Goal: Task Accomplishment & Management: Manage account settings

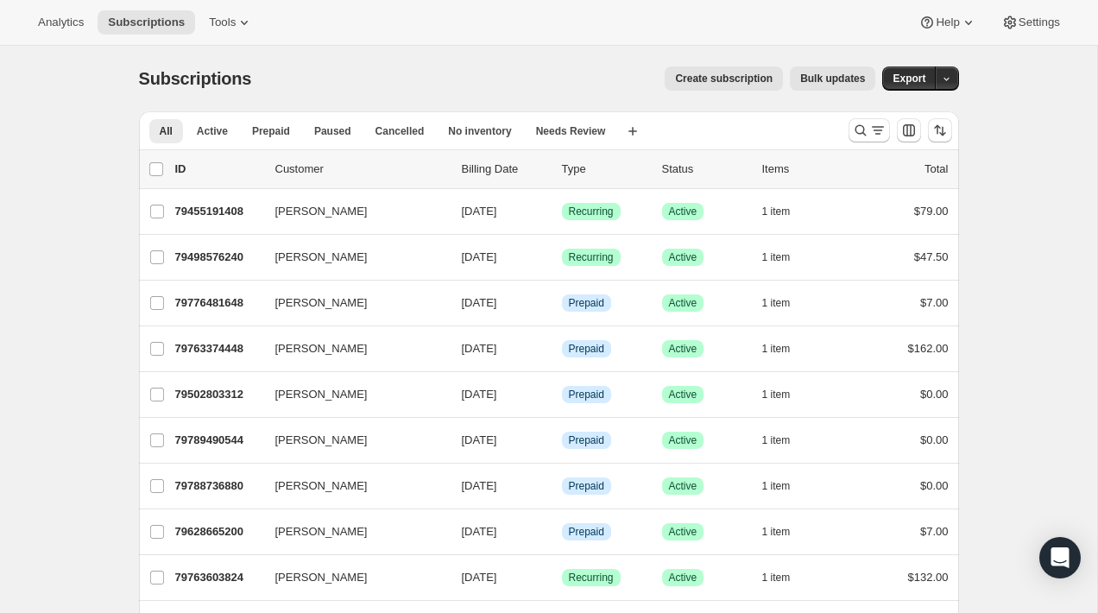
click at [548, 79] on div "Create subscription Bulk updates" at bounding box center [573, 78] width 603 height 24
click at [685, 83] on span "Create subscription" at bounding box center [724, 79] width 98 height 14
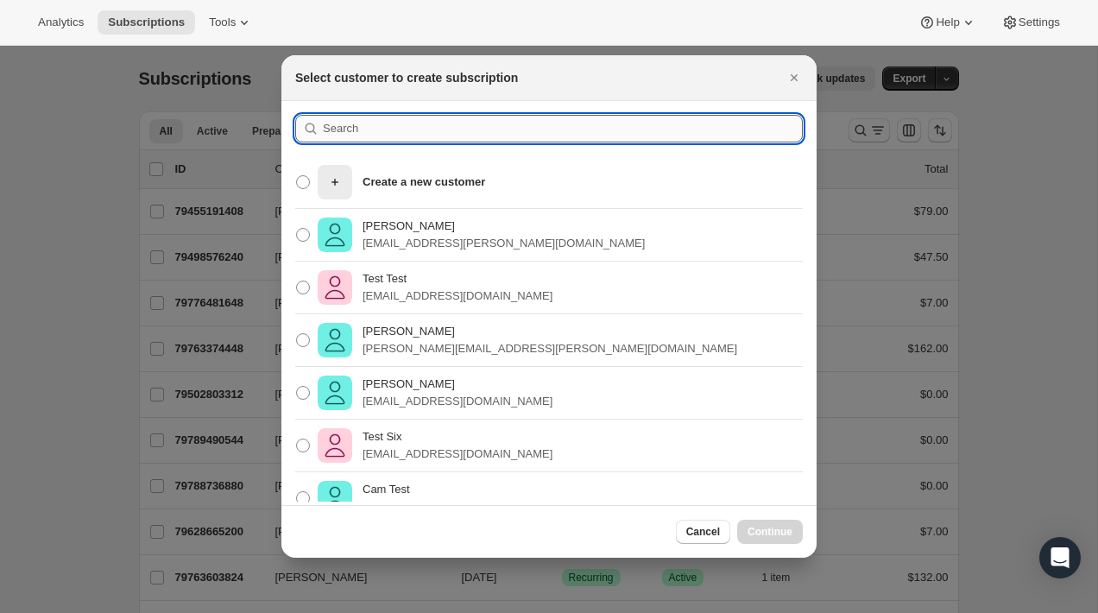
click at [494, 134] on input ":rc:" at bounding box center [563, 129] width 480 height 28
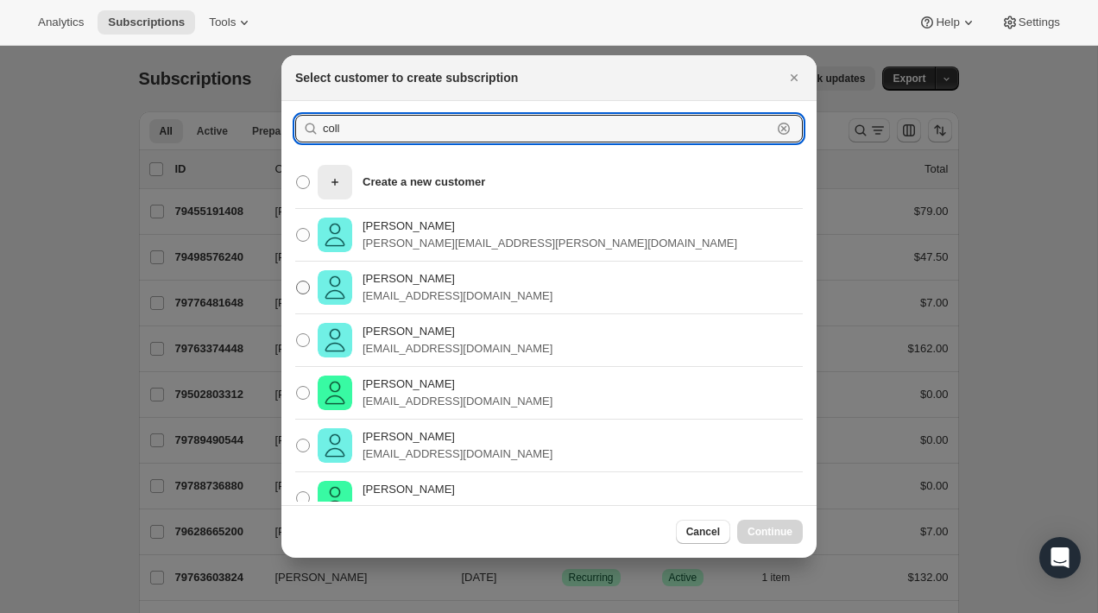
type input "coll"
click at [425, 277] on p "[PERSON_NAME]" at bounding box center [457, 278] width 190 height 17
click at [297, 280] on input "Collin McMahon collin@flowersfordreams.com" at bounding box center [296, 280] width 1 height 1
radio input "true"
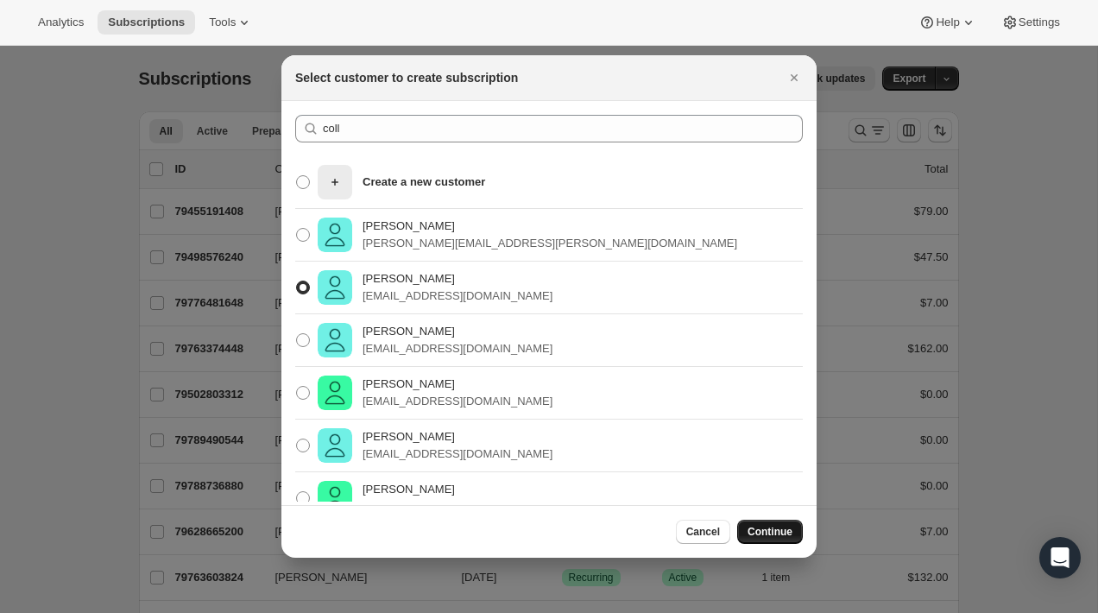
click at [784, 532] on span "Continue" at bounding box center [769, 532] width 45 height 14
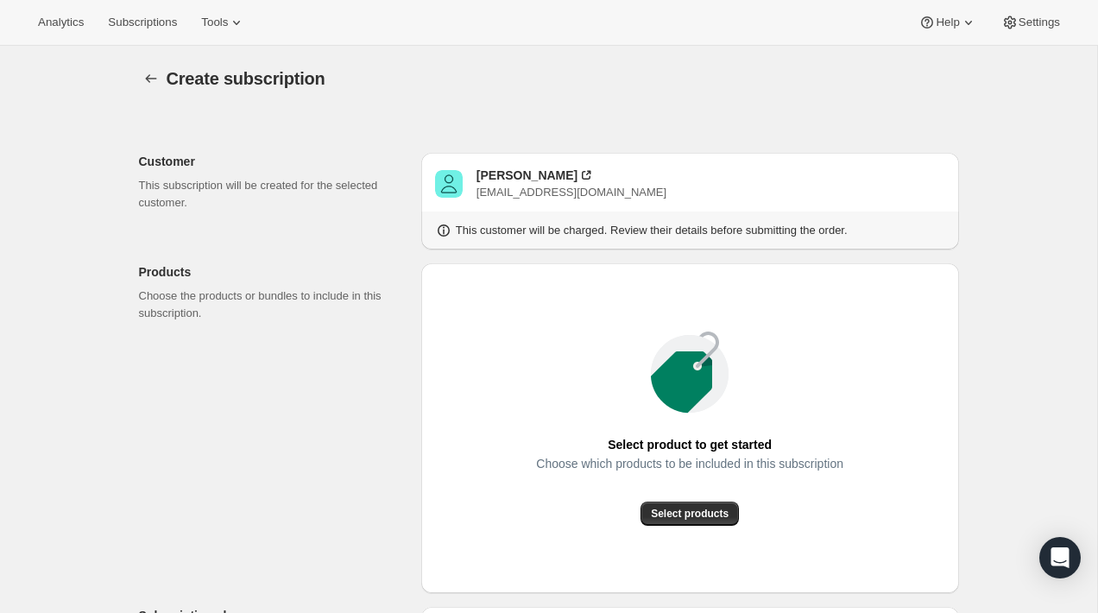
click at [421, 465] on div "Select product to get started Choose which products to be included in this subs…" at bounding box center [690, 428] width 538 height 330
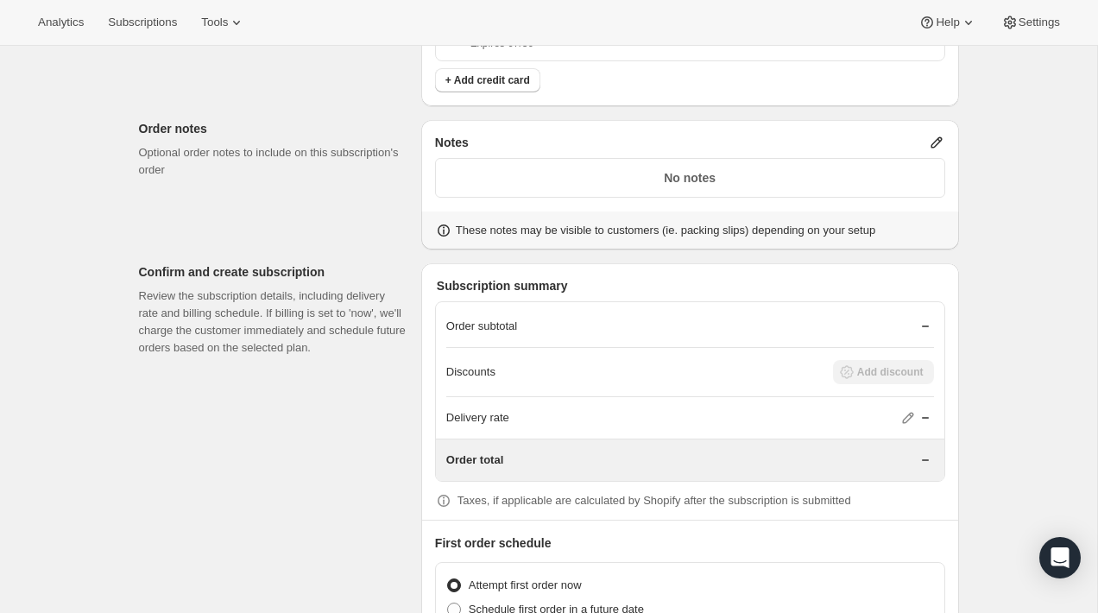
scroll to position [3233, 0]
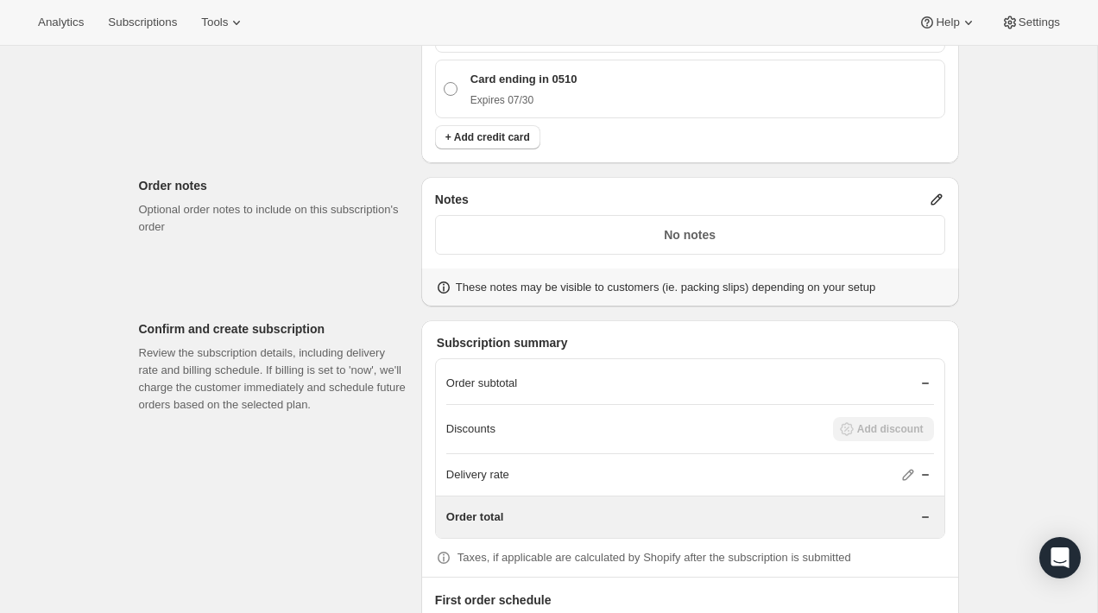
click at [695, 230] on p "No notes" at bounding box center [690, 234] width 488 height 17
click at [923, 194] on div "Notes" at bounding box center [690, 199] width 510 height 17
click at [932, 199] on icon at bounding box center [936, 199] width 17 height 17
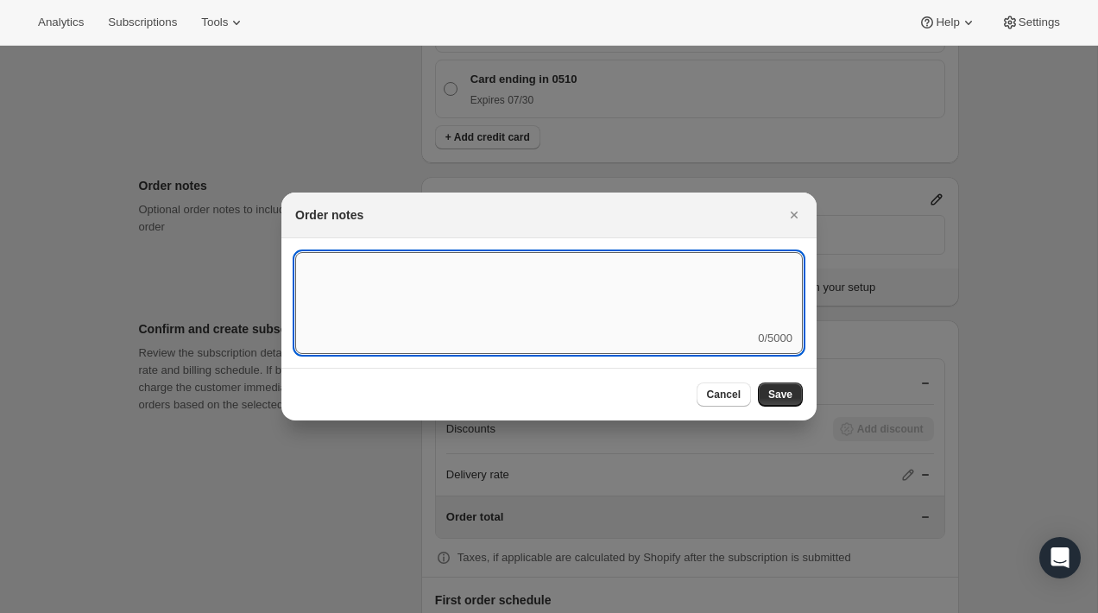
drag, startPoint x: 707, startPoint y: 308, endPoint x: 764, endPoint y: 321, distance: 58.4
click at [746, 317] on textarea ":r5e:" at bounding box center [548, 291] width 507 height 78
type textarea "V"
type textarea "Jar"
click at [615, 316] on textarea "Jar" at bounding box center [548, 291] width 507 height 78
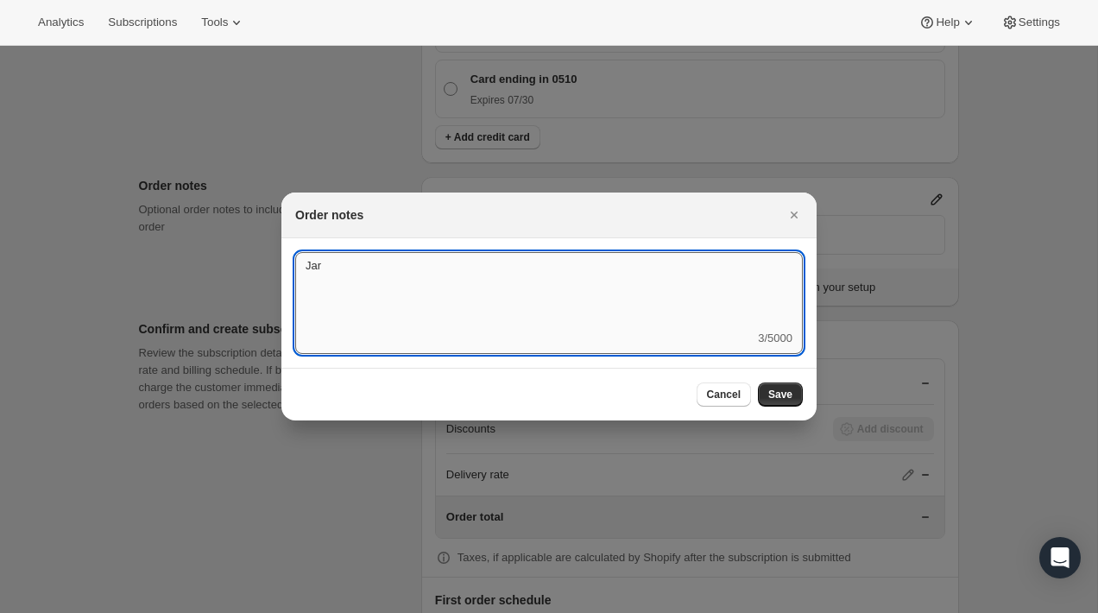
click at [552, 297] on textarea "Jar" at bounding box center [548, 291] width 507 height 78
click at [721, 395] on span "Cancel" at bounding box center [724, 395] width 34 height 14
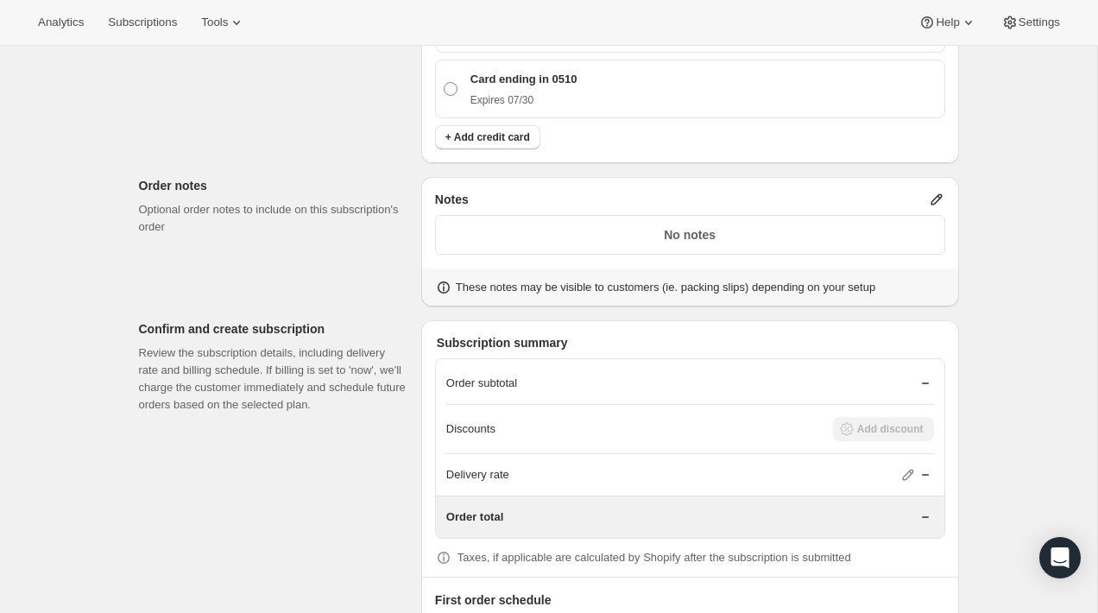
click at [930, 191] on icon at bounding box center [936, 199] width 17 height 17
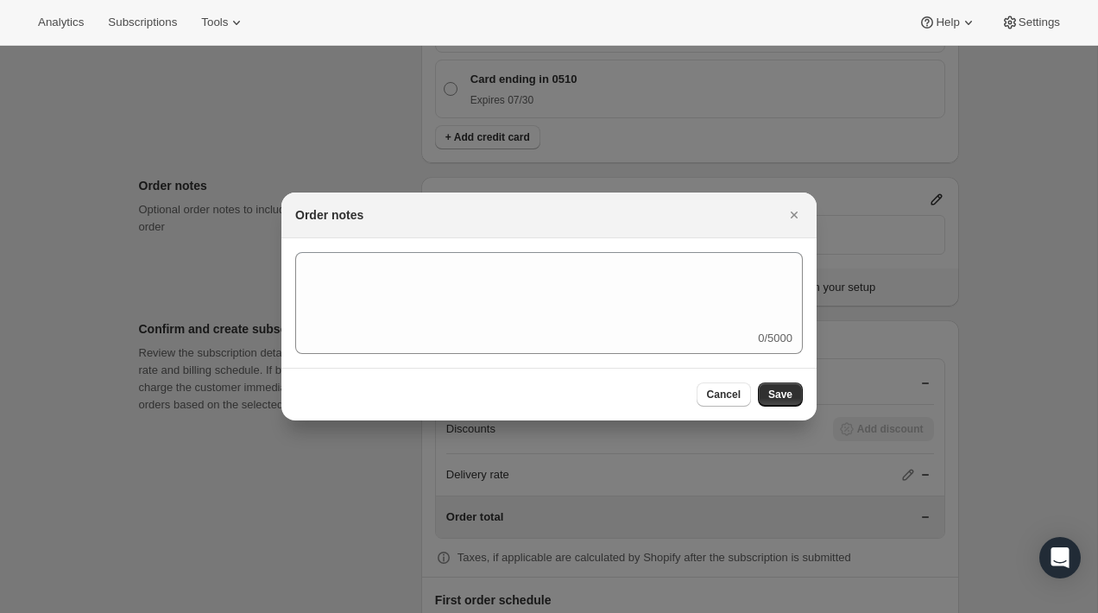
click at [1000, 287] on div at bounding box center [549, 306] width 1098 height 613
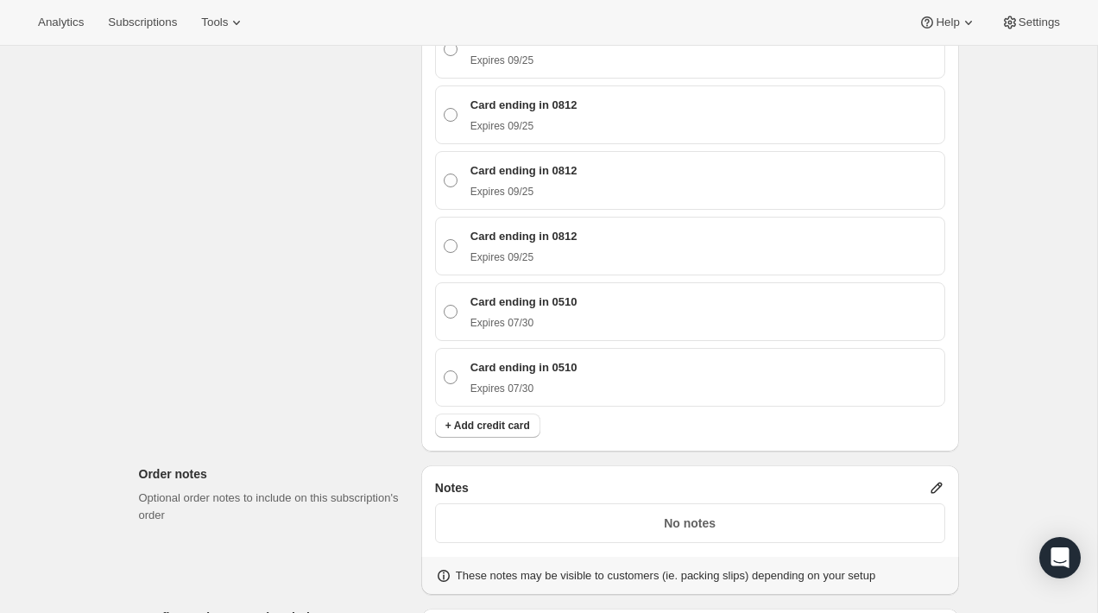
scroll to position [2760, 0]
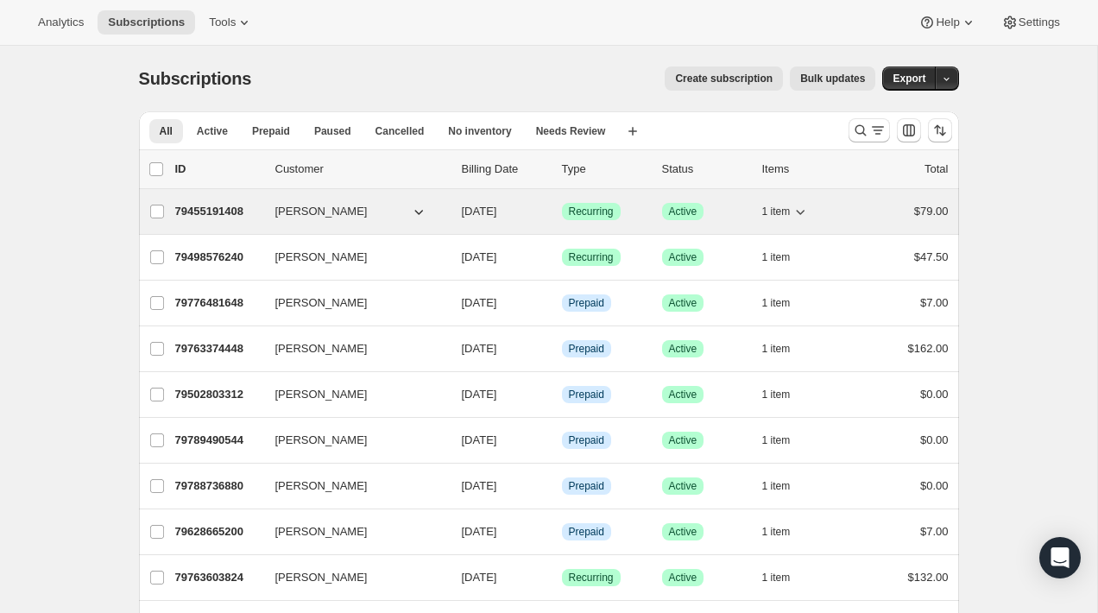
click at [259, 209] on p "79455191408" at bounding box center [218, 211] width 86 height 17
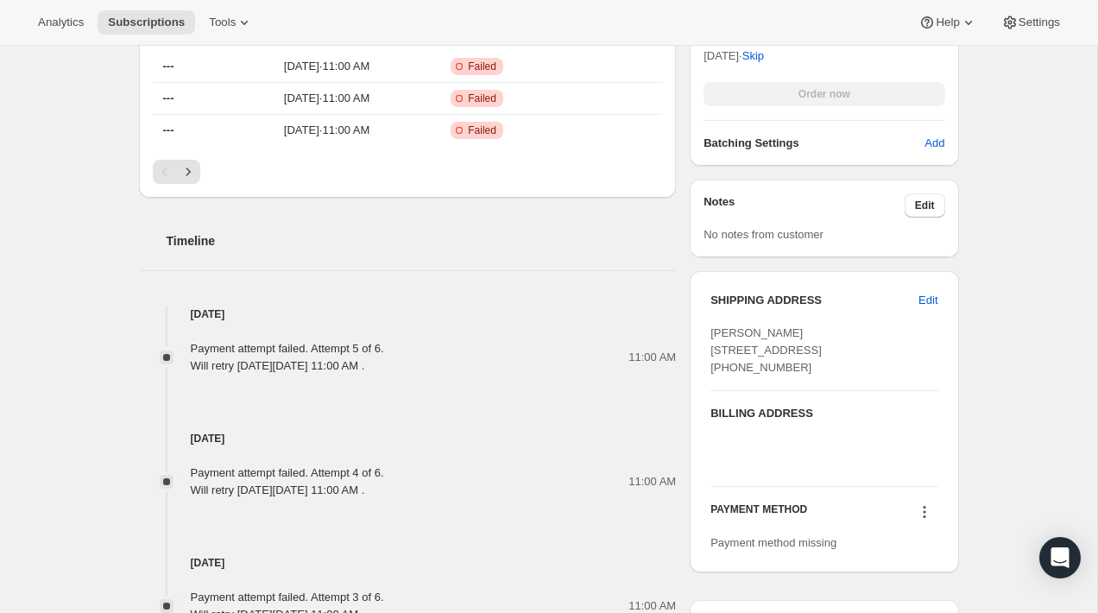
scroll to position [633, 0]
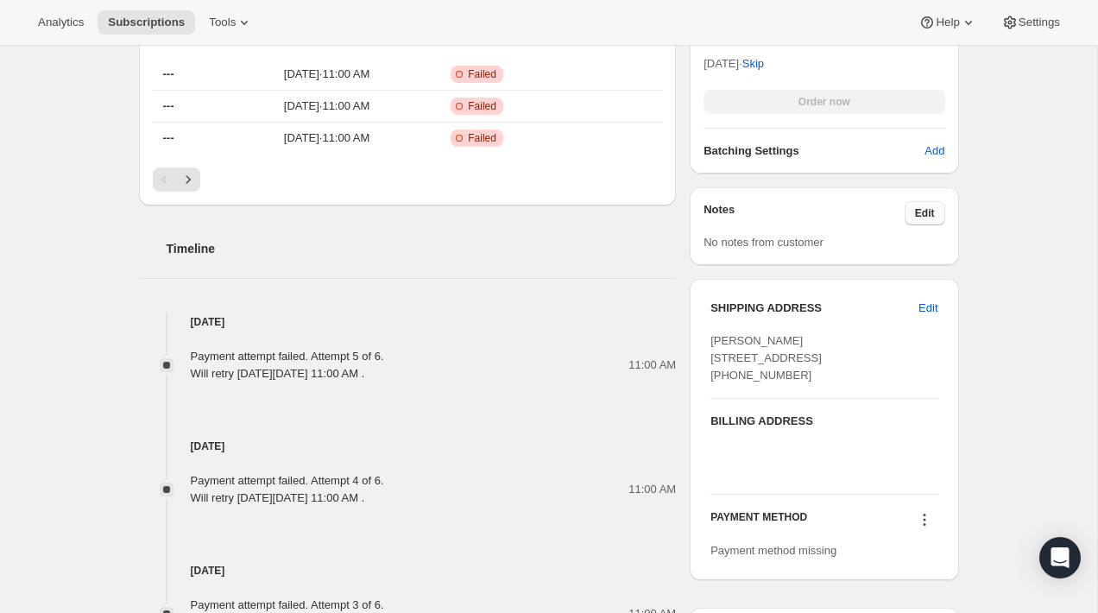
click at [936, 212] on button "Edit" at bounding box center [924, 213] width 41 height 24
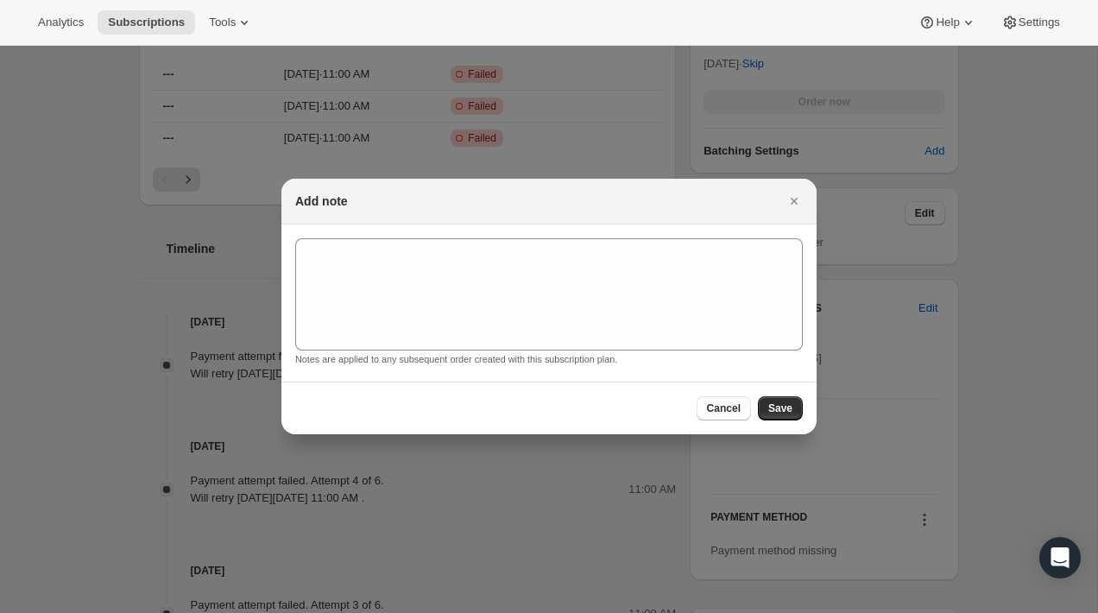
click at [978, 239] on div at bounding box center [549, 306] width 1098 height 613
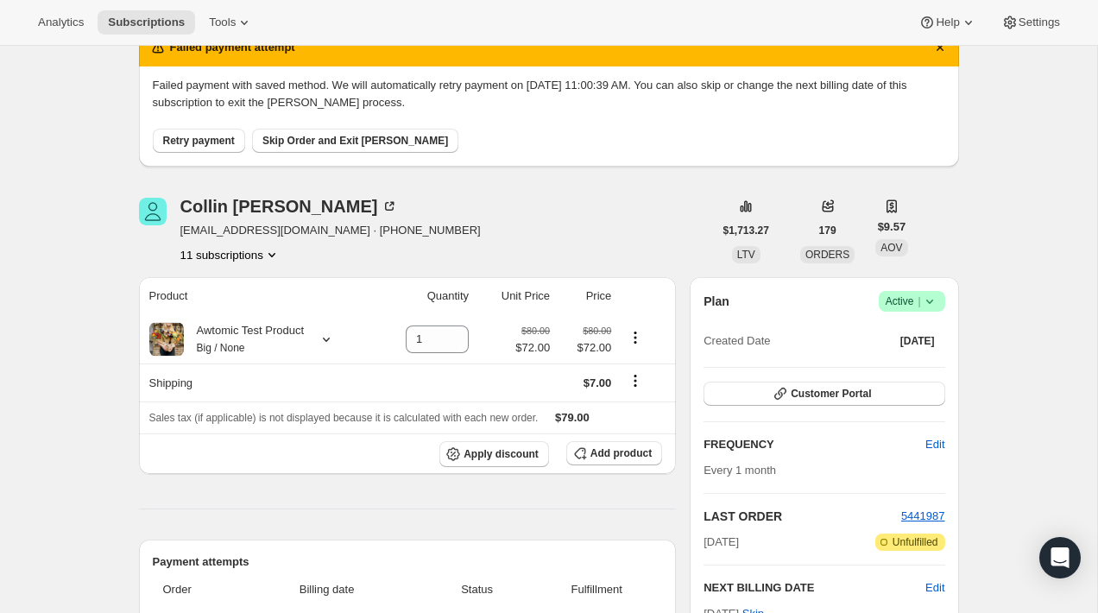
scroll to position [104, 0]
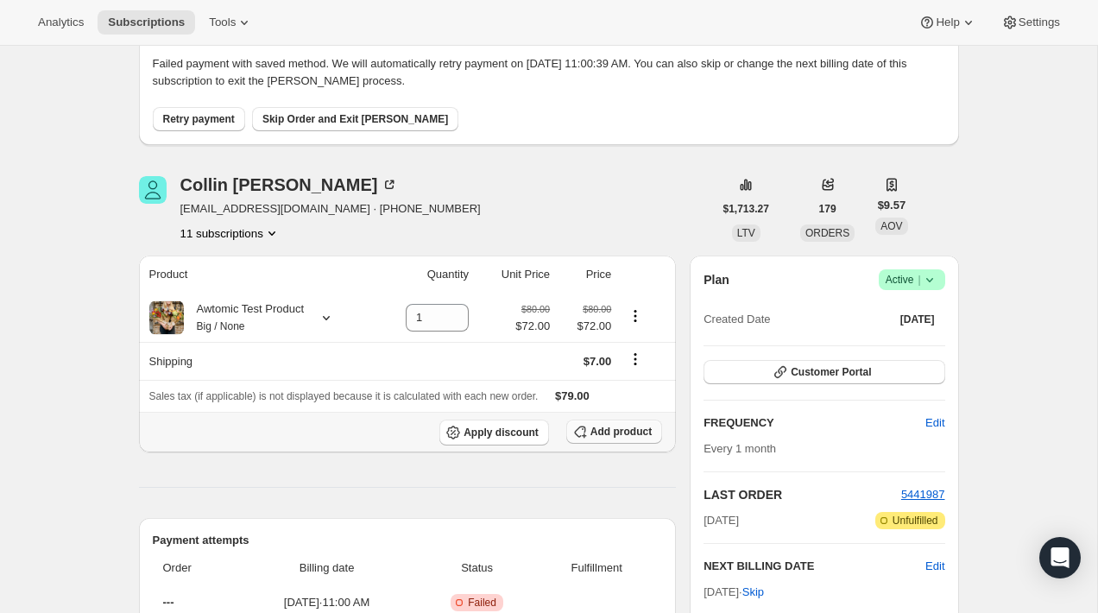
click at [611, 436] on span "Add product" at bounding box center [620, 432] width 61 height 14
click at [603, 432] on span "Add product" at bounding box center [620, 432] width 61 height 14
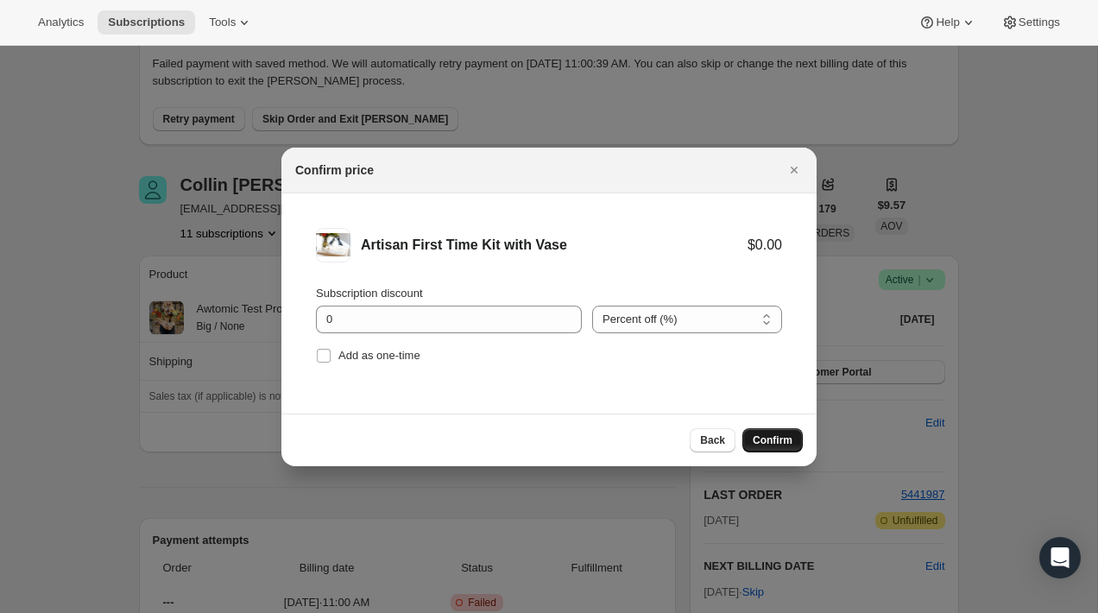
click at [769, 433] on span "Confirm" at bounding box center [773, 440] width 40 height 14
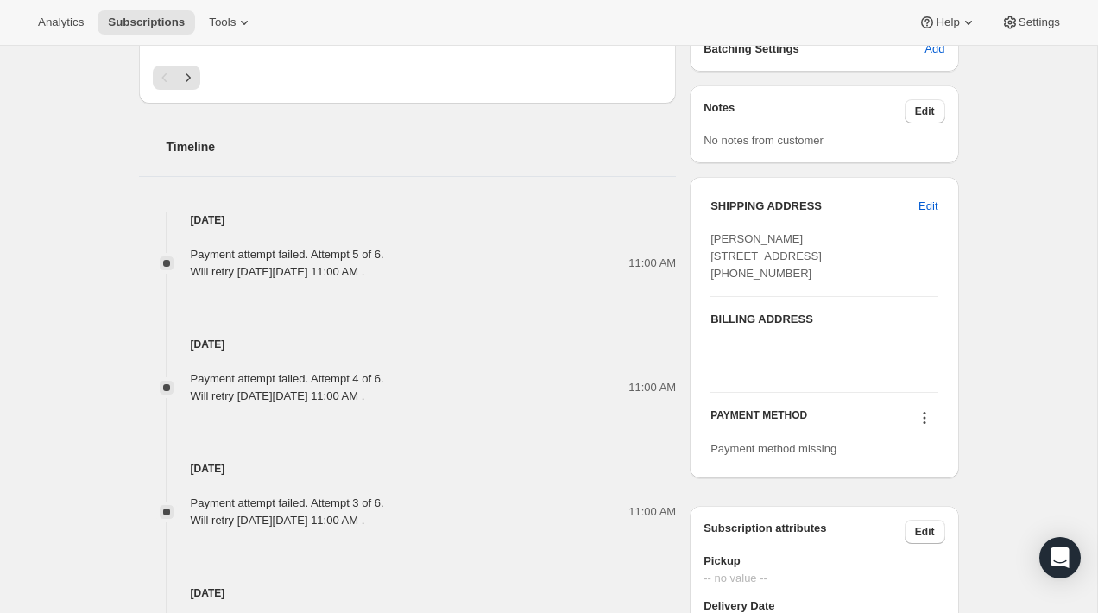
scroll to position [897, 0]
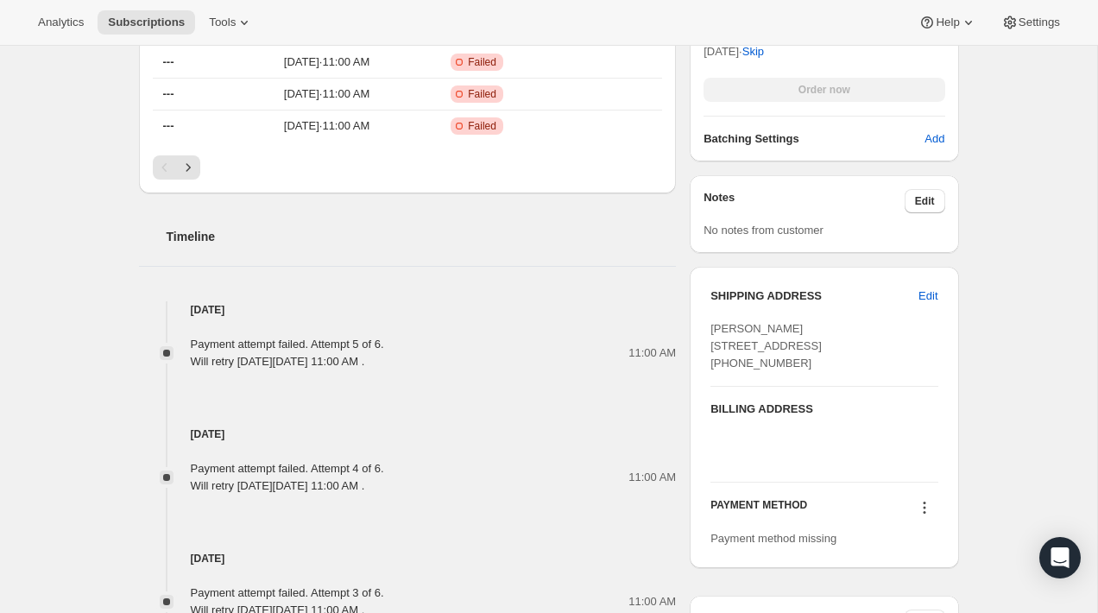
click at [655, 435] on h4 "Oct 7, 2025" at bounding box center [408, 433] width 538 height 17
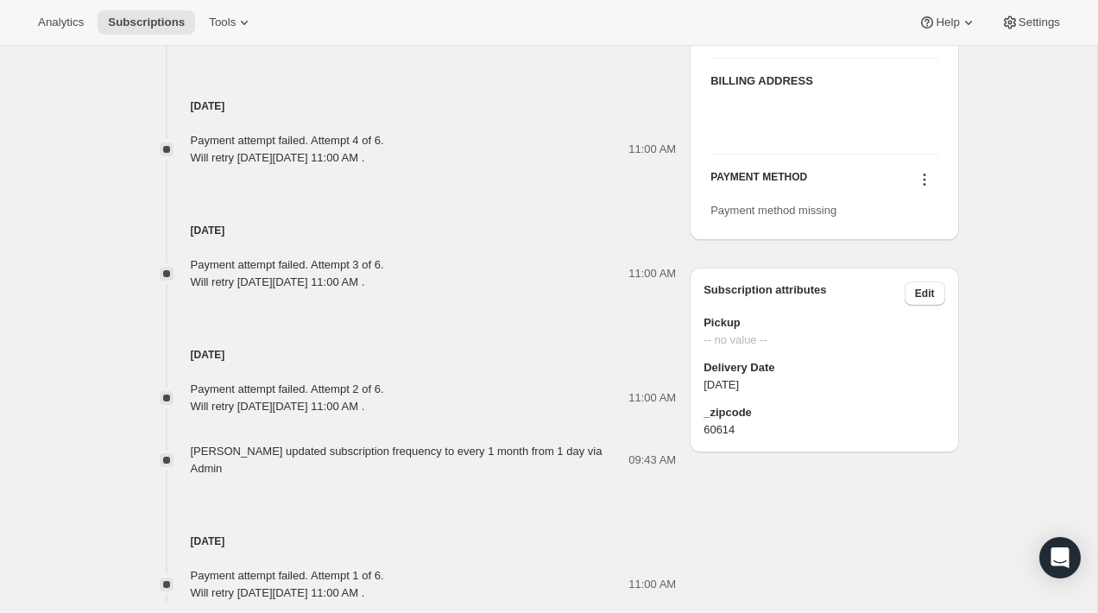
scroll to position [1226, 0]
click at [919, 299] on span "Edit" at bounding box center [925, 293] width 20 height 14
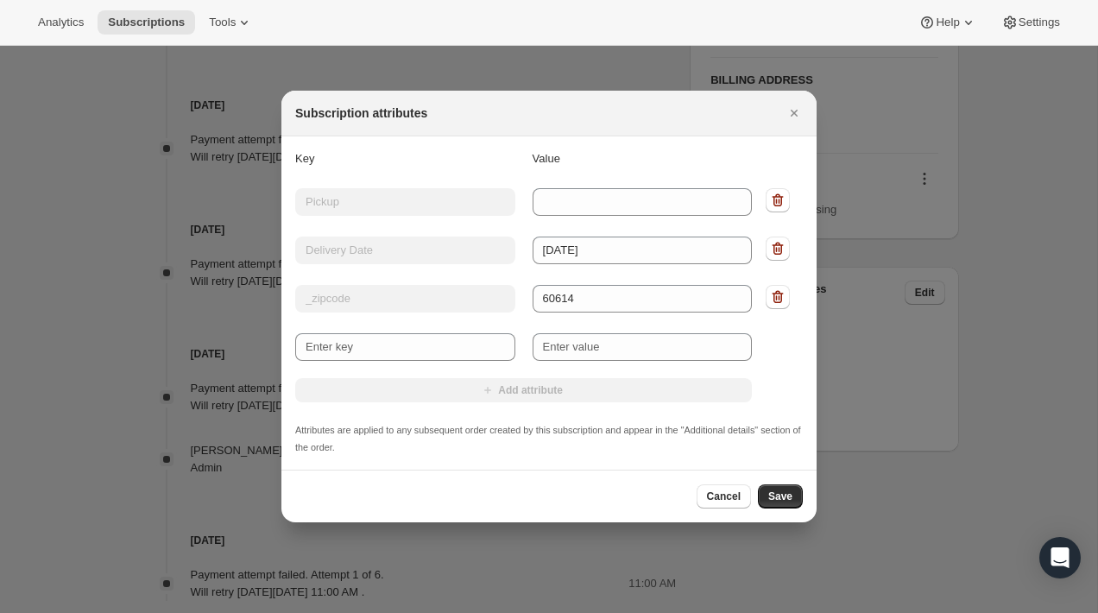
click at [659, 404] on div "Key Value Key Pickup Value Key Delivery Date Value 2025-11-26 Key _zipcode Valu…" at bounding box center [548, 303] width 507 height 306
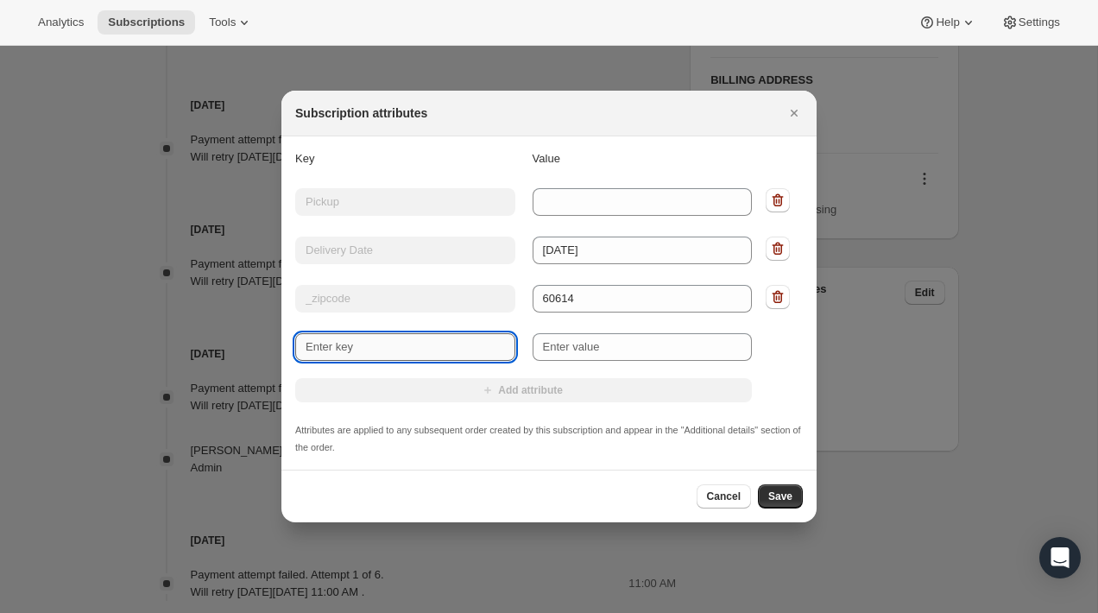
click at [468, 345] on input "New key" at bounding box center [405, 347] width 220 height 28
click at [530, 404] on div "Key Value Key Pickup Value Key Delivery Date Value 2025-11-26 Key _zipcode Valu…" at bounding box center [548, 303] width 507 height 306
click at [436, 345] on input "New key" at bounding box center [405, 347] width 220 height 28
click at [1035, 465] on div at bounding box center [549, 306] width 1098 height 613
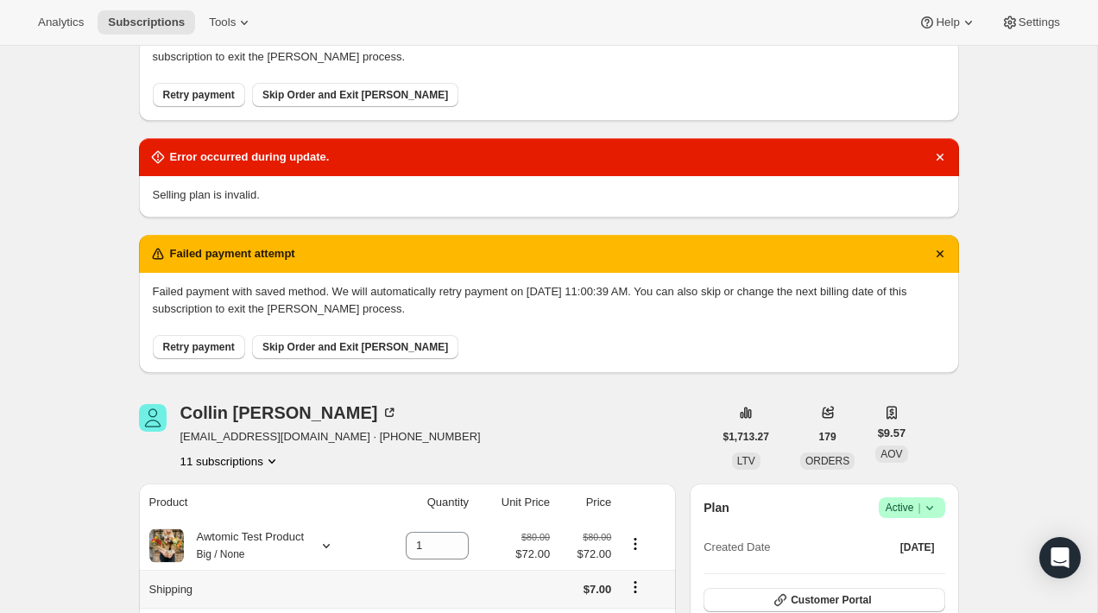
scroll to position [0, 0]
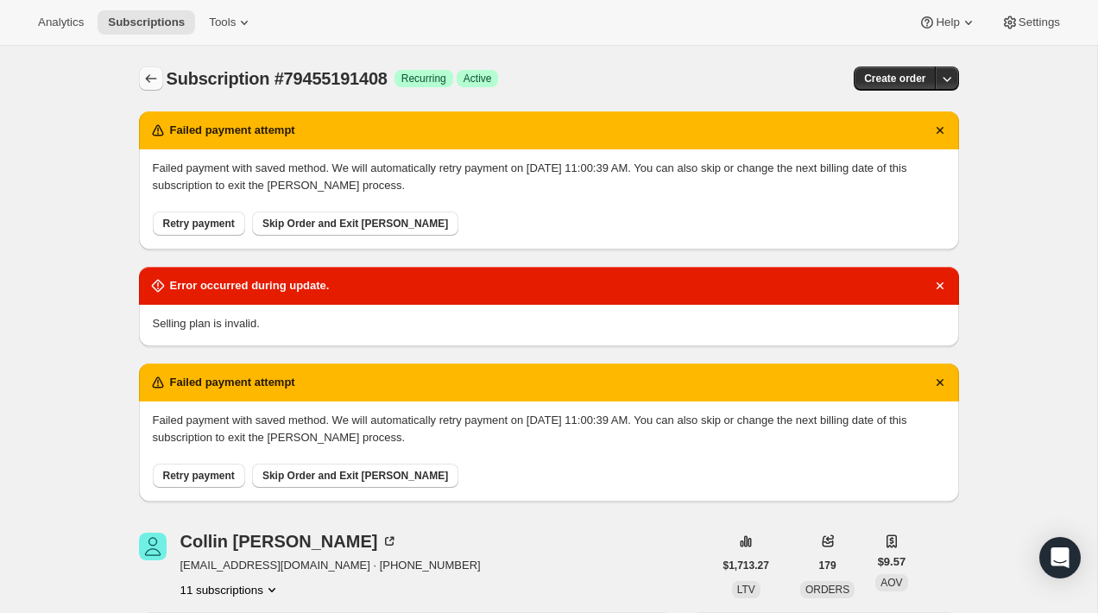
click at [145, 74] on icon "Subscriptions" at bounding box center [150, 78] width 17 height 17
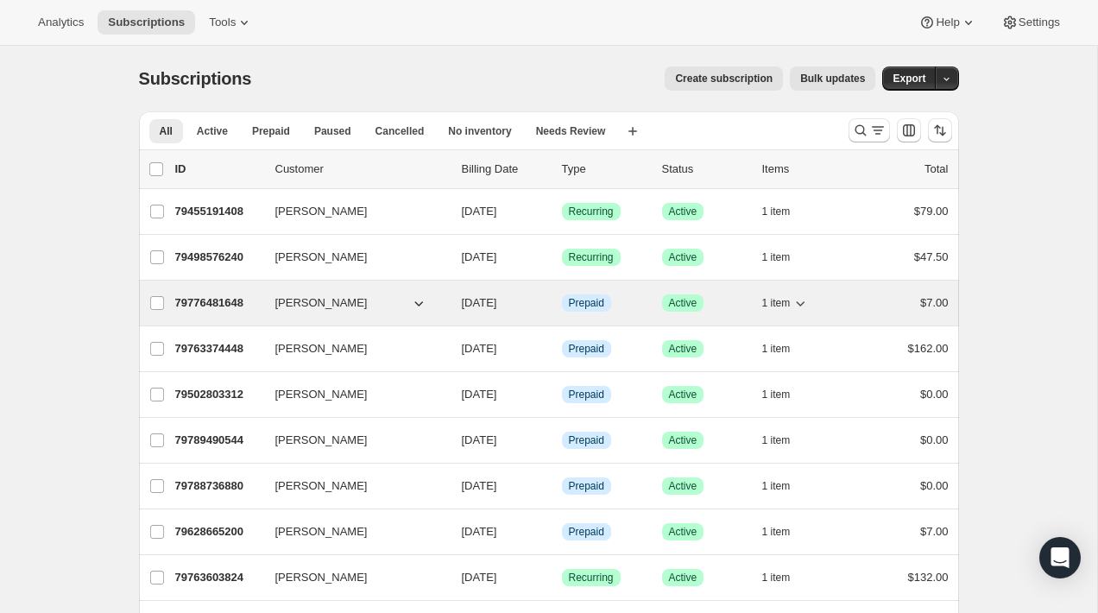
click at [257, 309] on p "79776481648" at bounding box center [218, 302] width 86 height 17
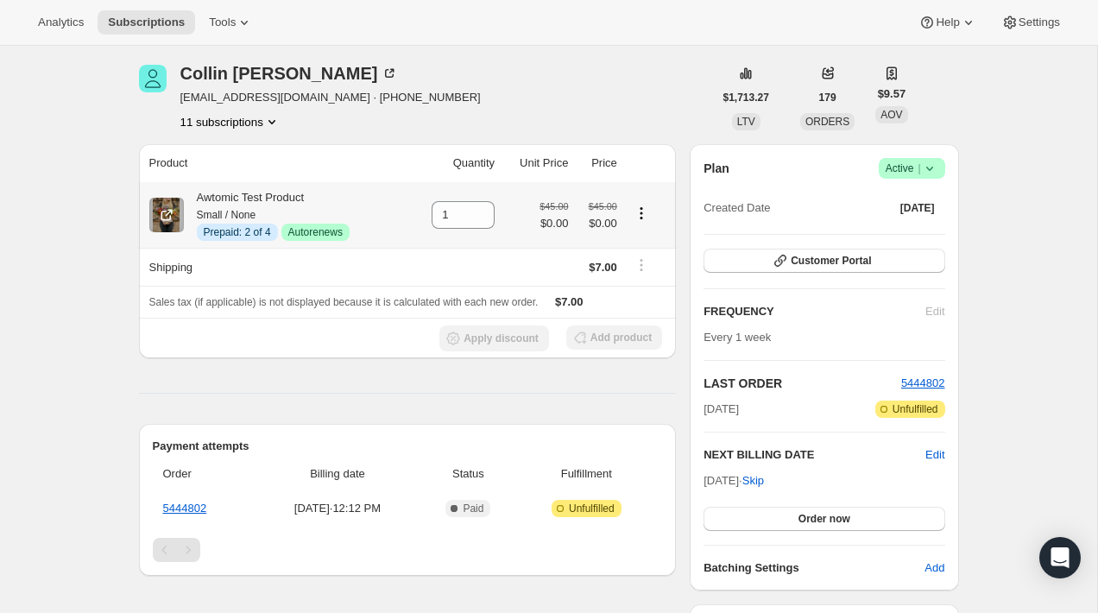
scroll to position [56, 0]
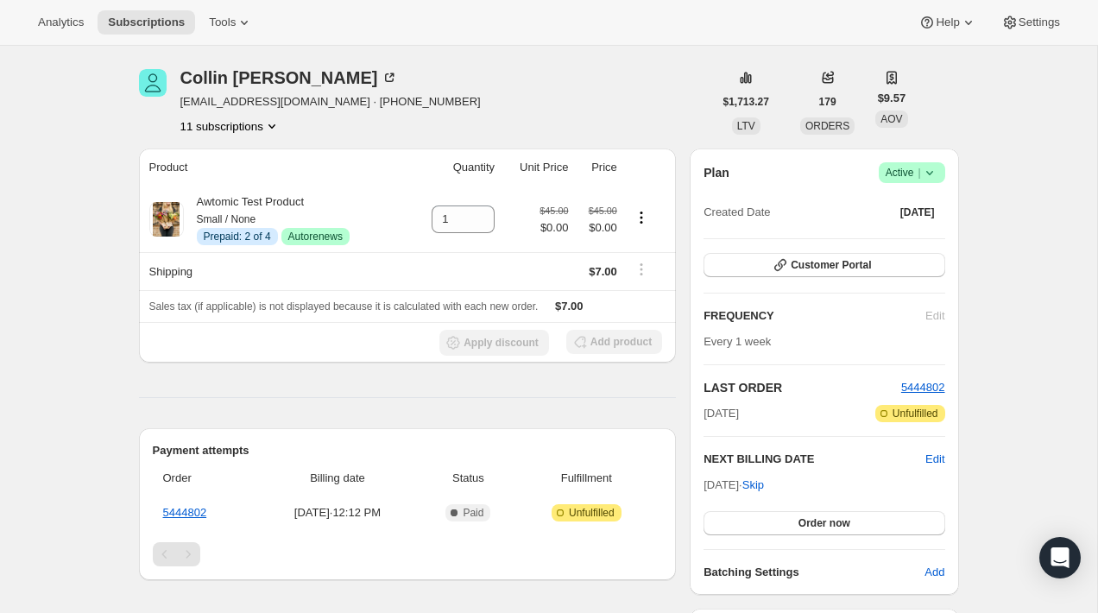
click at [391, 407] on div "Product Quantity Unit Price Price Awtomic Test Product Small / None Info Prepai…" at bounding box center [408, 519] width 538 height 743
click at [624, 339] on div "Add product" at bounding box center [614, 343] width 96 height 26
click at [525, 406] on div "Product Quantity Unit Price Price Awtomic Test Product Small / None Info Prepai…" at bounding box center [408, 519] width 538 height 743
click at [590, 420] on div "Product Quantity Unit Price Price Awtomic Test Product Small / None Info Prepai…" at bounding box center [408, 519] width 538 height 743
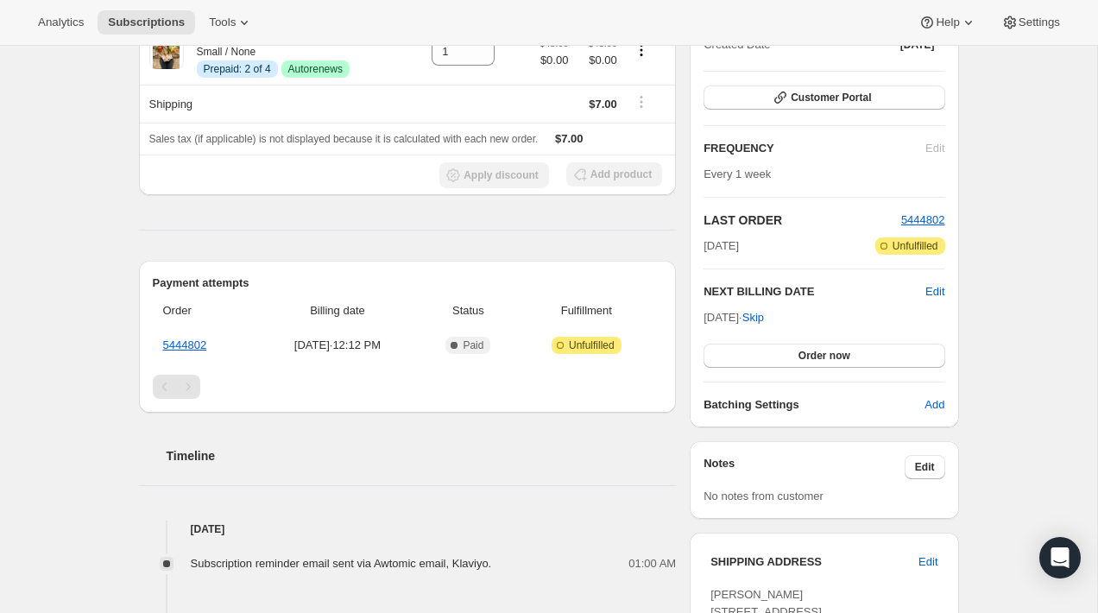
scroll to position [0, 0]
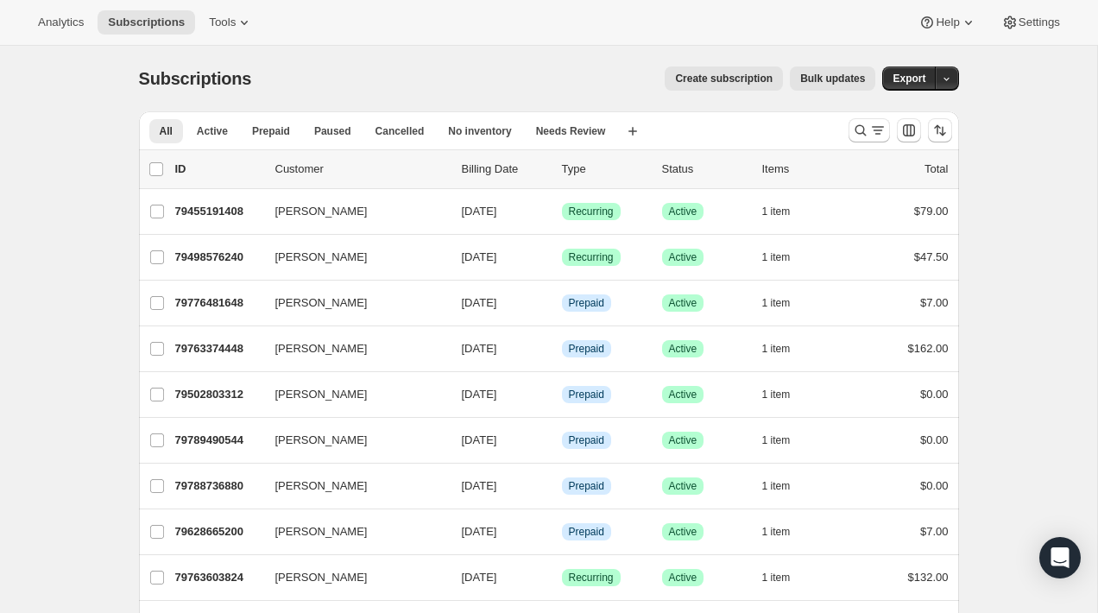
click at [700, 78] on span "Create subscription" at bounding box center [724, 79] width 98 height 14
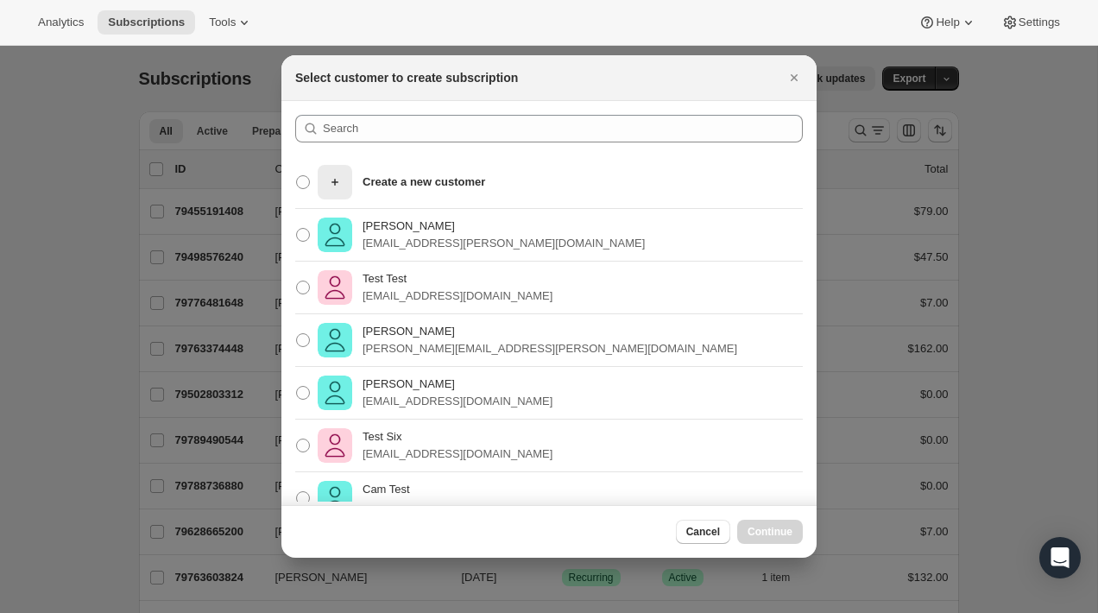
click at [413, 110] on section "Create a new customer Mark Cooper mark.cooper@flowersfordreams.com Test Test su…" at bounding box center [548, 310] width 535 height 418
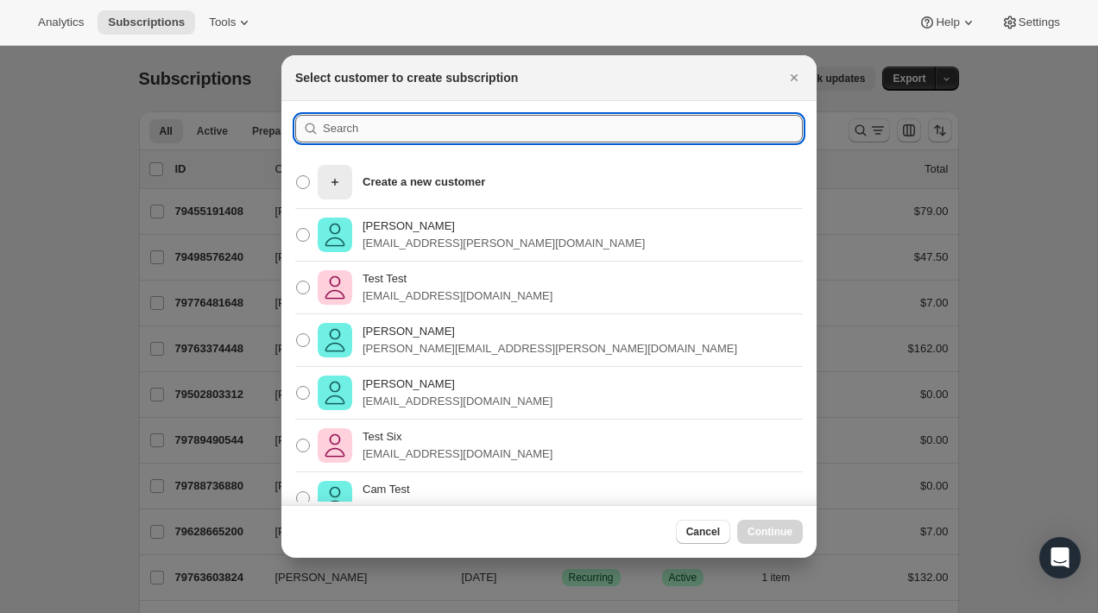
click at [383, 125] on input ":roh:" at bounding box center [563, 129] width 480 height 28
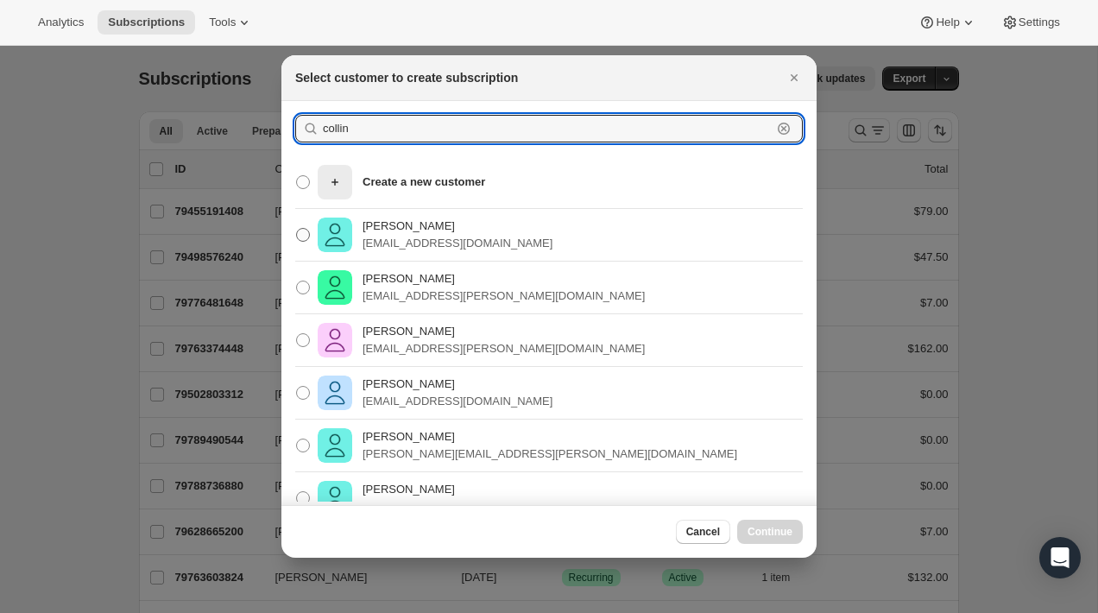
type input "collin"
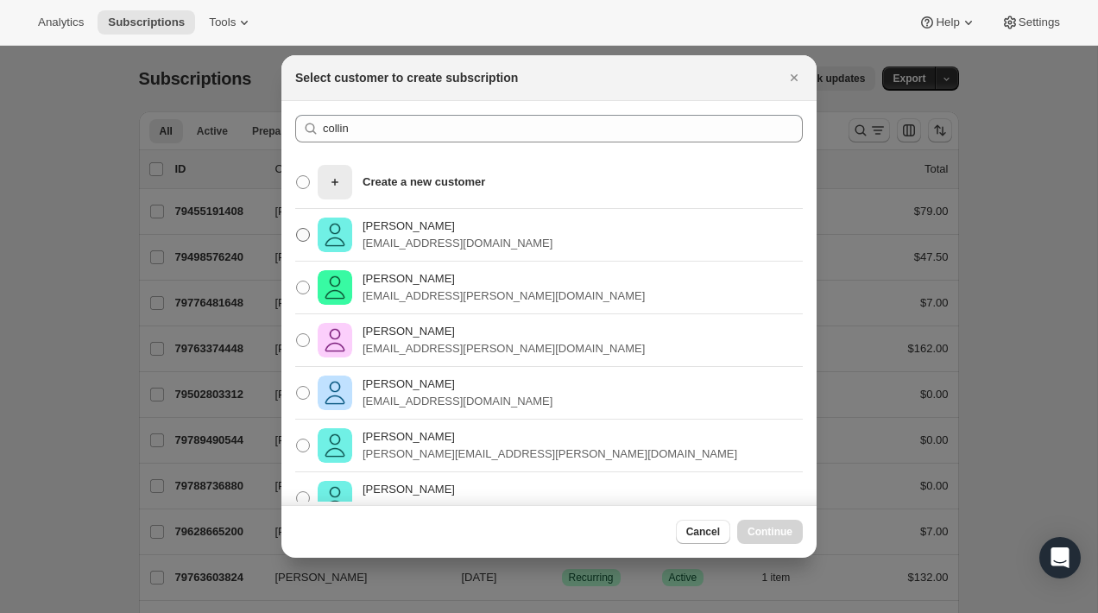
click at [406, 221] on p "[PERSON_NAME]" at bounding box center [457, 225] width 190 height 17
click at [297, 228] on input "Collin McMahon collin@flowersfordreams.com" at bounding box center [296, 228] width 1 height 1
radio input "true"
click at [782, 534] on span "Continue" at bounding box center [769, 532] width 45 height 14
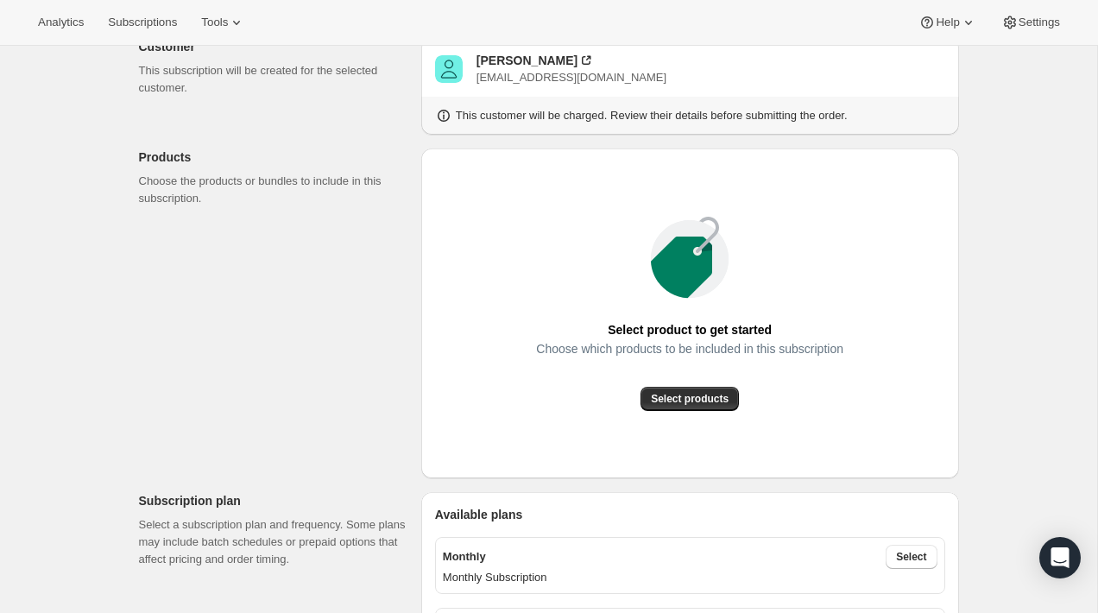
scroll to position [148, 0]
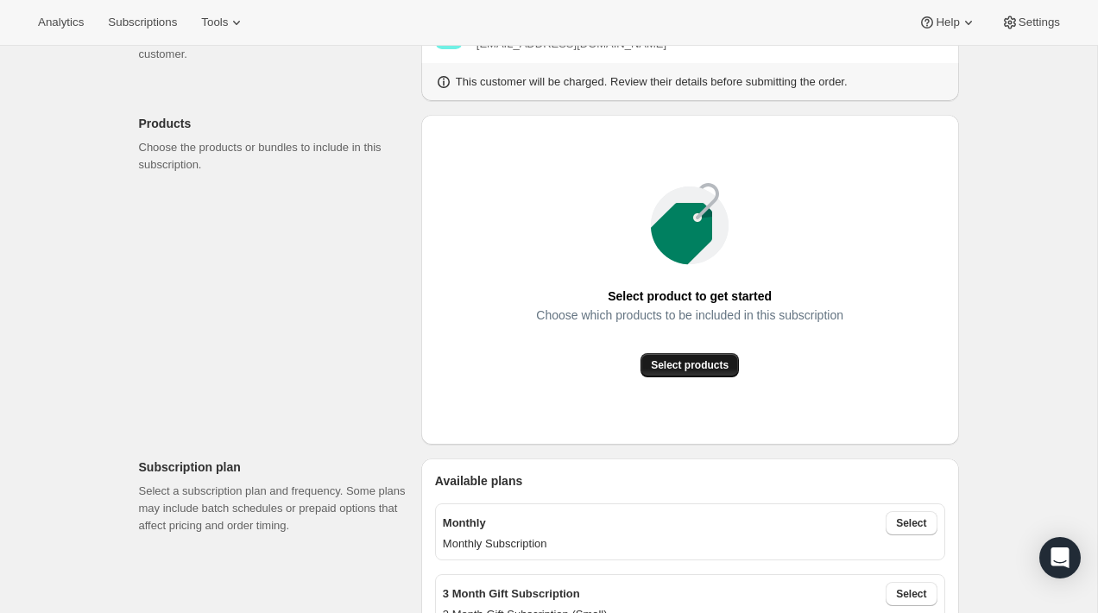
click at [659, 361] on span "Select products" at bounding box center [690, 365] width 78 height 14
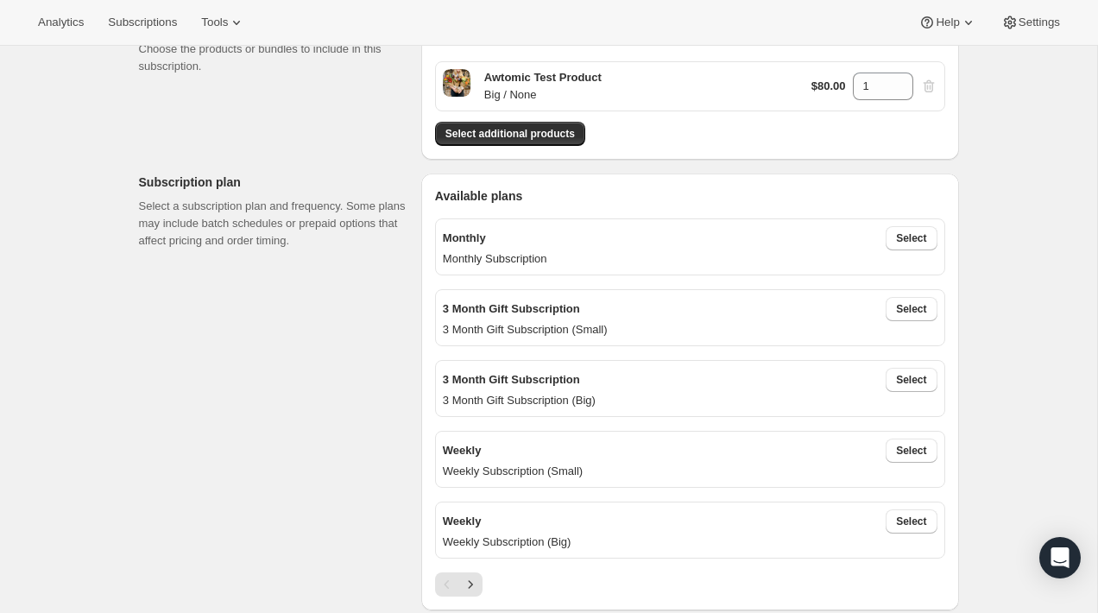
scroll to position [273, 0]
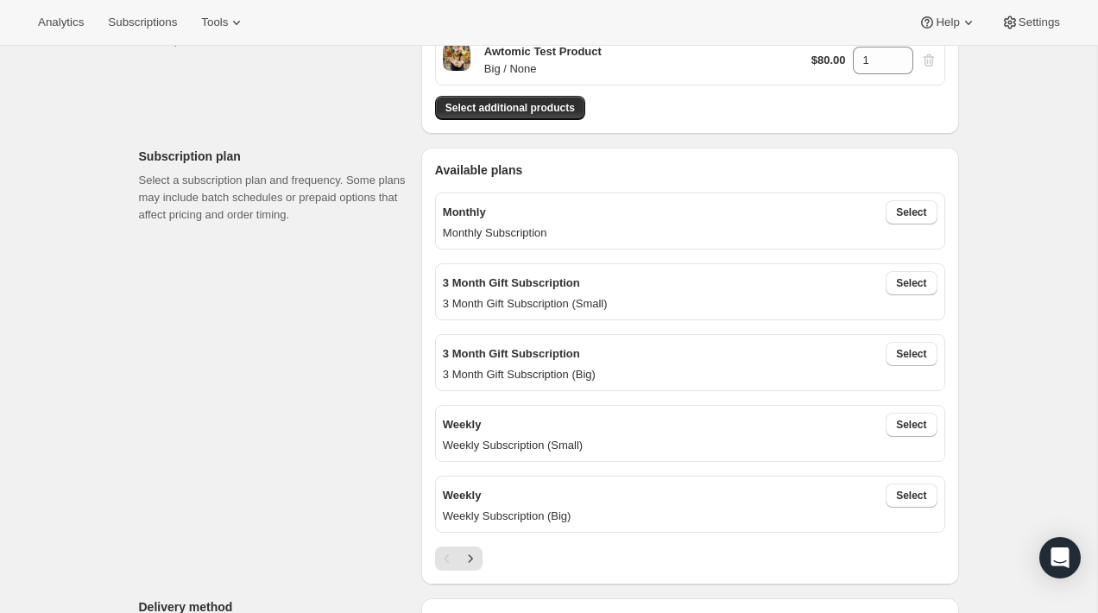
click at [461, 207] on p "Monthly" at bounding box center [464, 212] width 43 height 17
click at [697, 280] on div "3 Month Gift Subscription Select" at bounding box center [690, 283] width 495 height 24
click at [468, 558] on icon "Next" at bounding box center [470, 558] width 17 height 17
click at [469, 558] on icon "Next" at bounding box center [470, 558] width 4 height 8
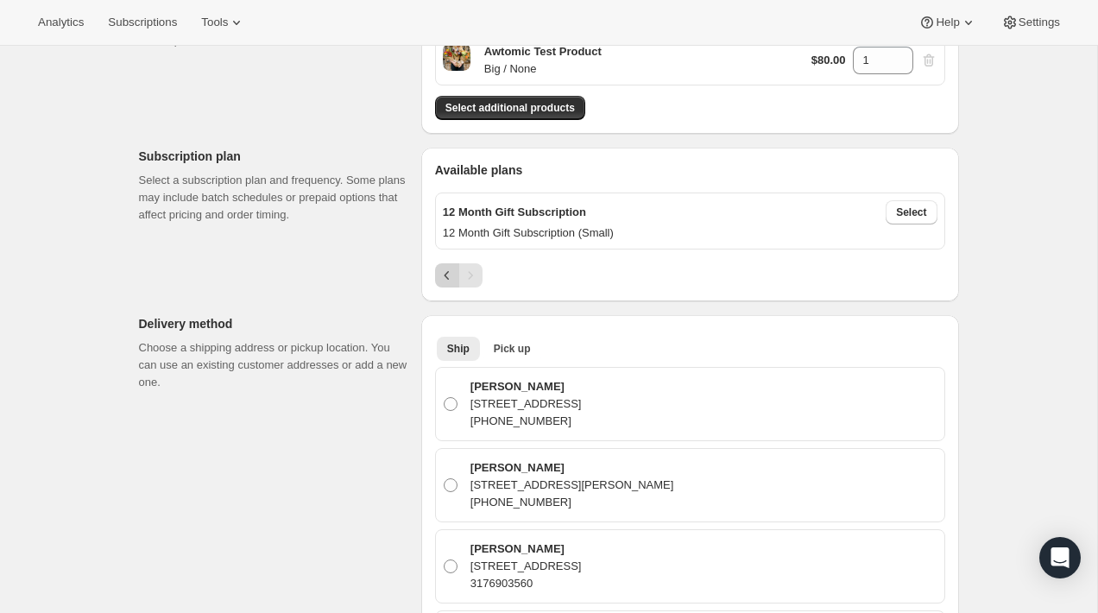
click at [440, 271] on icon "Previous" at bounding box center [446, 275] width 17 height 17
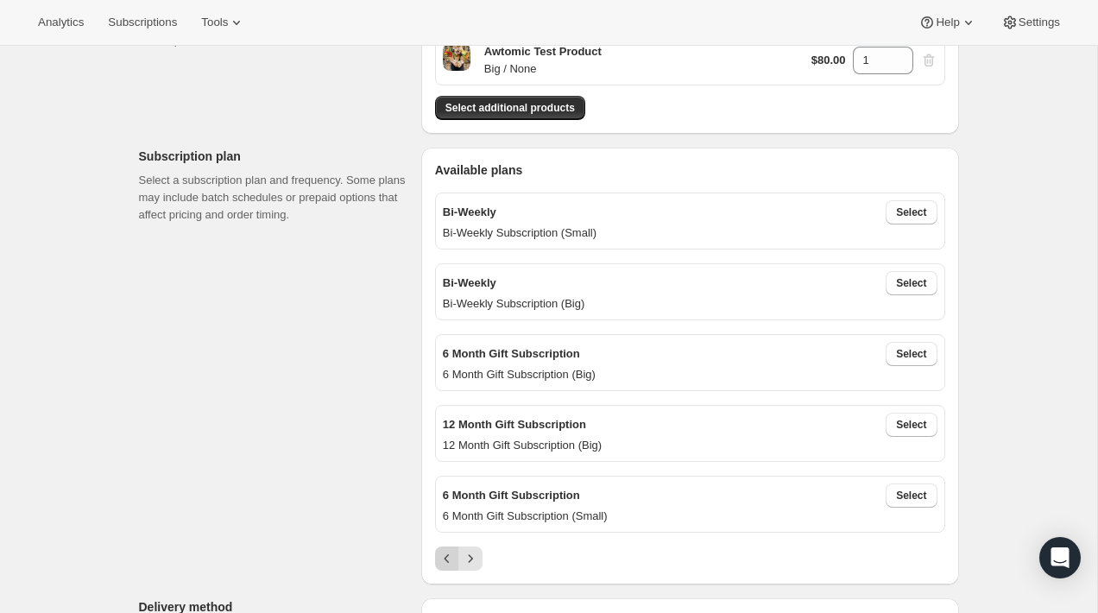
click at [439, 561] on icon "Previous" at bounding box center [446, 558] width 17 height 17
click at [468, 562] on icon "Next" at bounding box center [470, 558] width 17 height 17
click at [442, 552] on icon "Previous" at bounding box center [446, 558] width 17 height 17
click at [484, 546] on div at bounding box center [690, 558] width 510 height 24
click at [455, 552] on div "Pagination" at bounding box center [447, 558] width 24 height 24
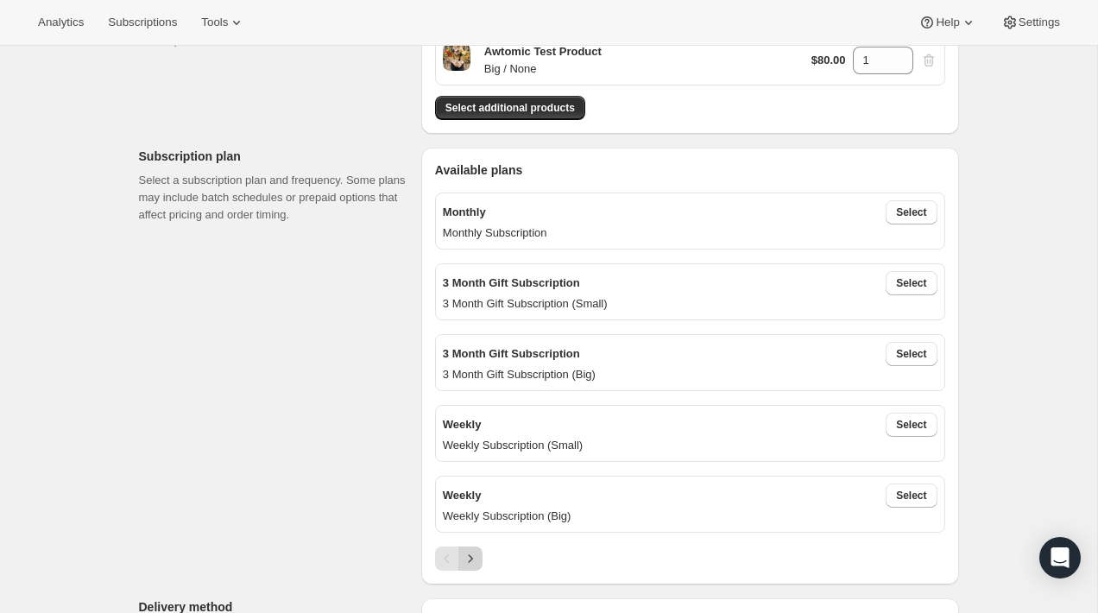
click at [474, 553] on icon "Next" at bounding box center [470, 558] width 17 height 17
click at [464, 553] on icon "Next" at bounding box center [470, 558] width 17 height 17
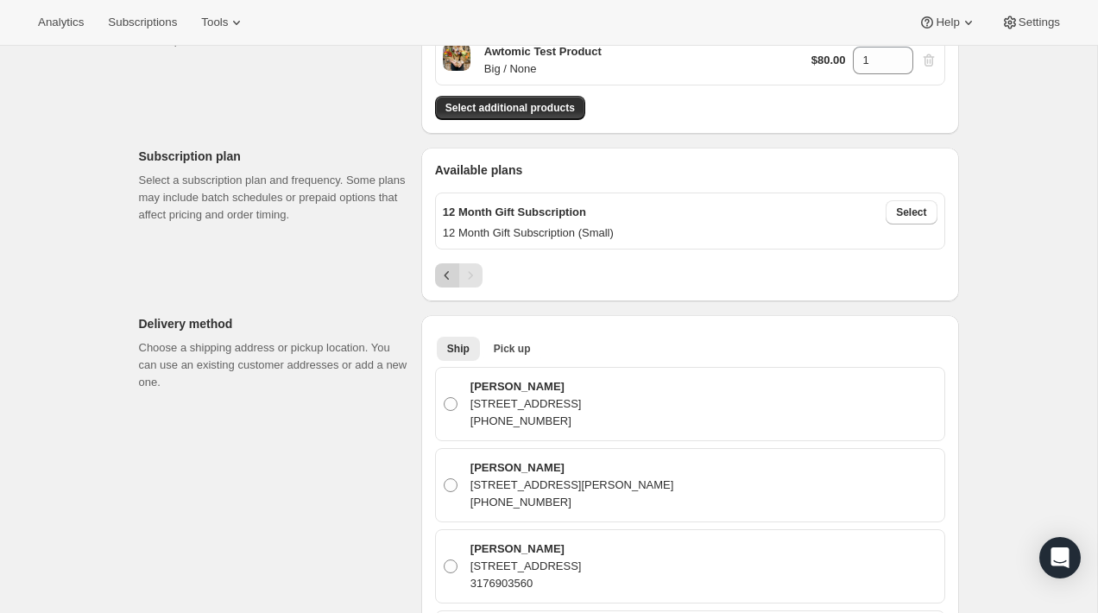
click at [445, 278] on icon "Previous" at bounding box center [446, 275] width 17 height 17
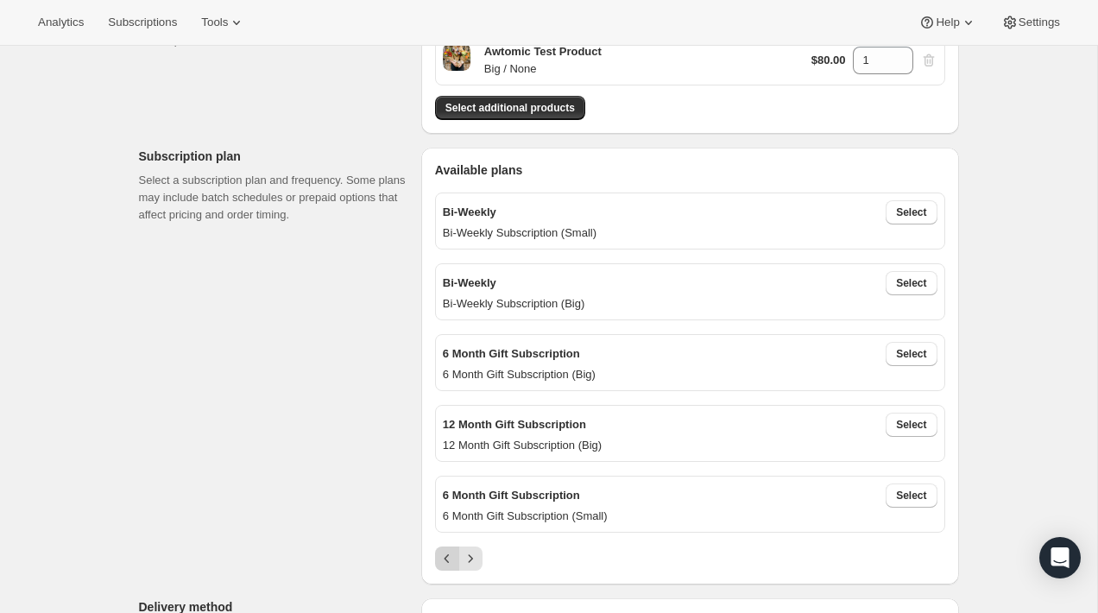
click at [444, 559] on icon "Previous" at bounding box center [446, 558] width 17 height 17
click at [448, 549] on div "Pagination" at bounding box center [447, 558] width 24 height 24
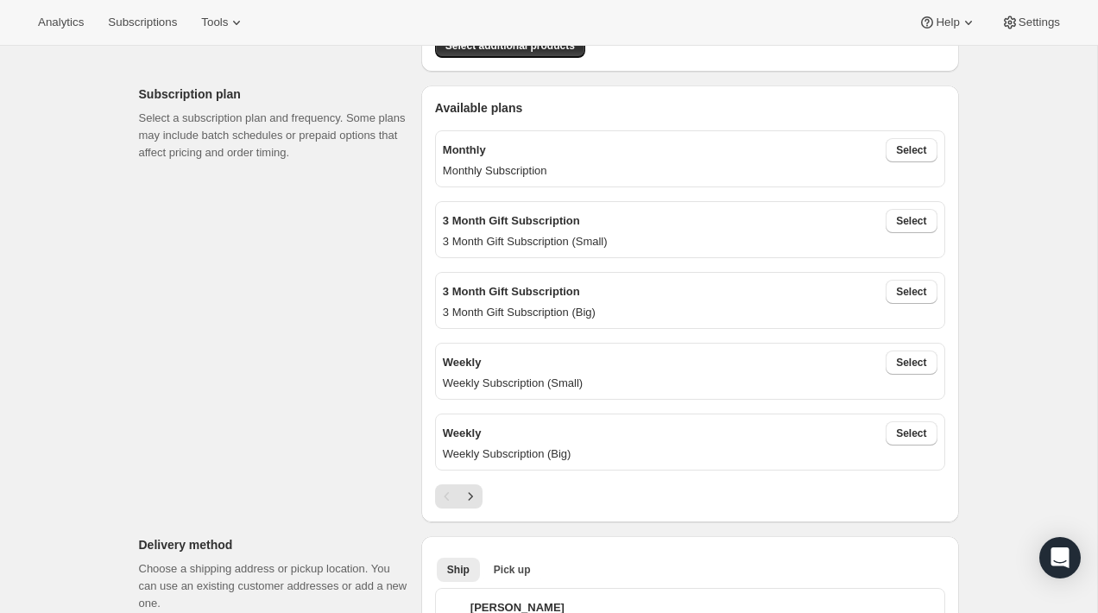
scroll to position [331, 0]
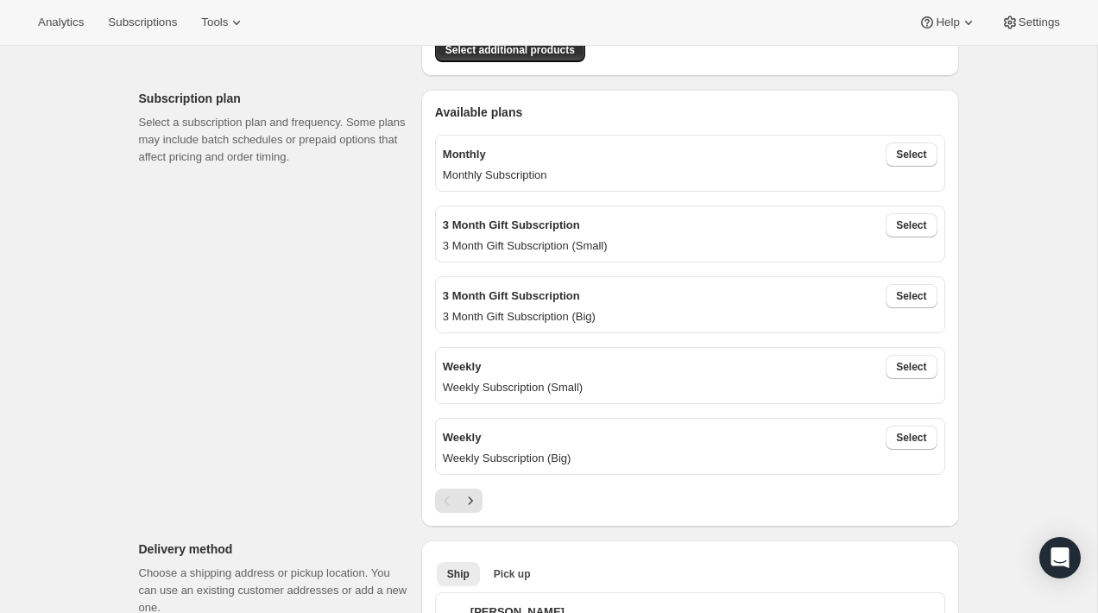
click at [590, 384] on p "Weekly Subscription (Small)" at bounding box center [690, 387] width 495 height 17
click at [578, 462] on p "Weekly Subscription (Big)" at bounding box center [690, 458] width 495 height 17
click at [663, 303] on div "3 Month Gift Subscription Select" at bounding box center [690, 296] width 495 height 24
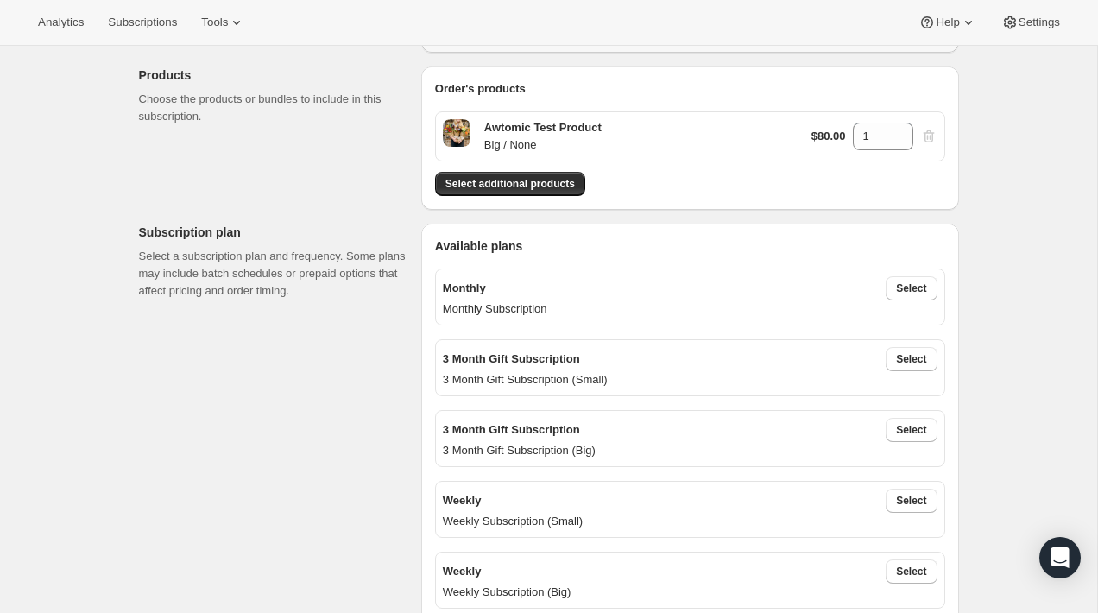
scroll to position [148, 0]
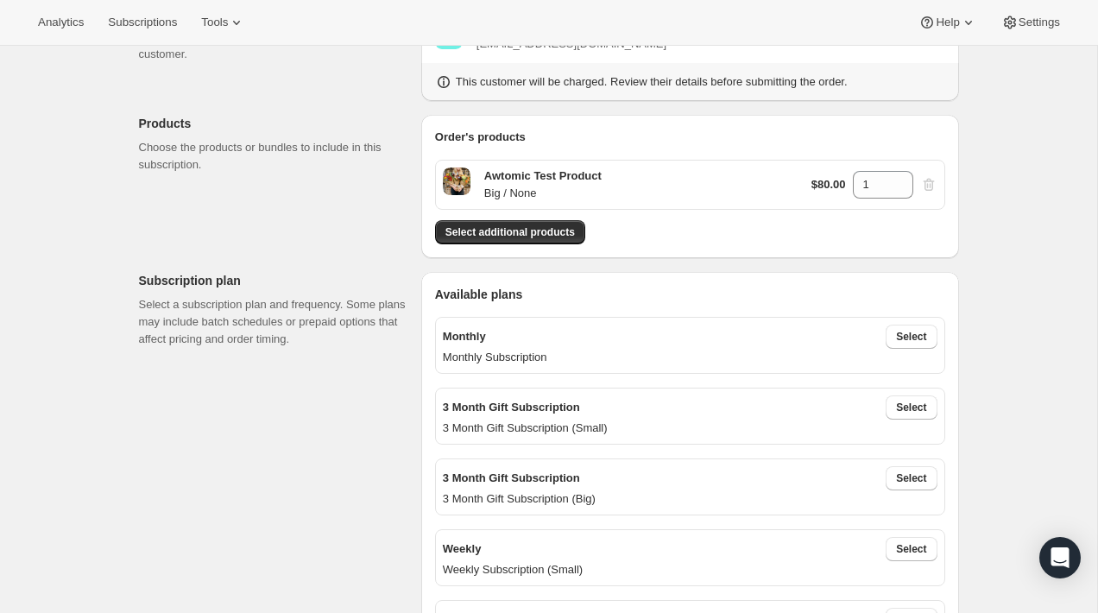
click at [539, 337] on div "Monthly Select" at bounding box center [690, 337] width 495 height 24
click at [929, 333] on button "Select" at bounding box center [911, 337] width 51 height 24
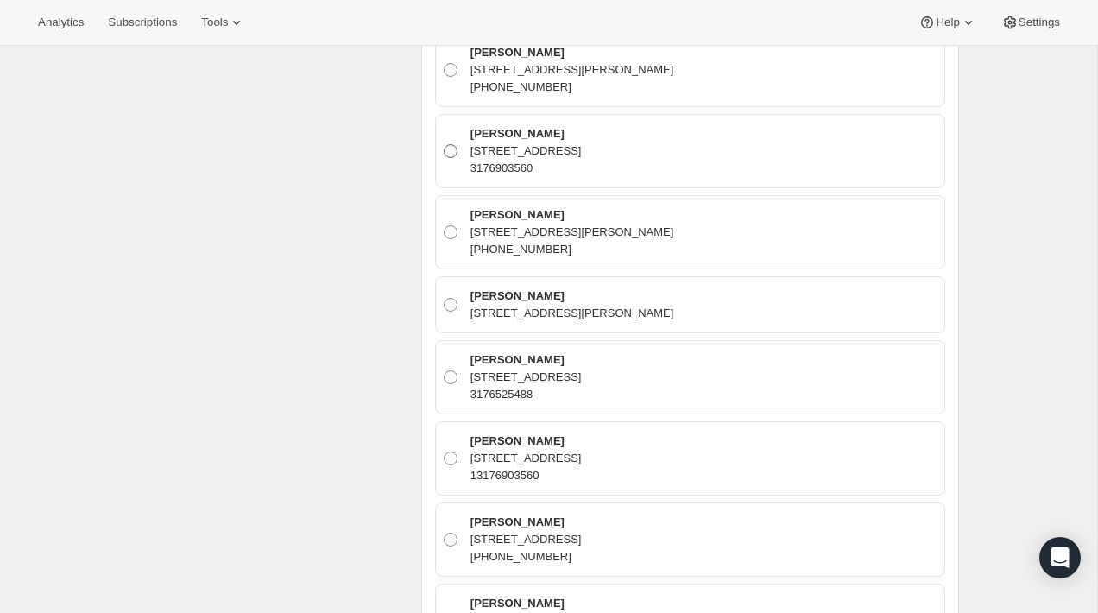
scroll to position [1056, 0]
click at [448, 142] on span at bounding box center [451, 150] width 16 height 16
click at [444, 142] on input "Collin McMahon 1939 N Lincoln Ave 403, Chicago, IL, 60614, United States 317690…" at bounding box center [444, 142] width 1 height 1
radio input "true"
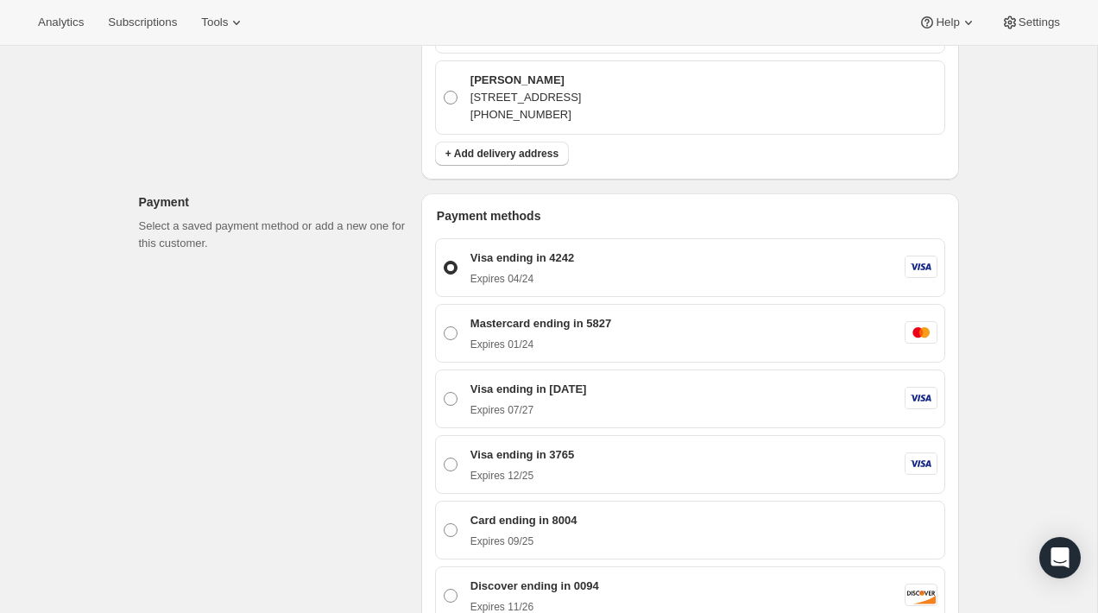
scroll to position [1968, 0]
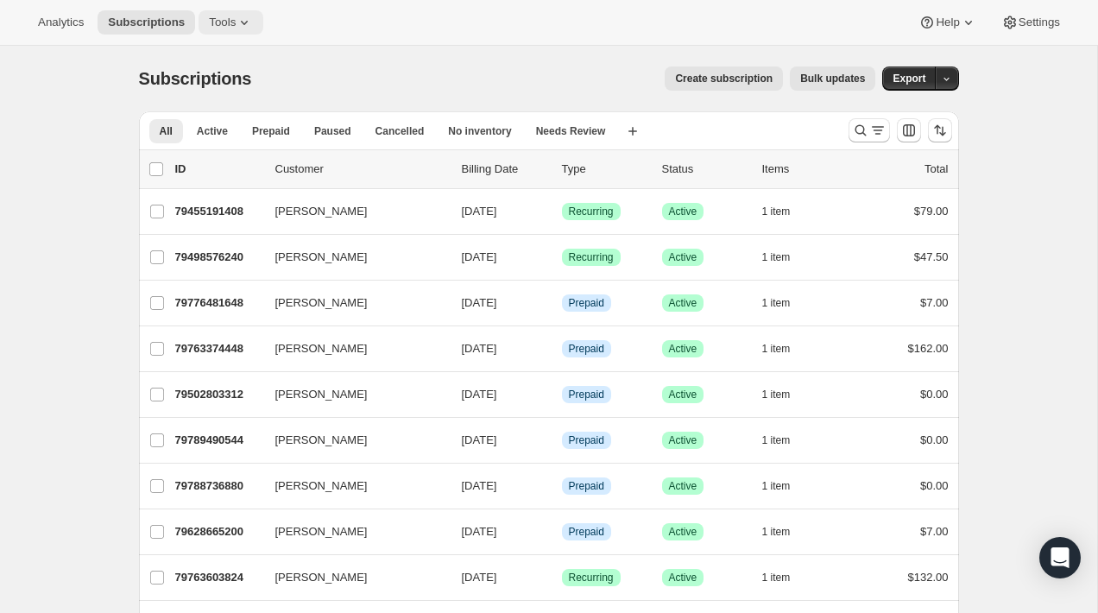
click at [236, 33] on button "Tools" at bounding box center [231, 22] width 65 height 24
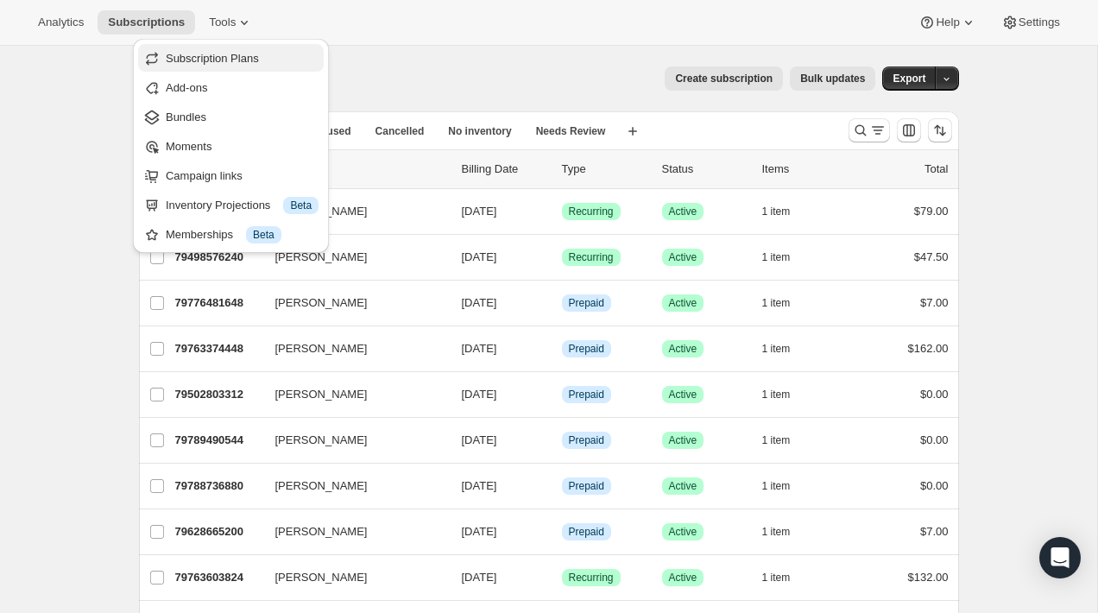
click at [255, 62] on span "Subscription Plans" at bounding box center [212, 58] width 93 height 13
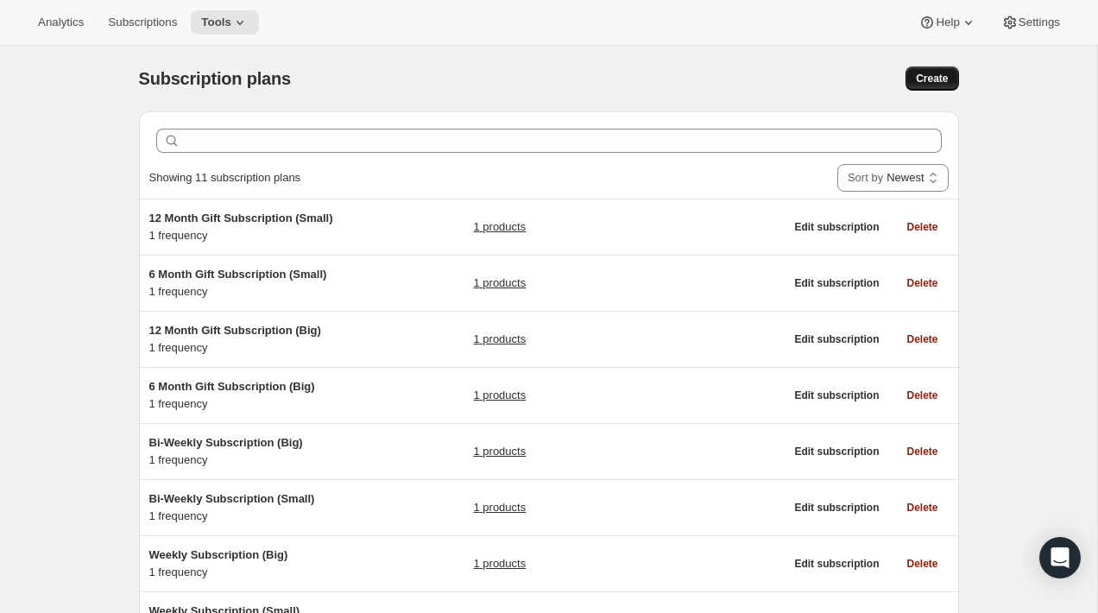
click at [925, 90] on button "Create" at bounding box center [931, 78] width 53 height 24
select select "WEEK"
select select "MONTH"
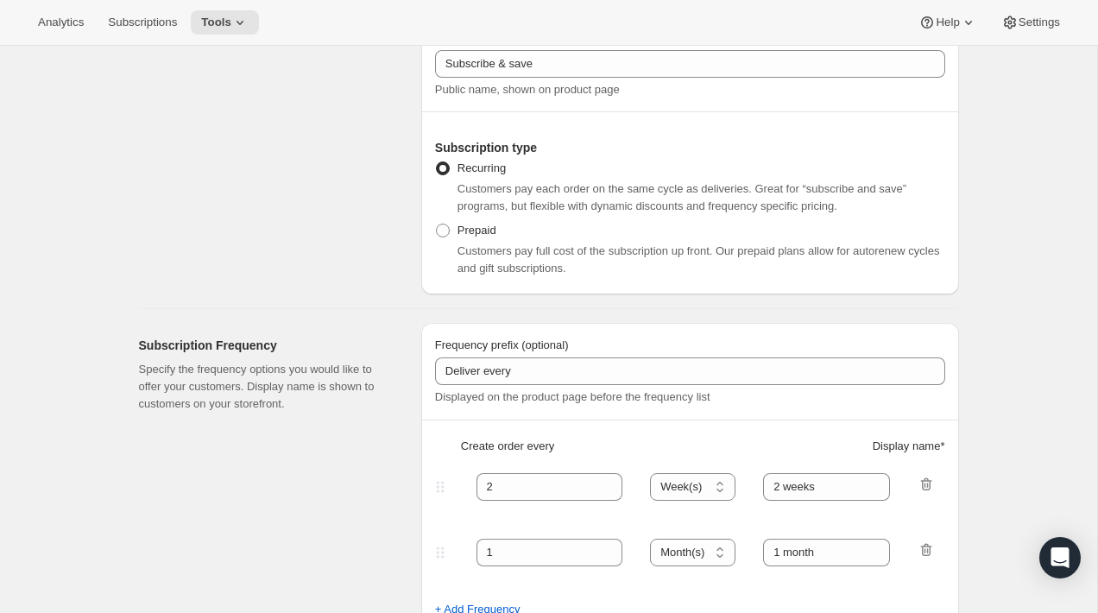
scroll to position [188, 0]
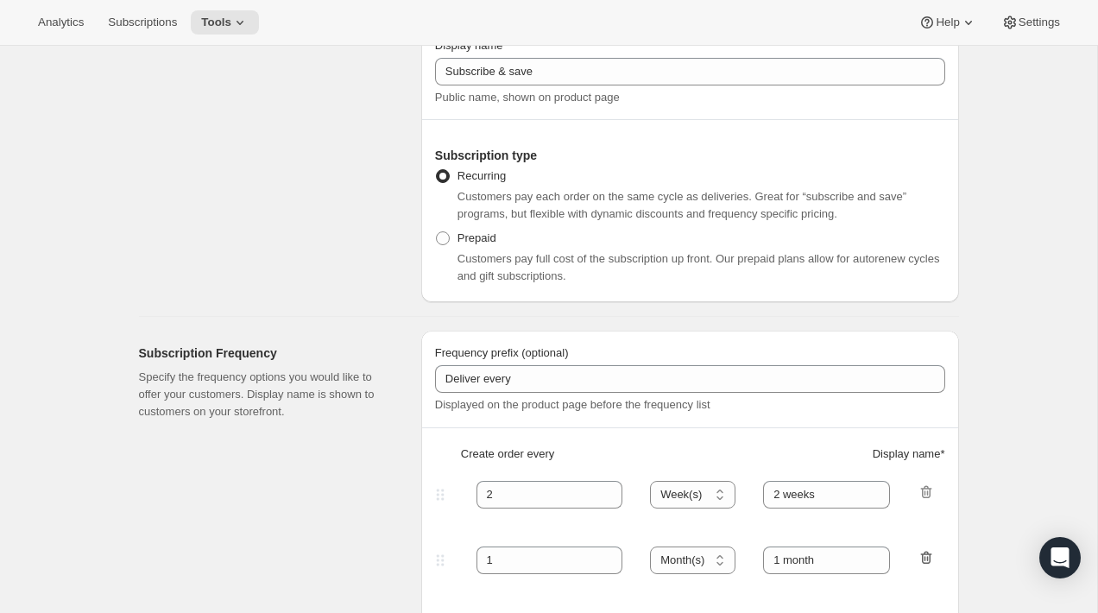
click at [923, 558] on icon "button" at bounding box center [925, 558] width 11 height 13
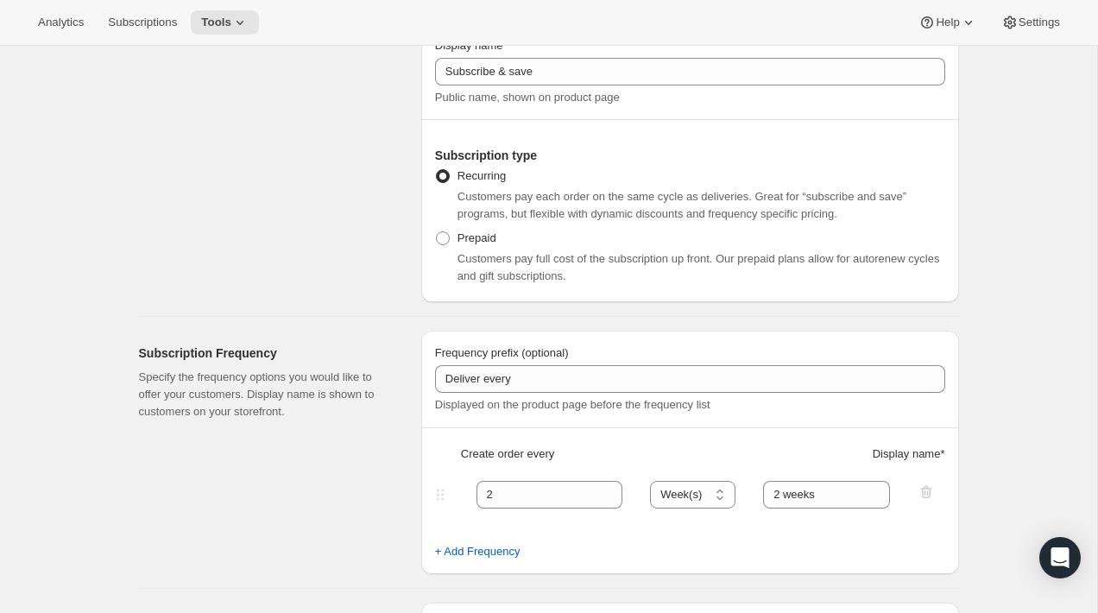
scroll to position [225, 0]
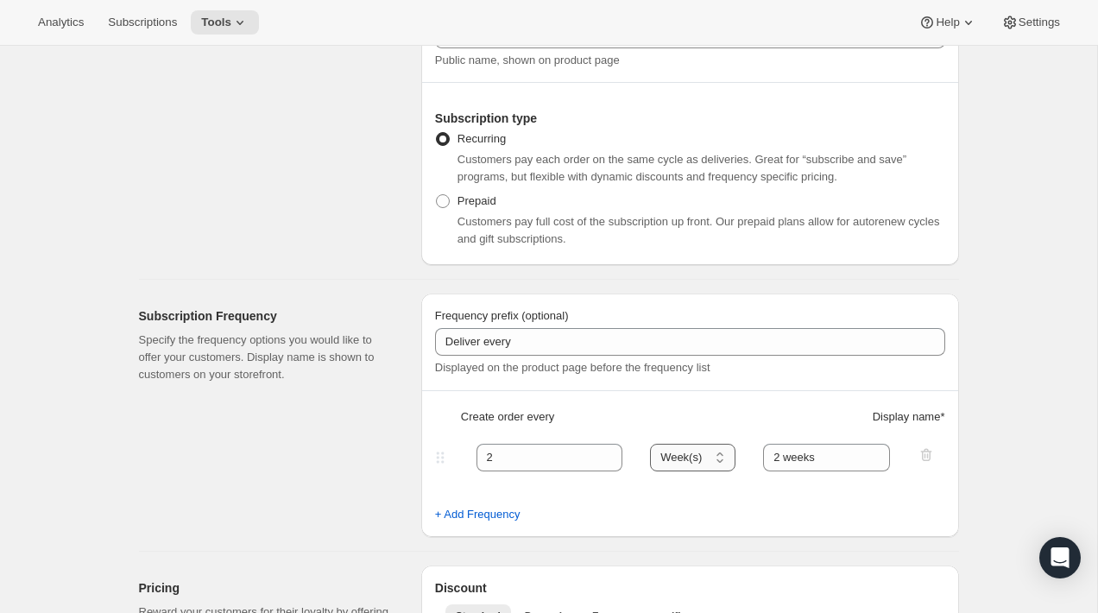
click at [671, 457] on select "Day(s) Week(s) Month(s) Year(s)" at bounding box center [692, 458] width 85 height 28
select select "MONTH"
click at [651, 444] on select "Day(s) Week(s) Month(s) Year(s)" at bounding box center [692, 458] width 85 height 28
click at [577, 462] on input "2" at bounding box center [536, 458] width 121 height 28
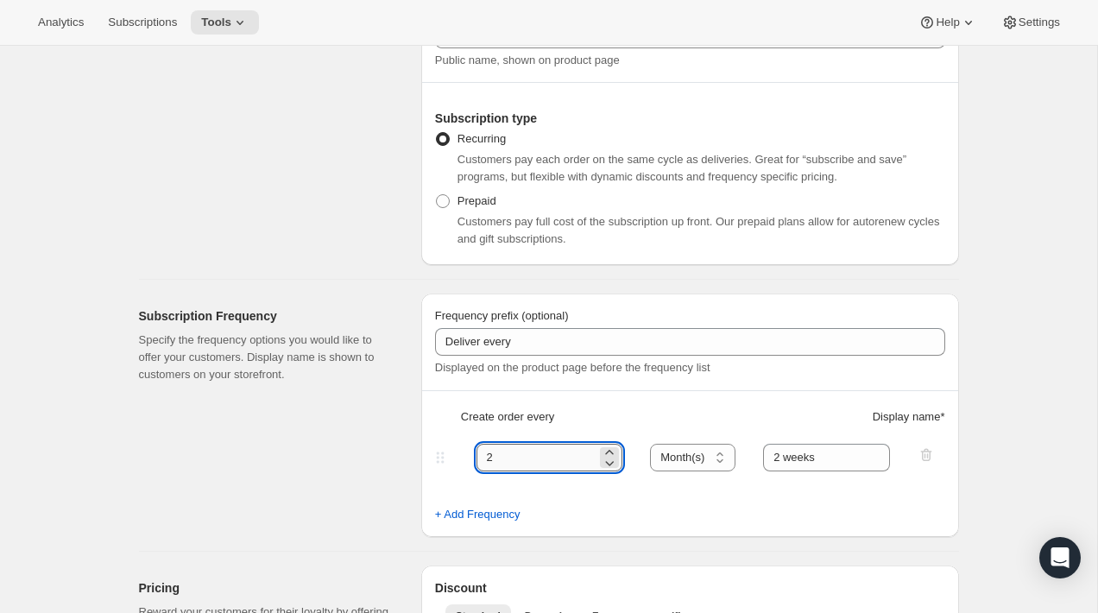
click at [577, 462] on input "2" at bounding box center [536, 458] width 121 height 28
click at [791, 458] on input "2 weeks" at bounding box center [826, 458] width 127 height 28
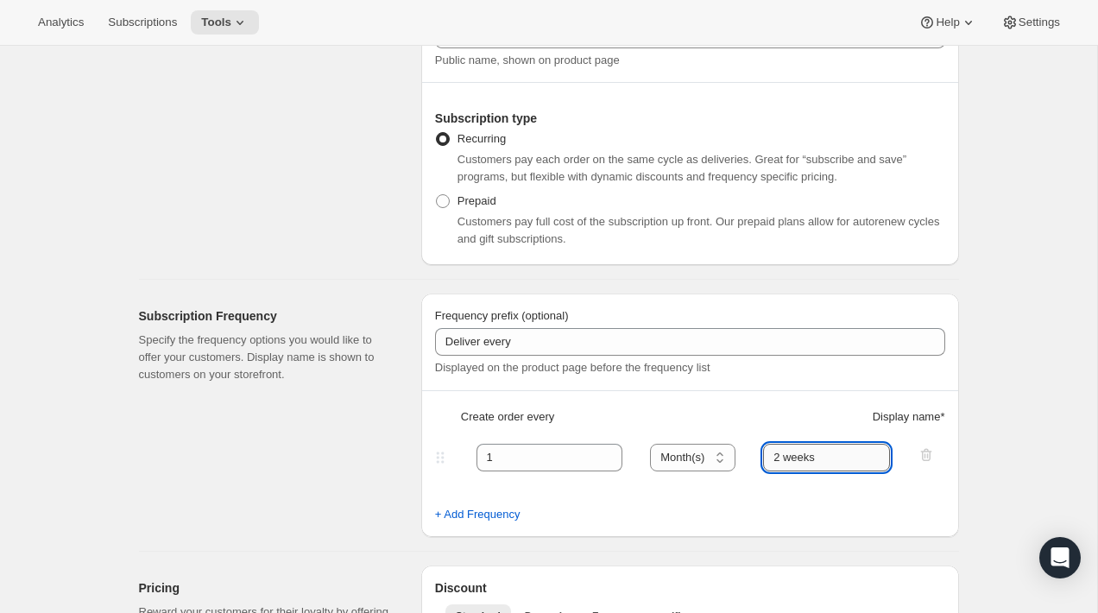
click at [791, 458] on input "2 weeks" at bounding box center [826, 458] width 127 height 28
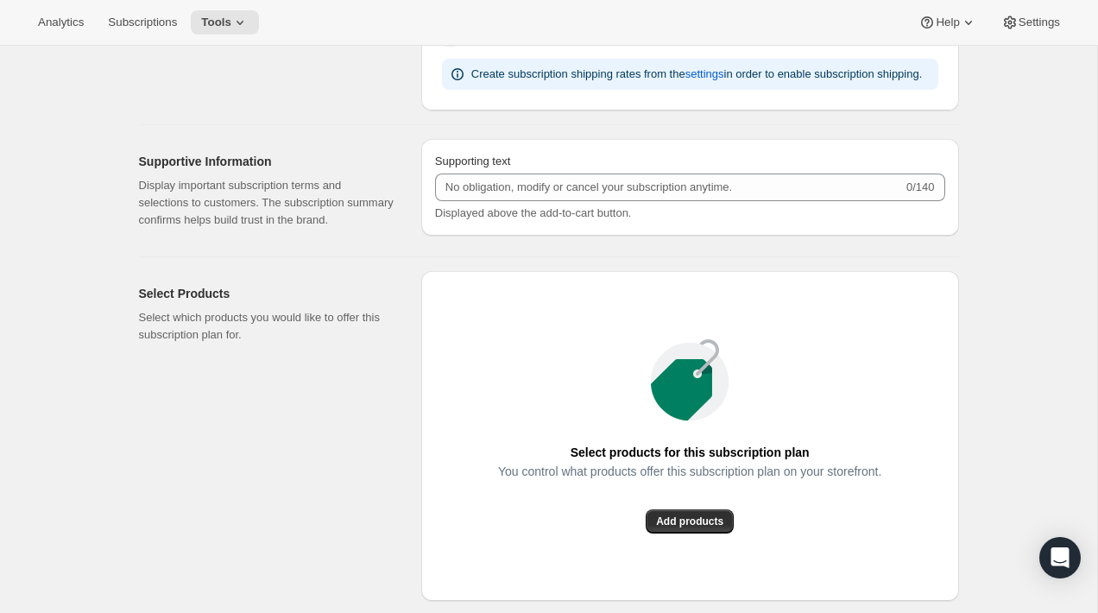
scroll to position [1043, 0]
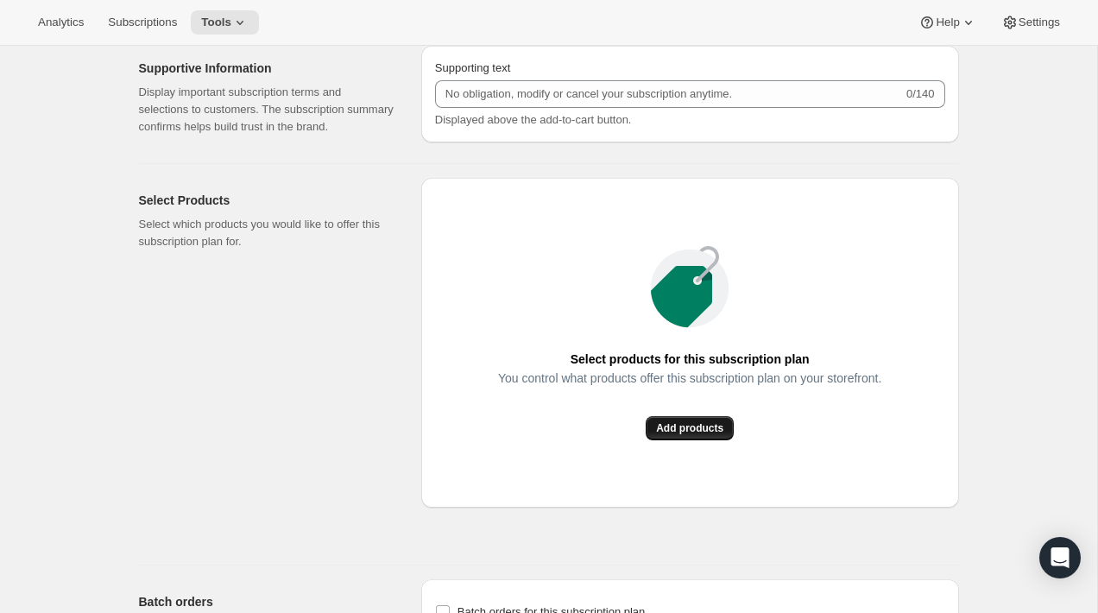
click at [674, 435] on span "Add products" at bounding box center [689, 428] width 67 height 14
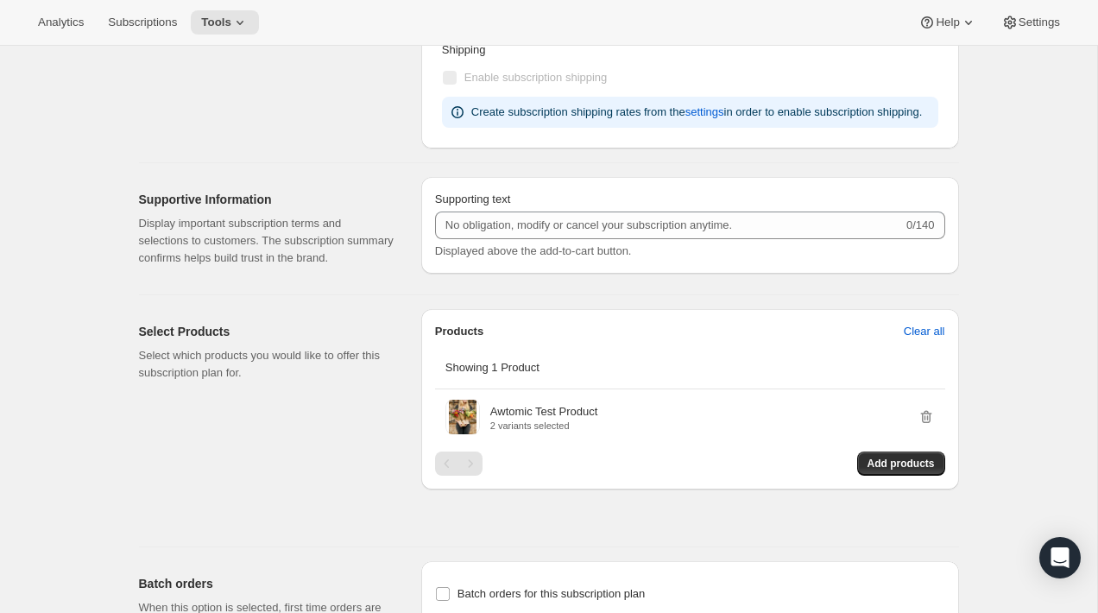
scroll to position [1005, 0]
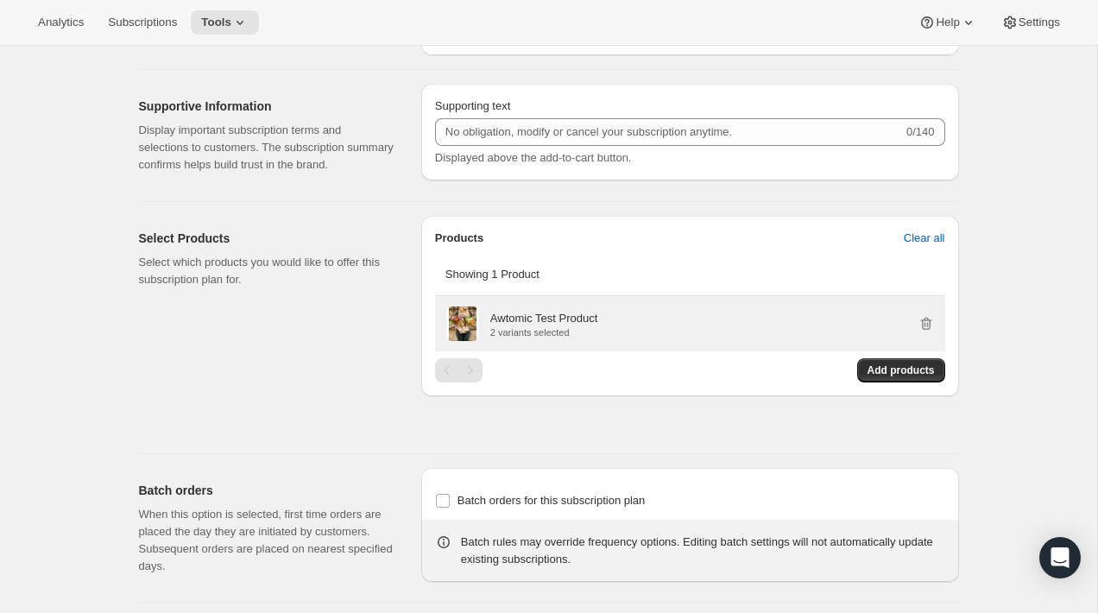
click at [716, 341] on div "Awtomic Test Product 2 variants selected" at bounding box center [712, 323] width 444 height 35
click at [926, 327] on icon "button" at bounding box center [927, 324] width 2 height 5
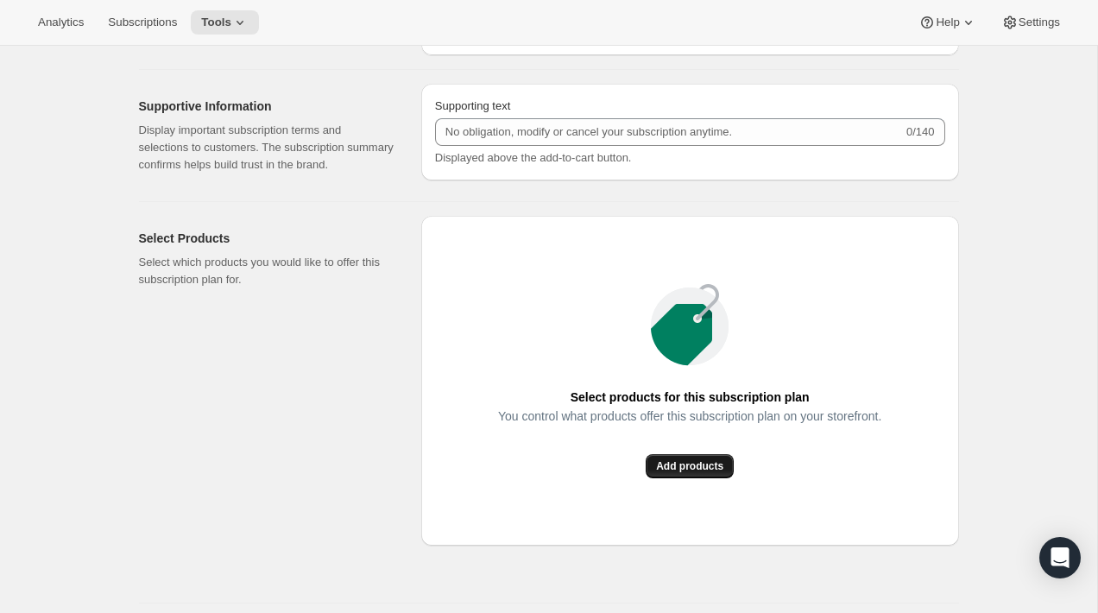
click at [648, 478] on button "Add products" at bounding box center [690, 466] width 88 height 24
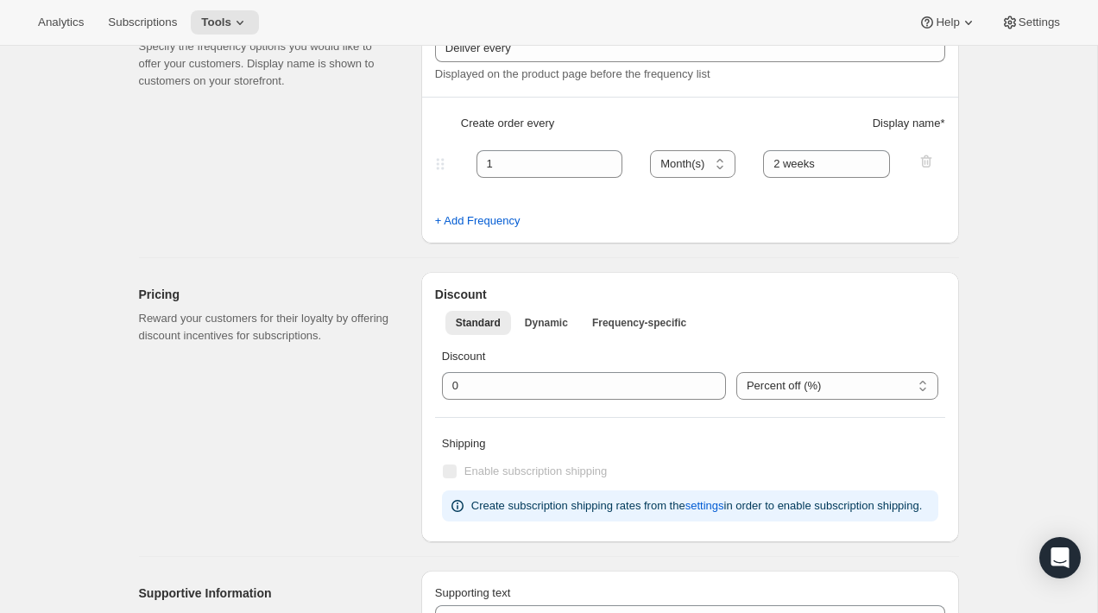
scroll to position [518, 0]
click at [353, 394] on div "Pricing Reward your customers for their loyalty by offering discount incentives…" at bounding box center [273, 408] width 268 height 270
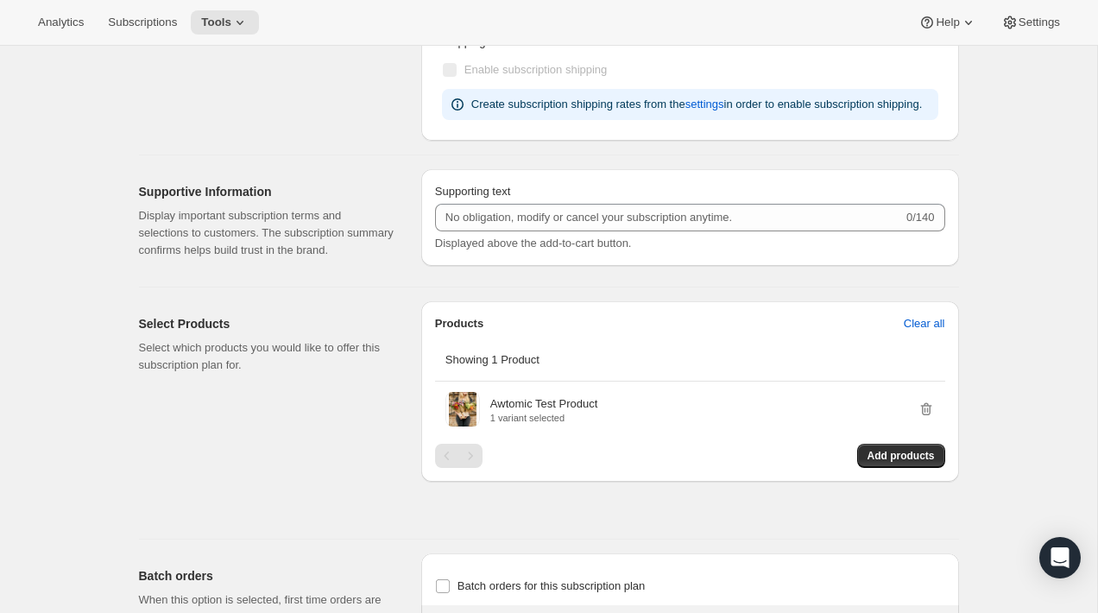
scroll to position [0, 0]
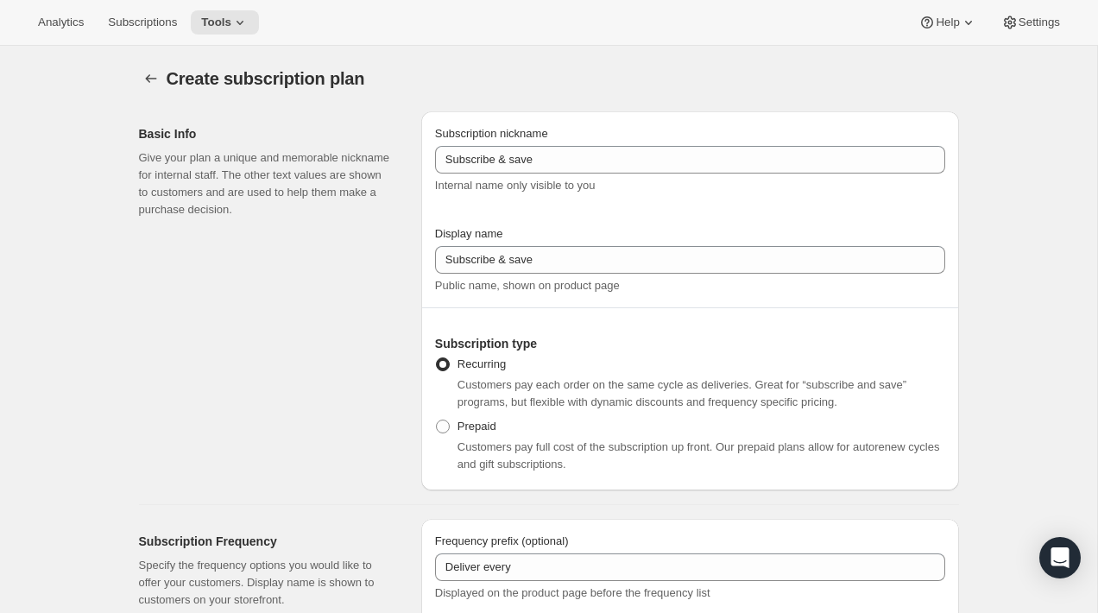
type input "2"
select select "WEEK"
select select "MONTH"
click at [228, 25] on span "Tools" at bounding box center [216, 23] width 30 height 14
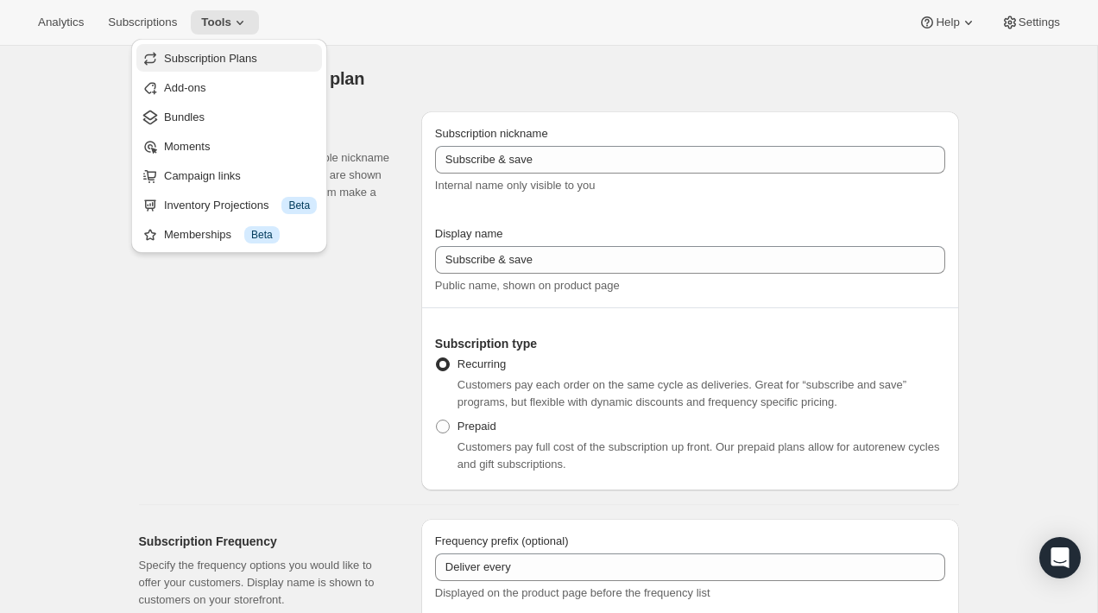
click at [251, 66] on span "Subscription Plans" at bounding box center [240, 58] width 153 height 17
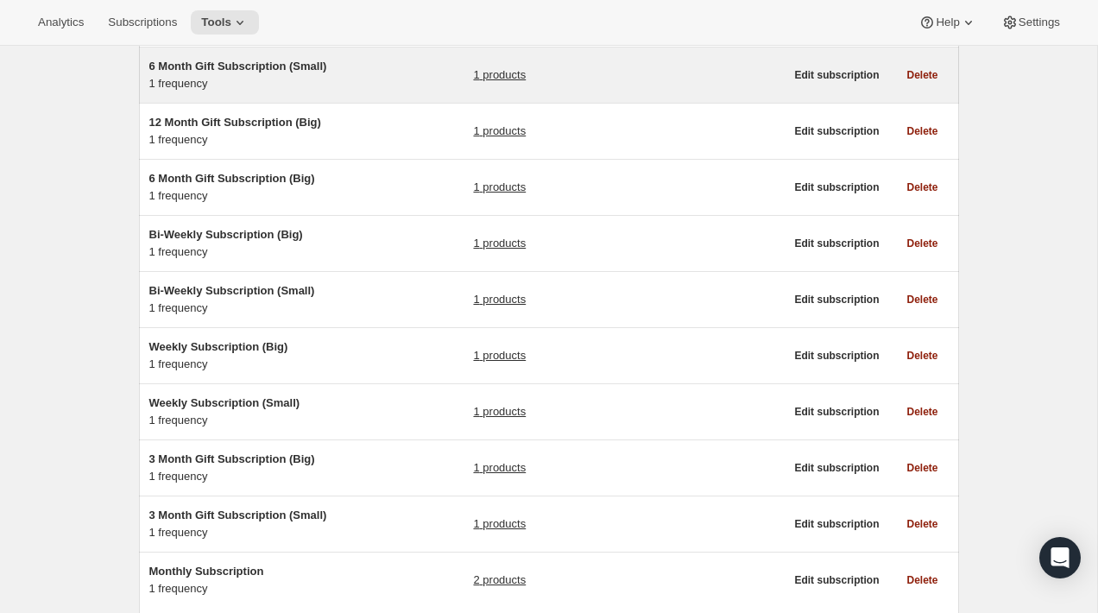
scroll to position [320, 0]
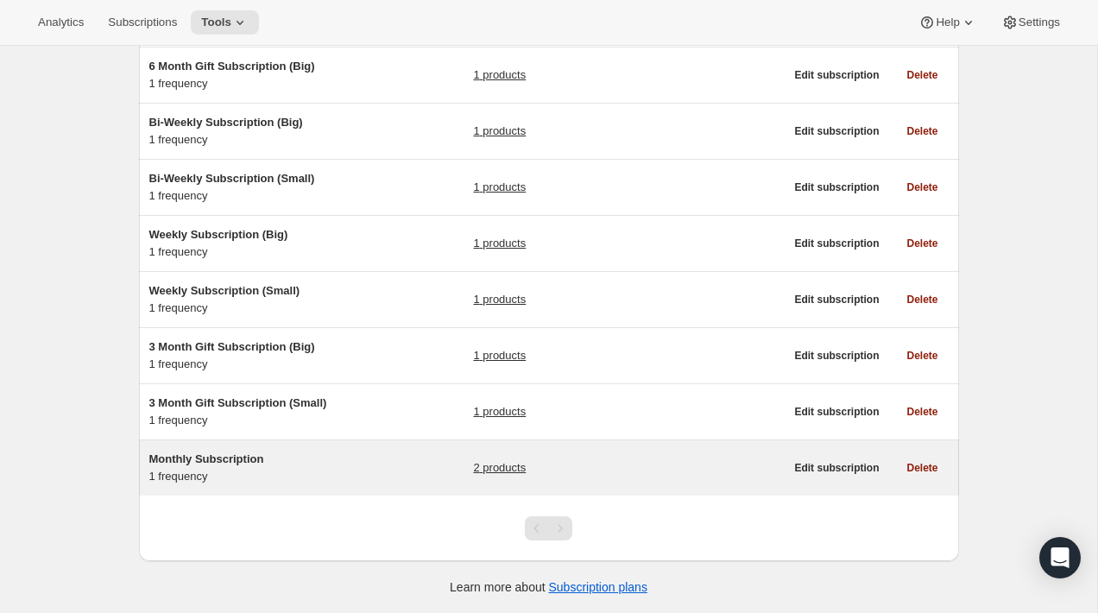
click at [289, 469] on div "Monthly Subscription 1 frequency" at bounding box center [257, 468] width 216 height 35
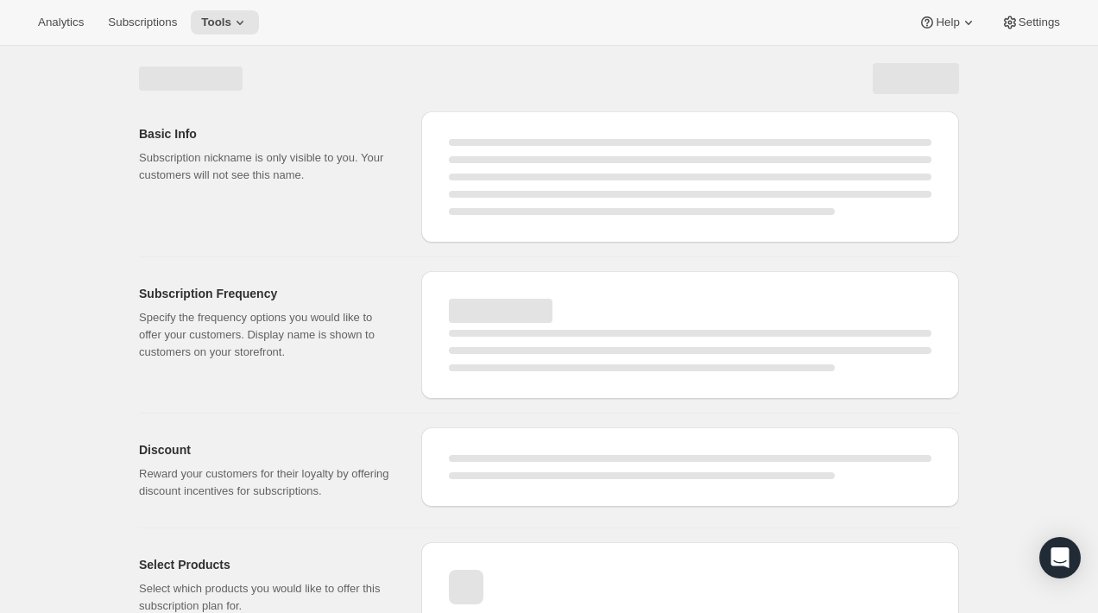
select select "WEEK"
select select "MONTH"
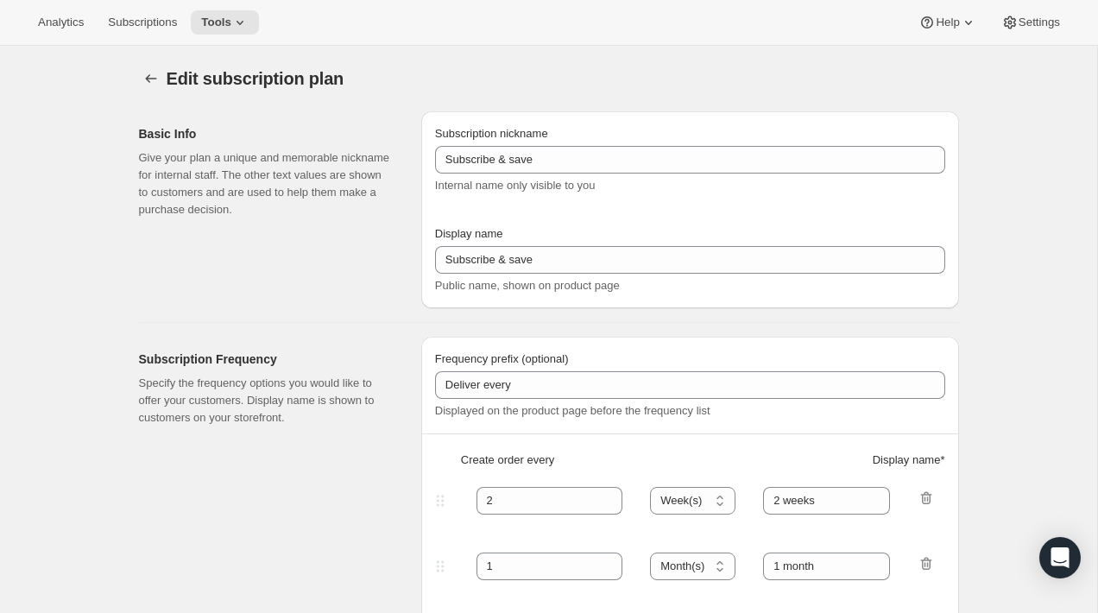
type input "Monthly Subscription"
type input "Monthly"
type input "Monthly (every 4 weeks)"
type input "1"
select select "MONTH"
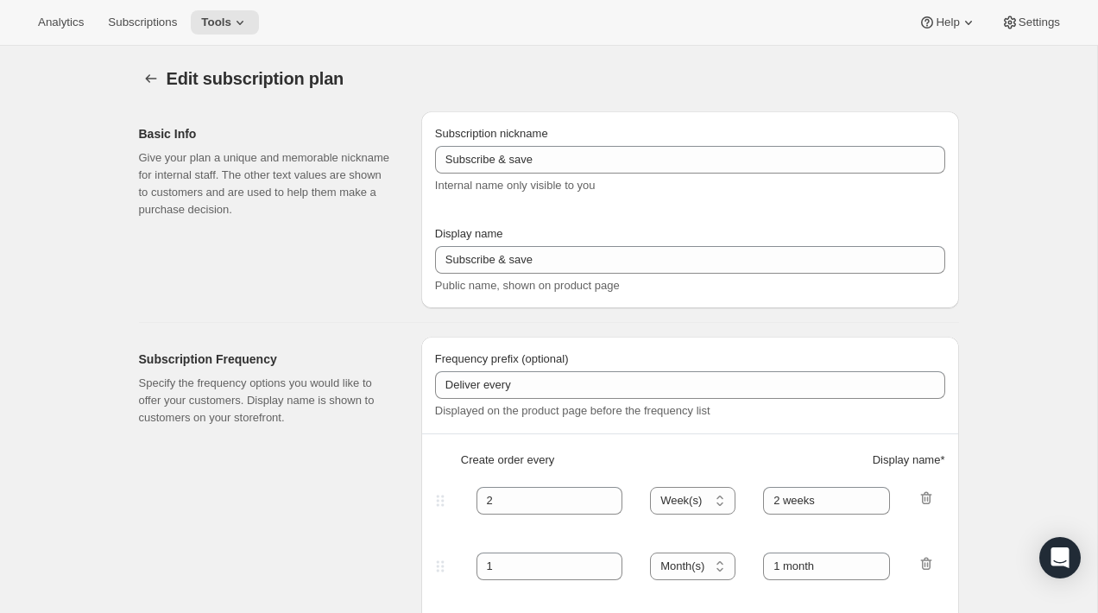
type input "Monthly"
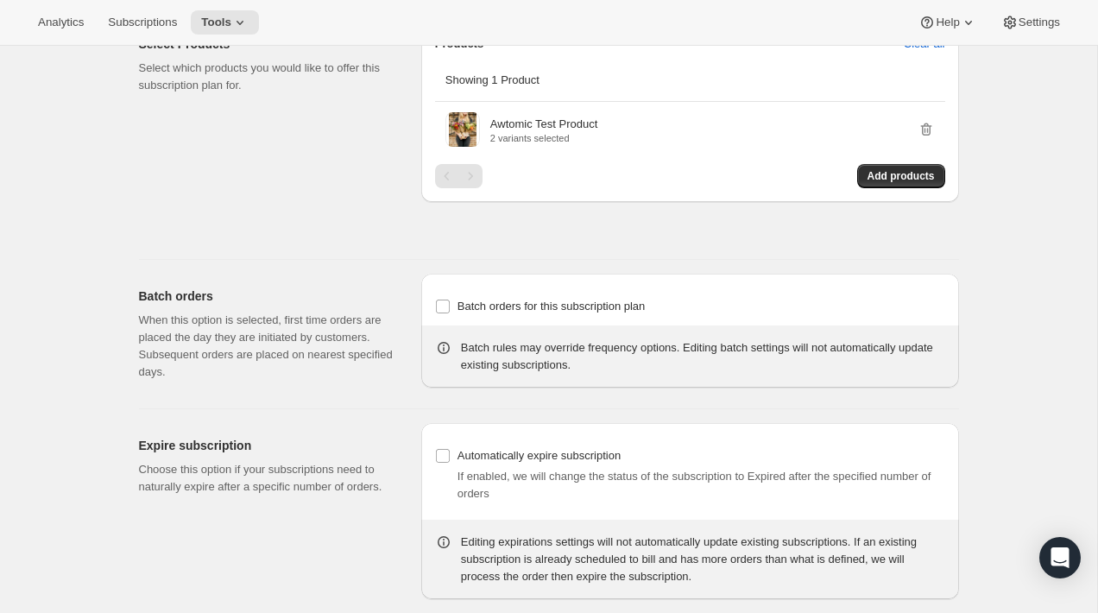
scroll to position [1089, 0]
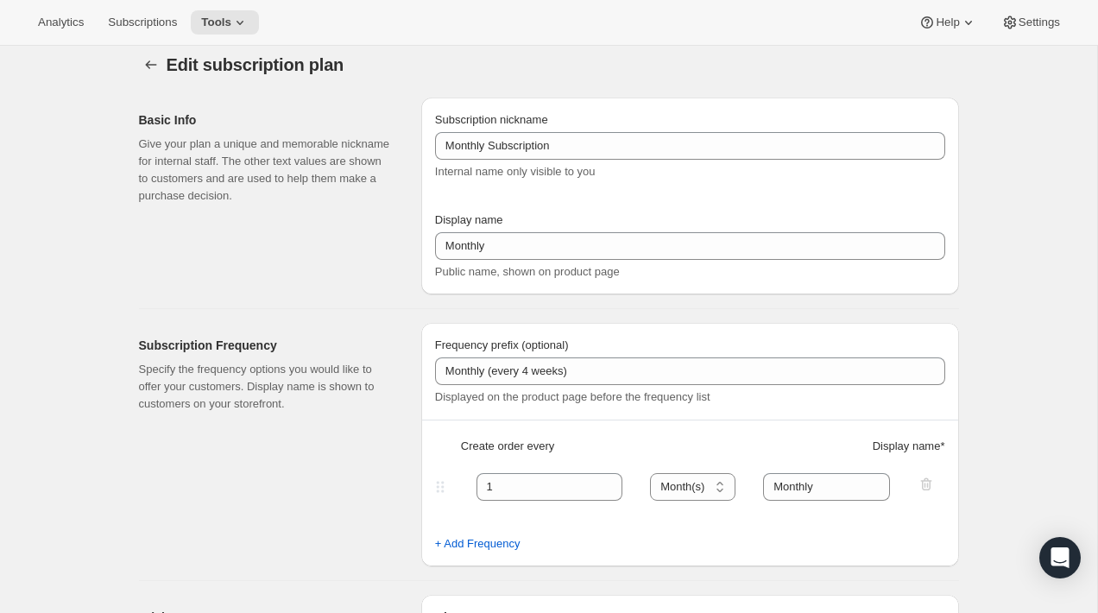
scroll to position [0, 0]
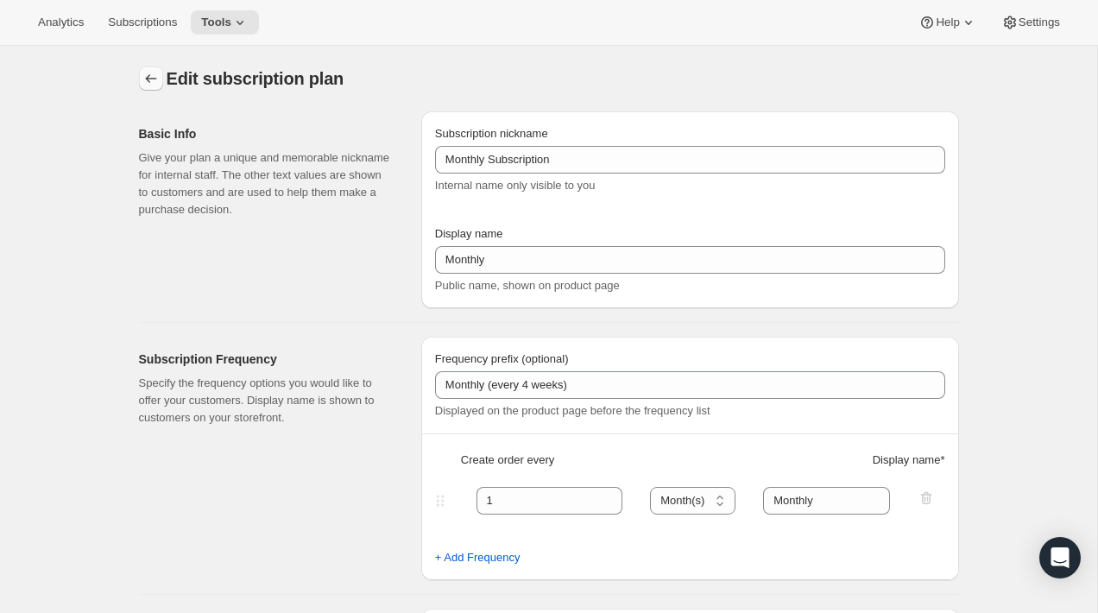
click at [141, 81] on button "Subscription plans" at bounding box center [151, 78] width 24 height 24
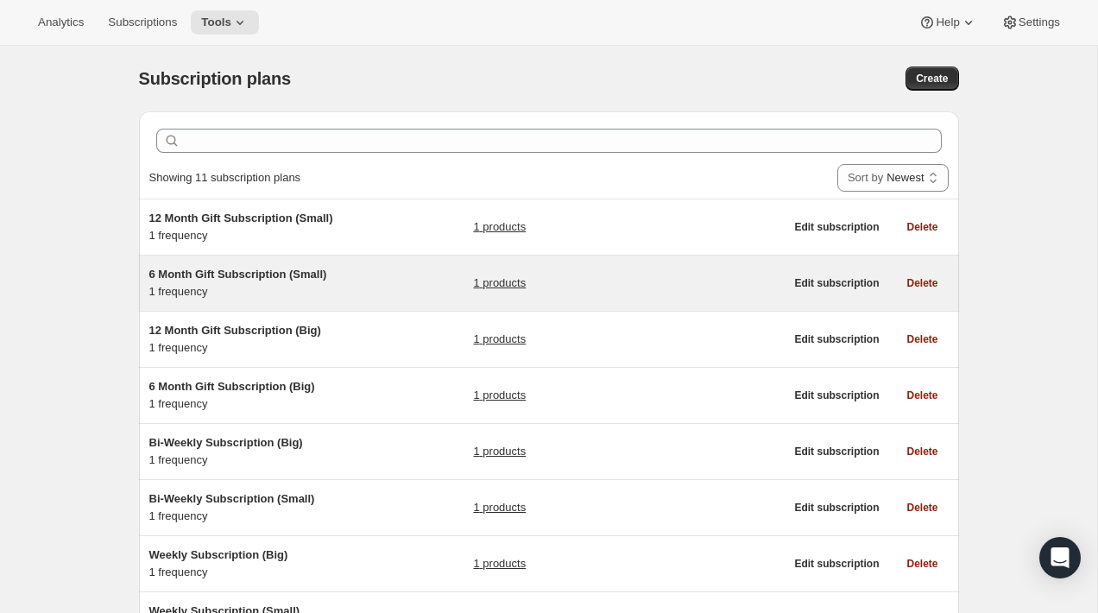
click at [352, 293] on div "6 Month Gift Subscription (Small) 1 frequency" at bounding box center [257, 283] width 216 height 35
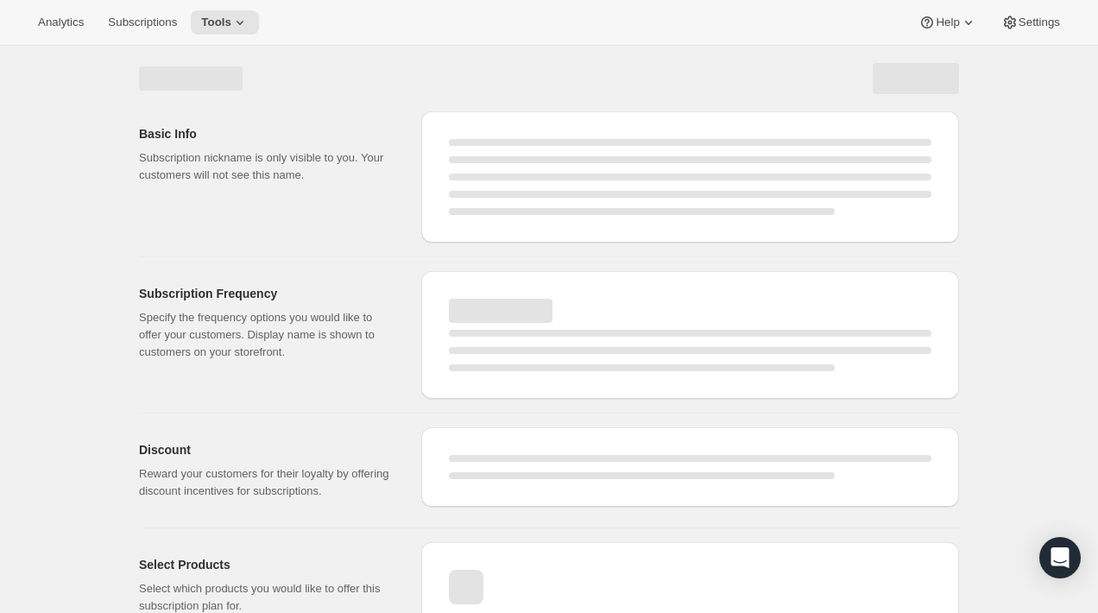
select select "MONTH"
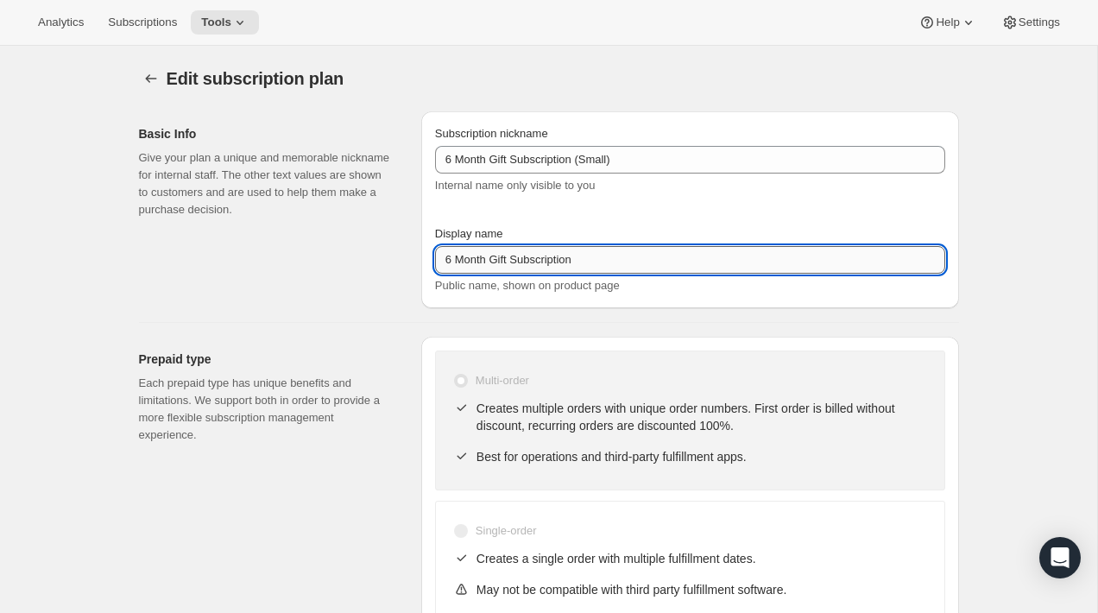
click at [572, 263] on input "6 Month Gift Subscription" at bounding box center [690, 260] width 510 height 28
click at [414, 222] on div "Basic Info Give your plan a unique and memorable nickname for internal staff. T…" at bounding box center [542, 203] width 834 height 211
click at [453, 262] on input "6 Month Gift Subscription" at bounding box center [690, 260] width 510 height 28
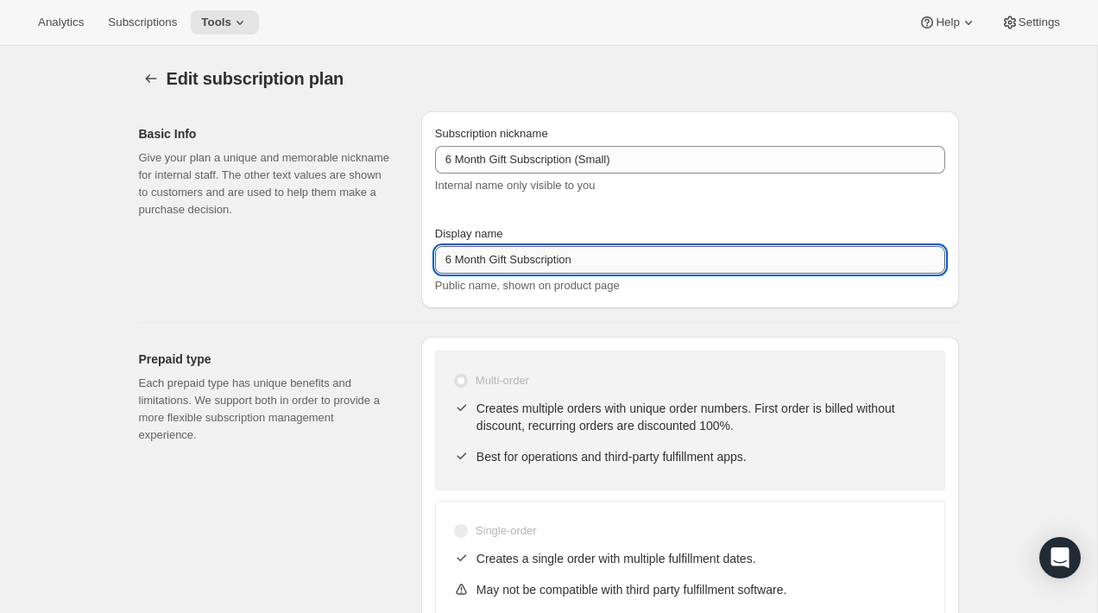
click at [453, 262] on input "6 Month Gift Subscription" at bounding box center [690, 260] width 510 height 28
click at [615, 260] on input "6 Month Gift Subscription" at bounding box center [690, 260] width 510 height 28
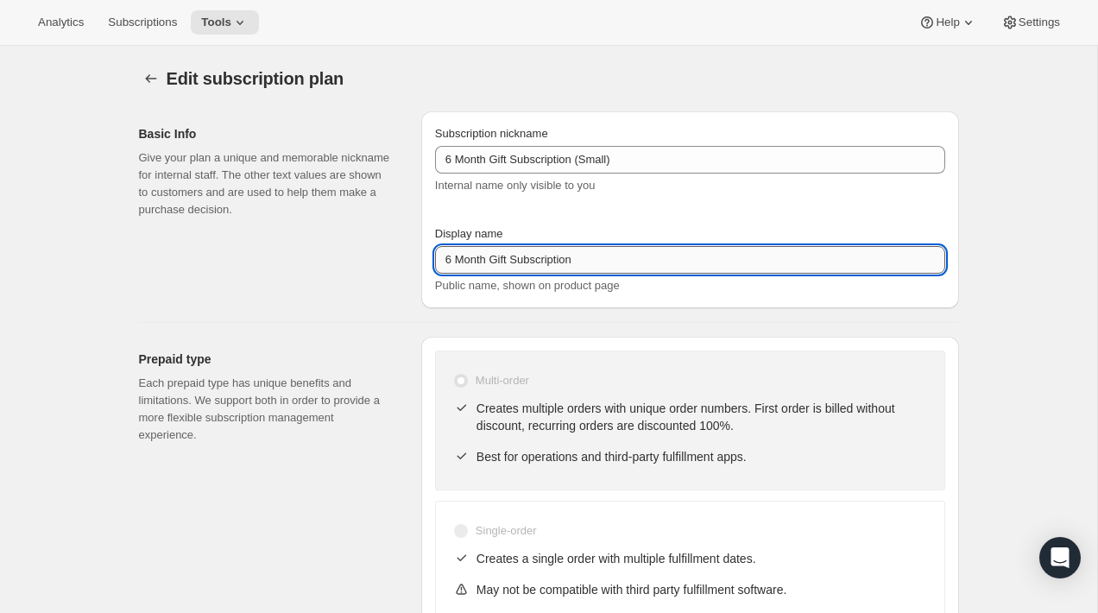
click at [583, 251] on input "6 Month Gift Subscription" at bounding box center [690, 260] width 510 height 28
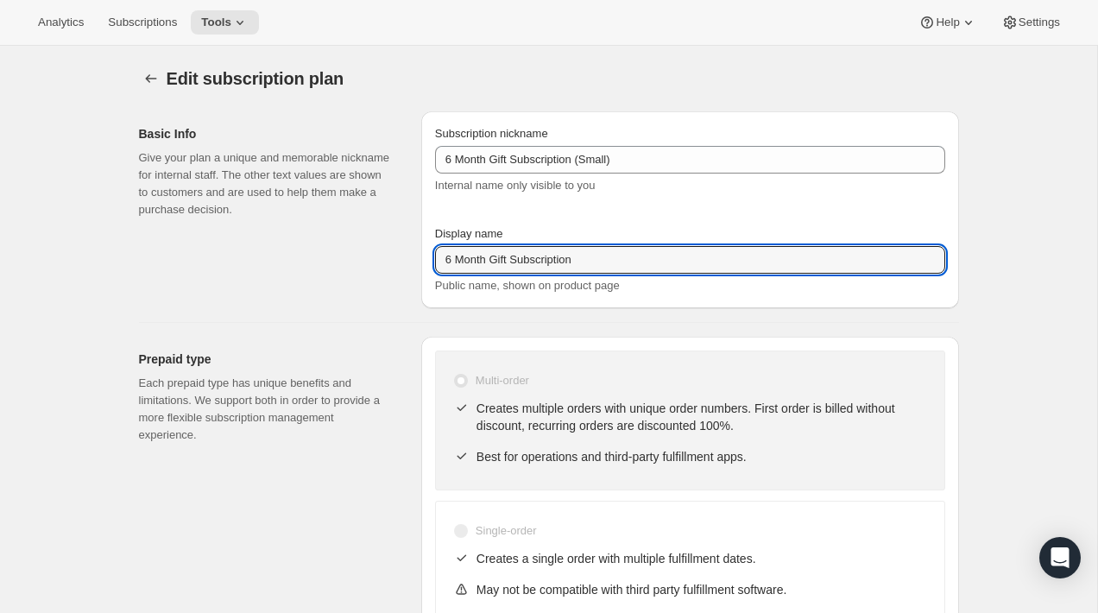
click at [457, 198] on div "Subscription nickname 6 Month Gift Subscription (Small) Internal name only visi…" at bounding box center [690, 168] width 510 height 86
click at [492, 261] on input "6 Month Gift Subscription" at bounding box center [690, 260] width 510 height 28
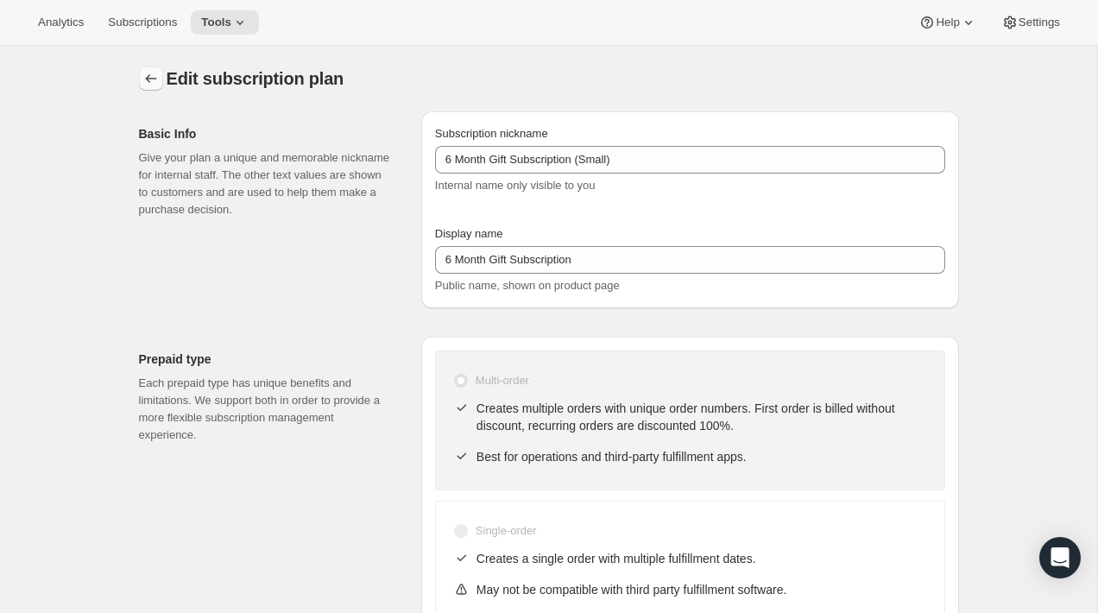
click at [150, 79] on icon "Subscription plans" at bounding box center [150, 78] width 17 height 17
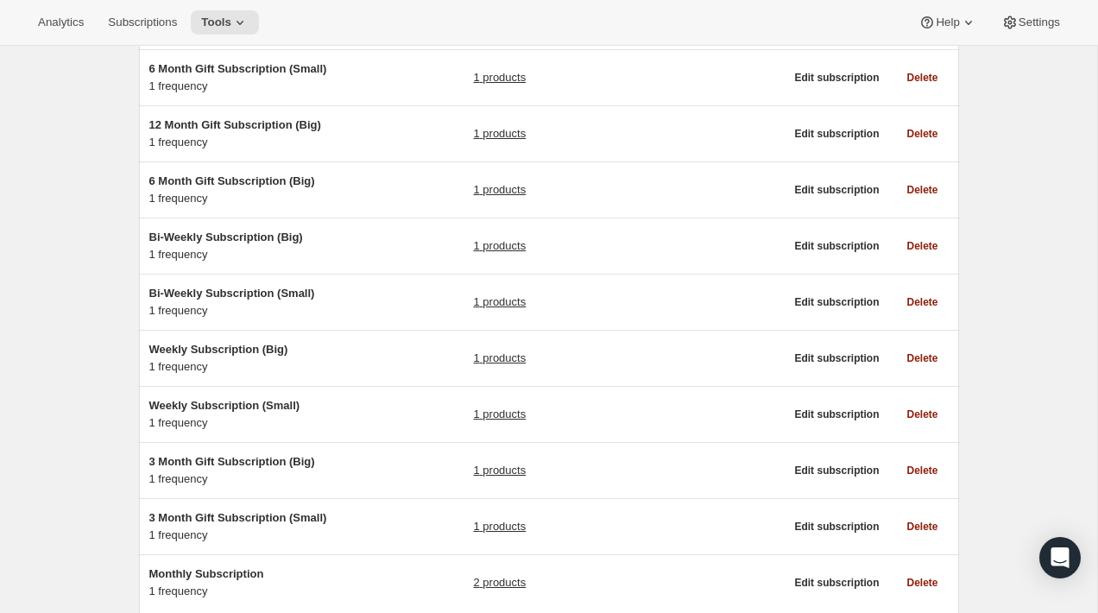
scroll to position [320, 0]
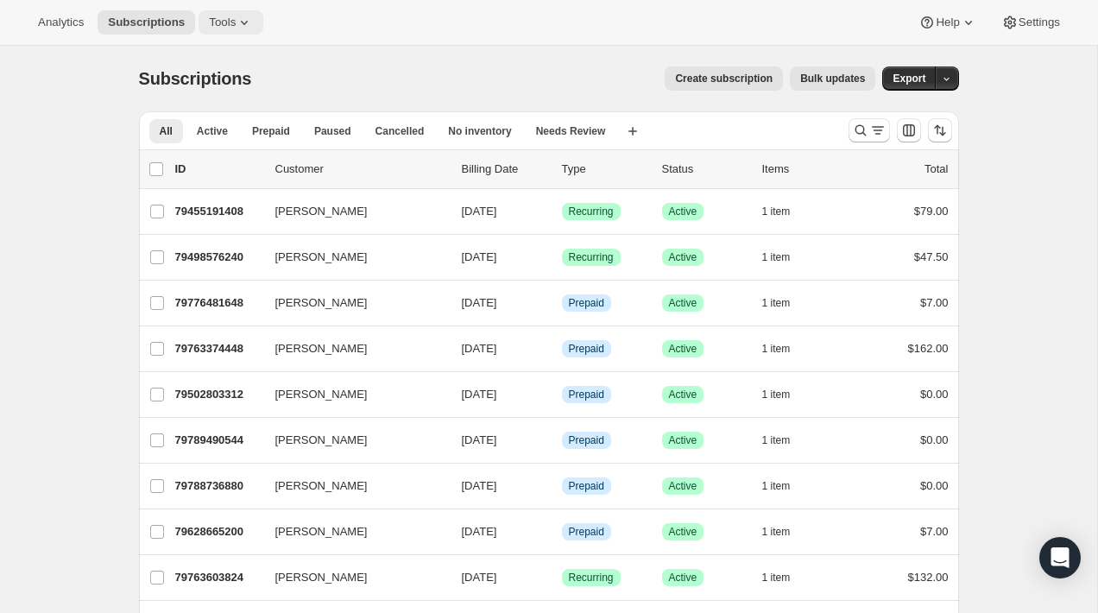
click at [249, 28] on icon at bounding box center [244, 22] width 17 height 17
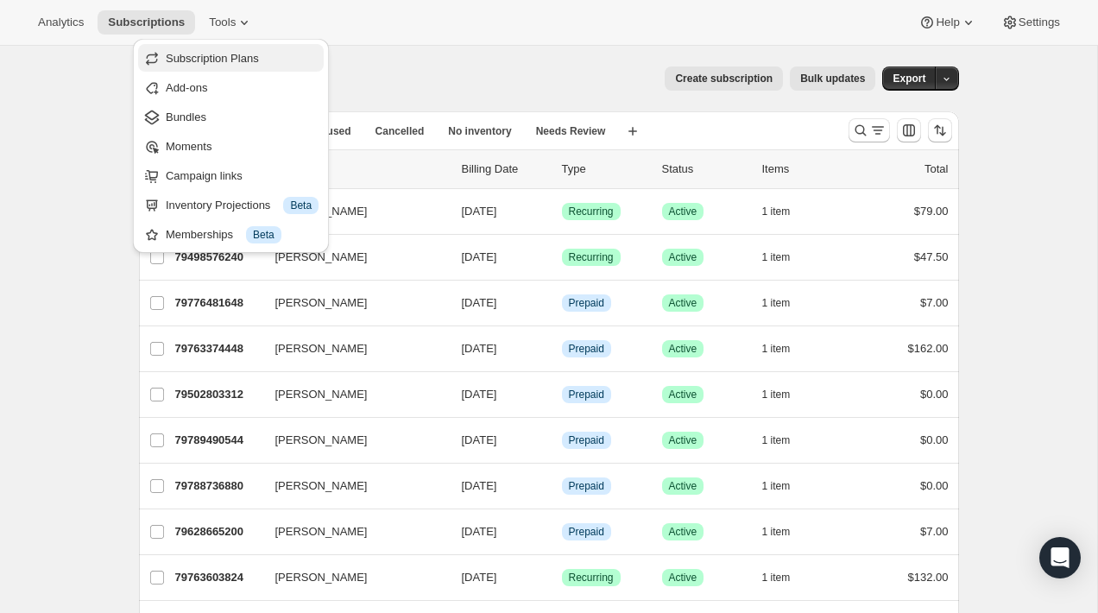
click at [239, 57] on span "Subscription Plans" at bounding box center [212, 58] width 93 height 13
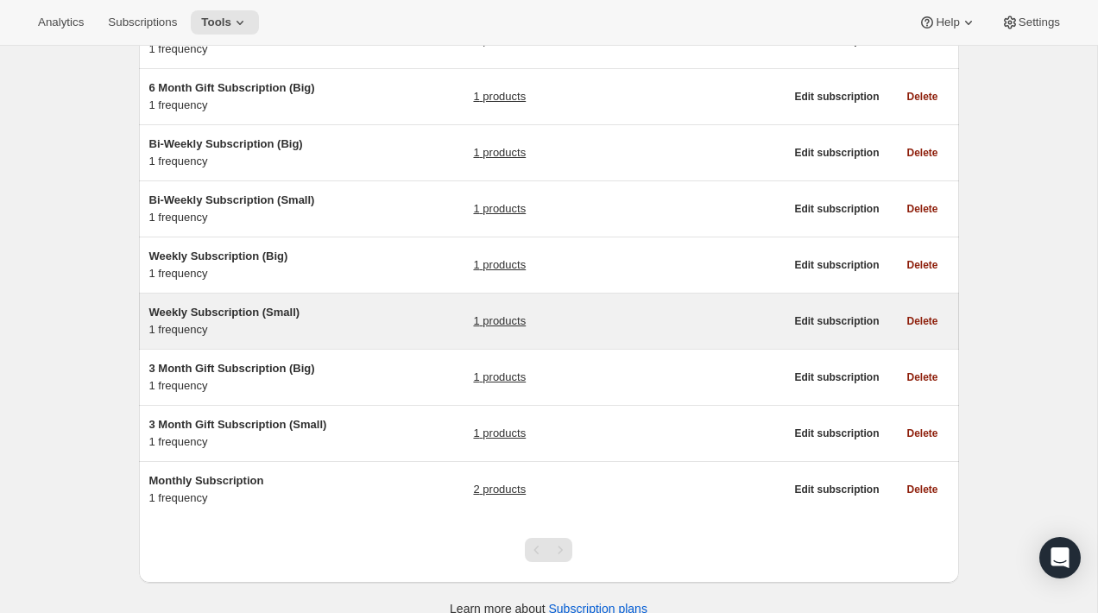
scroll to position [303, 0]
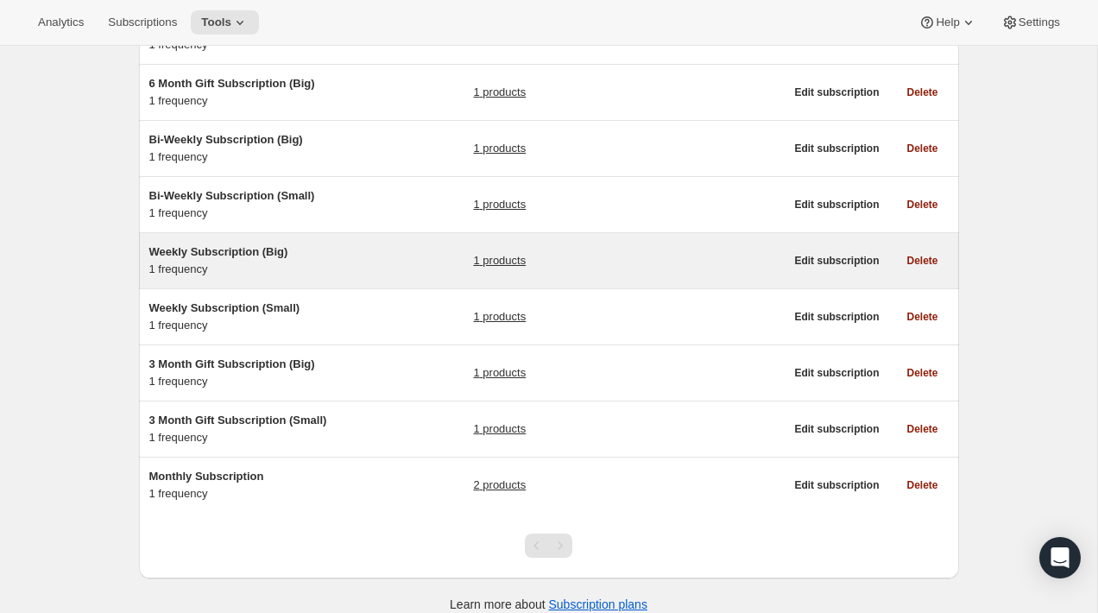
click at [325, 261] on div "Weekly Subscription (Big) 1 frequency" at bounding box center [257, 260] width 216 height 35
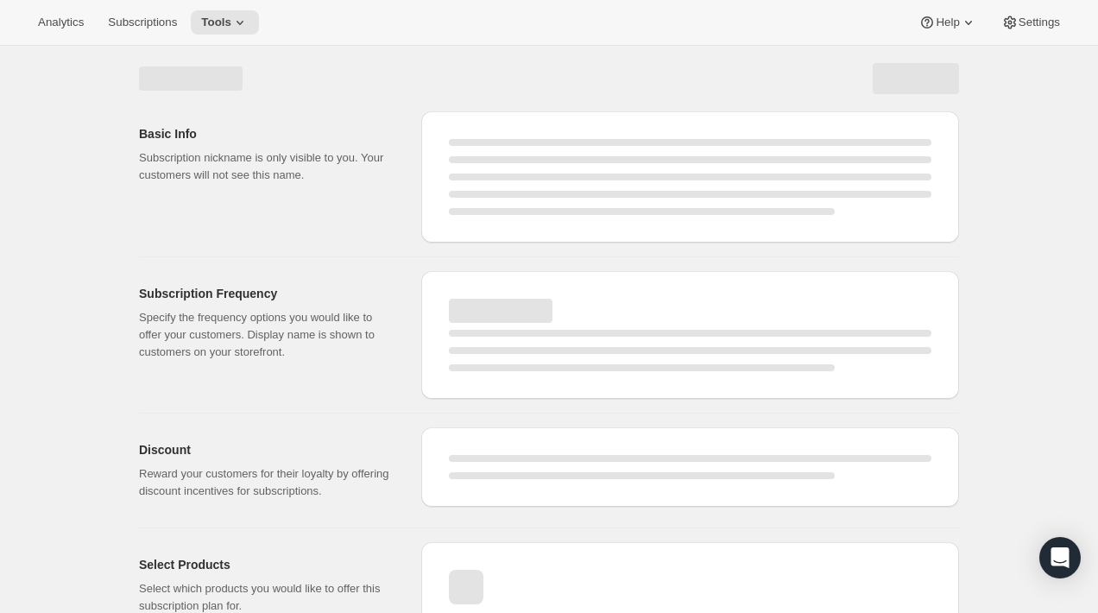
select select "WEEK"
select select "MONTH"
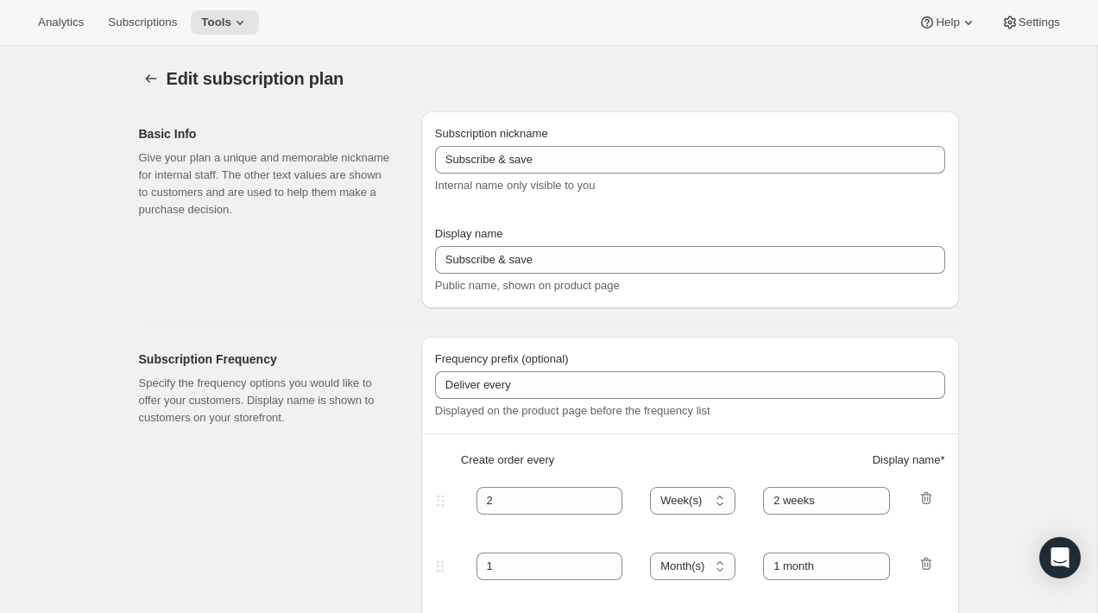
type input "Weekly Subscription (Big)"
type input "Weekly"
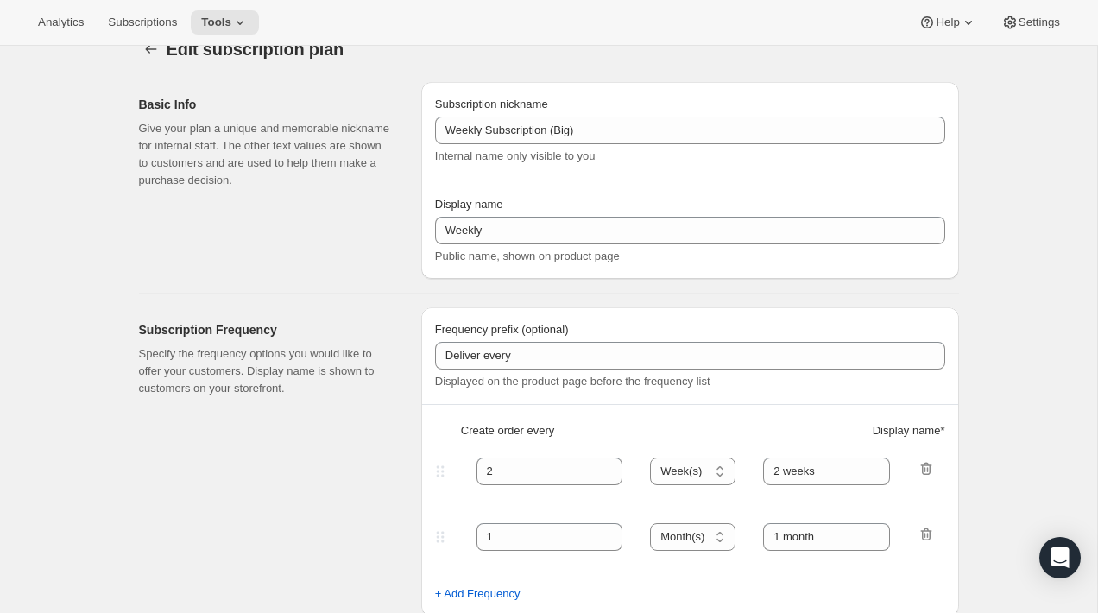
select select "ENABLED"
select select "WEEK"
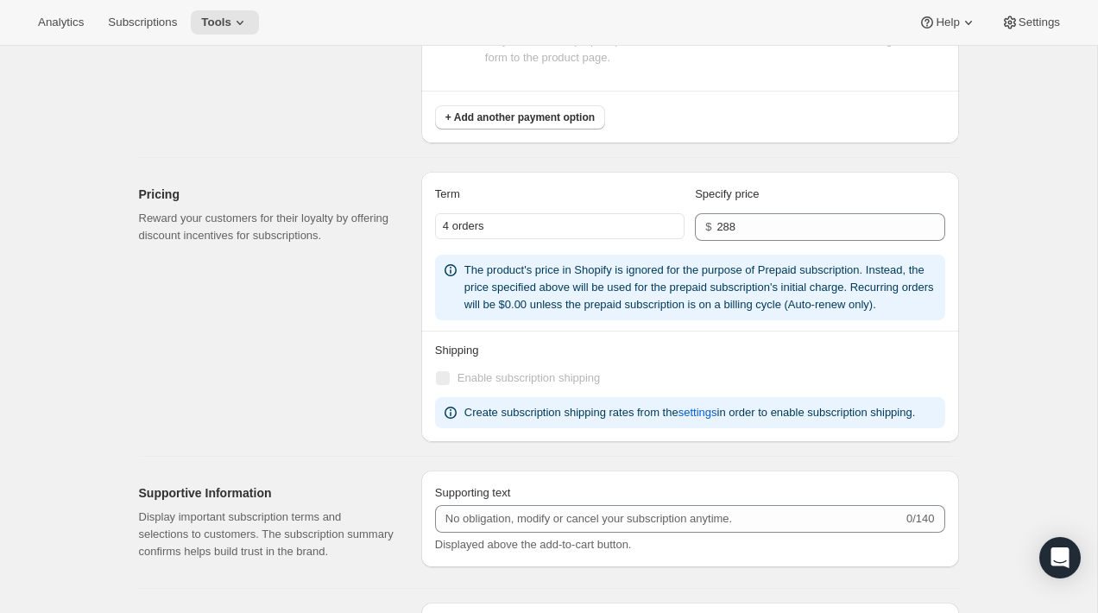
scroll to position [1144, 0]
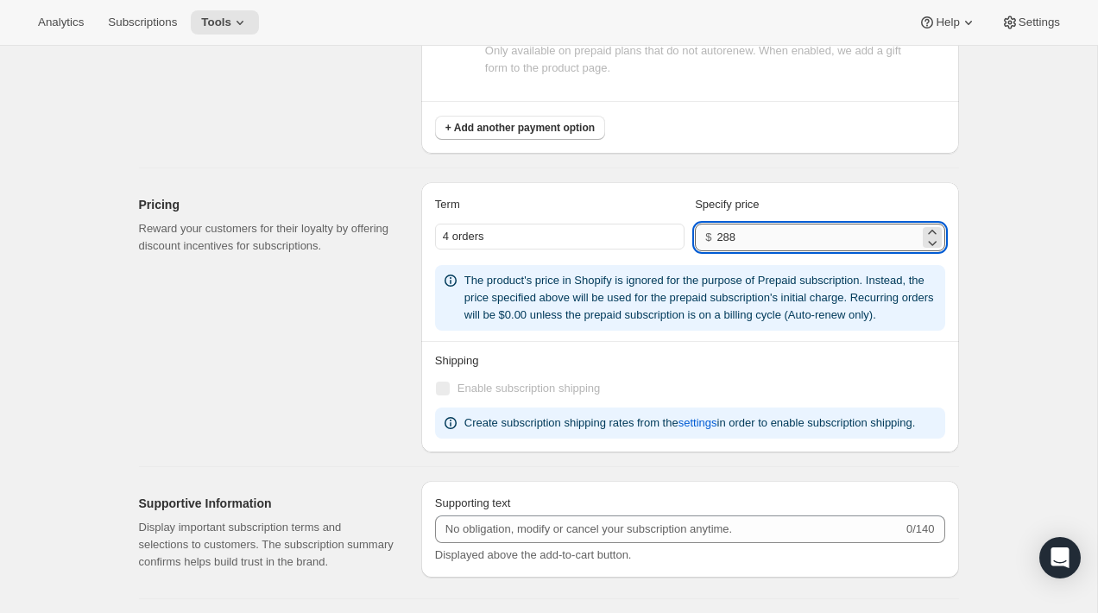
click at [759, 244] on input "288" at bounding box center [817, 238] width 202 height 28
click at [762, 238] on input "351" at bounding box center [817, 238] width 202 height 28
type input "288"
click at [346, 350] on div "Pricing Reward your customers for their loyalty by offering discount incentives…" at bounding box center [273, 317] width 268 height 270
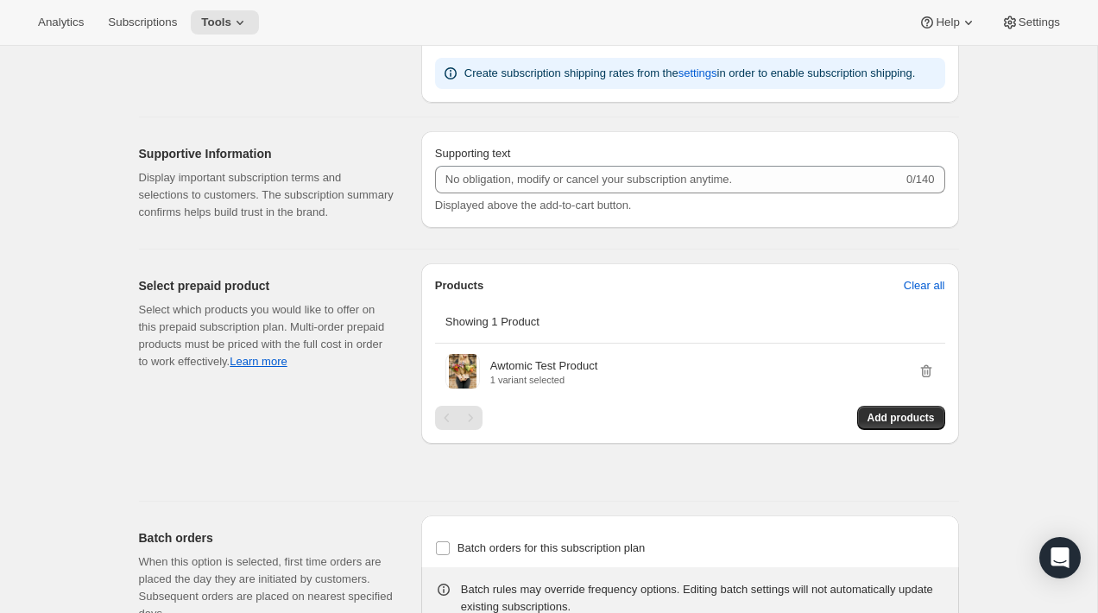
scroll to position [1497, 0]
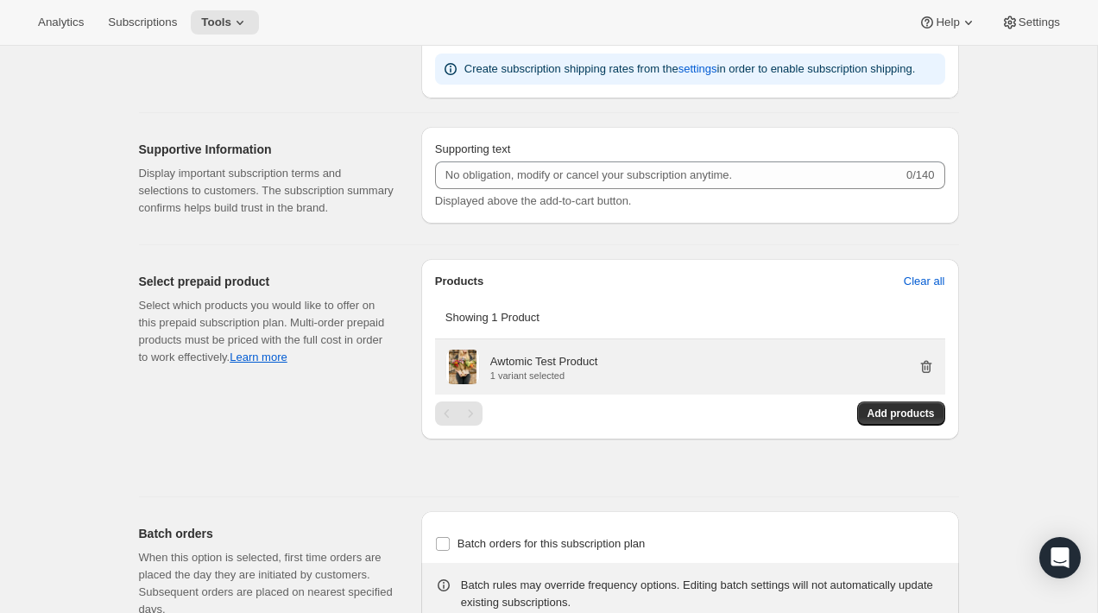
click at [921, 375] on icon "button" at bounding box center [925, 366] width 17 height 17
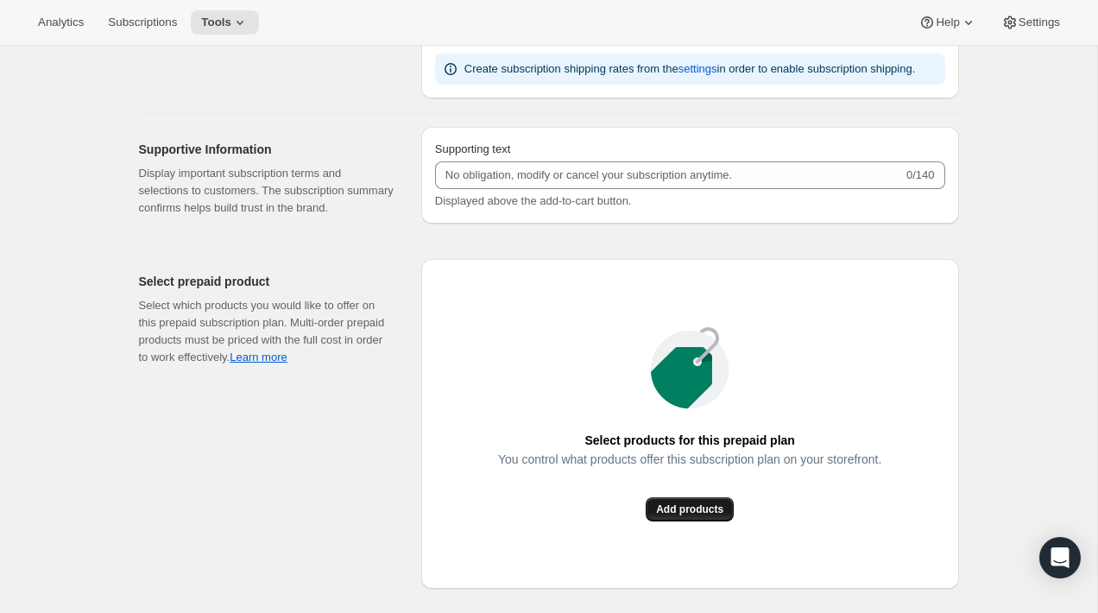
click at [679, 516] on span "Add products" at bounding box center [689, 509] width 67 height 14
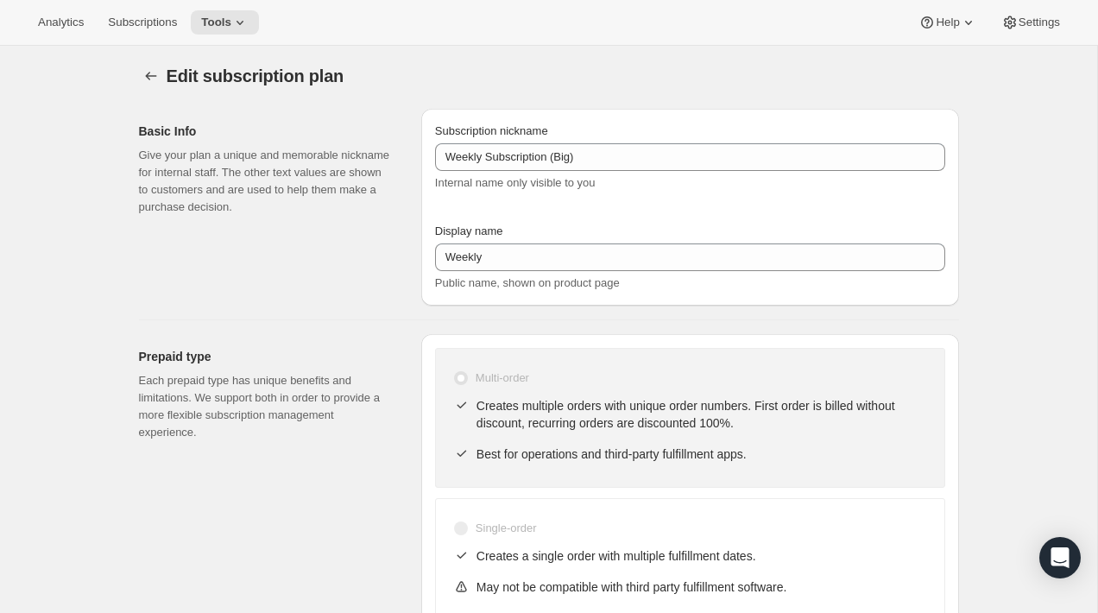
scroll to position [0, 0]
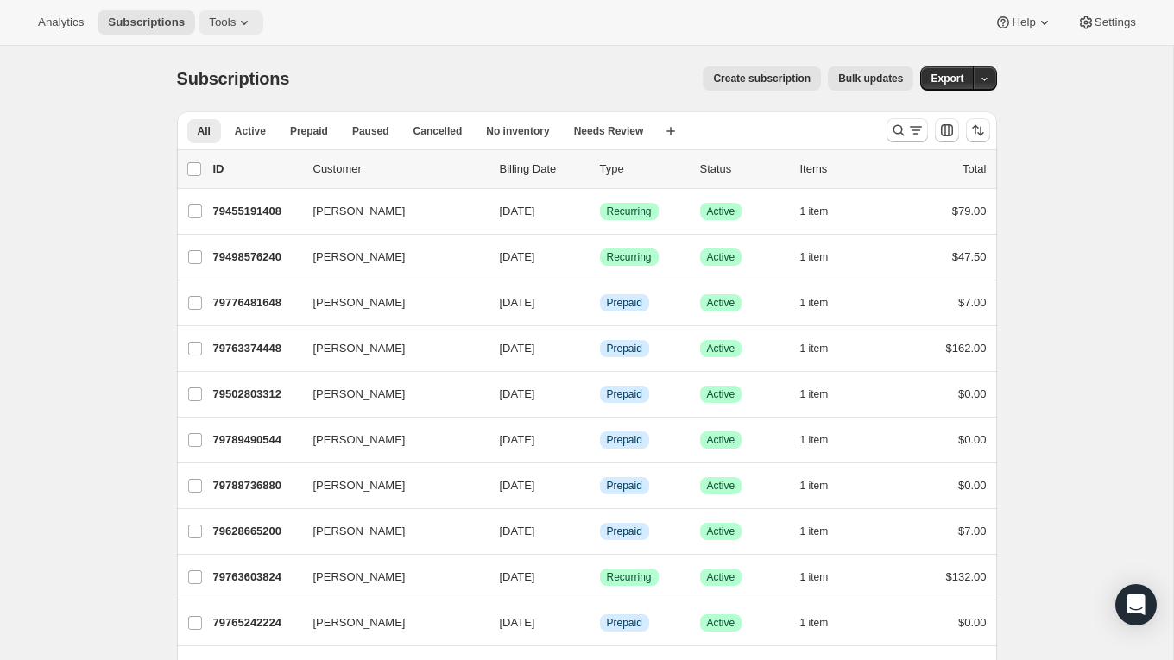
click at [249, 28] on icon at bounding box center [244, 22] width 17 height 17
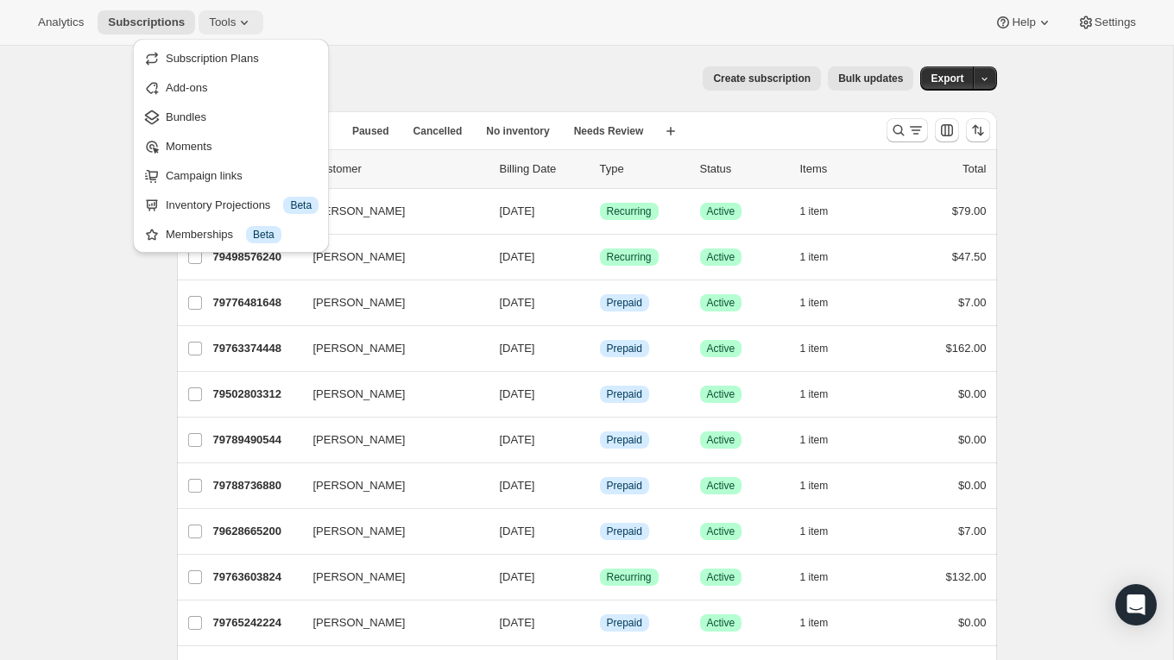
click at [249, 27] on icon at bounding box center [244, 22] width 17 height 17
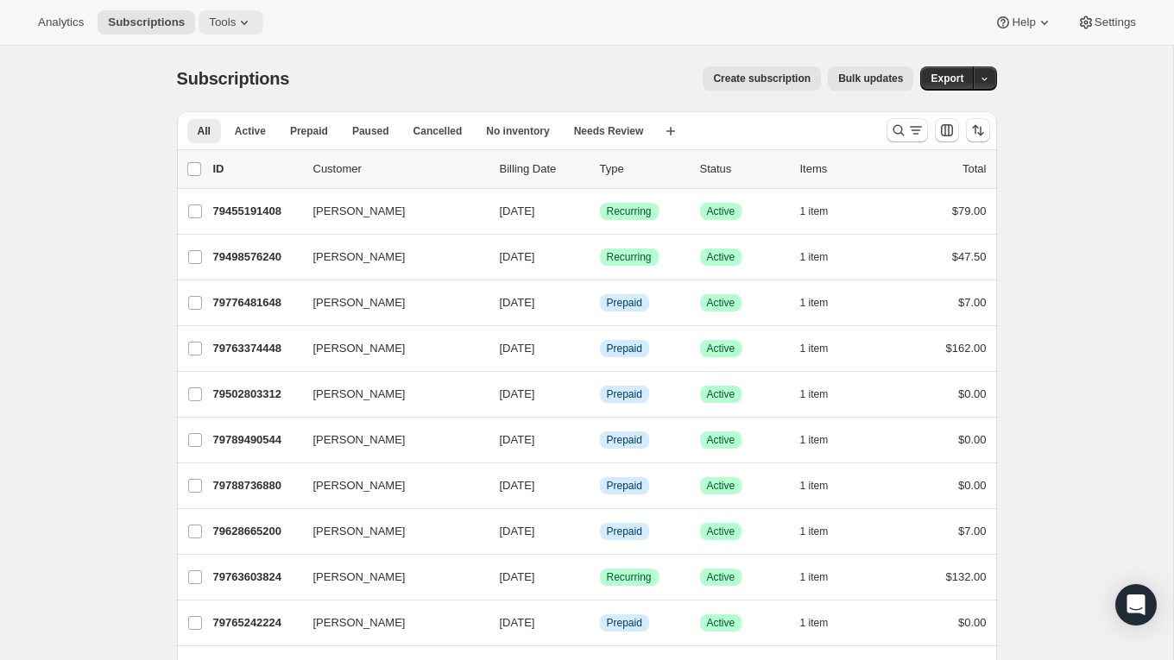
click at [247, 25] on icon at bounding box center [244, 22] width 17 height 17
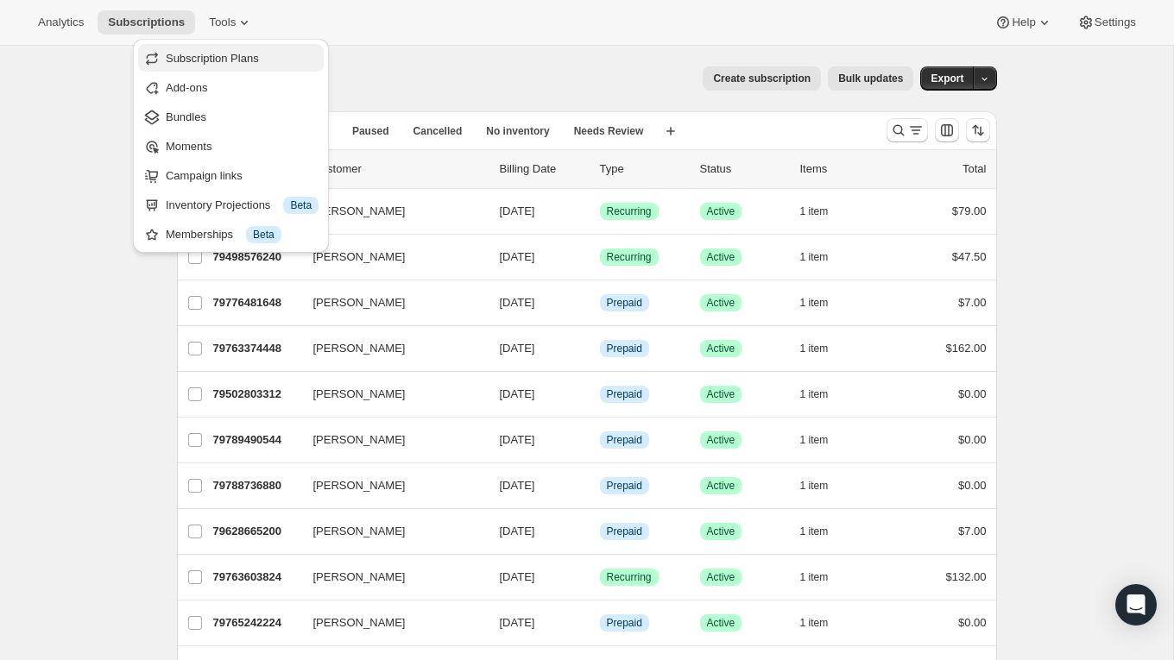
click at [246, 64] on span "Subscription Plans" at bounding box center [212, 58] width 93 height 13
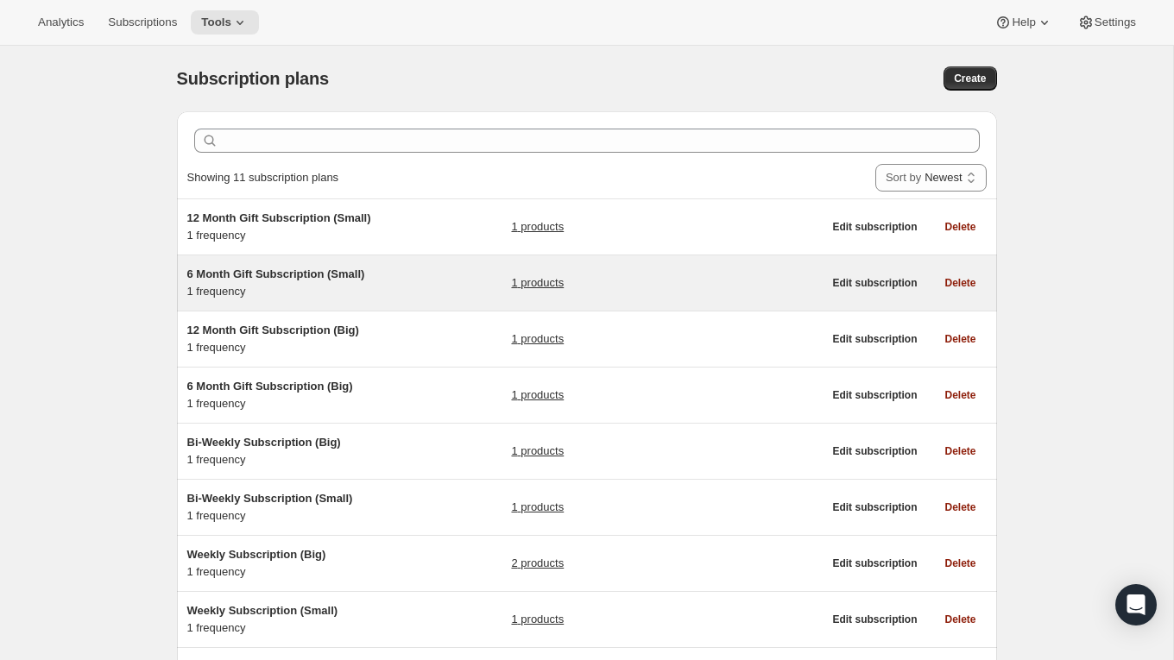
click at [394, 298] on div "6 Month Gift Subscription (Small) 1 frequency" at bounding box center [295, 283] width 216 height 35
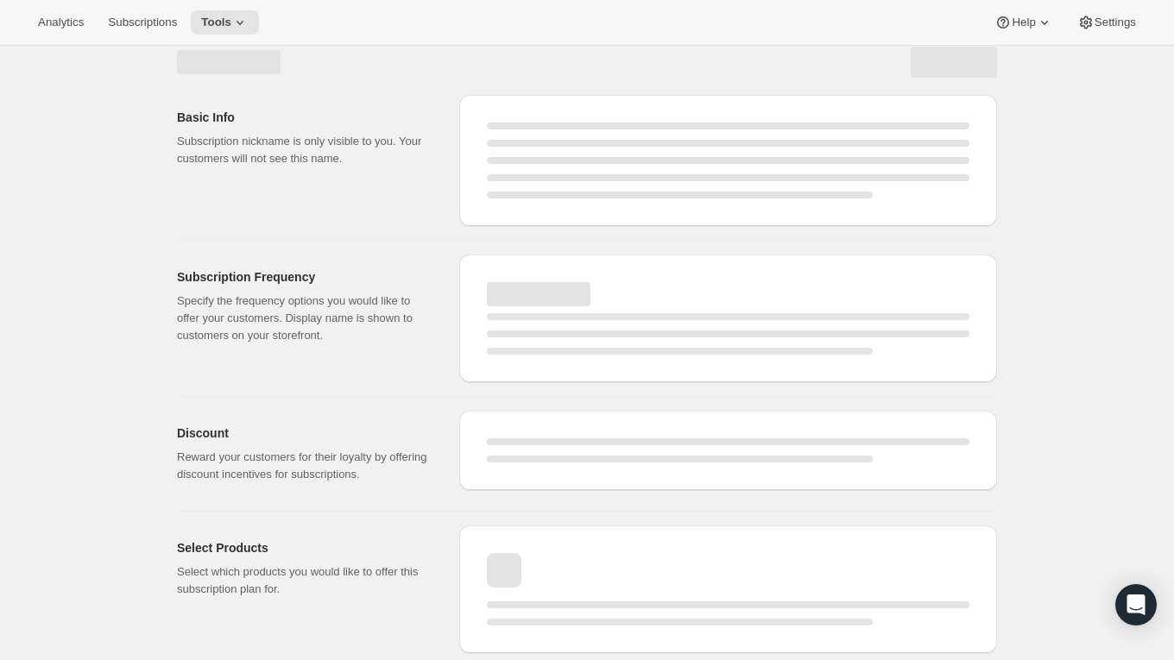
select select "WEEK"
select select "MONTH"
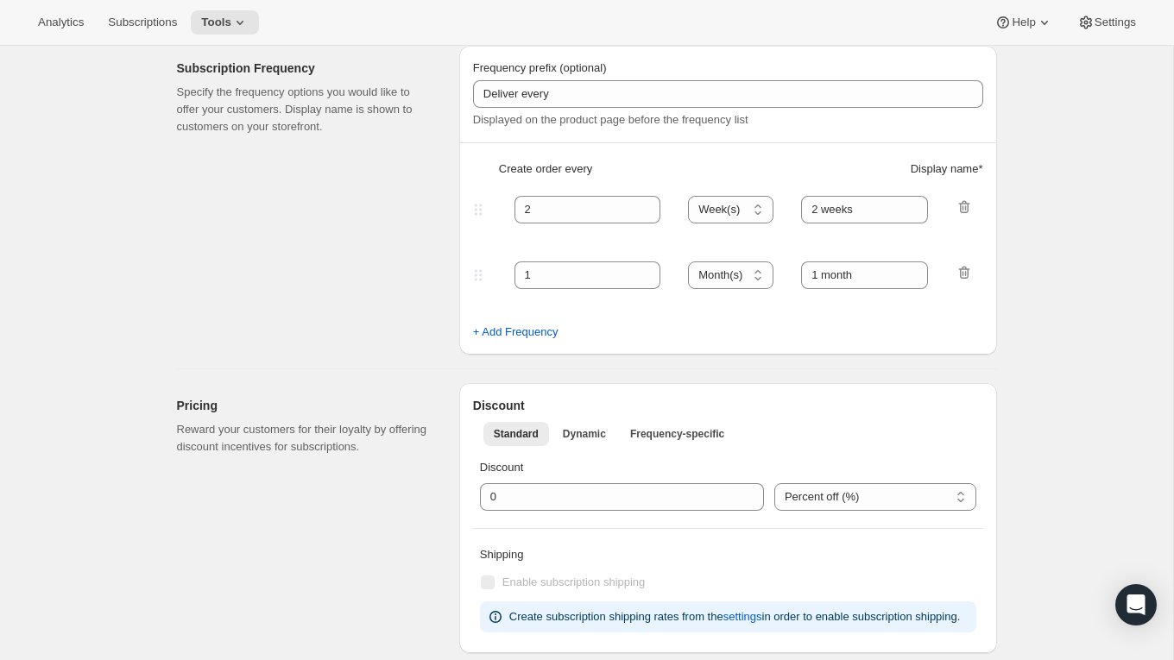
type input "6 Month Gift Subscription (Small)"
type input "6 Month Gift Subscription"
select select "MONTH"
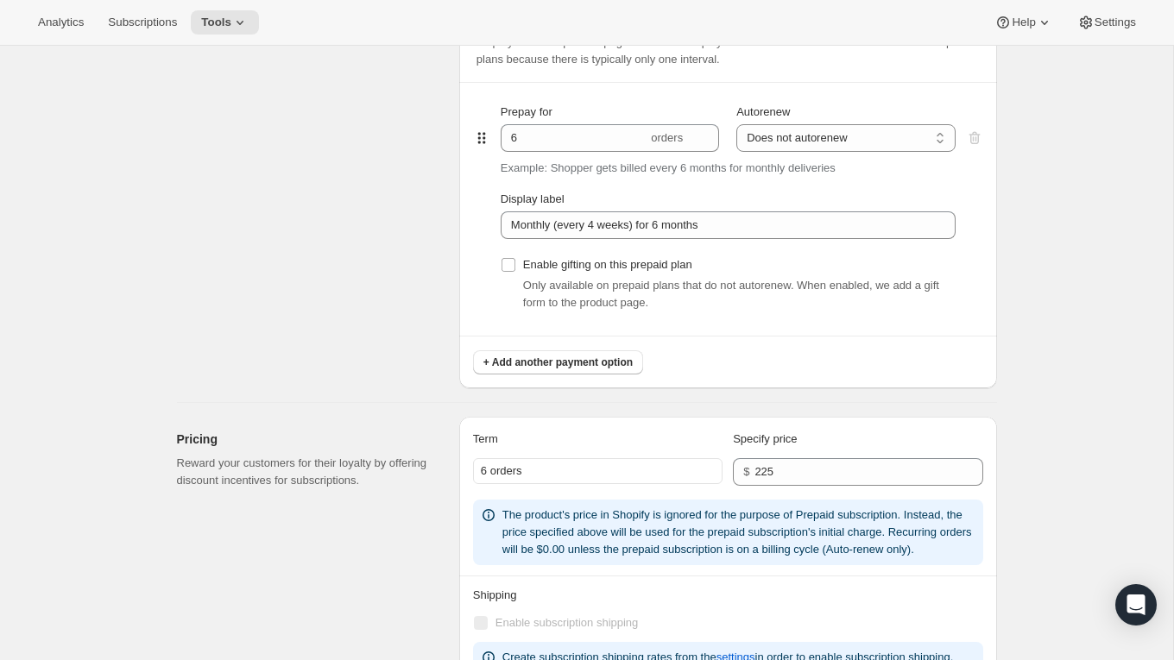
scroll to position [915, 0]
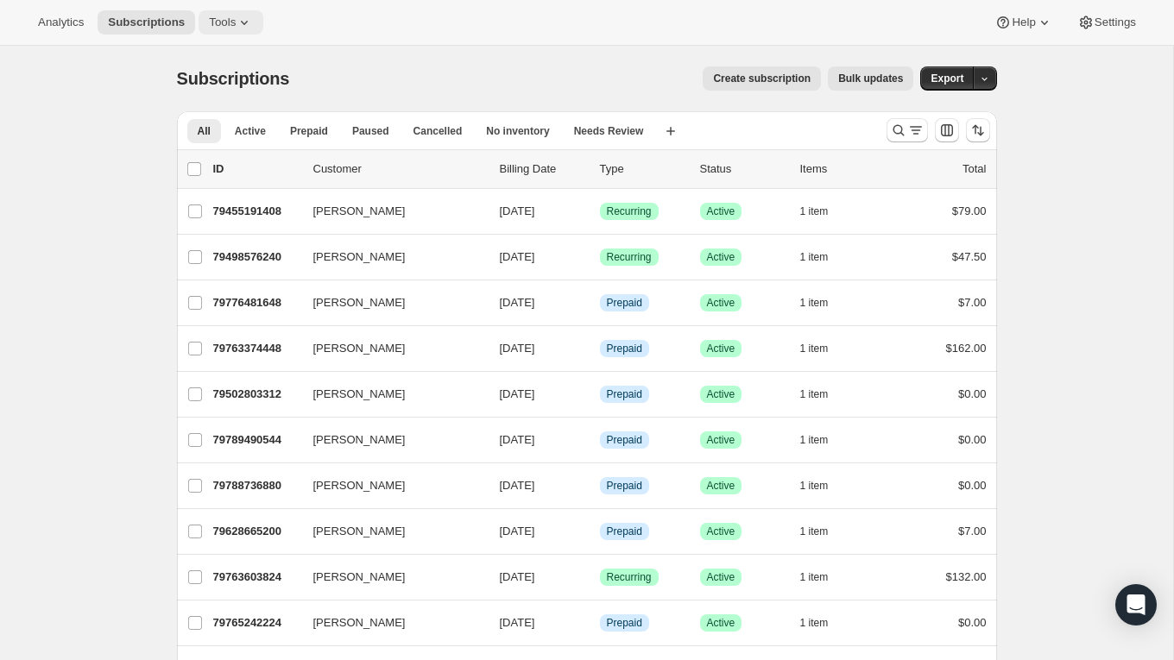
click at [242, 28] on icon at bounding box center [244, 22] width 17 height 17
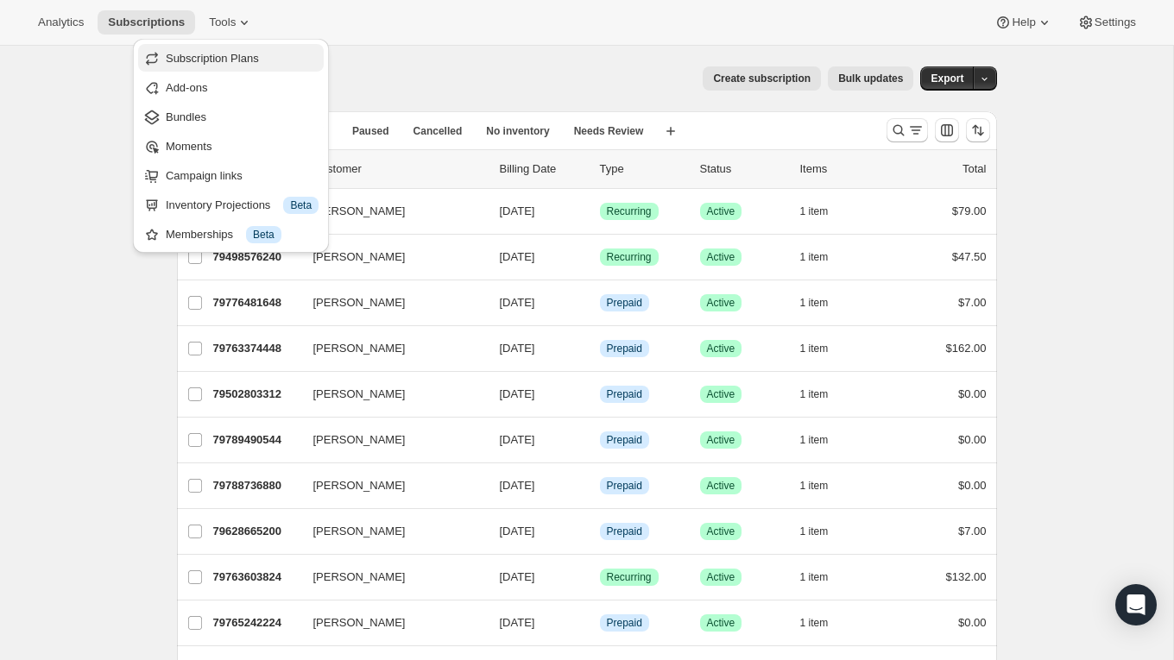
click at [240, 54] on span "Subscription Plans" at bounding box center [212, 58] width 93 height 13
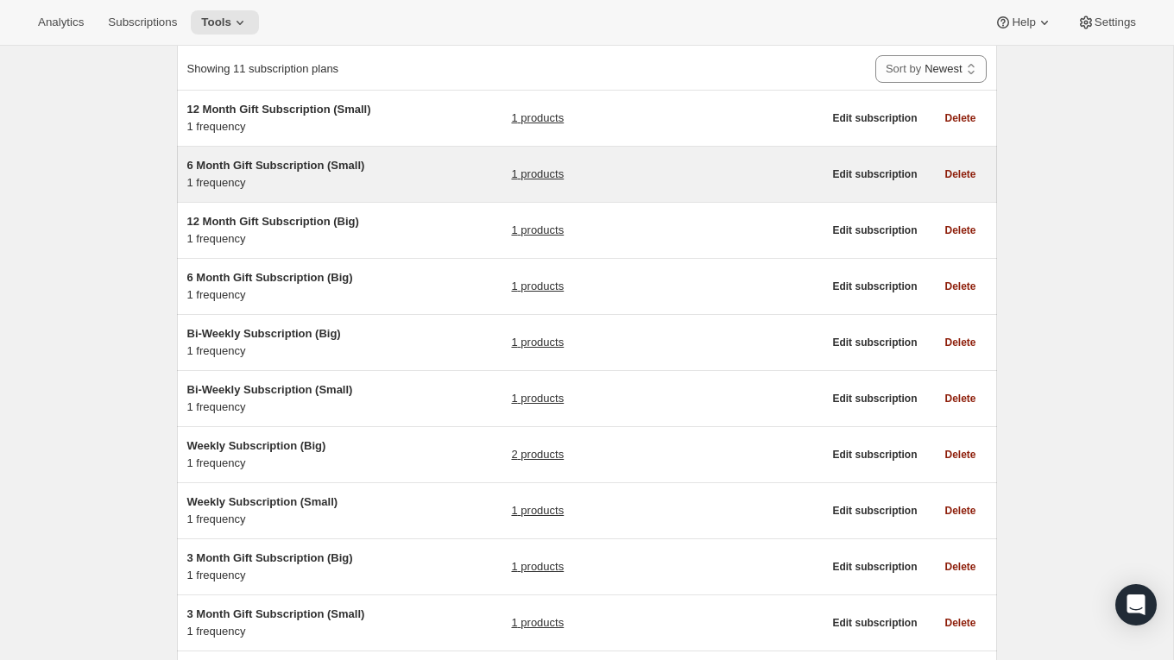
scroll to position [107, 0]
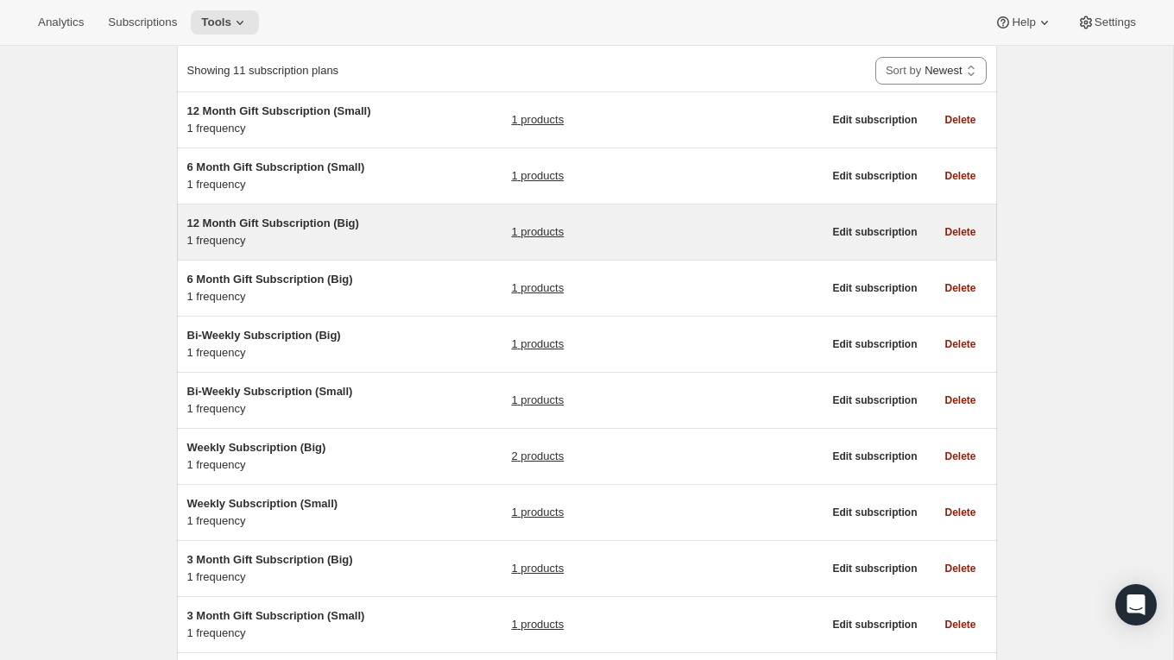
click at [327, 244] on div "12 Month Gift Subscription (Big) 1 frequency" at bounding box center [295, 232] width 216 height 35
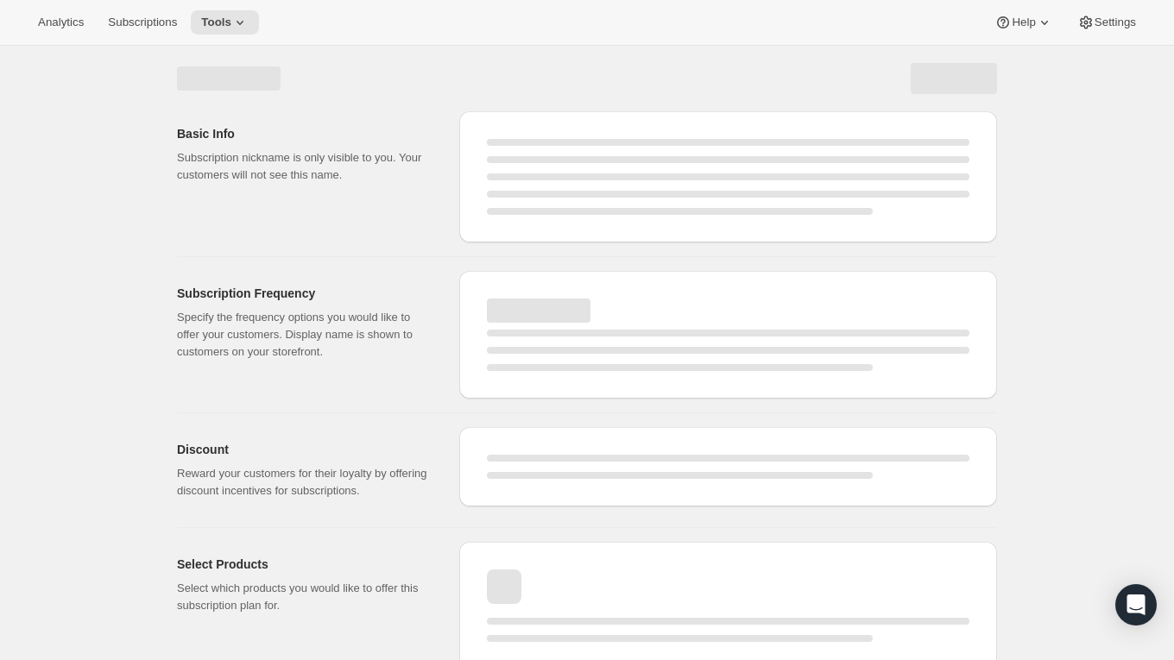
select select "WEEK"
select select "MONTH"
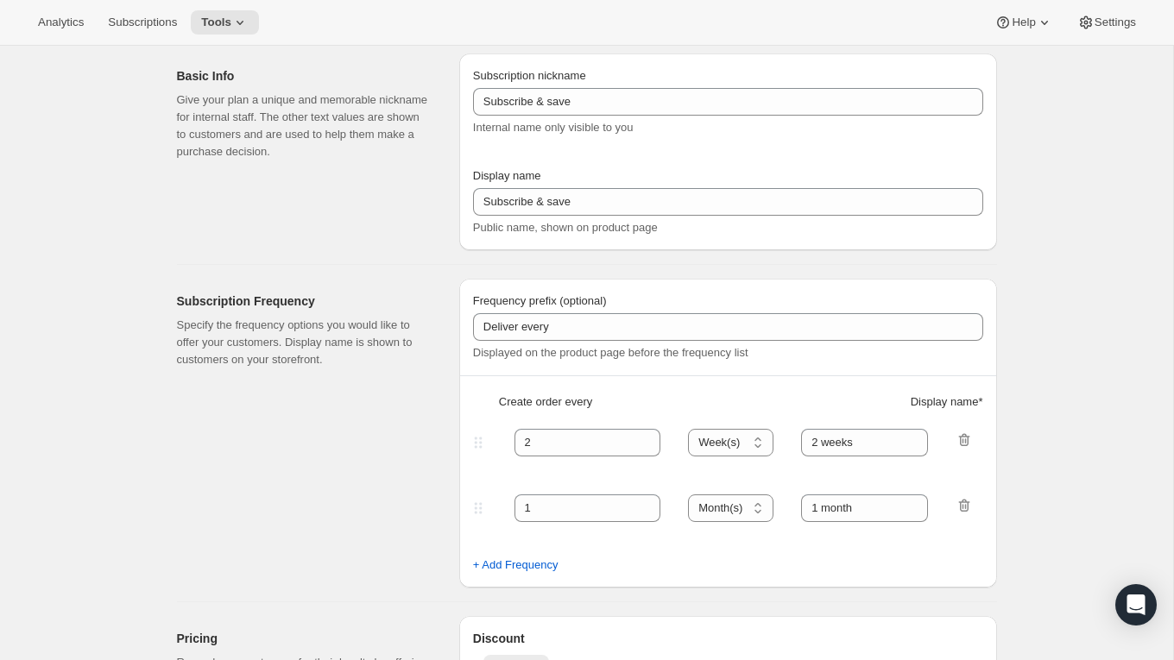
type input "12 Month Gift Subscription (Big)"
type input "12 Month Gift Subscription"
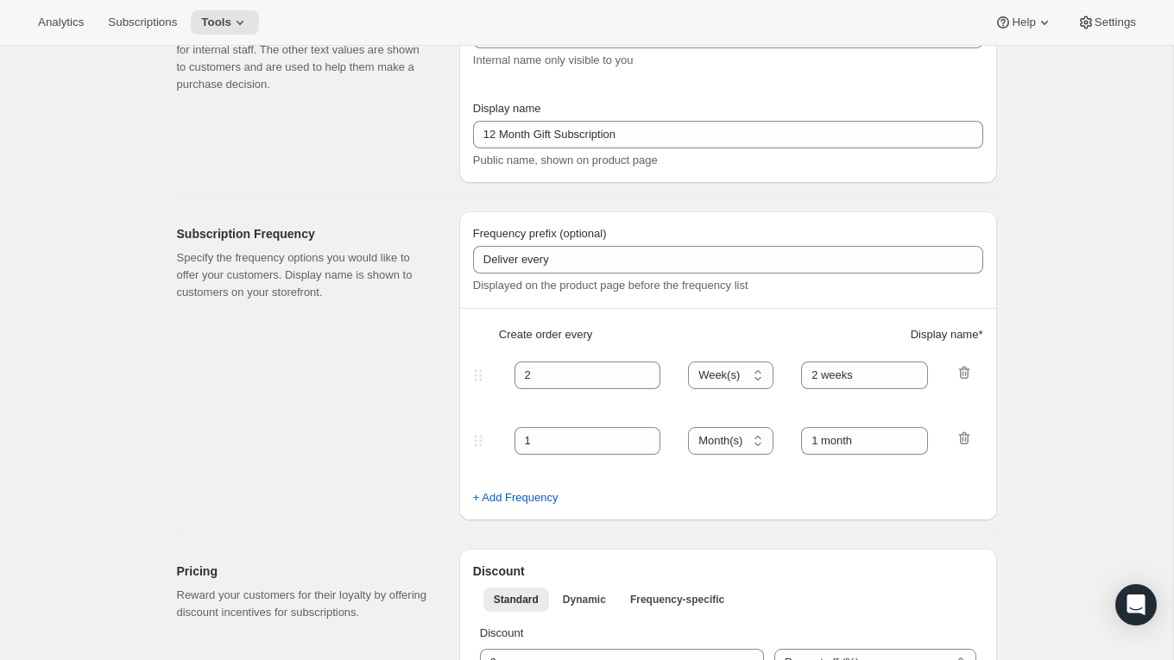
select select "MONTH"
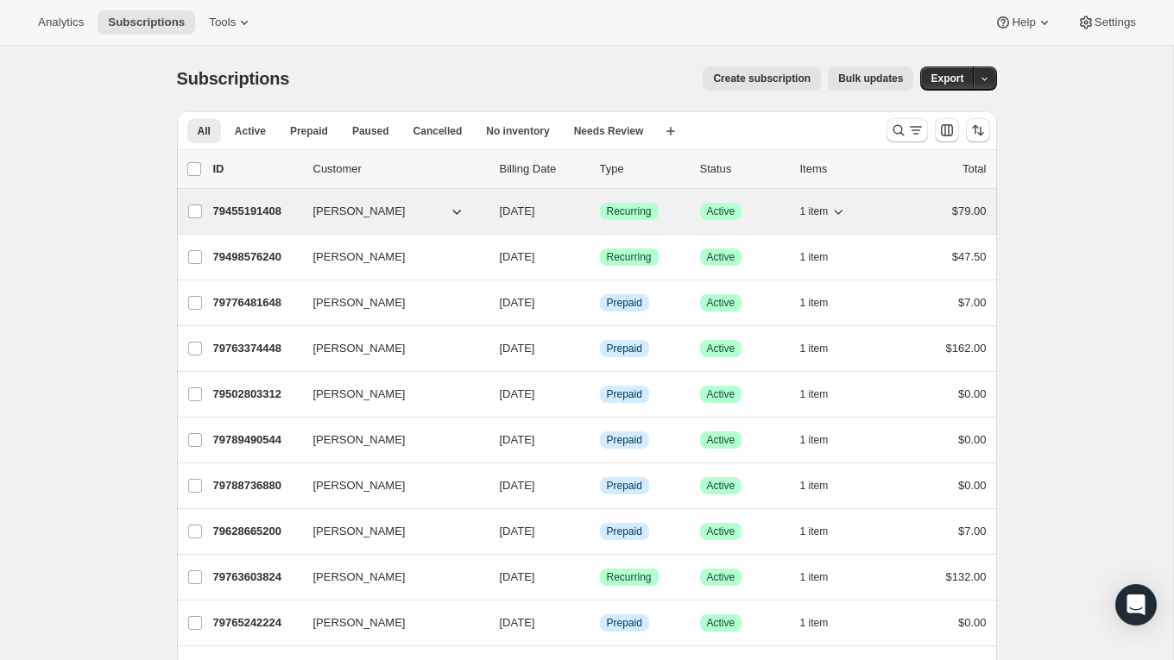
click at [286, 215] on p "79455191408" at bounding box center [256, 211] width 86 height 17
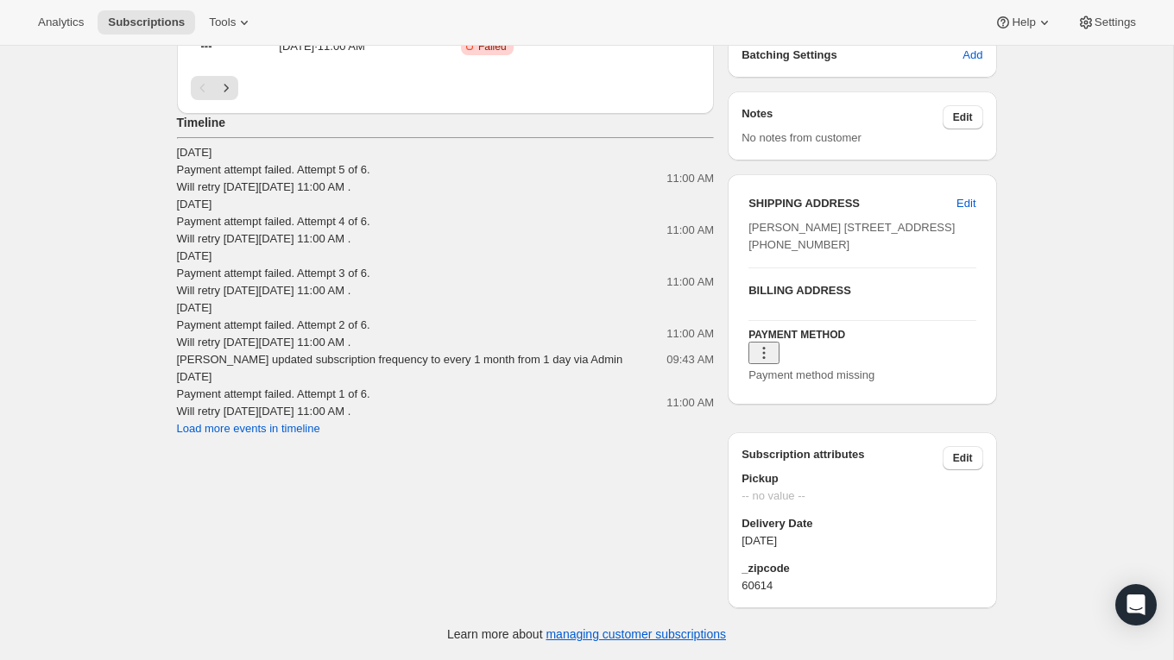
scroll to position [896, 0]
click at [959, 451] on span "Edit" at bounding box center [963, 458] width 20 height 14
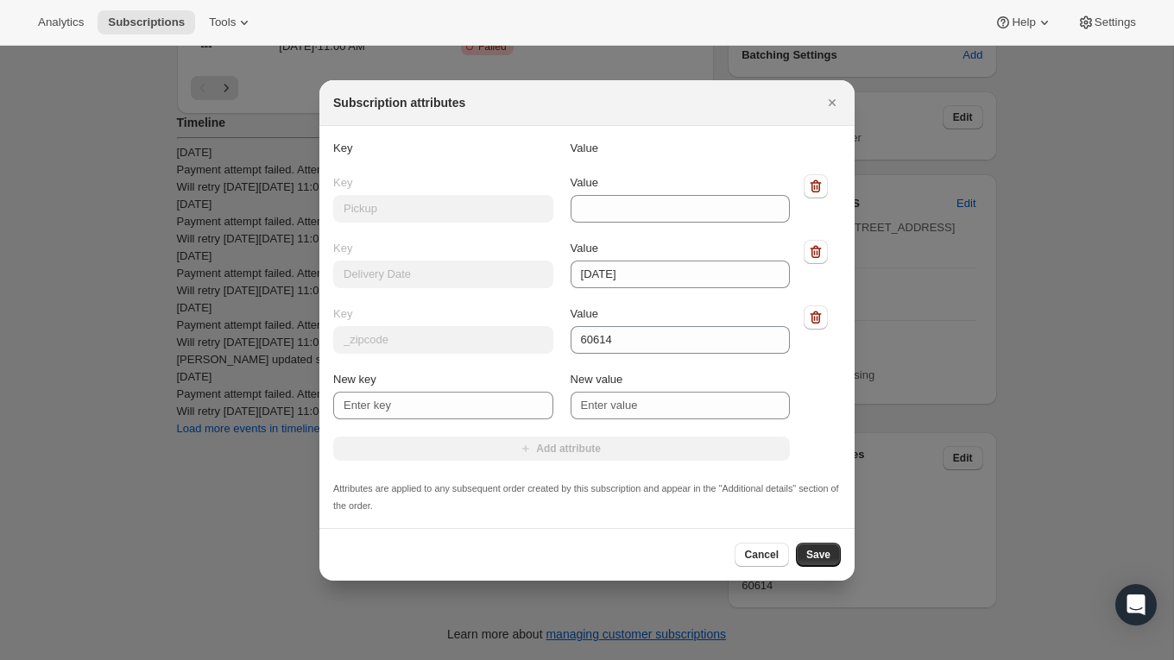
click at [419, 337] on div "Key Value Key Pickup Value Key Delivery Date Value 2025-11-26 Key _zipcode Valu…" at bounding box center [586, 327] width 507 height 375
click at [391, 384] on div "Key Value Key Pickup Value Key Delivery Date Value 2025-11-26 Key _zipcode Valu…" at bounding box center [586, 327] width 507 height 375
click at [391, 392] on input "New key" at bounding box center [443, 406] width 220 height 28
click at [167, 395] on div at bounding box center [587, 330] width 1174 height 660
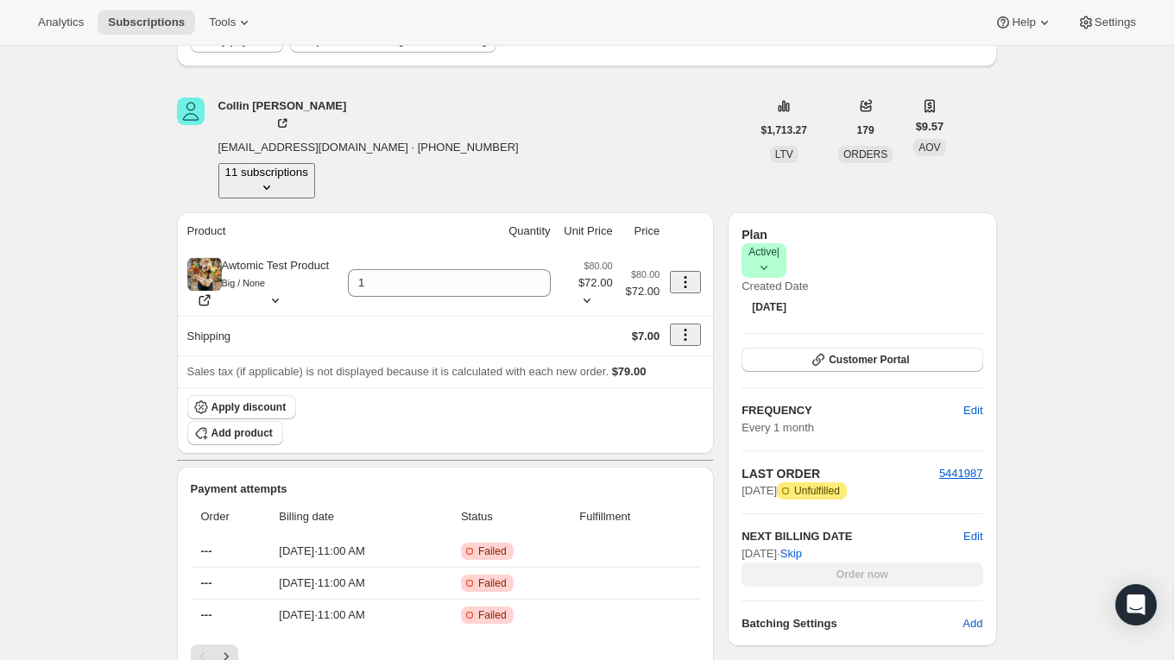
scroll to position [0, 0]
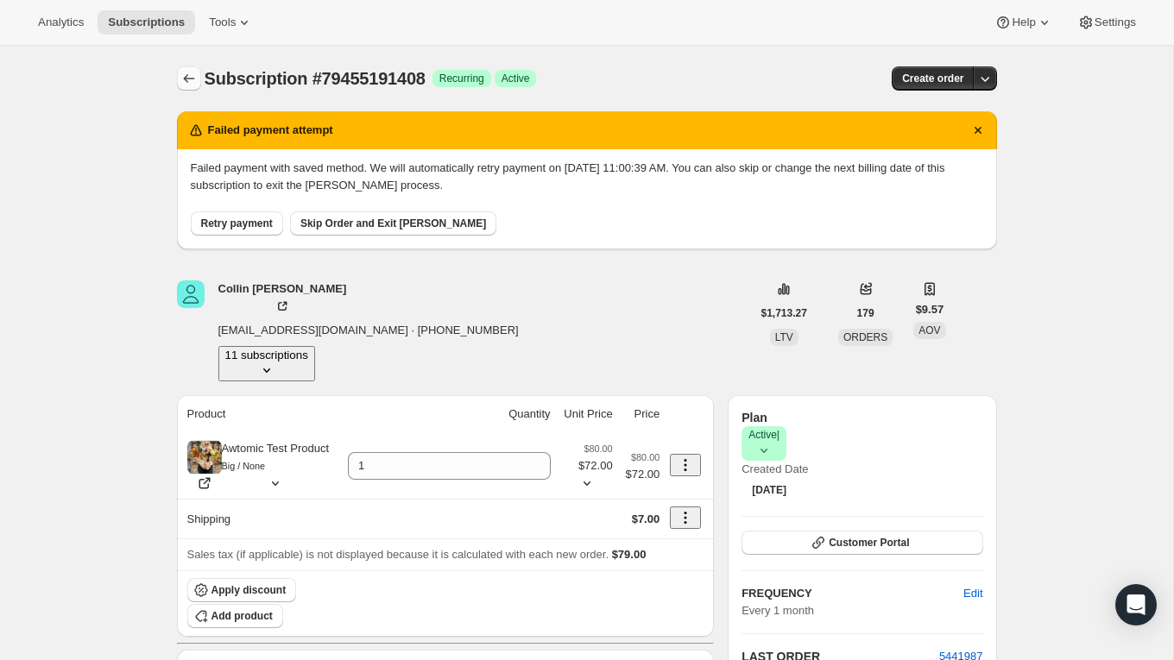
click at [181, 79] on icon "Subscriptions" at bounding box center [188, 78] width 17 height 17
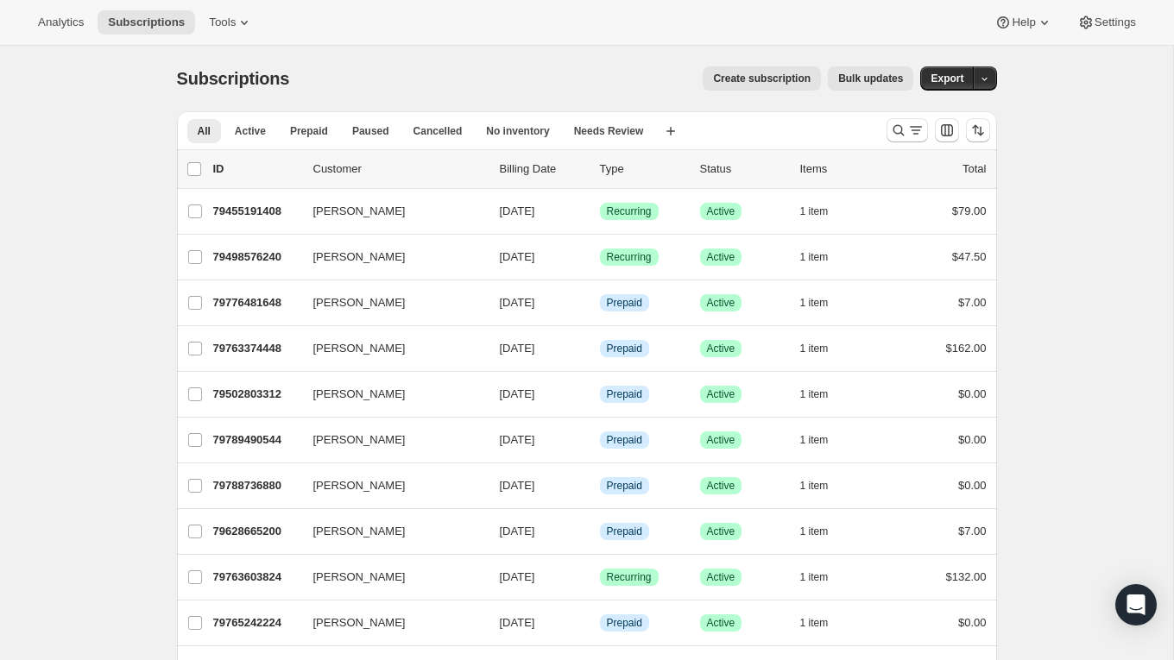
click at [482, 72] on div "Create subscription Bulk updates" at bounding box center [611, 78] width 603 height 24
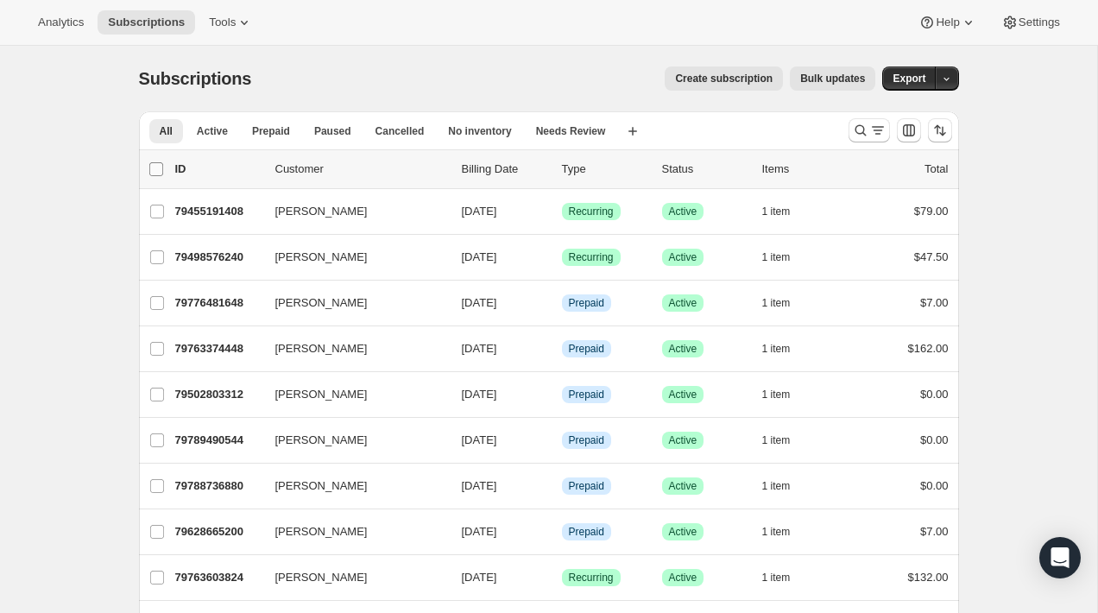
click at [152, 166] on input "0 selected" at bounding box center [156, 169] width 14 height 14
checkbox input "true"
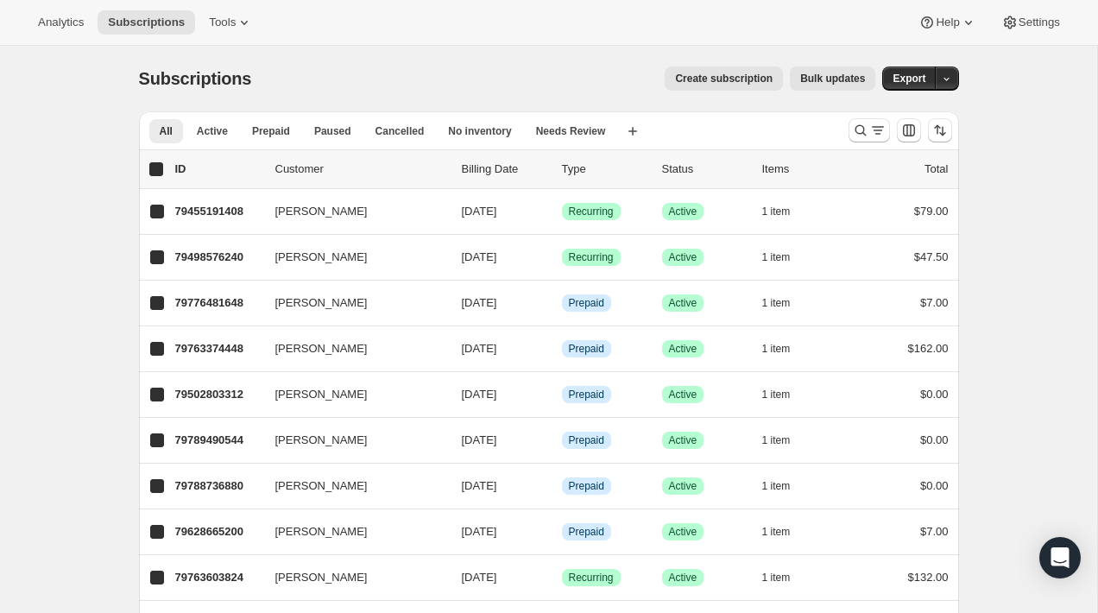
checkbox input "true"
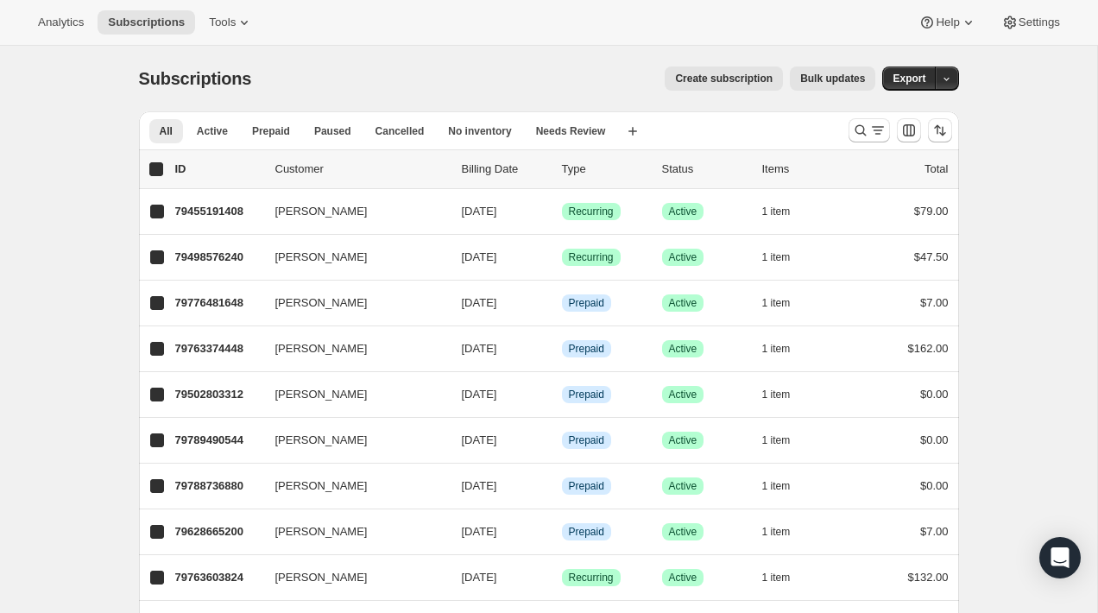
checkbox input "true"
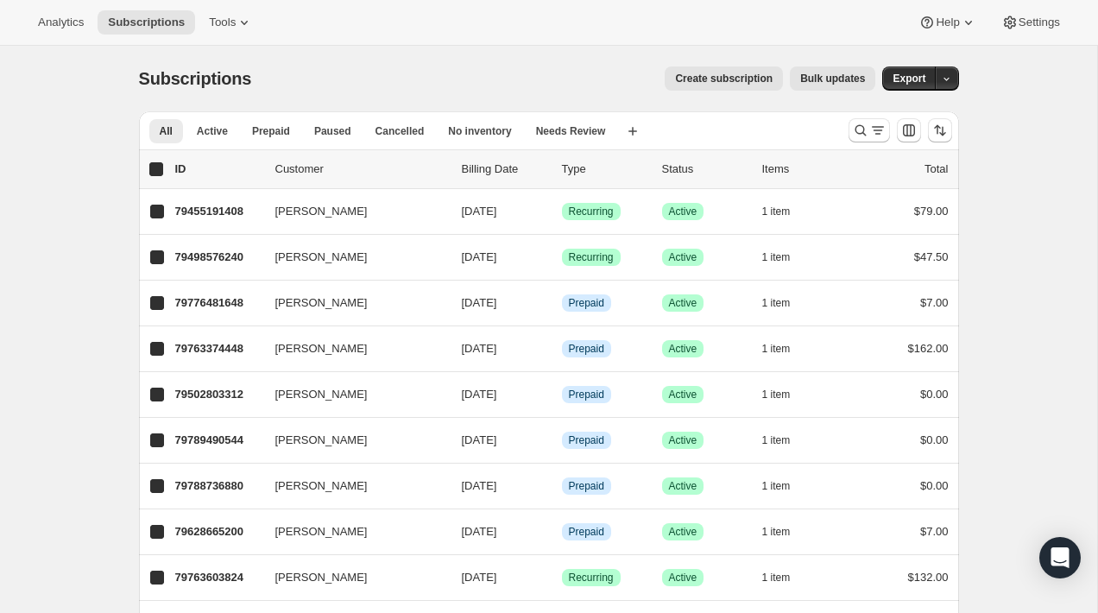
checkbox input "true"
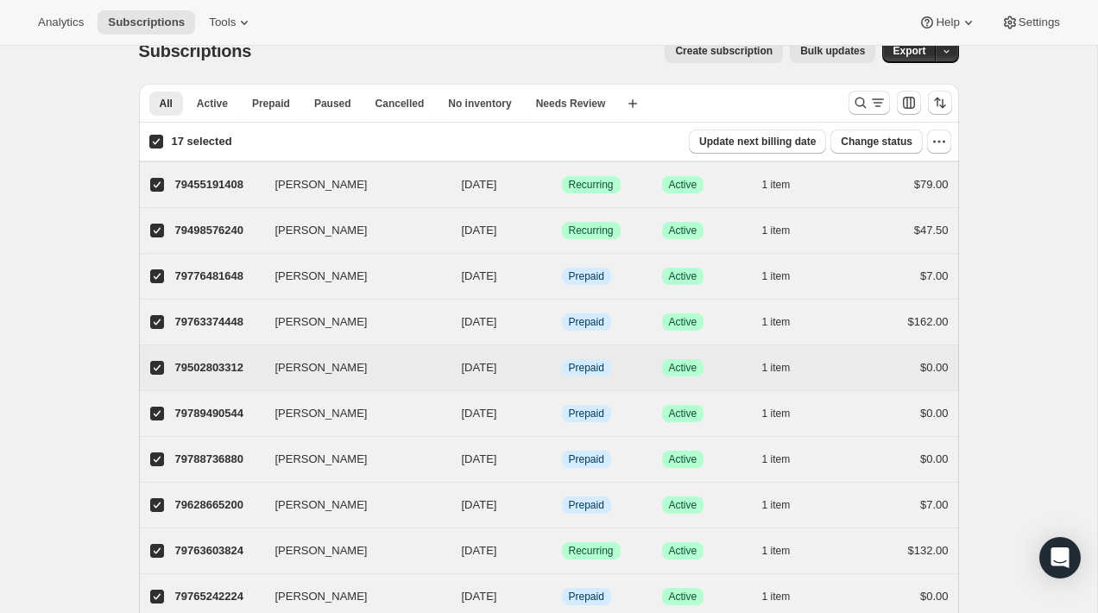
scroll to position [35, 0]
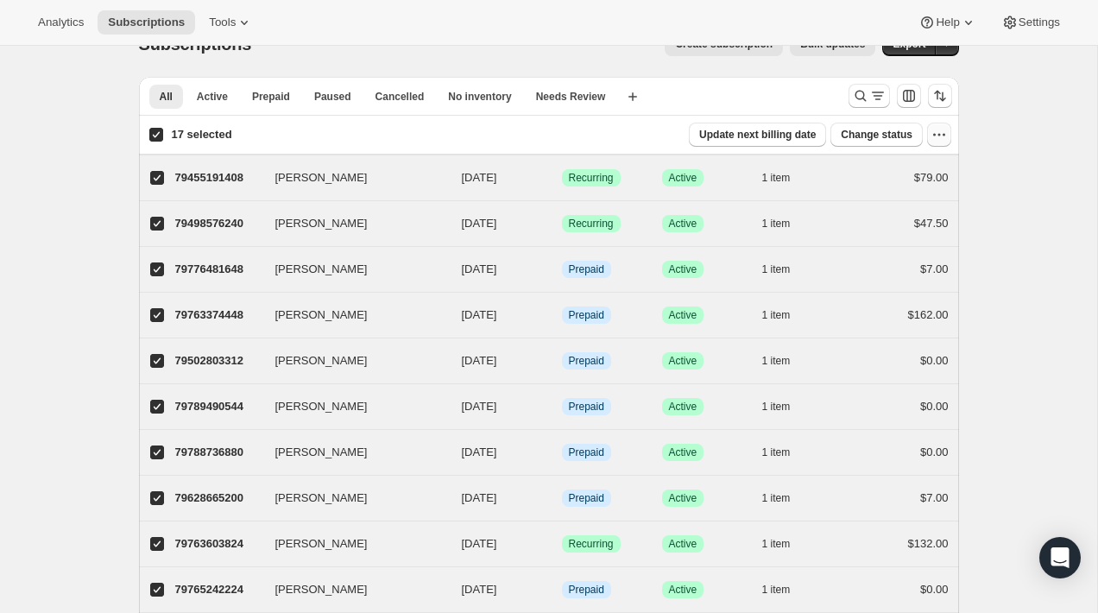
click at [940, 128] on icon "button" at bounding box center [938, 134] width 17 height 17
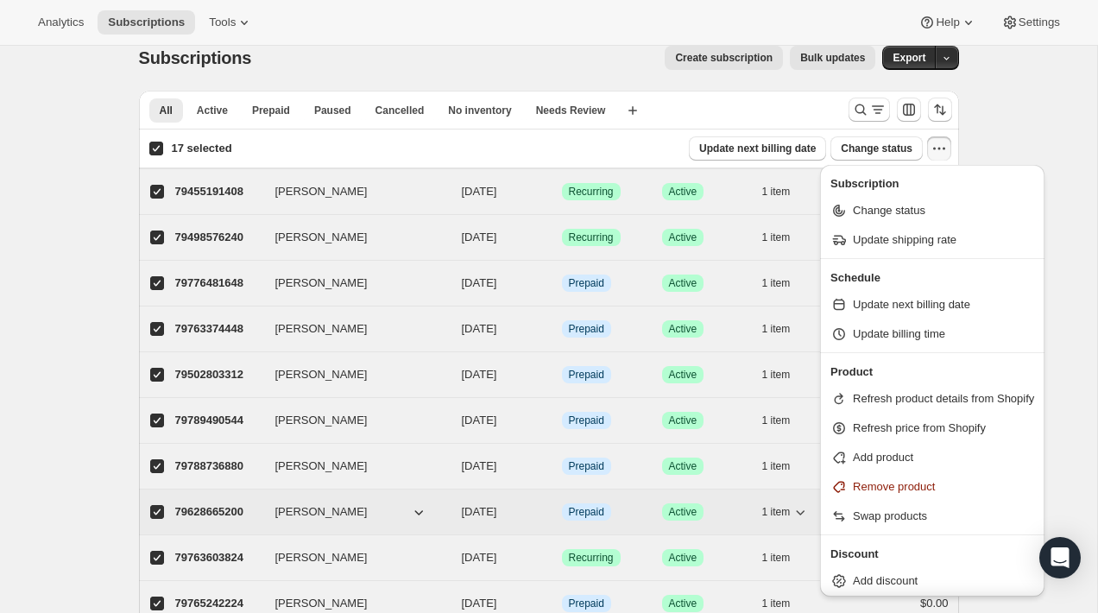
scroll to position [0, 0]
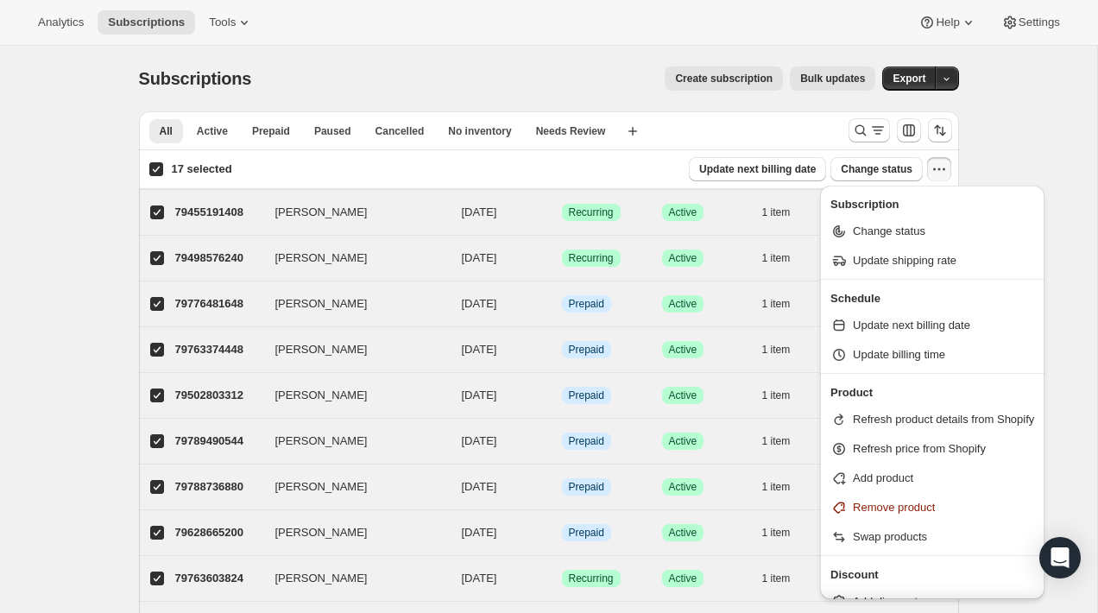
click at [1030, 159] on div "Subscriptions. This page is ready Subscriptions Create subscription Bulk update…" at bounding box center [548, 555] width 1097 height 1018
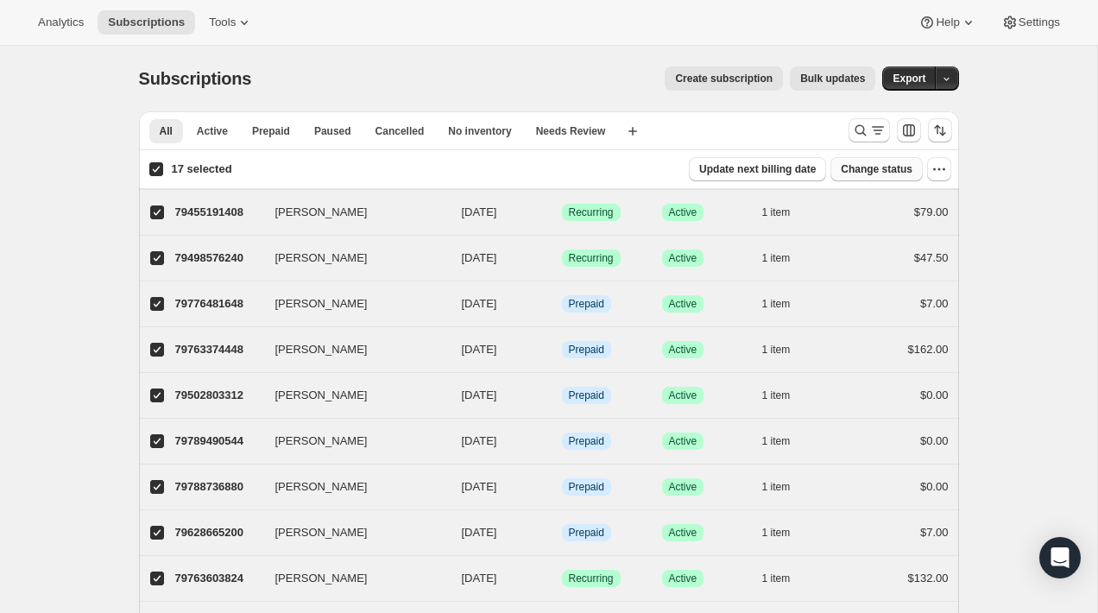
click at [851, 173] on span "Change status" at bounding box center [877, 169] width 72 height 14
select select "11"
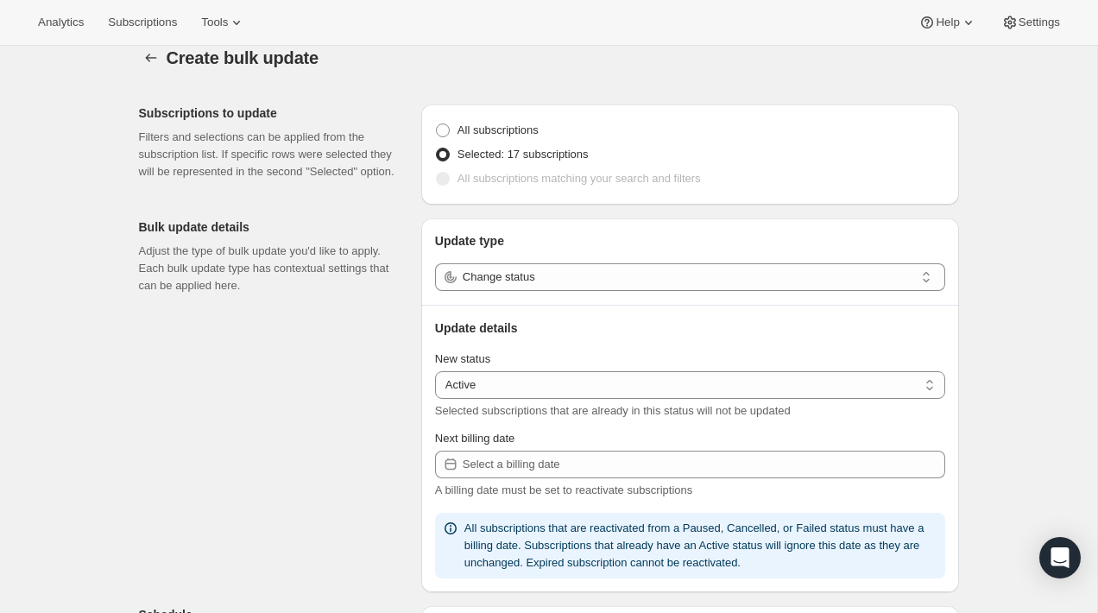
scroll to position [43, 0]
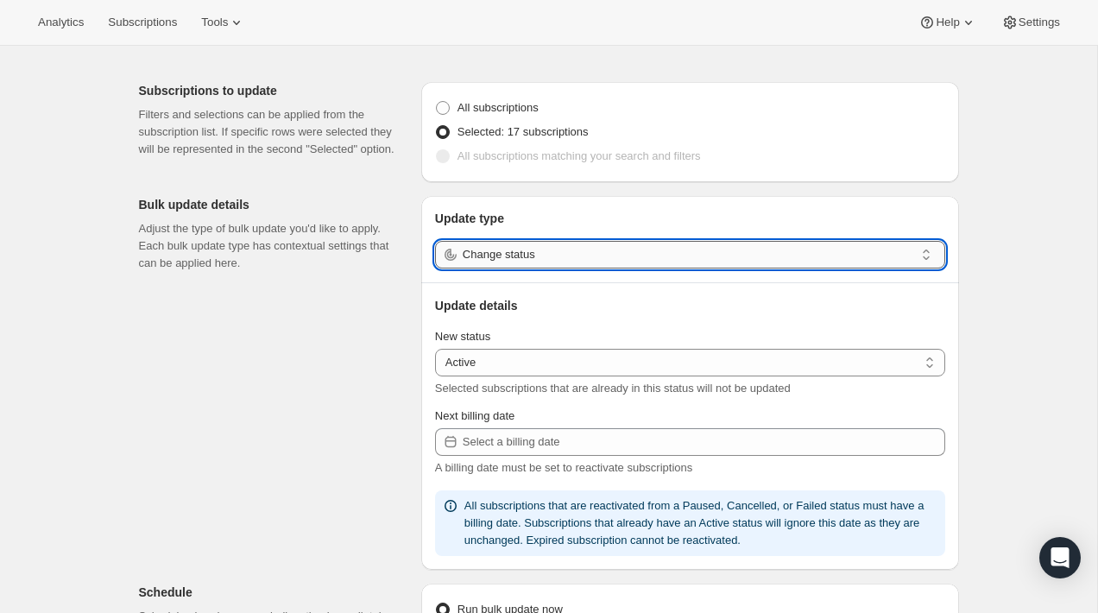
click at [484, 251] on input "Change status" at bounding box center [688, 255] width 451 height 28
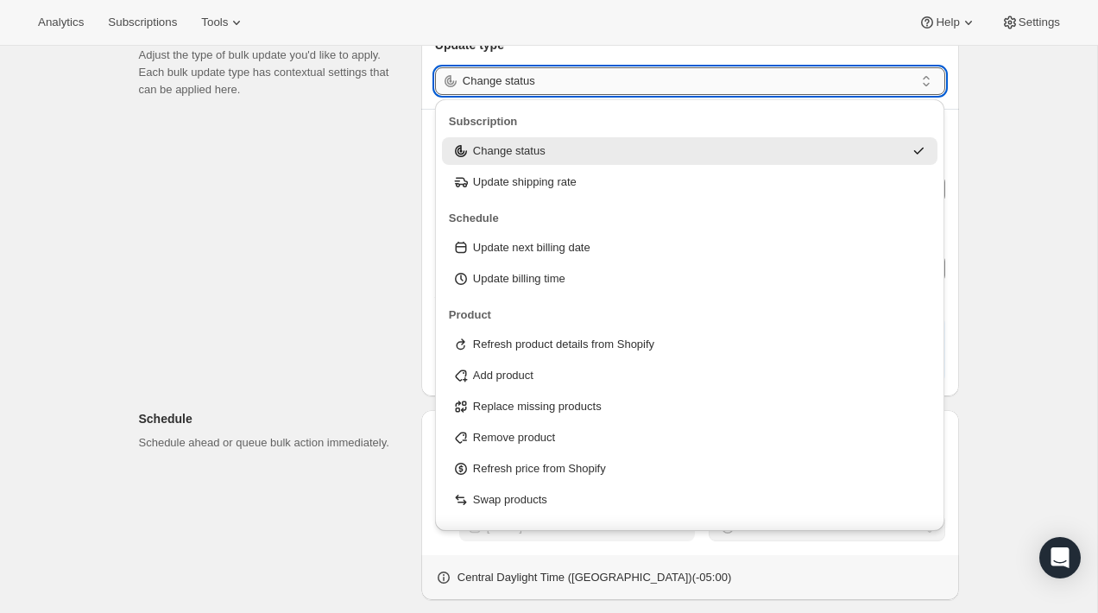
scroll to position [218, 0]
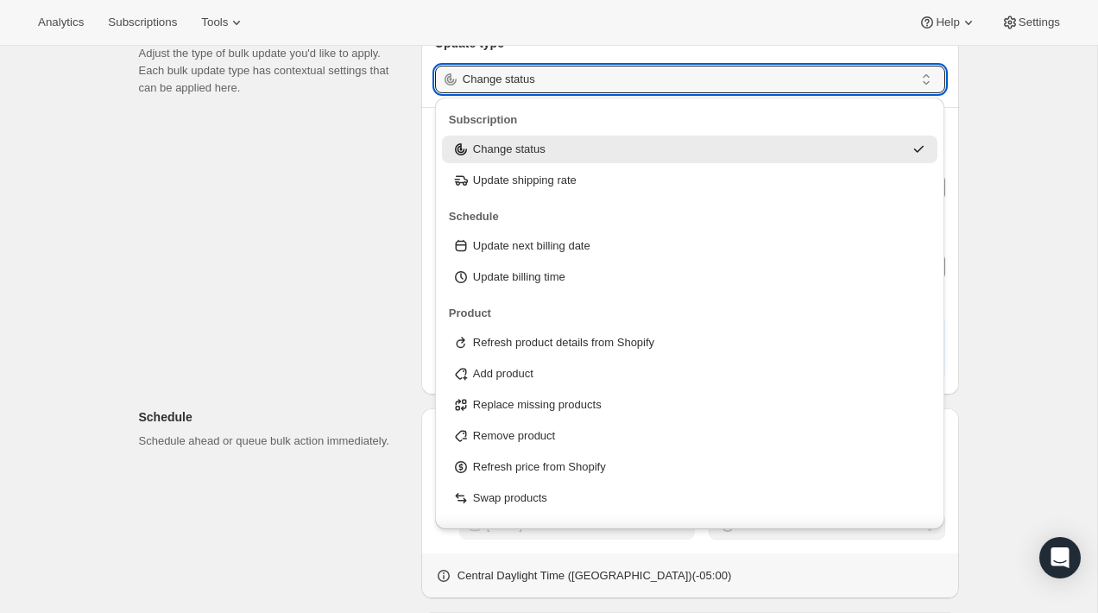
click at [370, 350] on div "Subscriptions to update Filters and selections can be applied from the subscrip…" at bounding box center [542, 429] width 834 height 1072
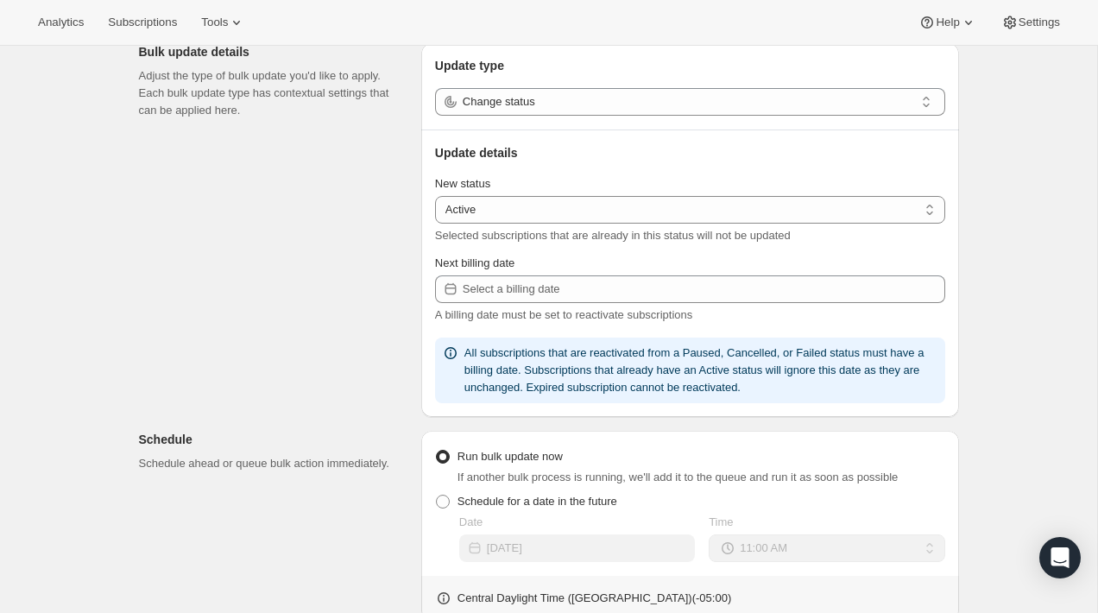
scroll to position [157, 0]
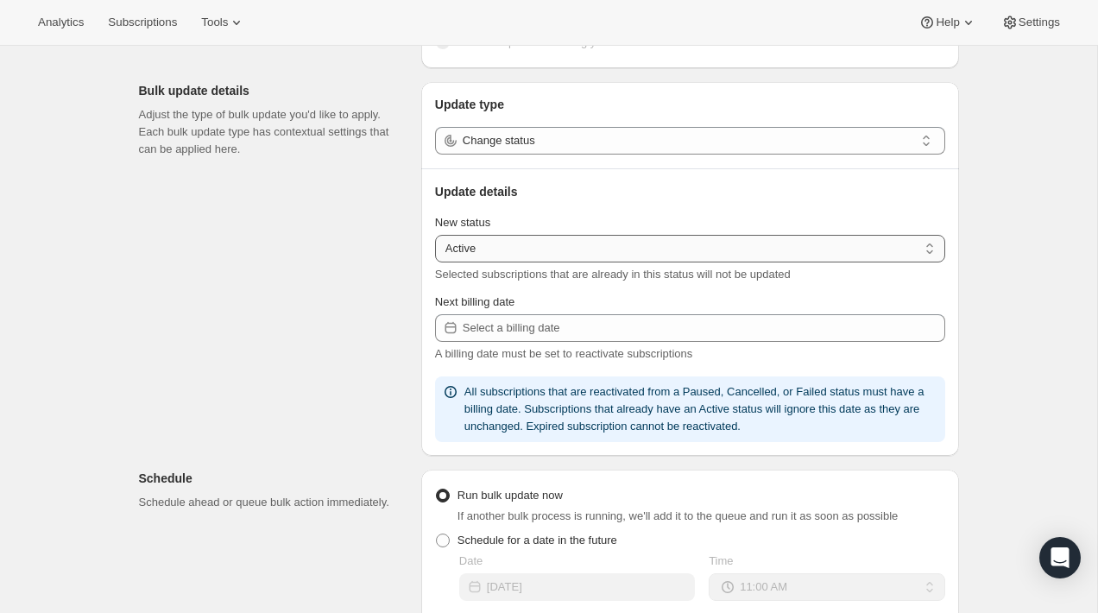
click at [480, 252] on select "Active Paused Cancelled" at bounding box center [690, 249] width 510 height 28
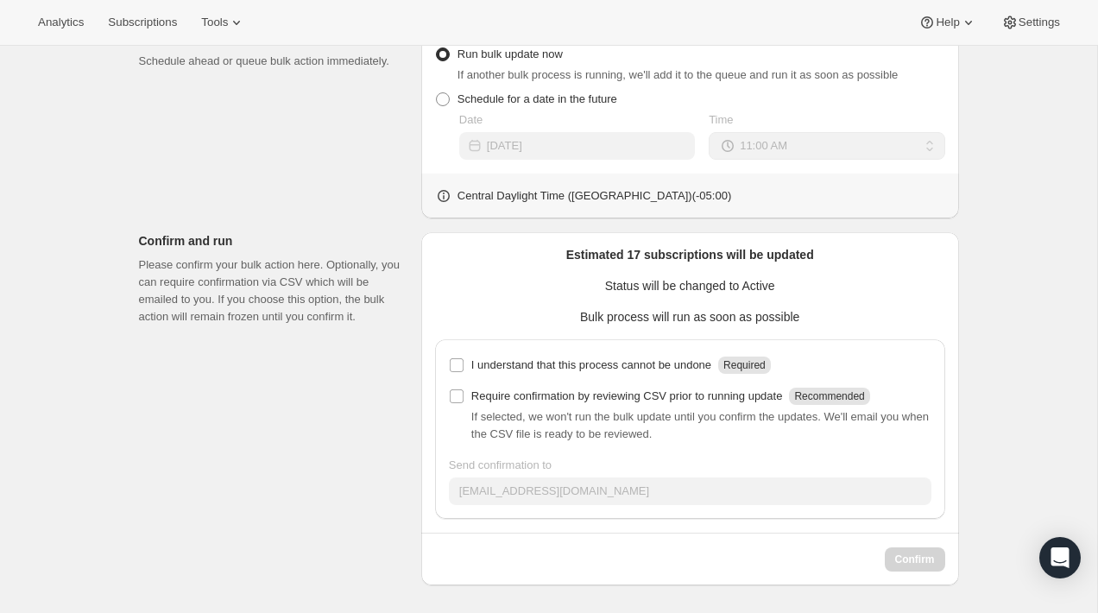
scroll to position [0, 0]
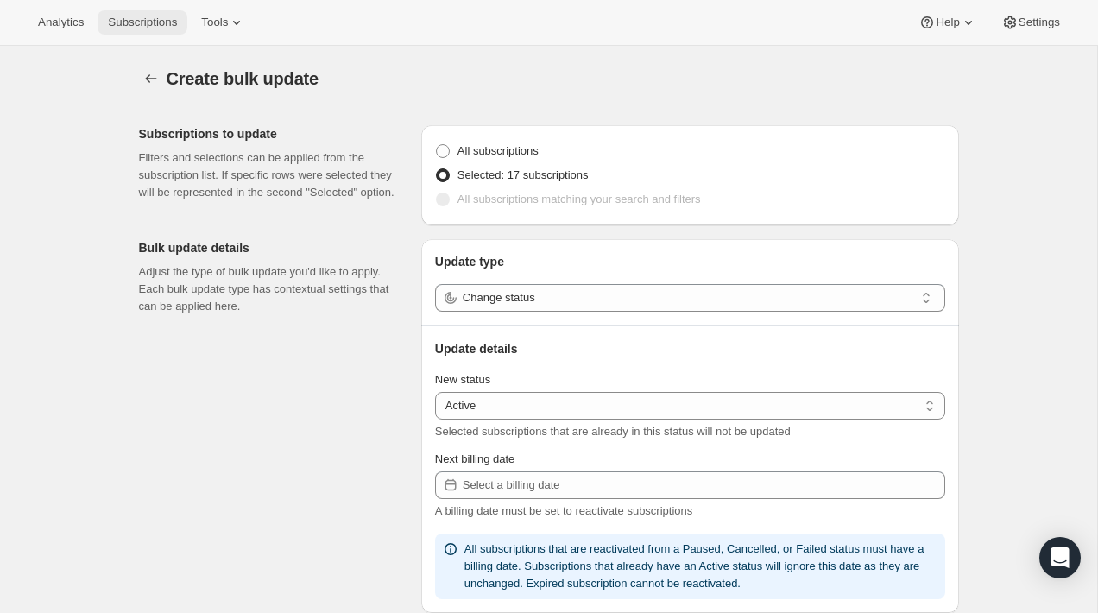
click at [159, 28] on span "Subscriptions" at bounding box center [142, 23] width 69 height 14
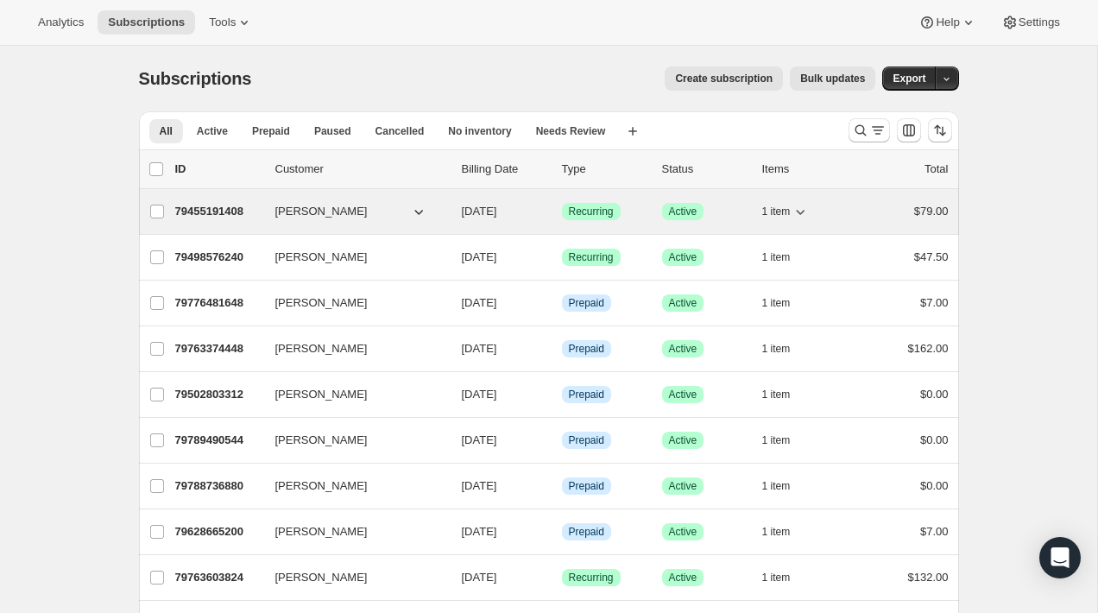
click at [271, 205] on div "79455191408 Collin McMahon 10/01/2025 Success Recurring Success Active 1 item $…" at bounding box center [561, 211] width 773 height 24
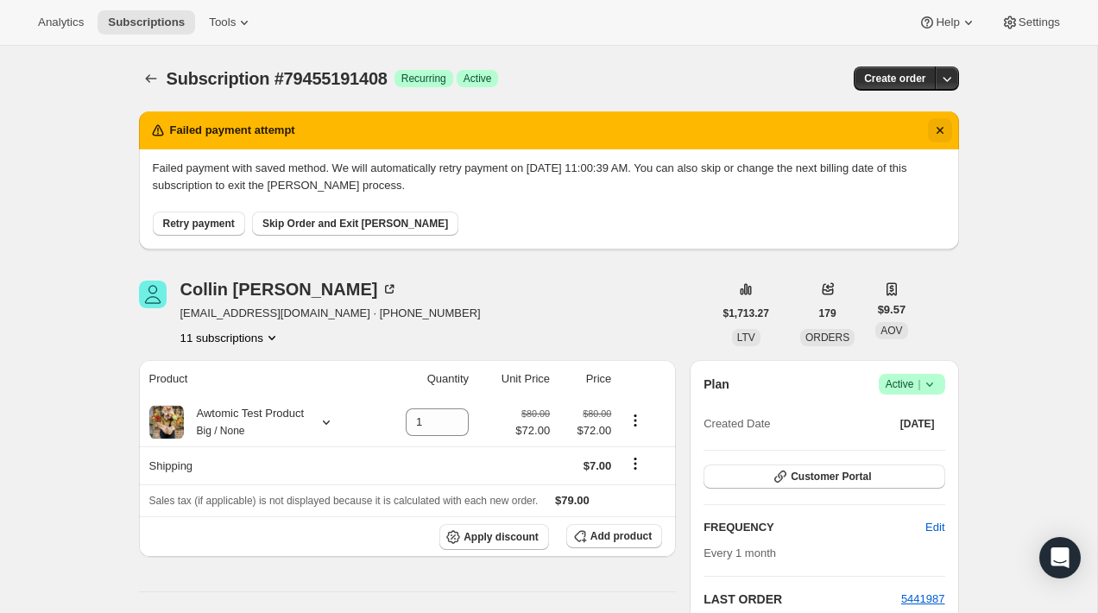
click at [936, 129] on icon "Dismiss notification" at bounding box center [939, 130] width 17 height 17
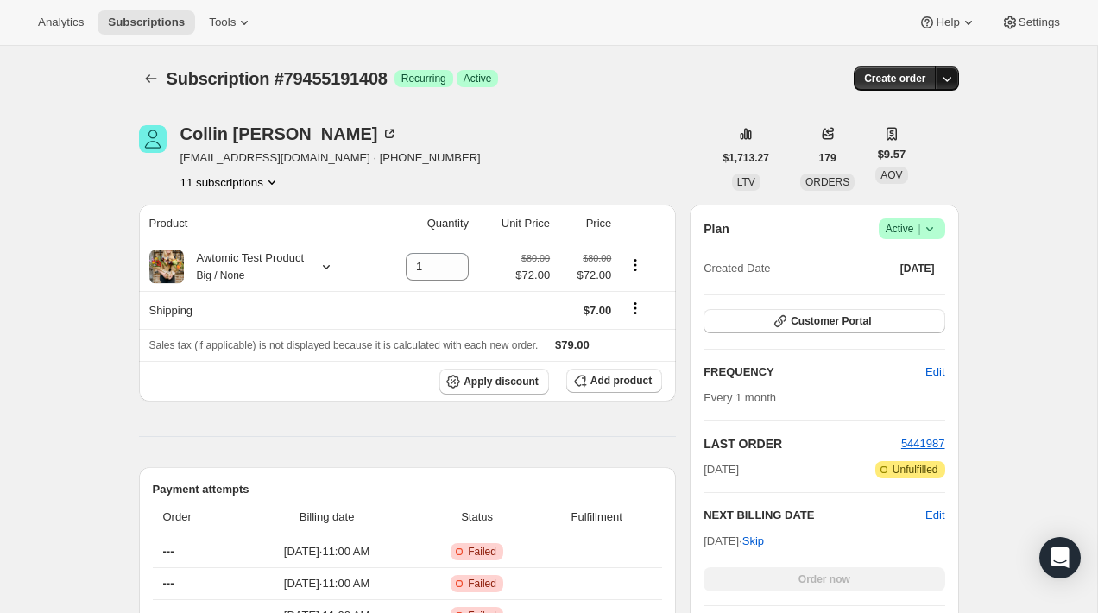
click at [949, 78] on icon "button" at bounding box center [946, 79] width 9 height 5
click at [487, 79] on span "Active" at bounding box center [477, 79] width 28 height 14
click at [253, 28] on icon at bounding box center [244, 22] width 17 height 17
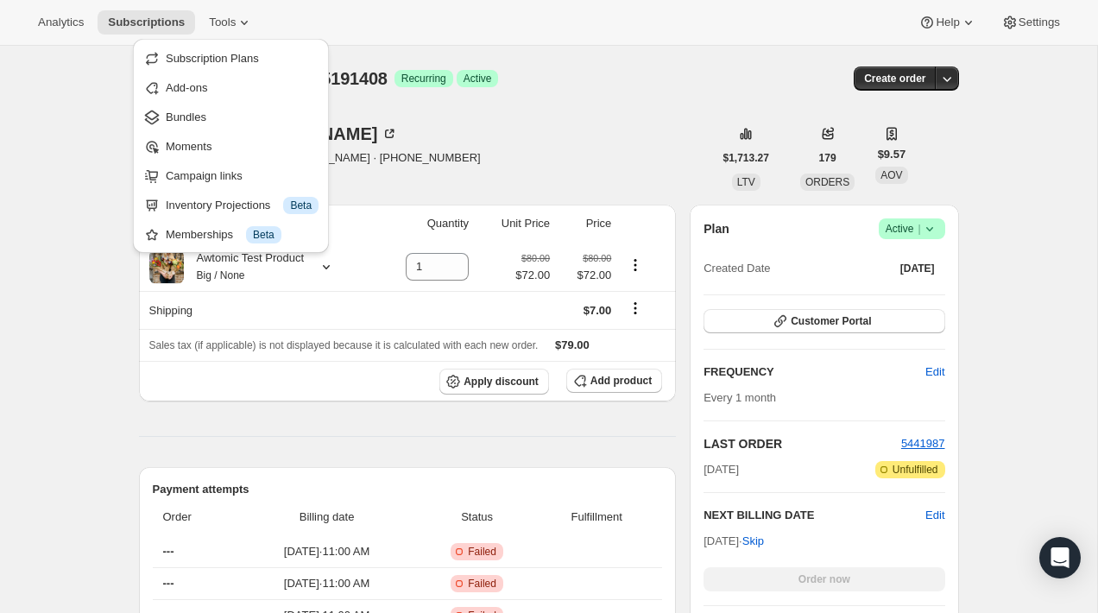
click at [526, 152] on div "Collin McMahon collin@flowersfordreams.com · +13176903560 11 subscriptions" at bounding box center [426, 158] width 574 height 66
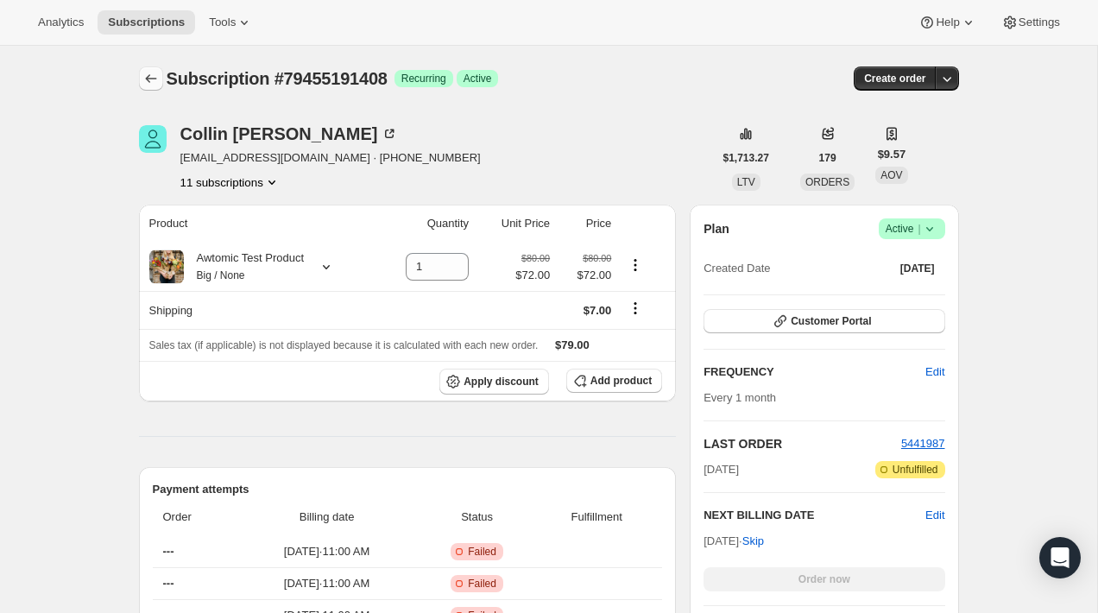
click at [150, 80] on icon "Subscriptions" at bounding box center [150, 78] width 17 height 17
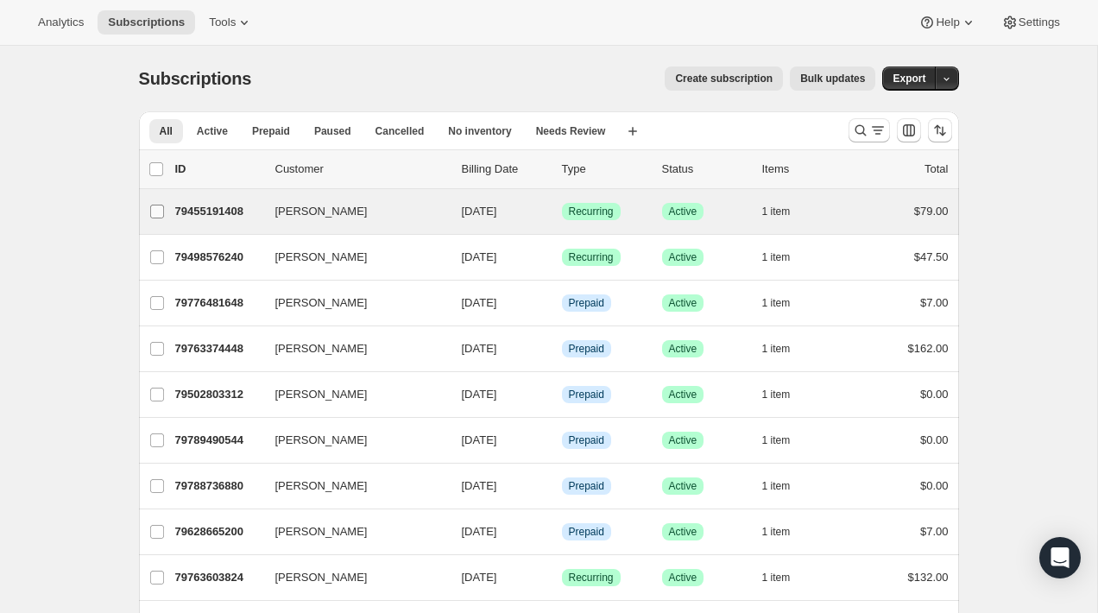
click at [149, 218] on span at bounding box center [157, 212] width 16 height 16
click at [150, 218] on input "[PERSON_NAME]" at bounding box center [157, 212] width 14 height 14
checkbox input "true"
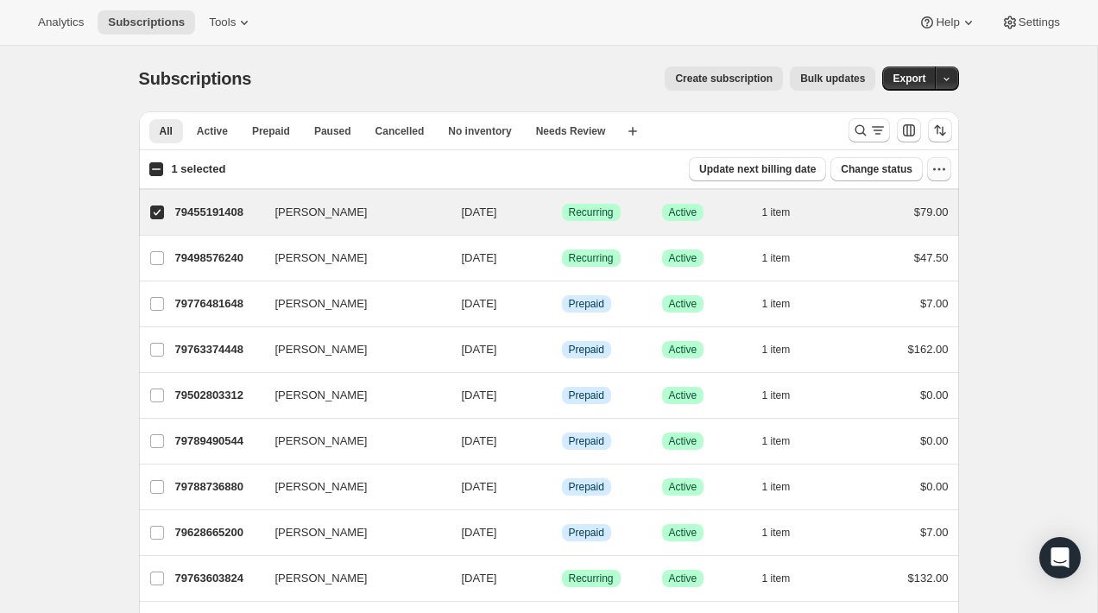
click at [936, 170] on icon "button" at bounding box center [938, 169] width 17 height 17
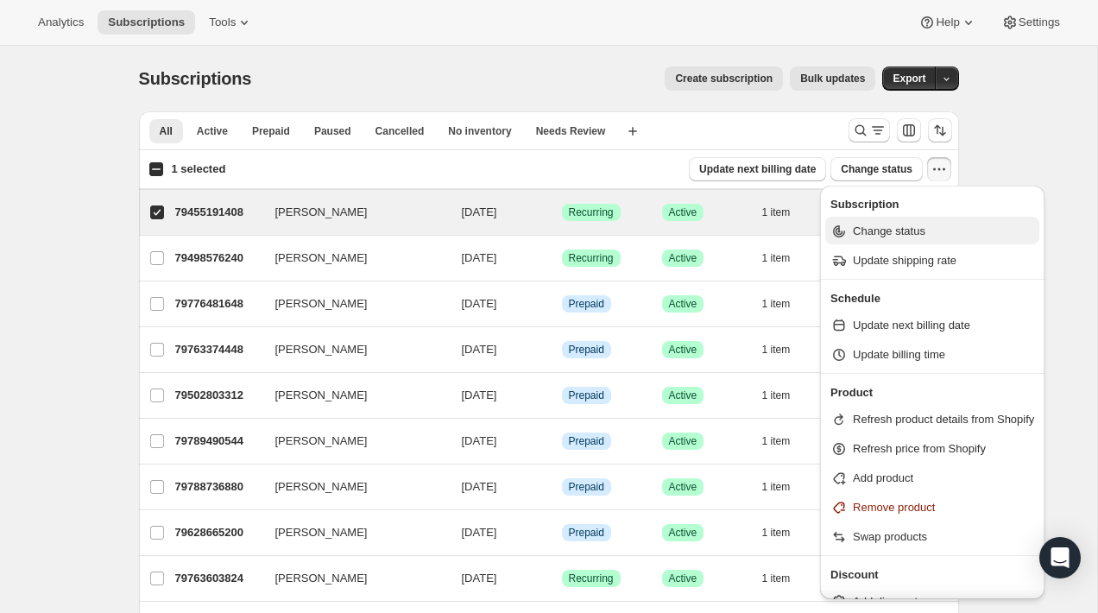
click at [902, 230] on span "Change status" at bounding box center [889, 230] width 72 height 13
select select "11"
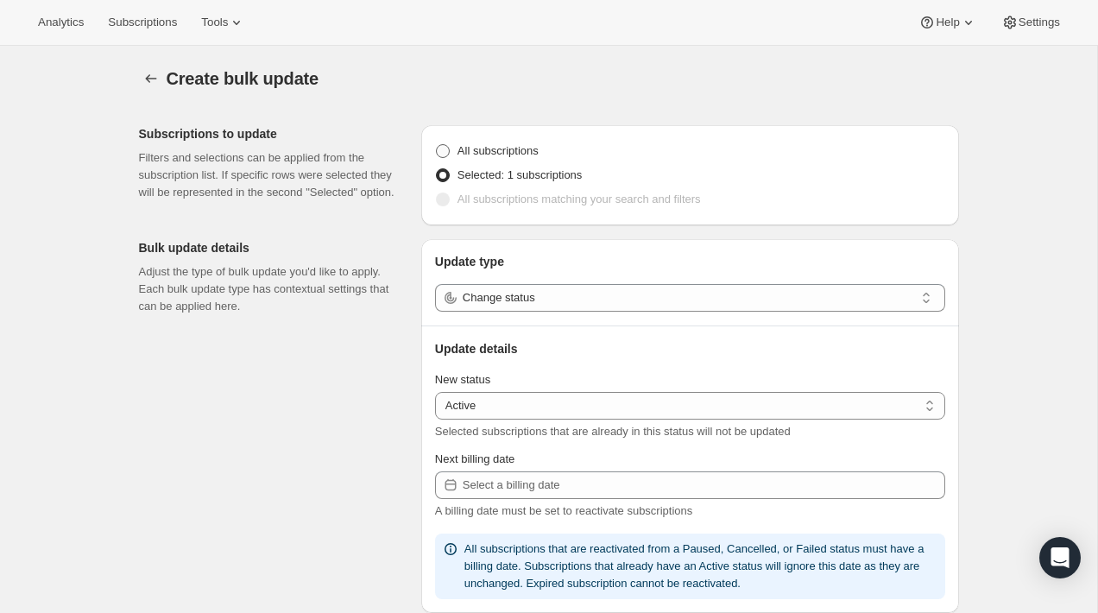
click at [444, 148] on span at bounding box center [443, 151] width 14 height 14
click at [437, 145] on input "All subscriptions" at bounding box center [436, 144] width 1 height 1
radio input "true"
click at [445, 178] on span at bounding box center [443, 175] width 14 height 14
click at [437, 169] on input "Selected: 1 subscriptions" at bounding box center [436, 168] width 1 height 1
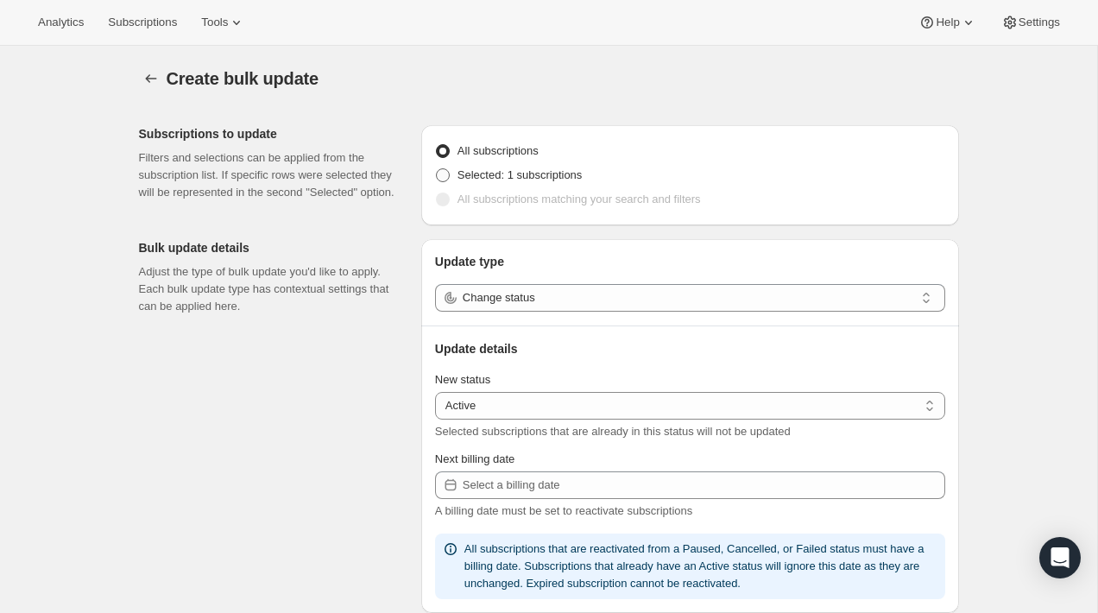
radio input "true"
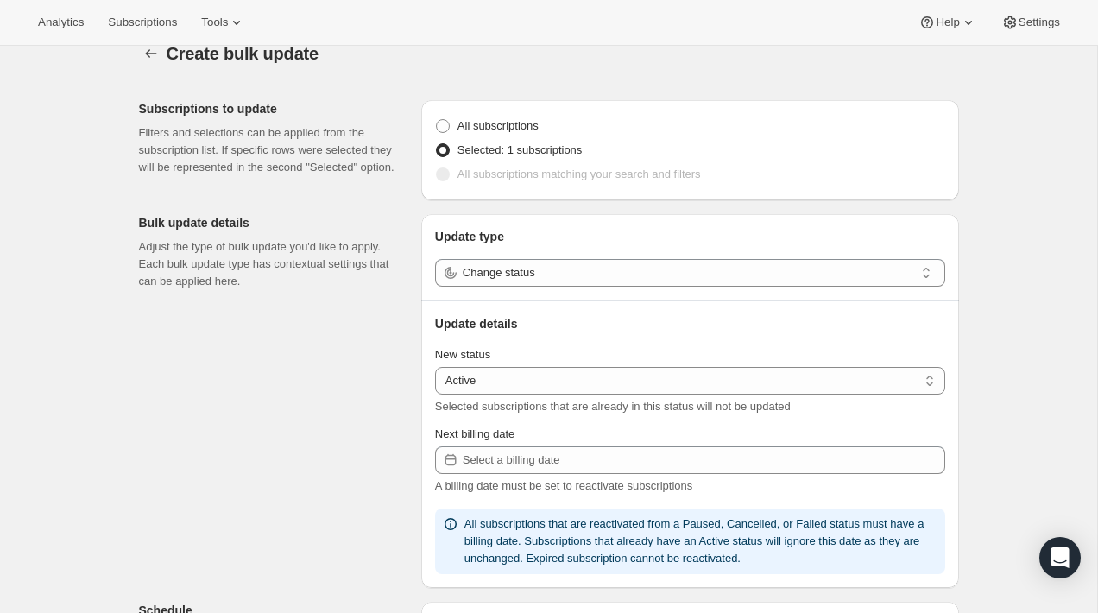
scroll to position [54, 0]
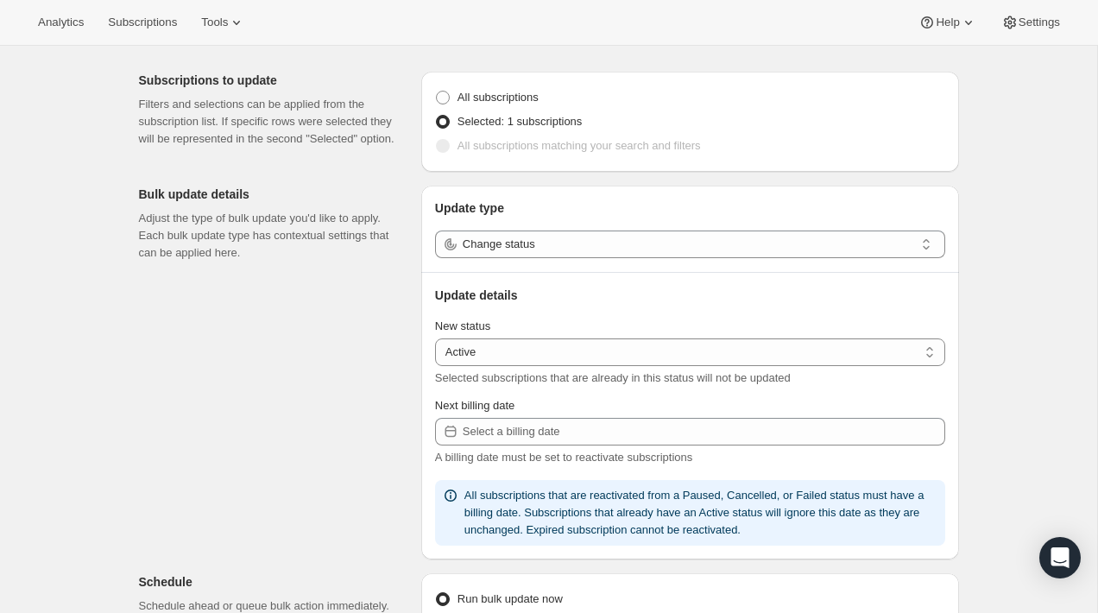
click at [428, 98] on div "All subscriptions Selected: 1 subscriptions All subscriptions matching your sea…" at bounding box center [690, 122] width 538 height 100
click at [437, 100] on span at bounding box center [443, 98] width 14 height 14
click at [437, 91] on input "All subscriptions" at bounding box center [436, 91] width 1 height 1
radio input "true"
click at [478, 350] on select "Active Paused Cancelled" at bounding box center [690, 352] width 510 height 28
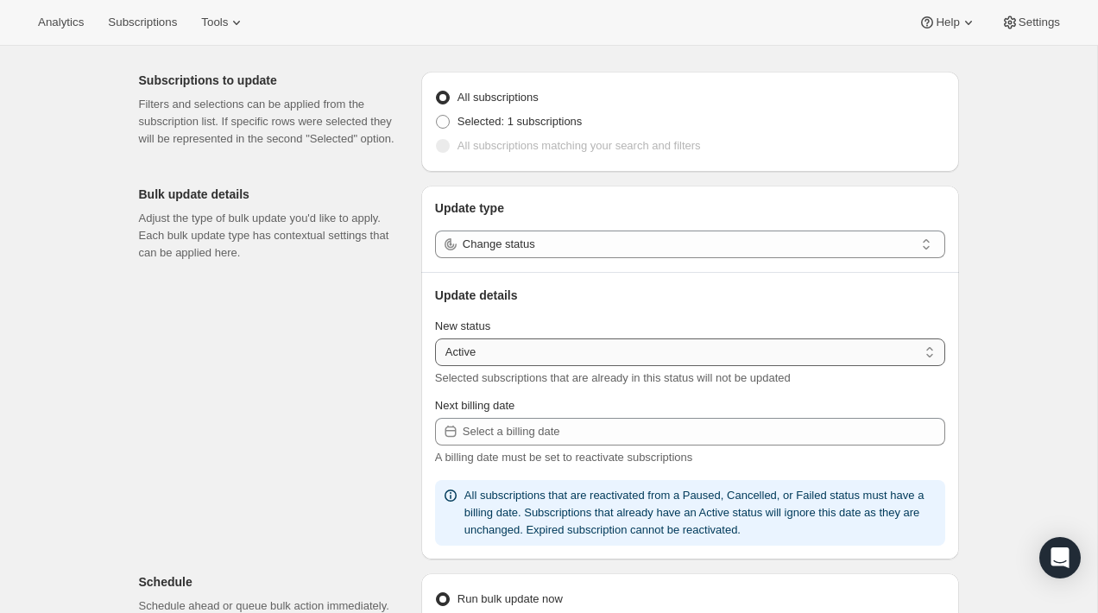
select select "cancelled"
click at [435, 338] on select "Active Paused Cancelled" at bounding box center [690, 352] width 510 height 28
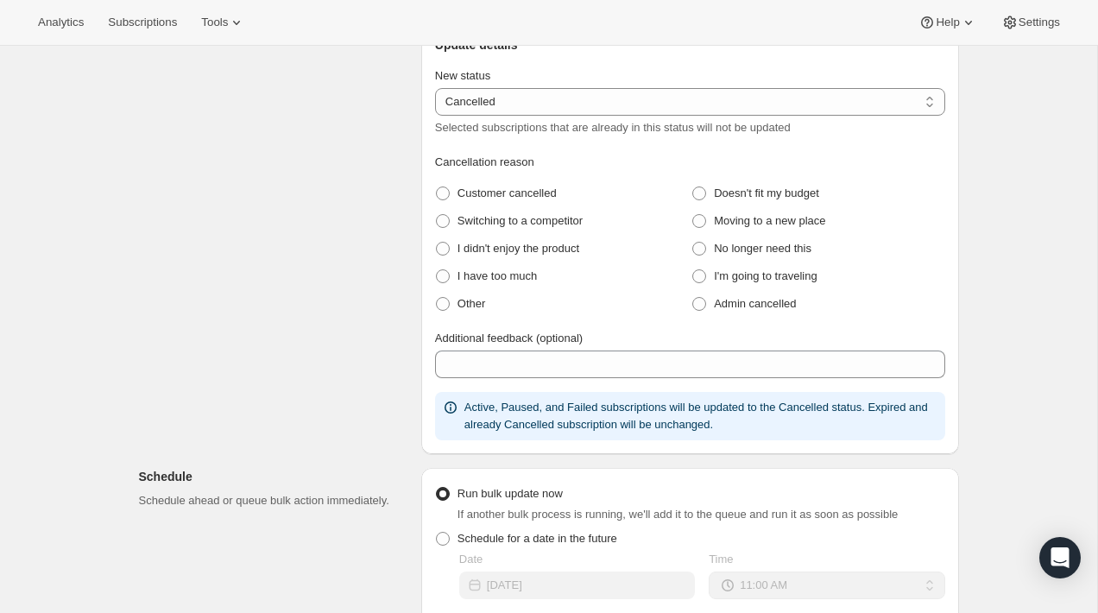
scroll to position [344, 0]
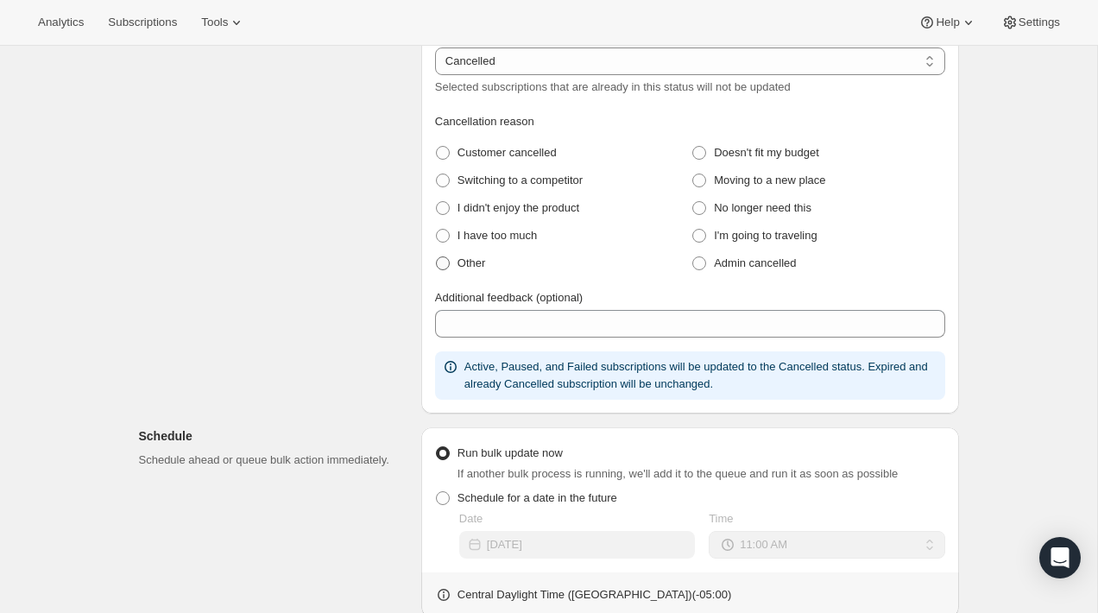
click at [441, 264] on span at bounding box center [443, 263] width 14 height 14
click at [437, 257] on input "Other" at bounding box center [436, 256] width 1 height 1
radio input "true"
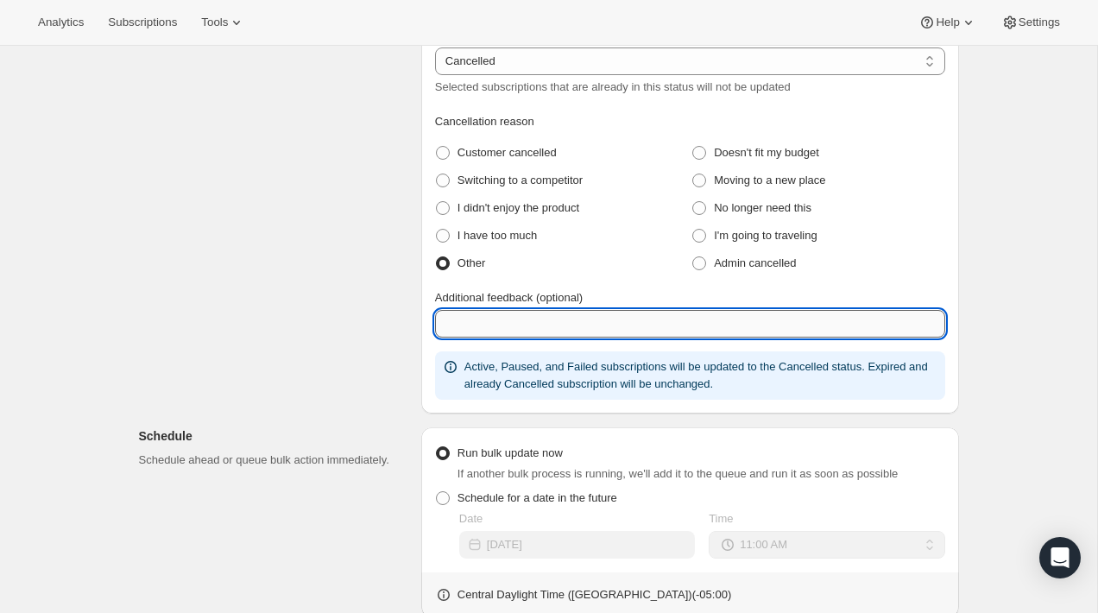
click at [491, 317] on input "Additional feedback (optional)" at bounding box center [690, 324] width 510 height 28
type input "tests"
click at [710, 262] on label "Admin cancelled" at bounding box center [743, 263] width 104 height 24
click at [693, 257] on cancelled "Admin cancelled" at bounding box center [692, 256] width 1 height 1
radio cancelled "true"
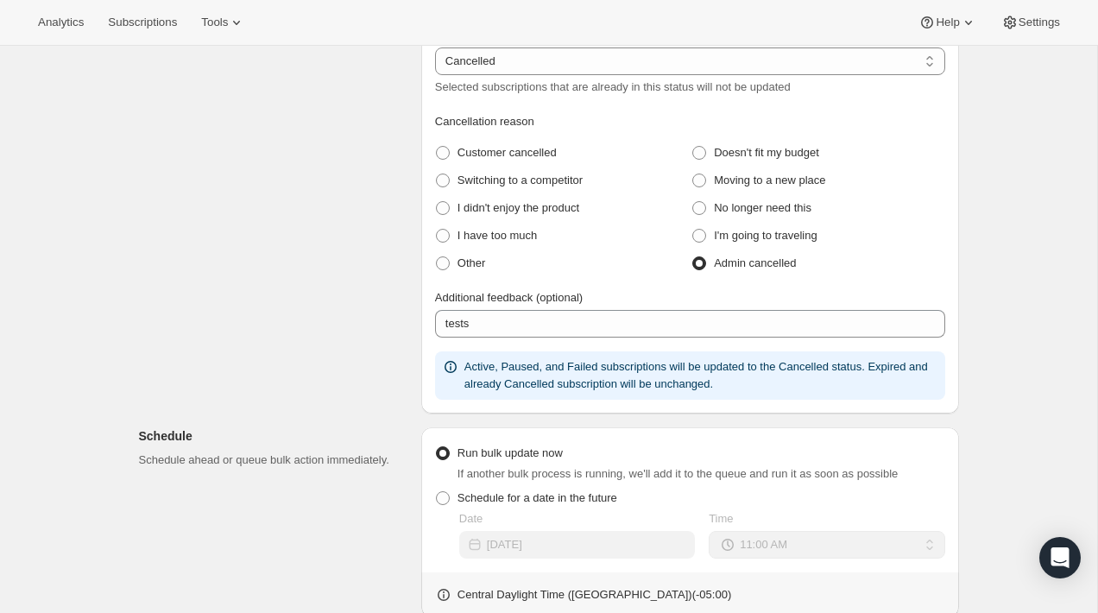
click at [886, 306] on div "Additional feedback (optional) tests" at bounding box center [690, 313] width 510 height 48
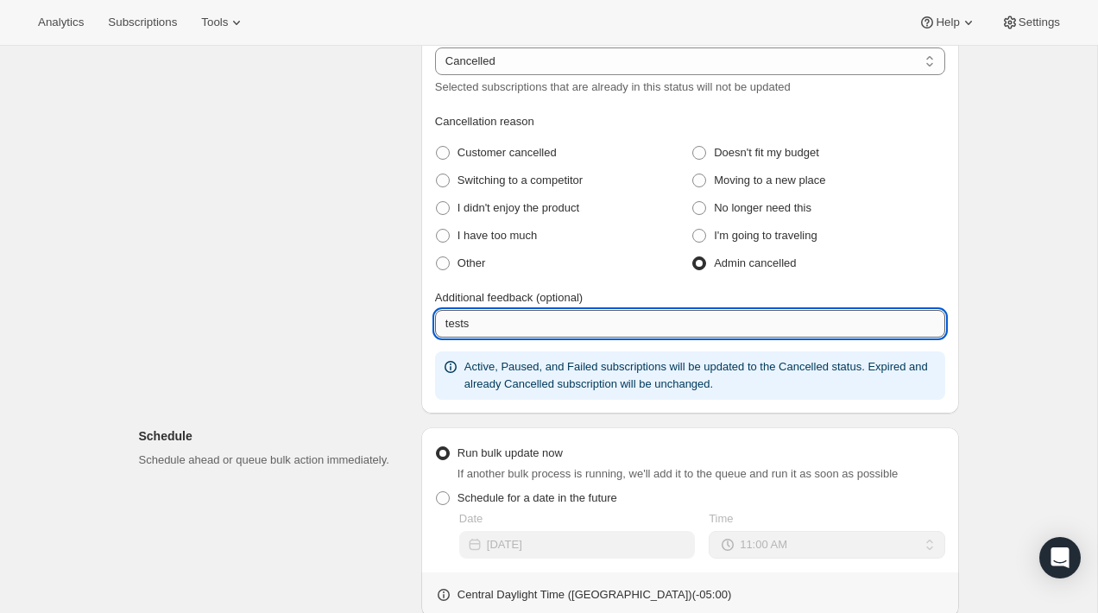
click at [882, 331] on input "tests" at bounding box center [690, 324] width 510 height 28
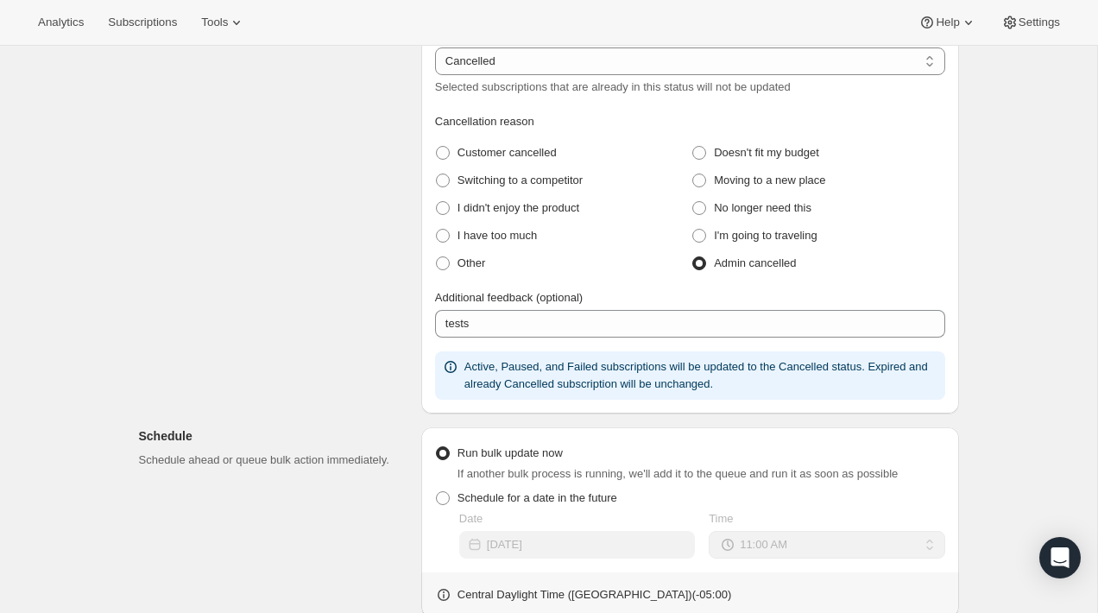
click at [1023, 305] on div "Create bulk update. This page is ready Create bulk update Subscriptions to upda…" at bounding box center [548, 356] width 1097 height 1310
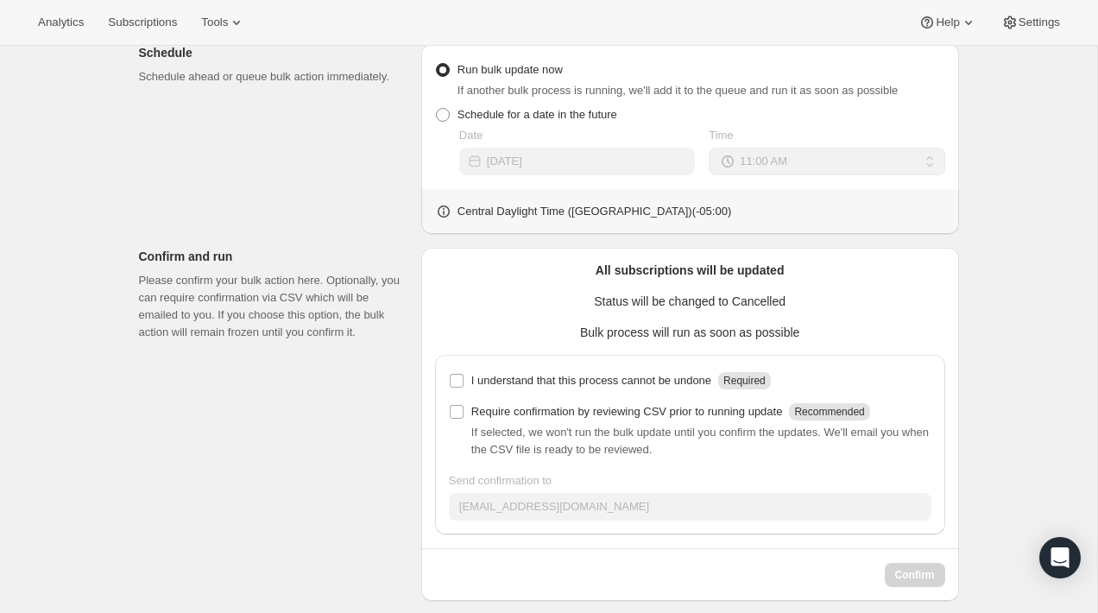
scroll to position [743, 0]
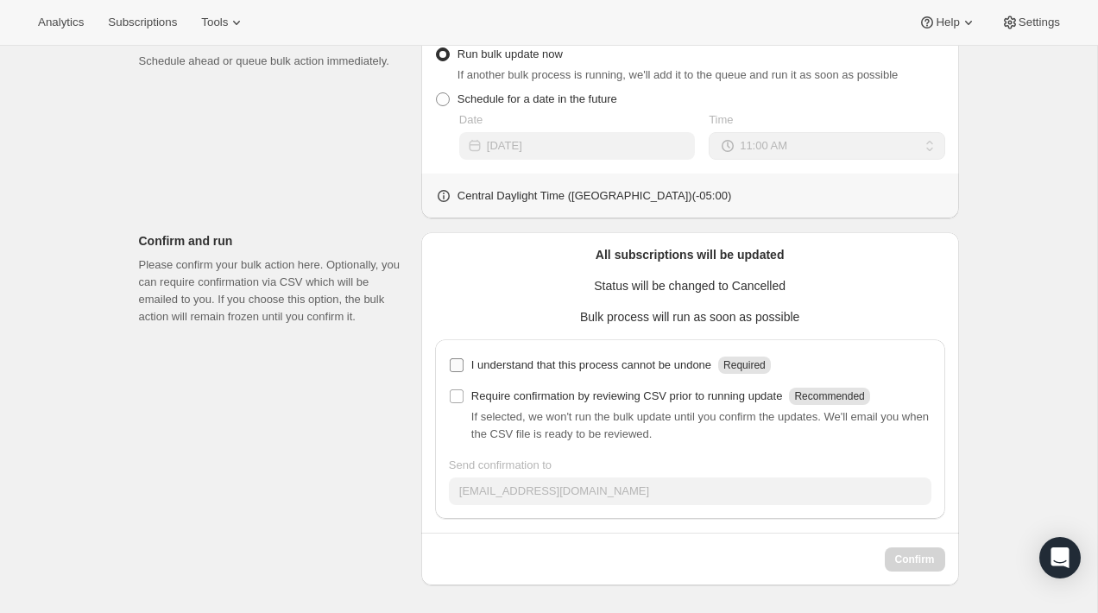
click at [550, 371] on p "I understand that this process cannot be undone" at bounding box center [591, 364] width 240 height 17
click at [463, 371] on input "I understand that this process cannot be undone Required" at bounding box center [457, 365] width 14 height 14
checkbox input "true"
click at [911, 560] on span "Confirm" at bounding box center [915, 559] width 40 height 14
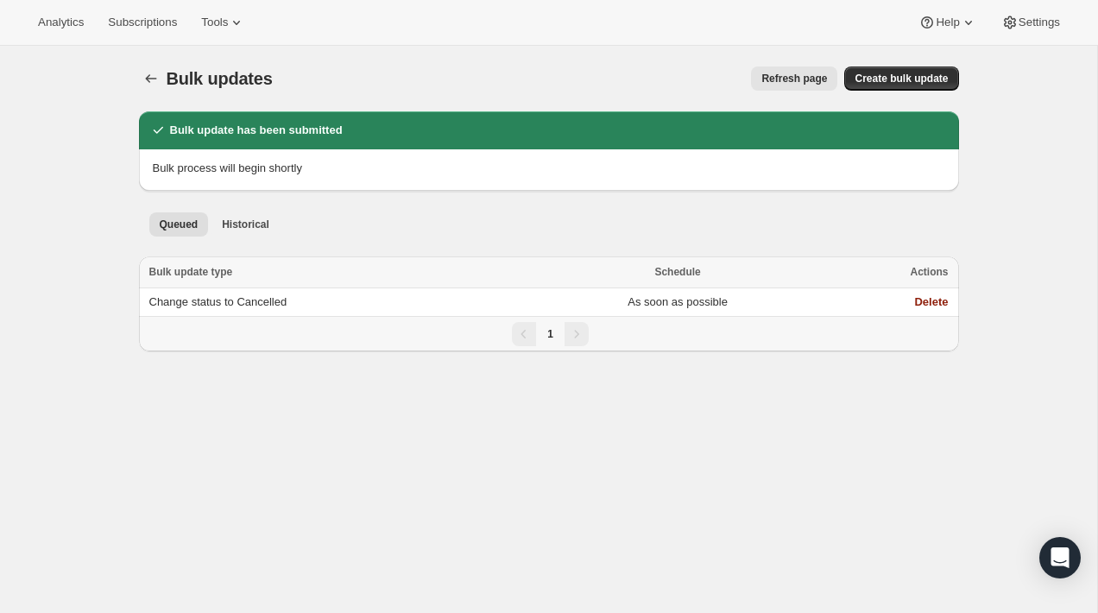
click at [607, 451] on div "Bulk updates. This page is ready Bulk updates Refresh page More actions Refresh…" at bounding box center [548, 352] width 1097 height 613
click at [154, 74] on icon "Bulk updates" at bounding box center [150, 78] width 17 height 17
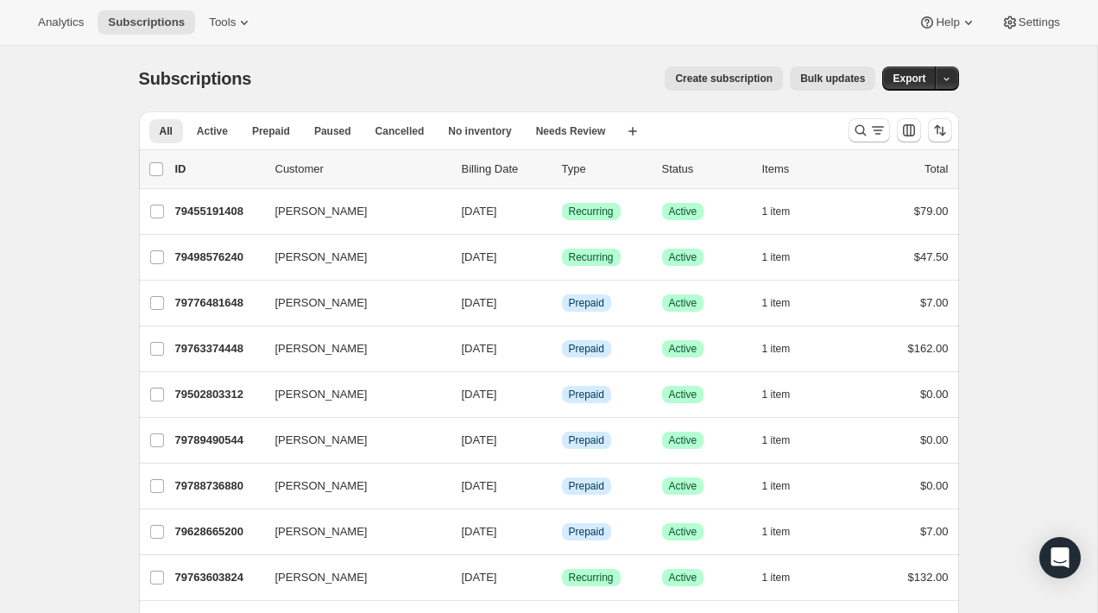
click at [102, 173] on div "Subscriptions. This page is ready Subscriptions Create subscription Bulk update…" at bounding box center [548, 554] width 1097 height 1017
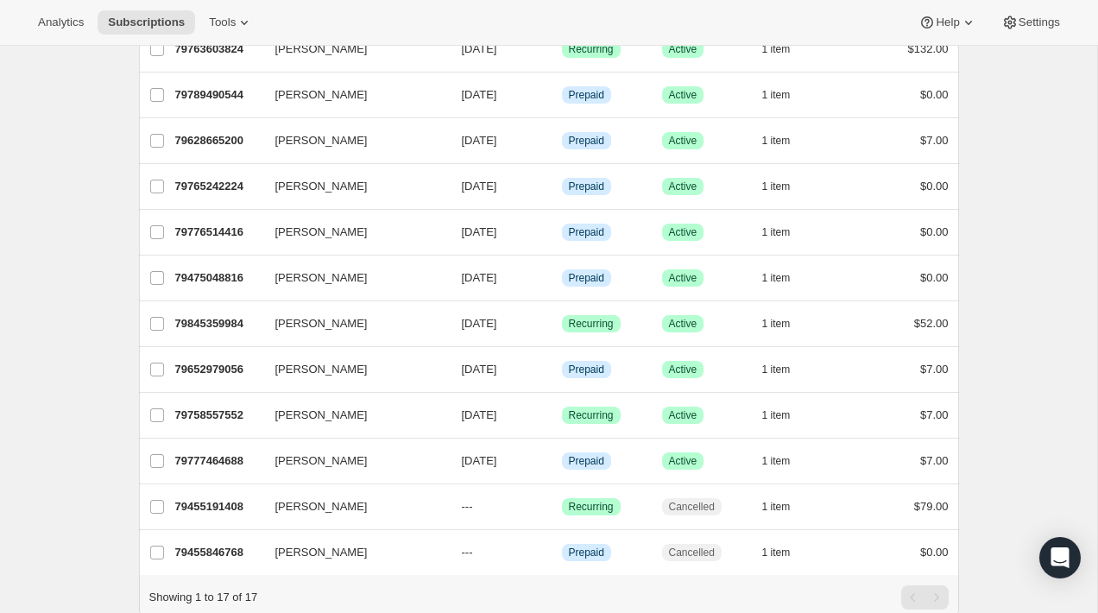
scroll to position [450, 0]
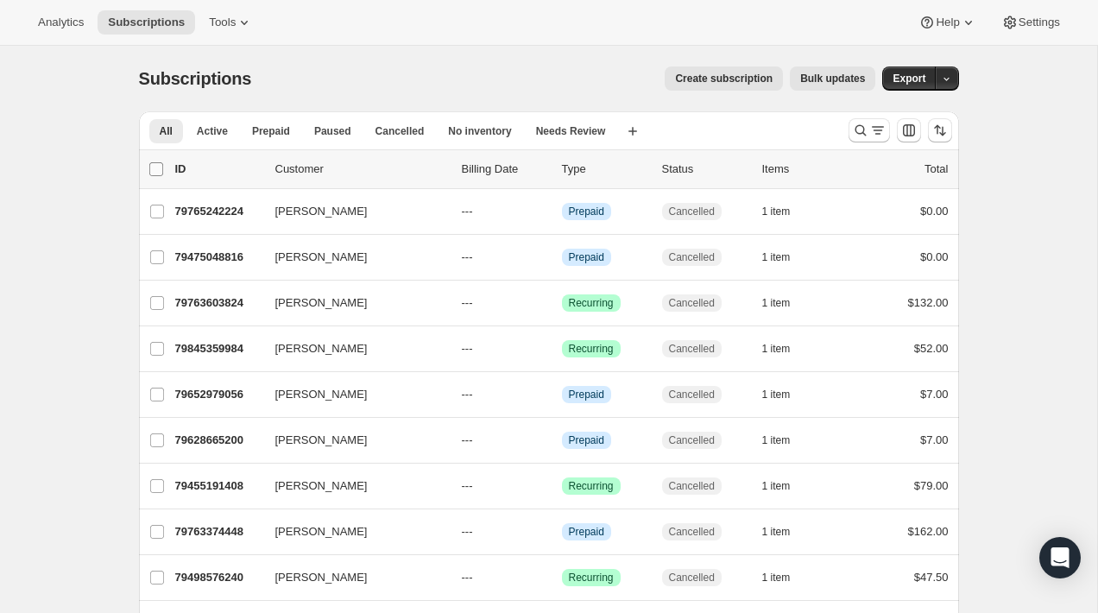
click at [157, 169] on input "0 selected" at bounding box center [156, 169] width 14 height 14
checkbox input "true"
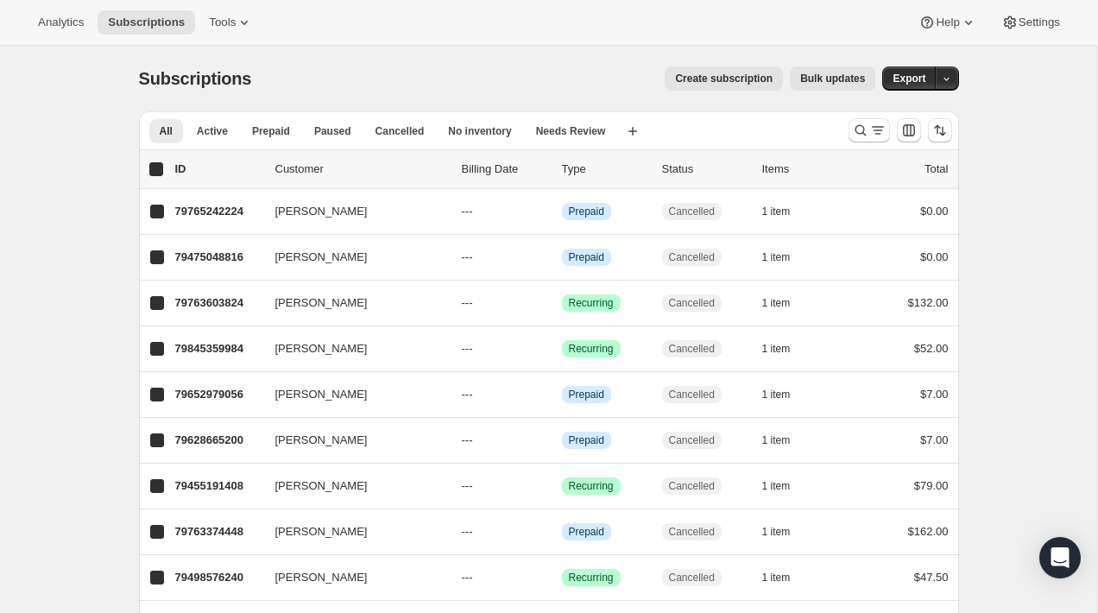
checkbox input "true"
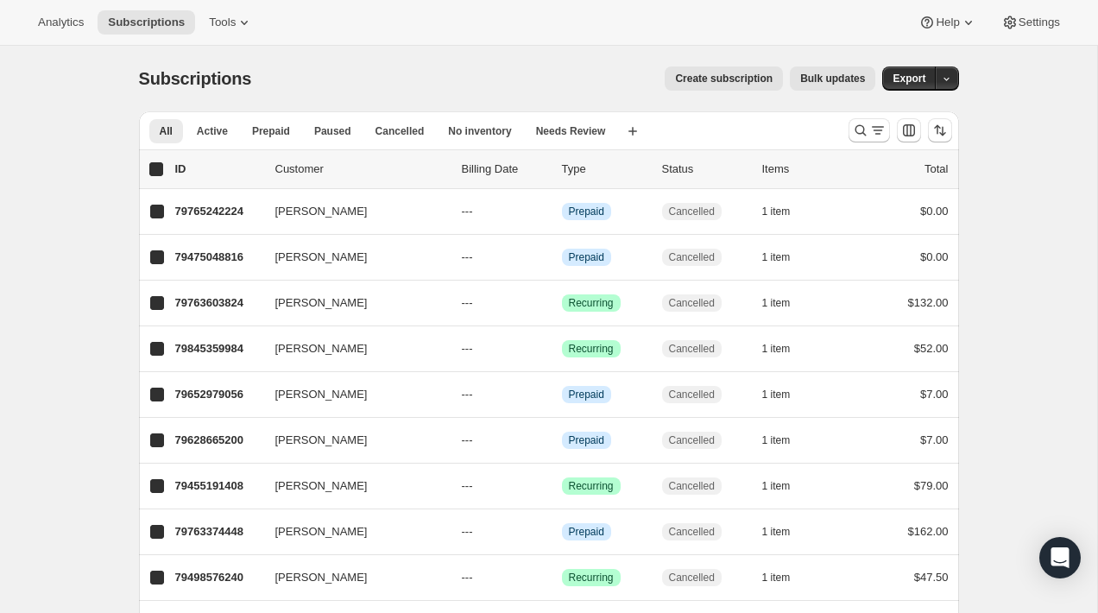
checkbox input "true"
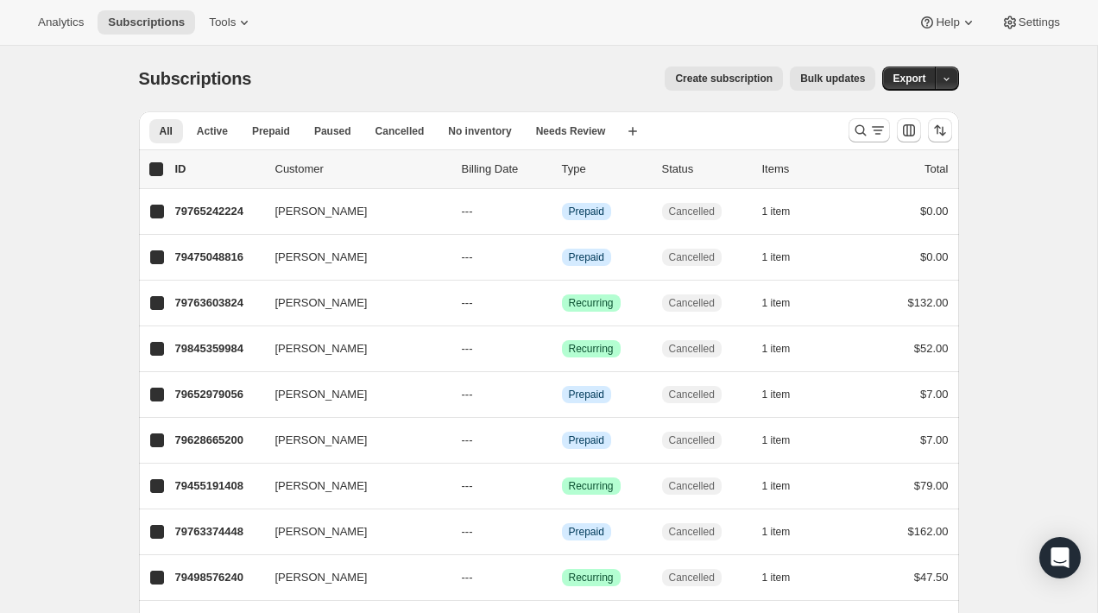
checkbox input "true"
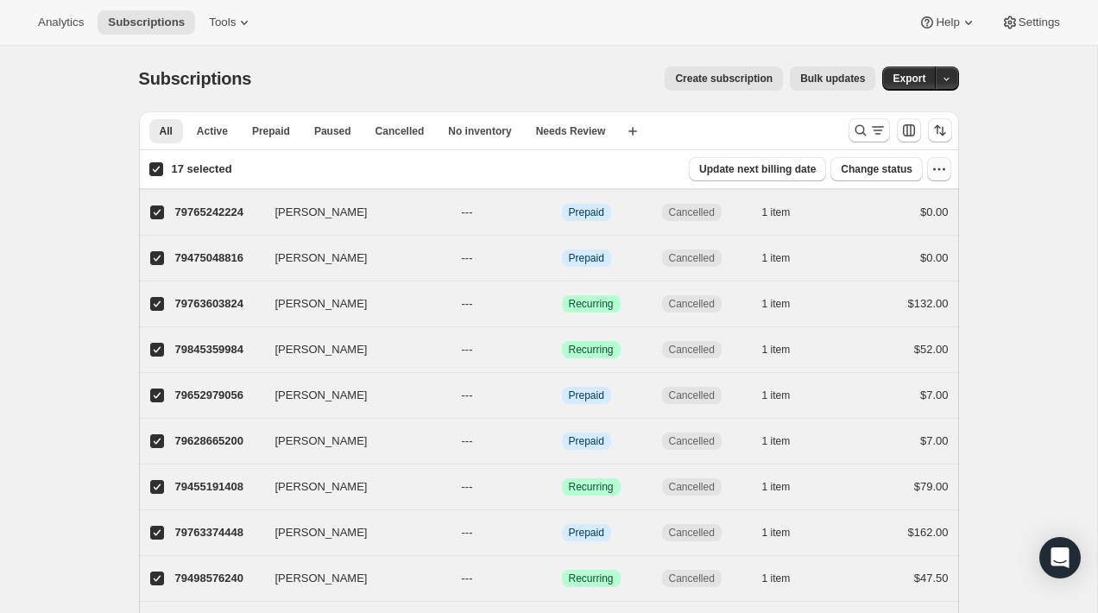
click at [928, 164] on button "button" at bounding box center [939, 169] width 24 height 24
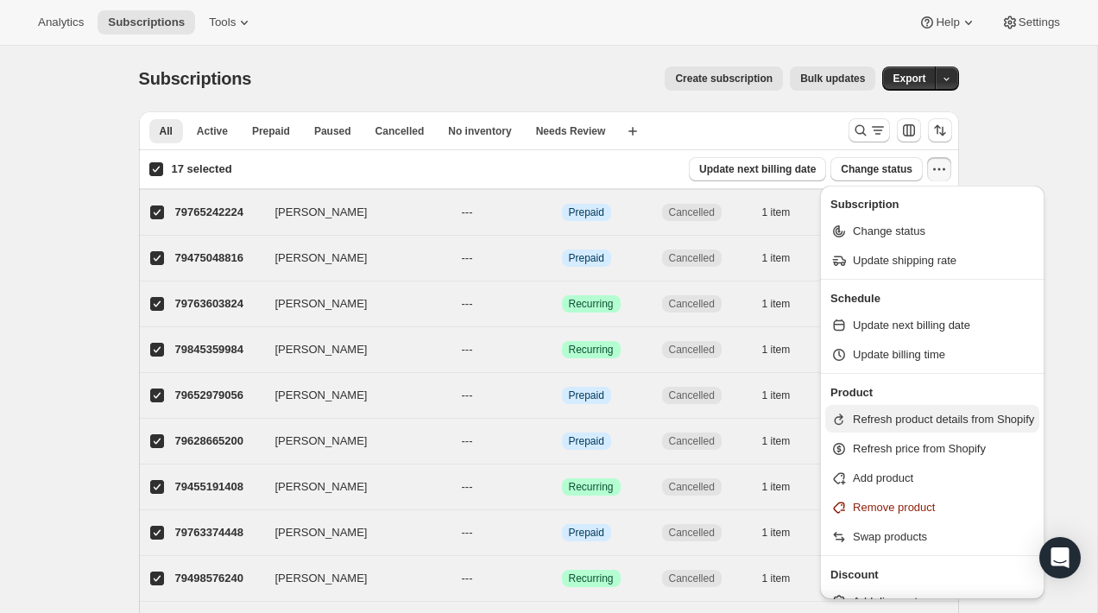
scroll to position [21, 0]
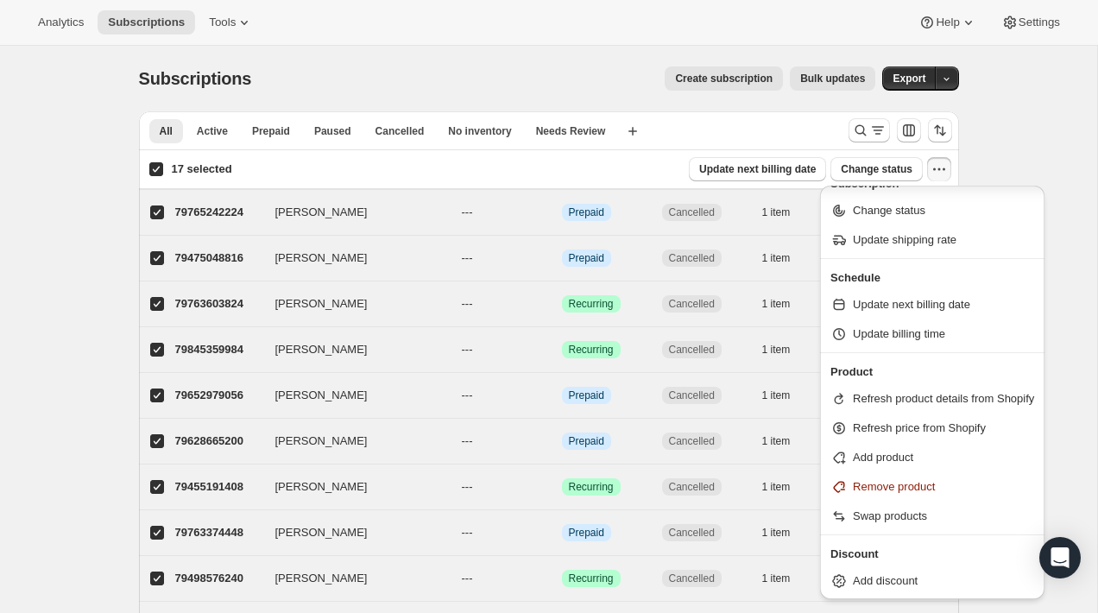
click at [1018, 143] on div "Subscriptions. This page is ready Subscriptions Create subscription Bulk update…" at bounding box center [548, 555] width 1097 height 1018
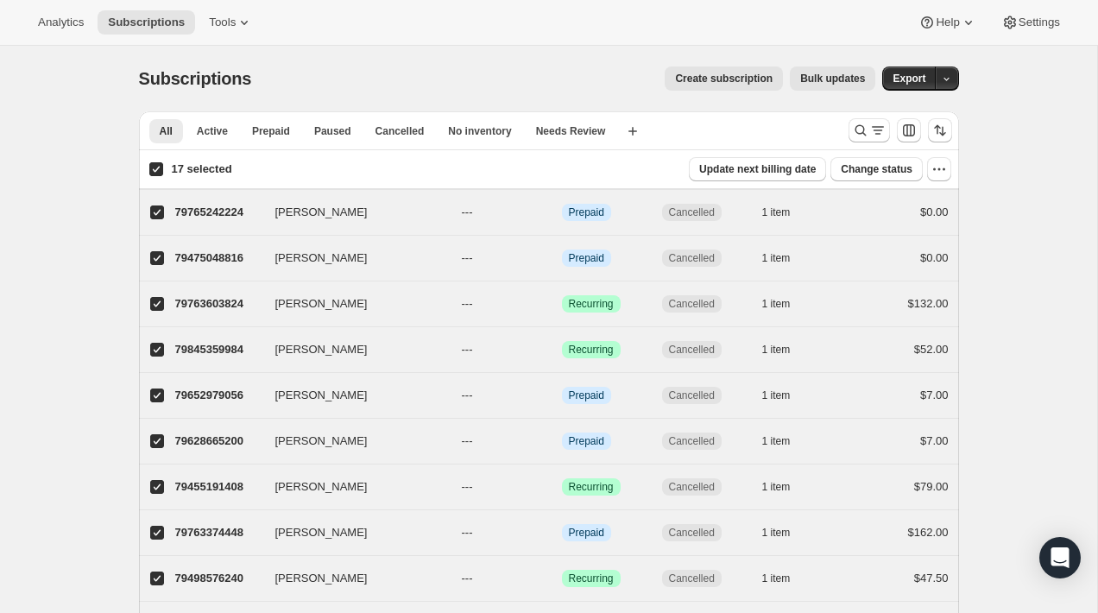
click at [839, 79] on span "Bulk updates" at bounding box center [832, 79] width 65 height 14
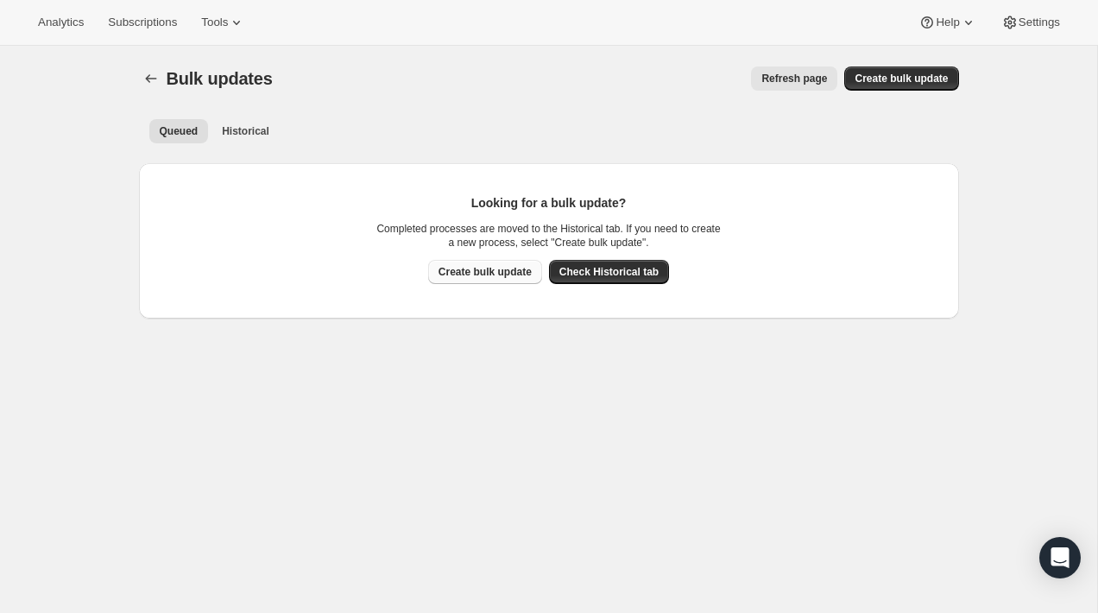
click at [481, 276] on span "Create bulk update" at bounding box center [484, 272] width 93 height 14
select select "11"
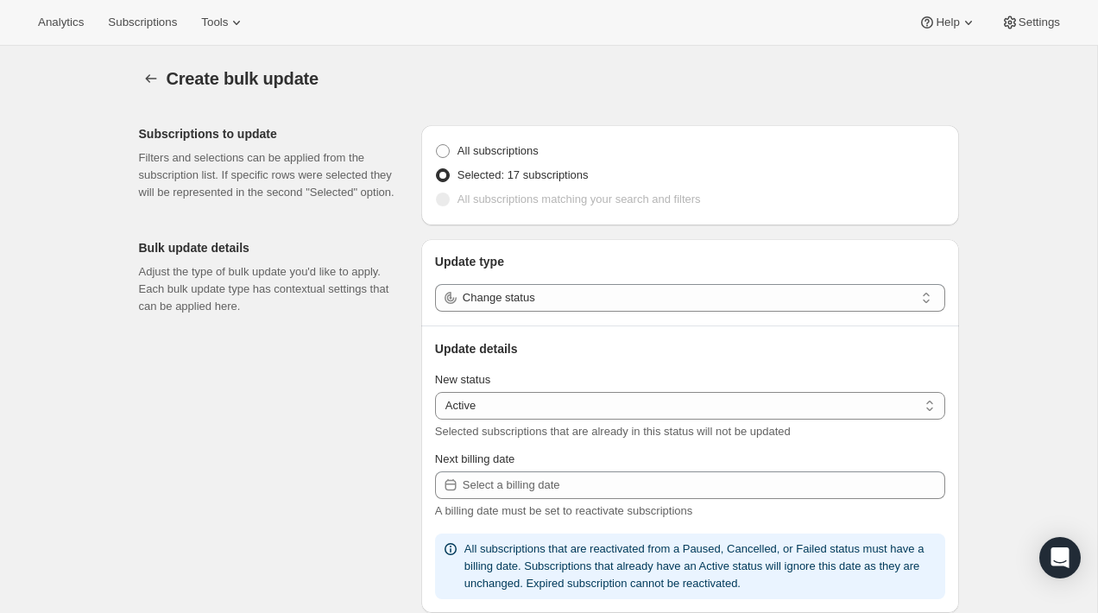
click at [401, 306] on p "Adjust the type of bulk update you'd like to apply. Each bulk update type has c…" at bounding box center [273, 289] width 268 height 52
click at [144, 23] on span "Subscriptions" at bounding box center [142, 23] width 69 height 14
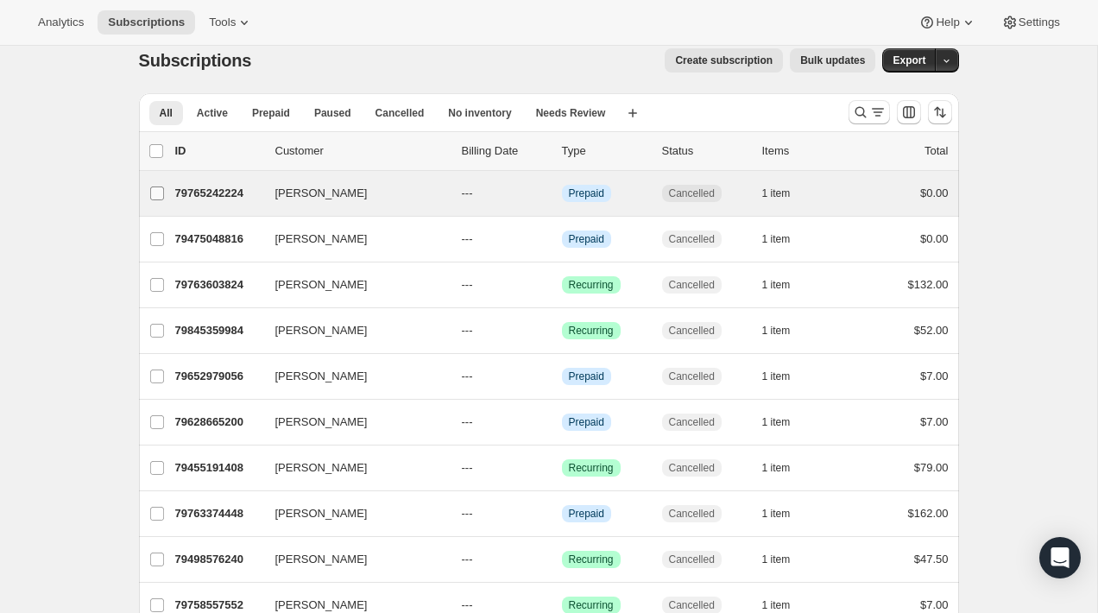
scroll to position [19, 0]
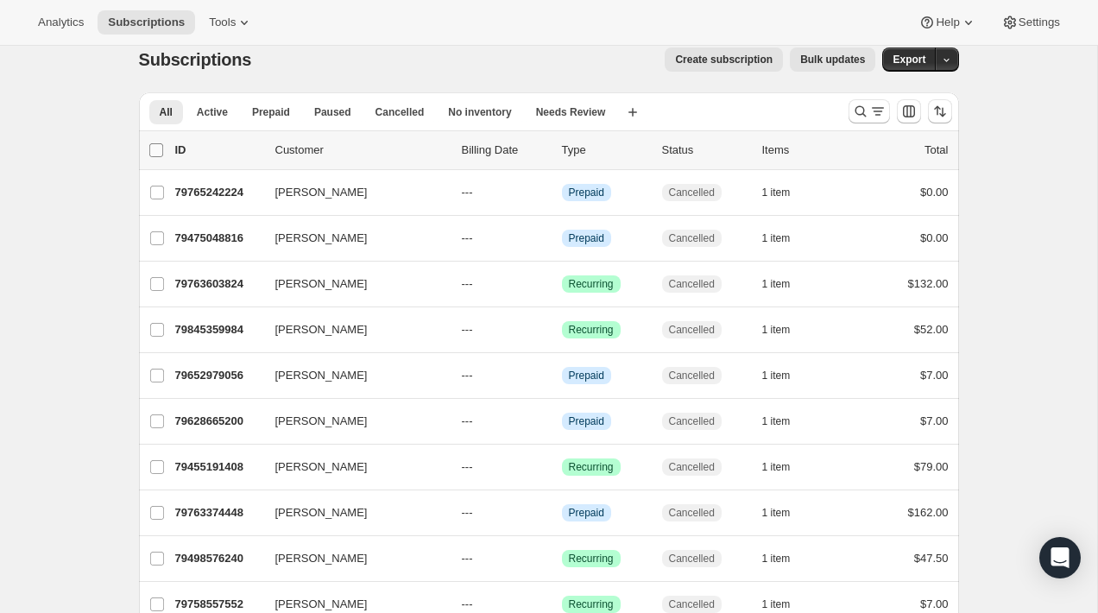
click at [151, 154] on input "0 selected" at bounding box center [156, 150] width 14 height 14
checkbox input "true"
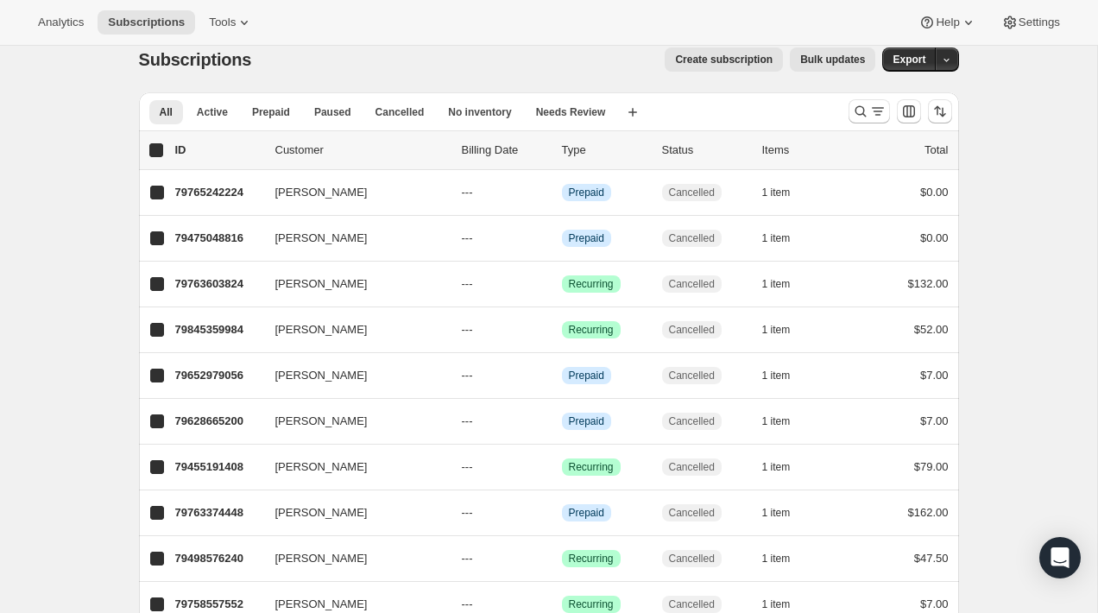
checkbox input "true"
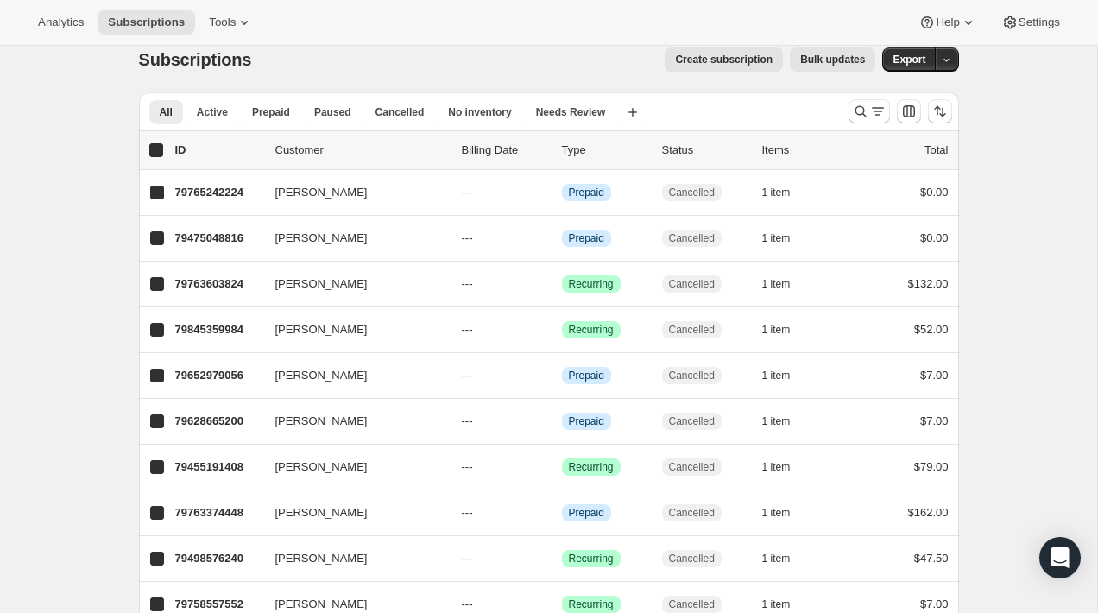
checkbox input "true"
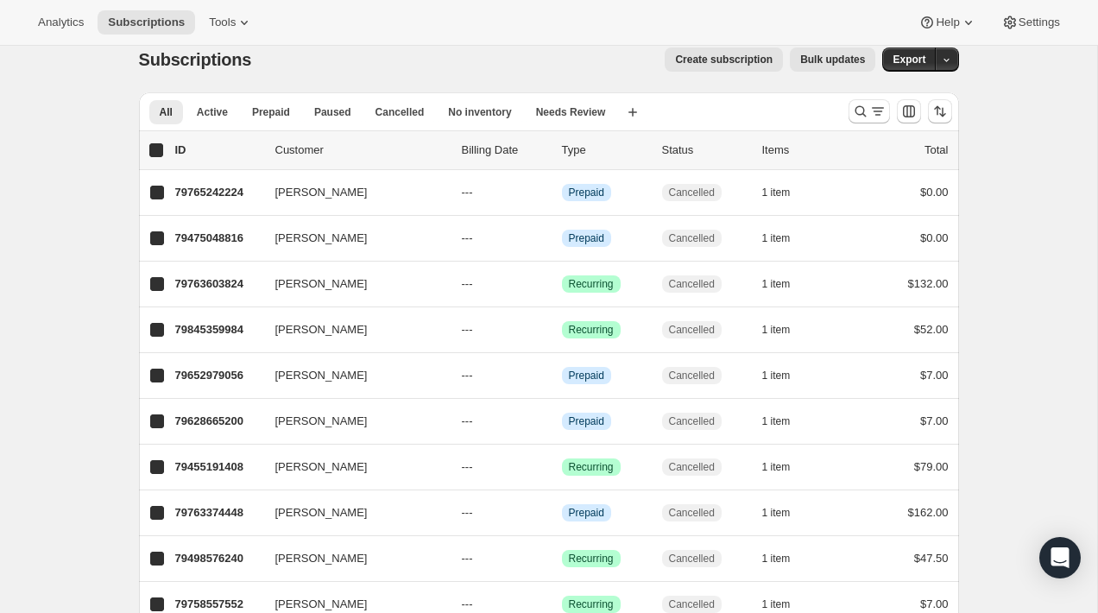
checkbox input "true"
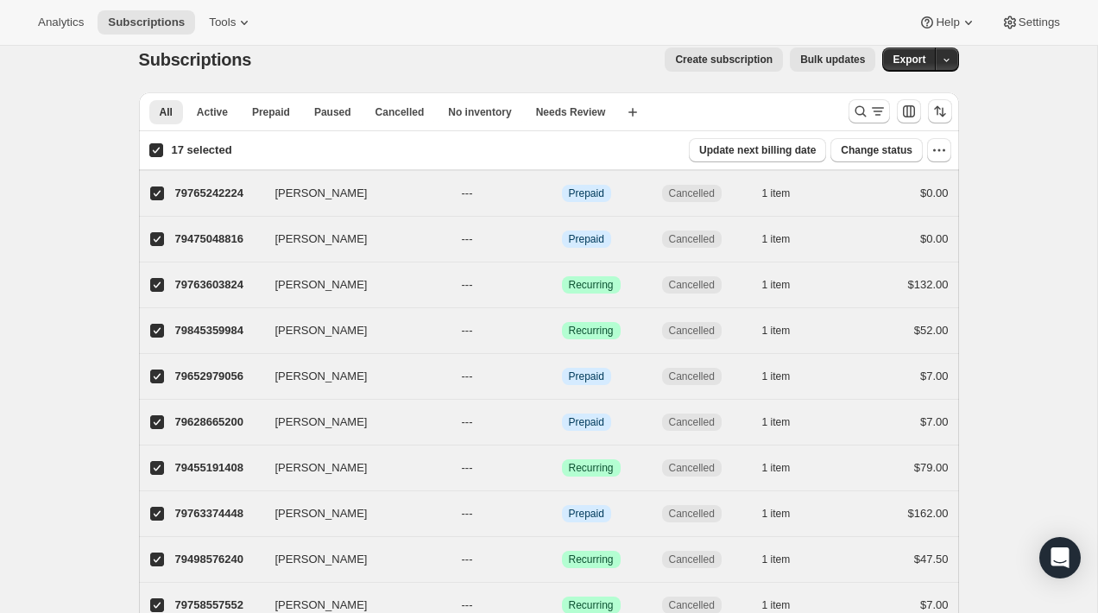
click at [151, 154] on input "17 selected" at bounding box center [156, 150] width 14 height 14
checkbox input "false"
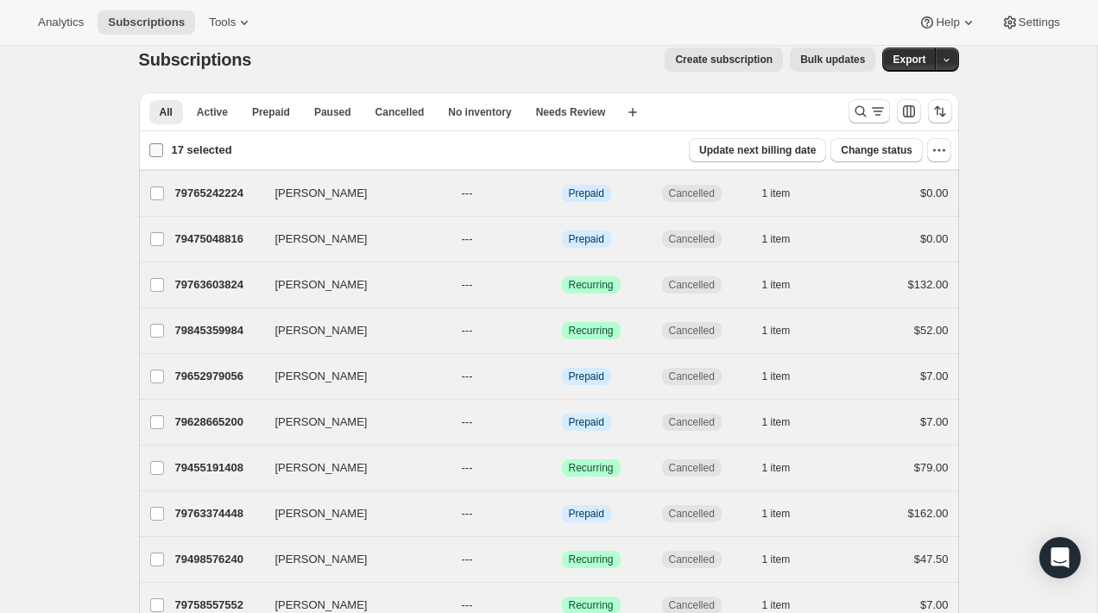
checkbox input "false"
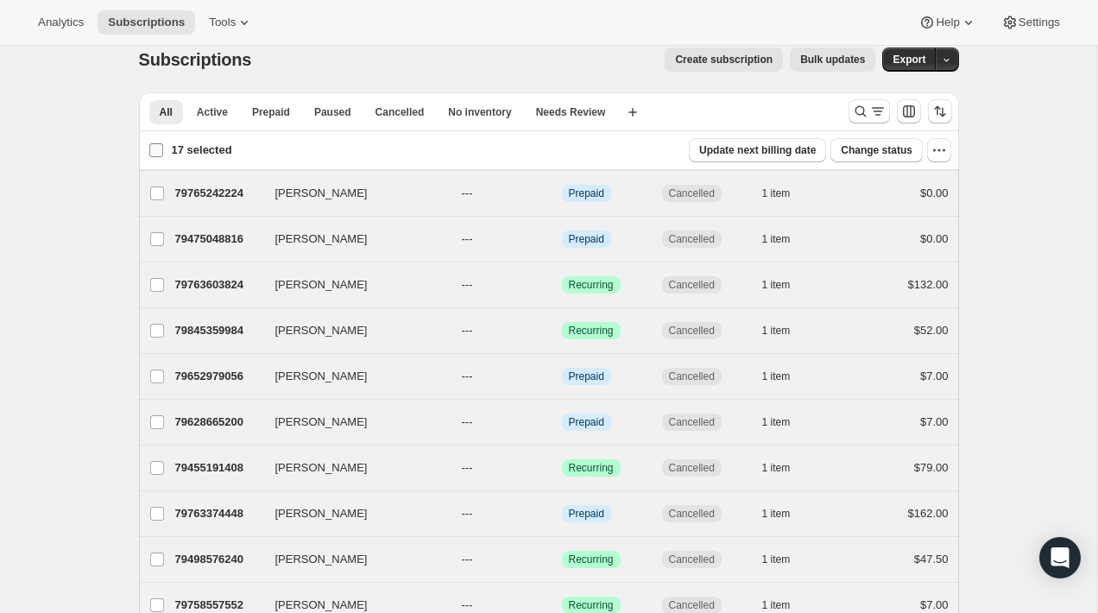
checkbox input "false"
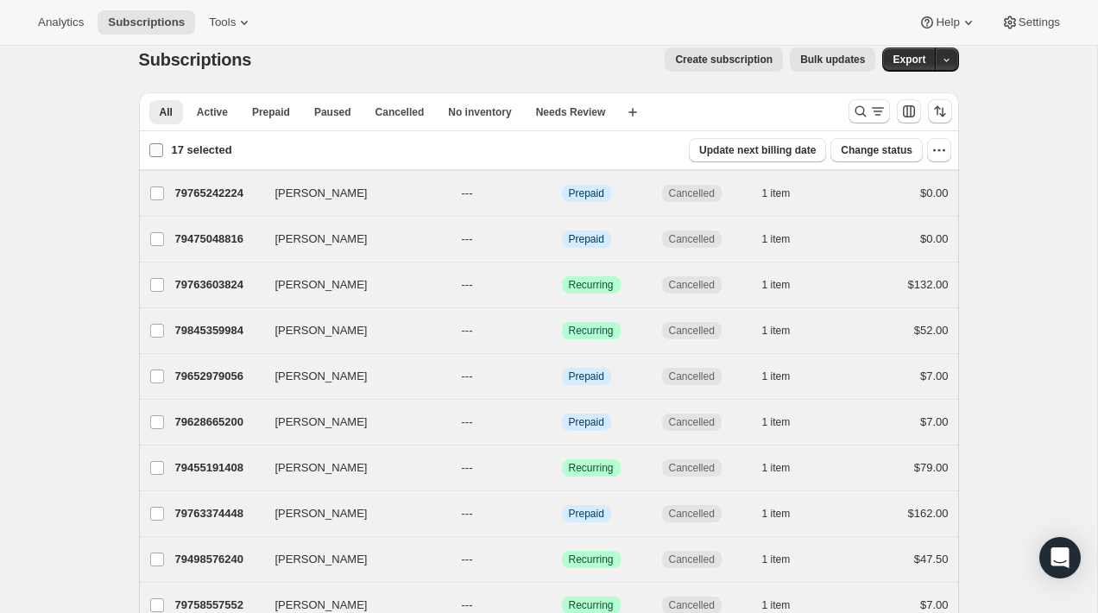
checkbox input "false"
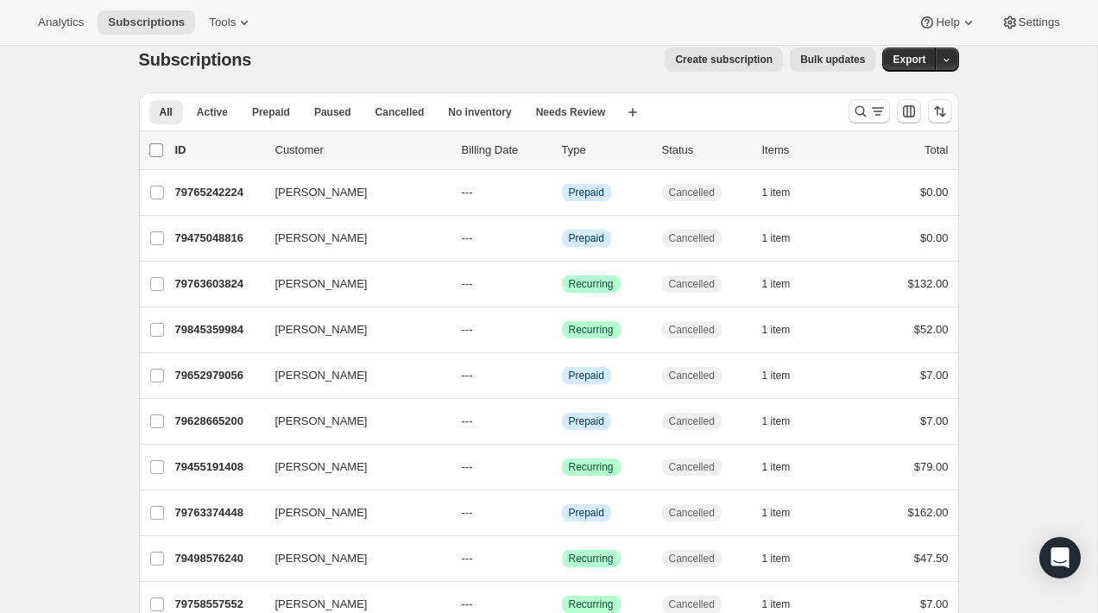
click at [151, 154] on input "0 selected" at bounding box center [156, 150] width 14 height 14
checkbox input "true"
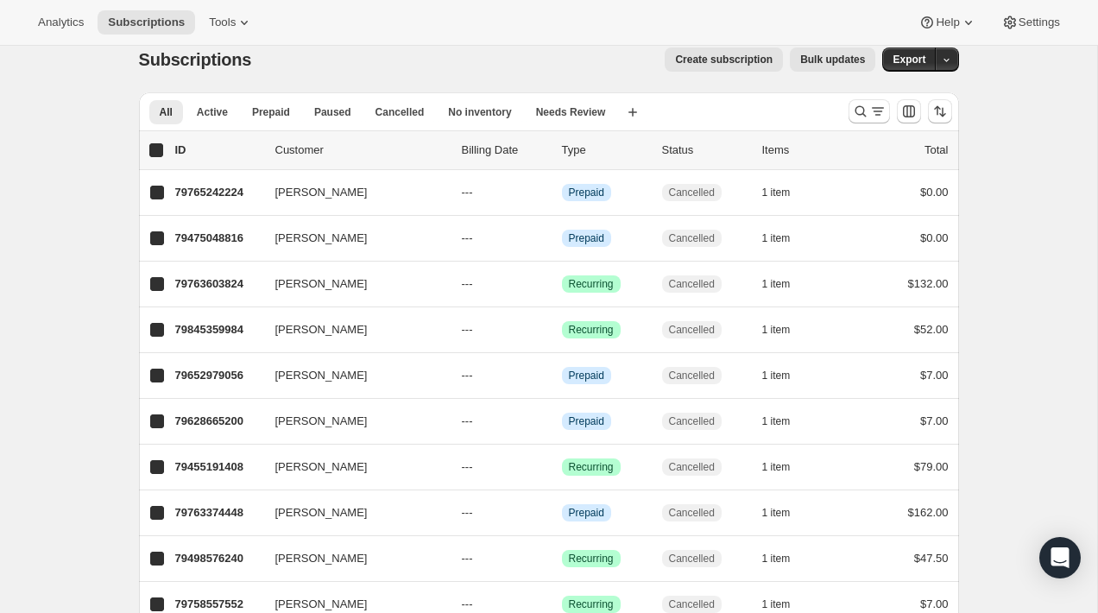
checkbox input "true"
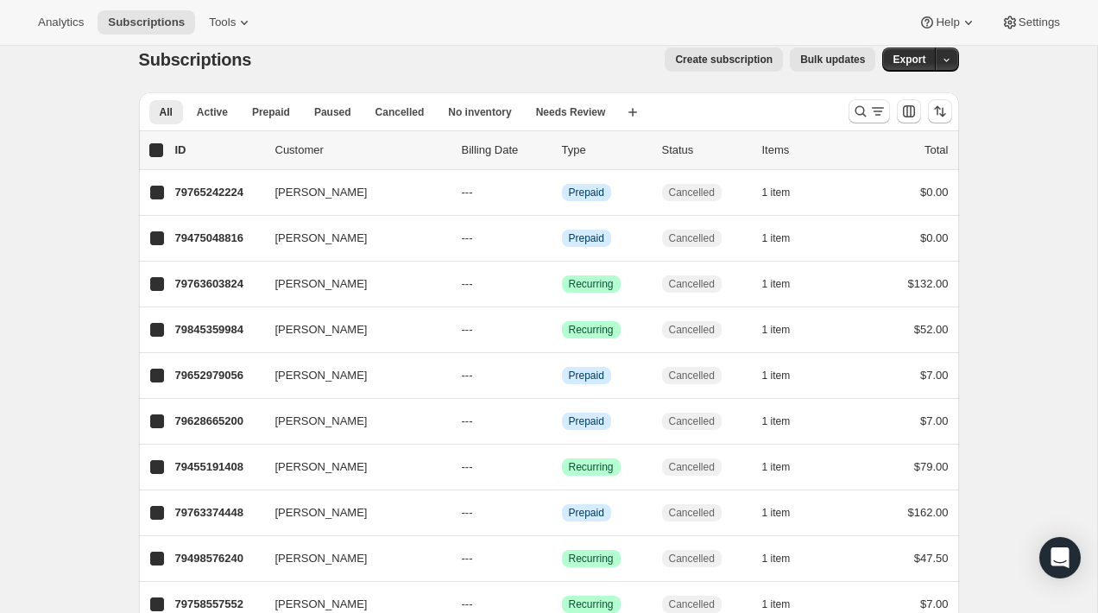
checkbox input "true"
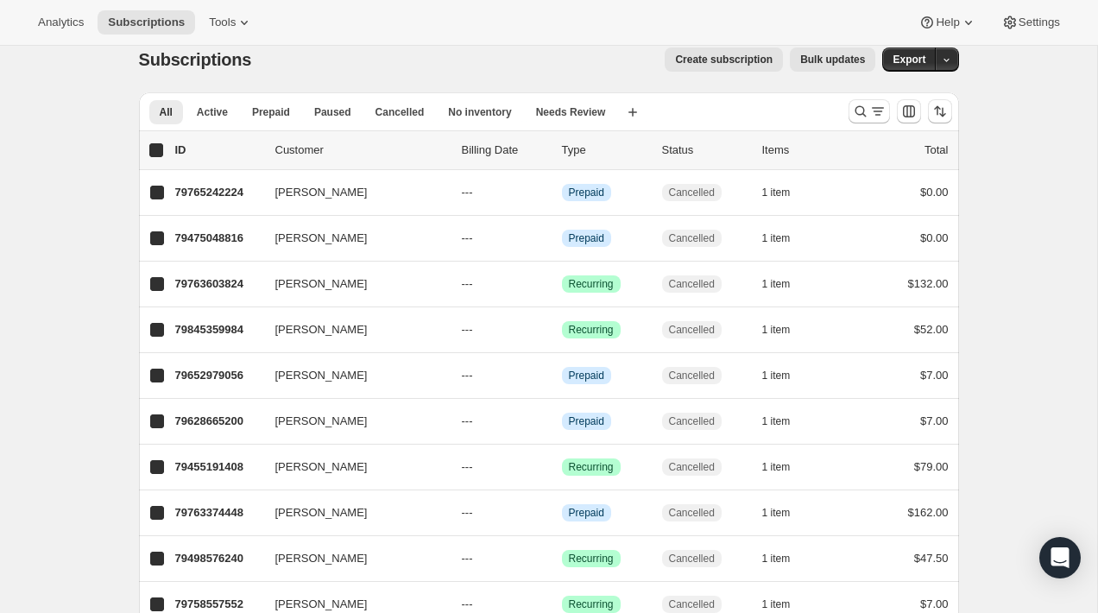
checkbox input "true"
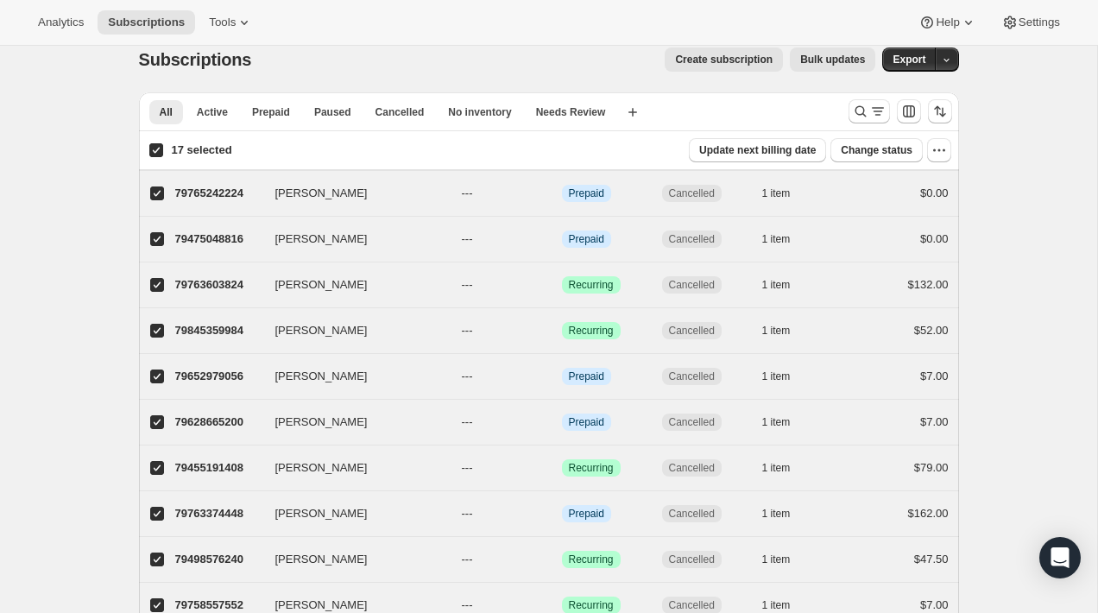
click at [151, 154] on input "17 selected" at bounding box center [156, 150] width 14 height 14
checkbox input "false"
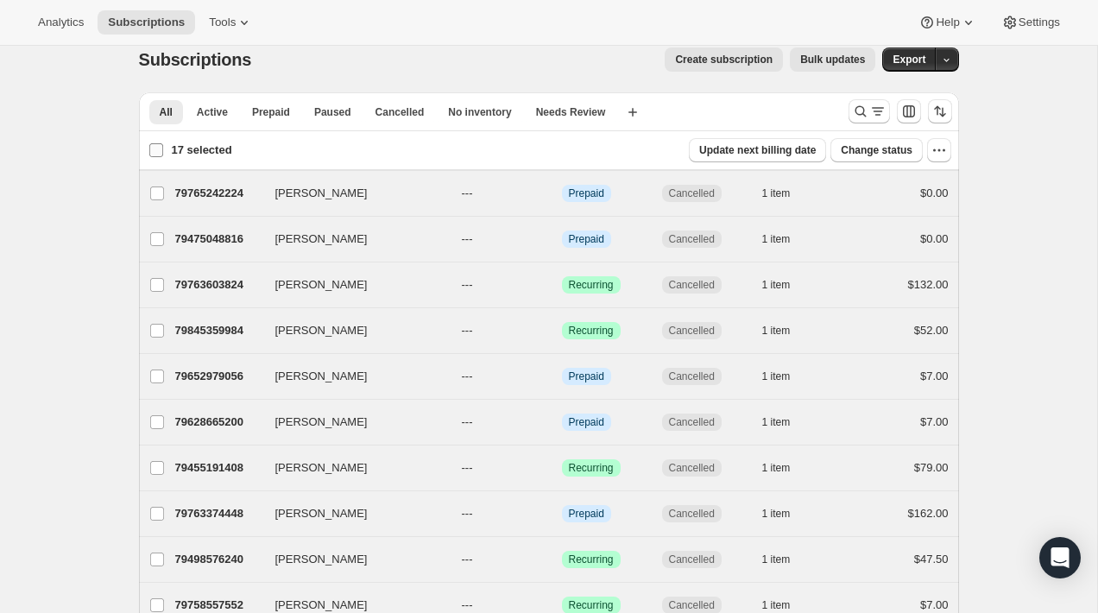
checkbox input "false"
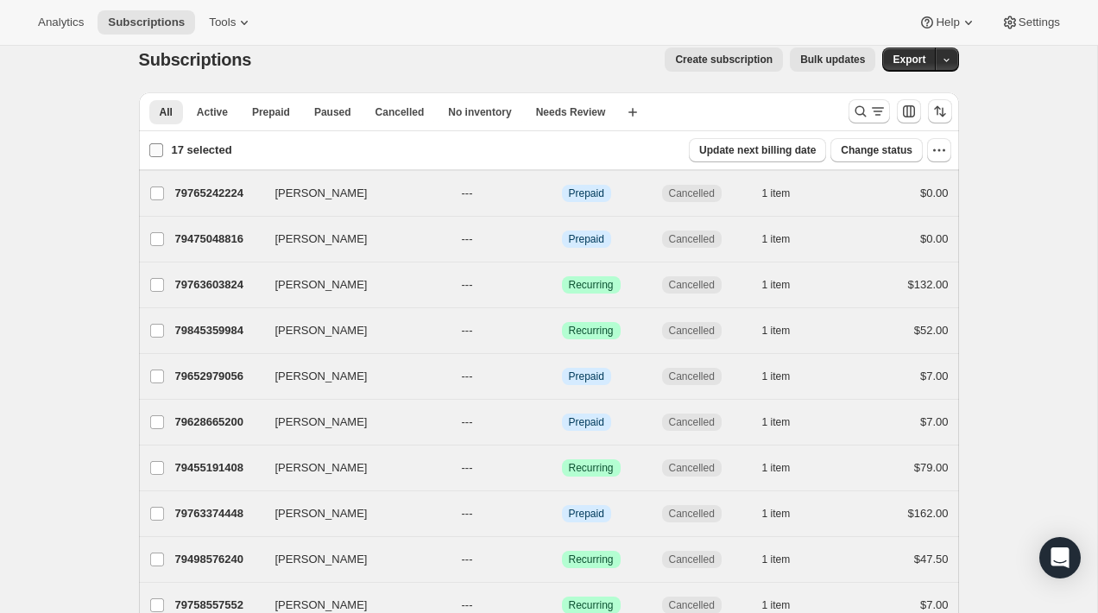
checkbox input "false"
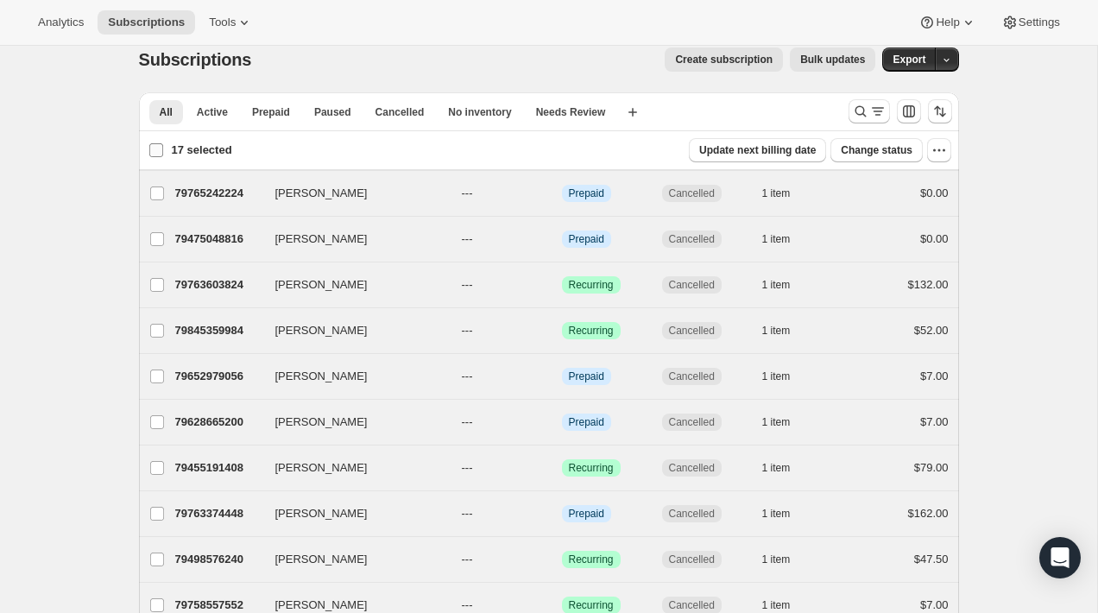
checkbox input "false"
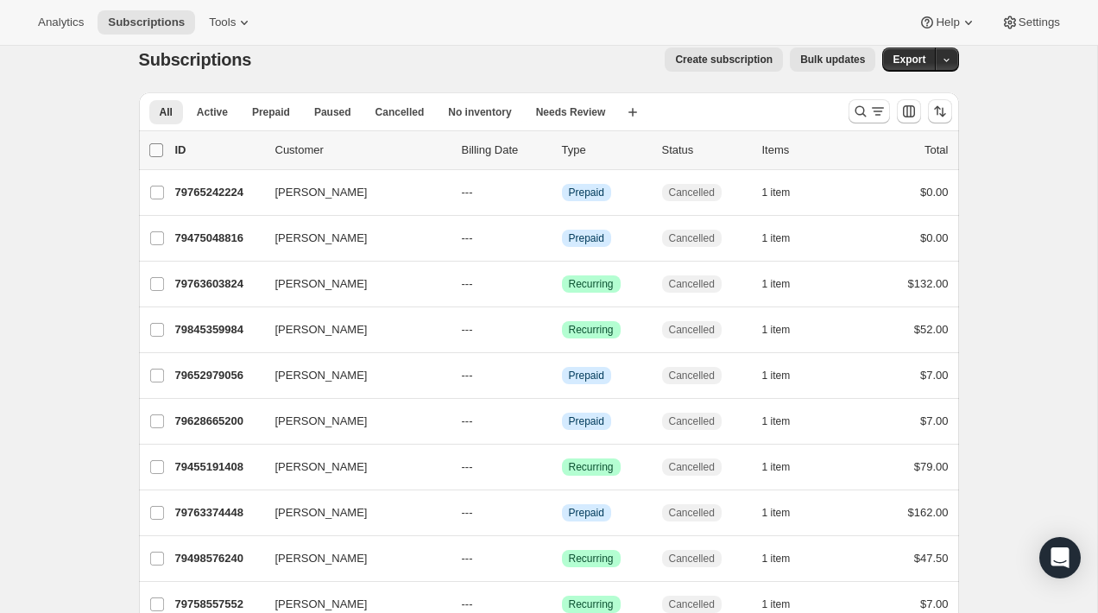
click at [151, 154] on input "0 selected" at bounding box center [156, 150] width 14 height 14
checkbox input "true"
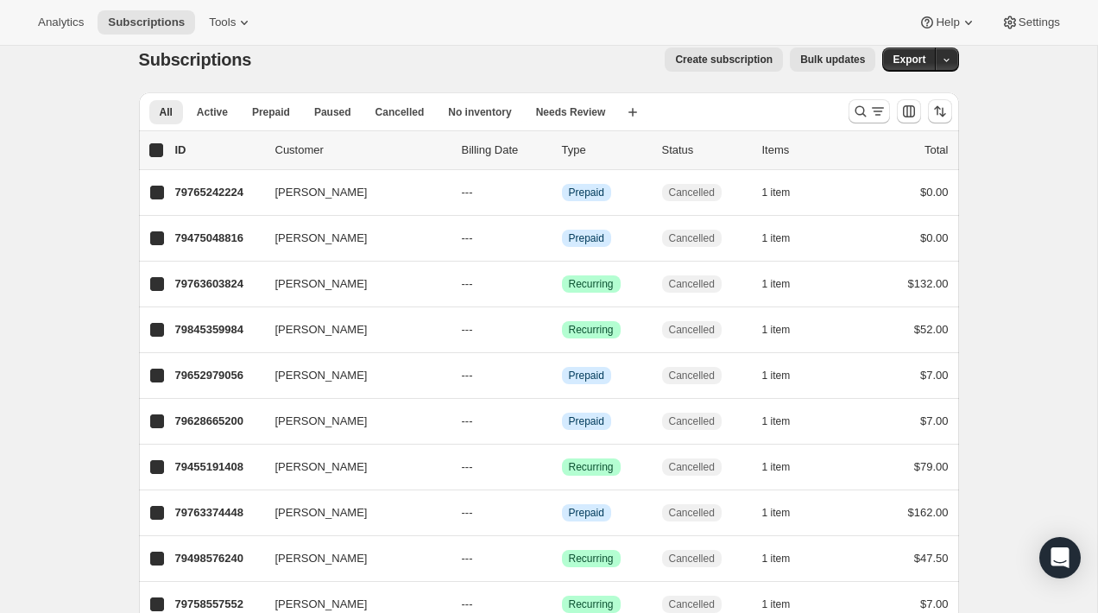
checkbox input "true"
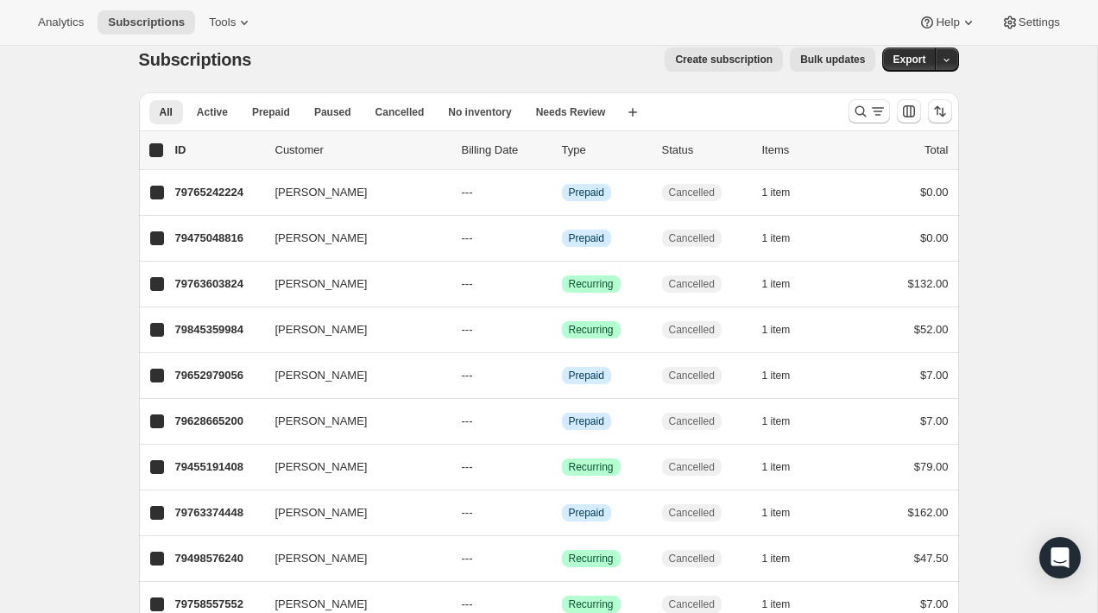
checkbox input "true"
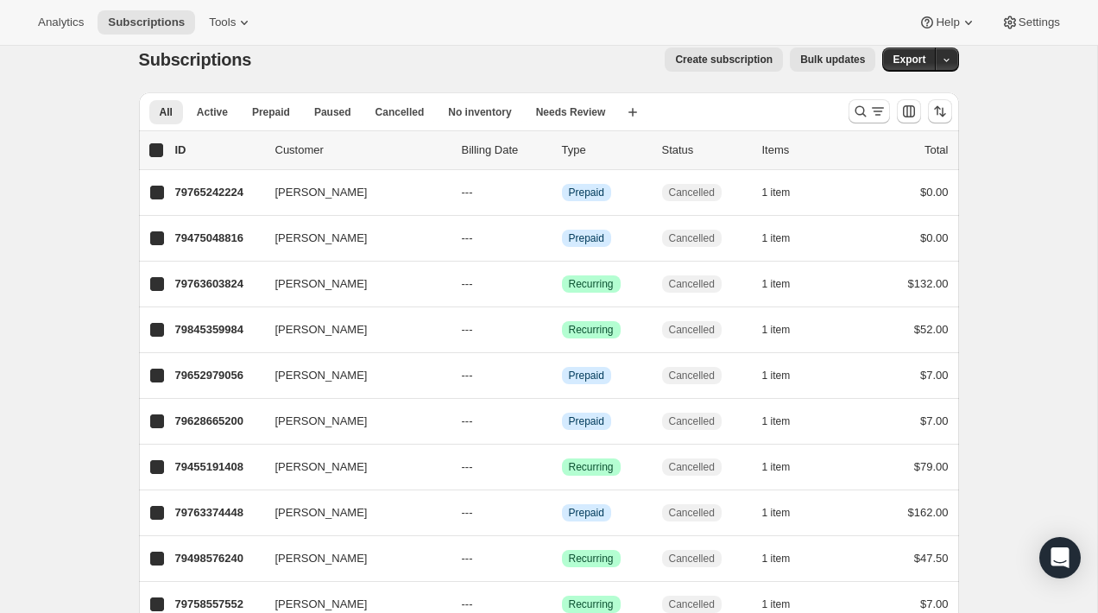
checkbox input "true"
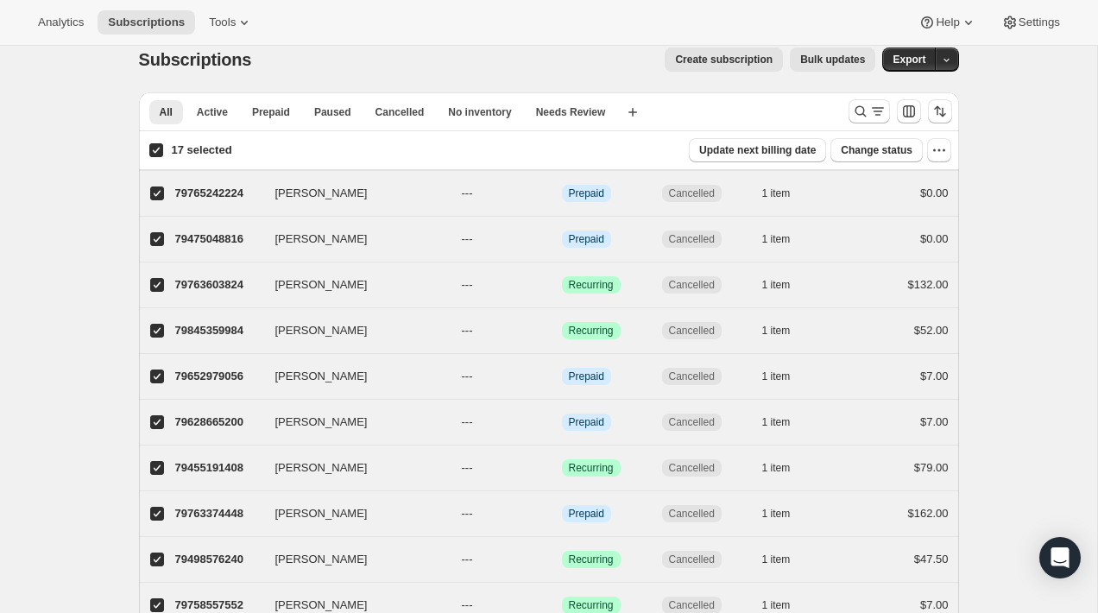
click at [151, 154] on input "17 selected" at bounding box center [156, 150] width 14 height 14
checkbox input "false"
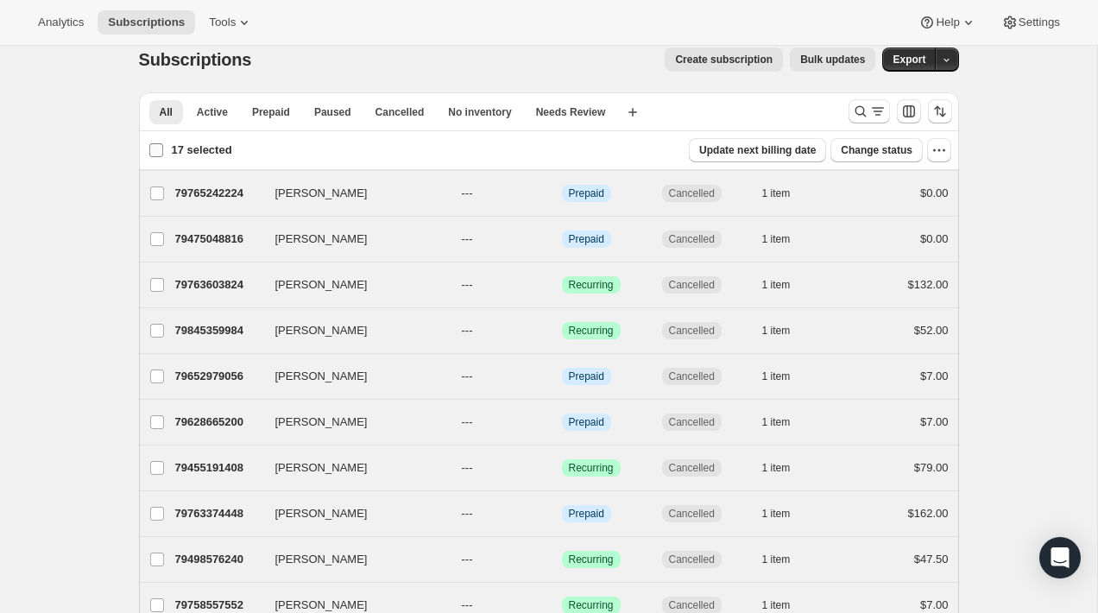
checkbox input "false"
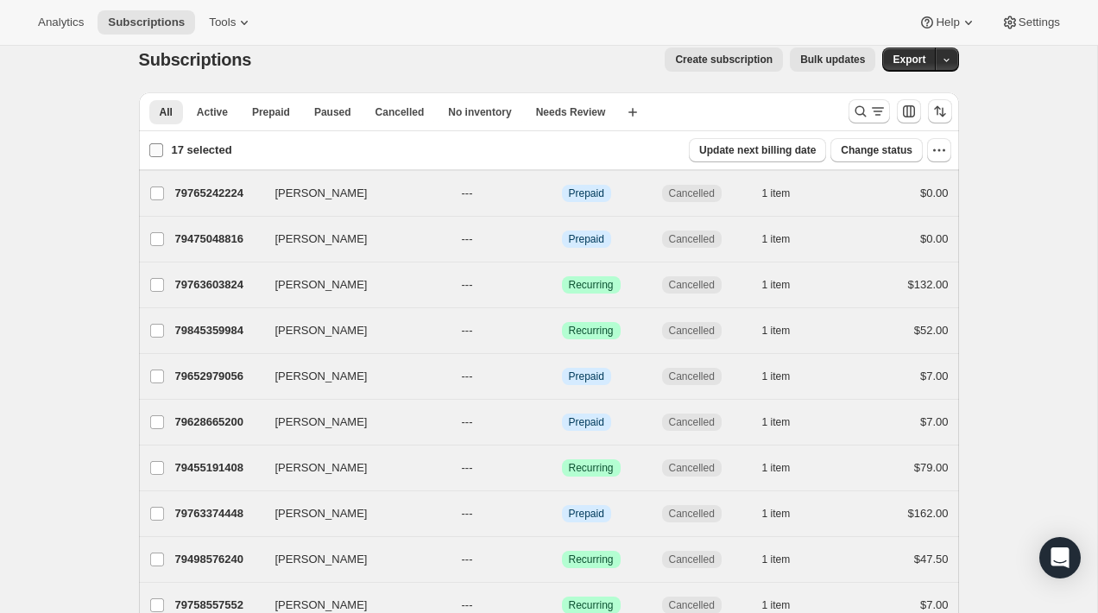
checkbox input "false"
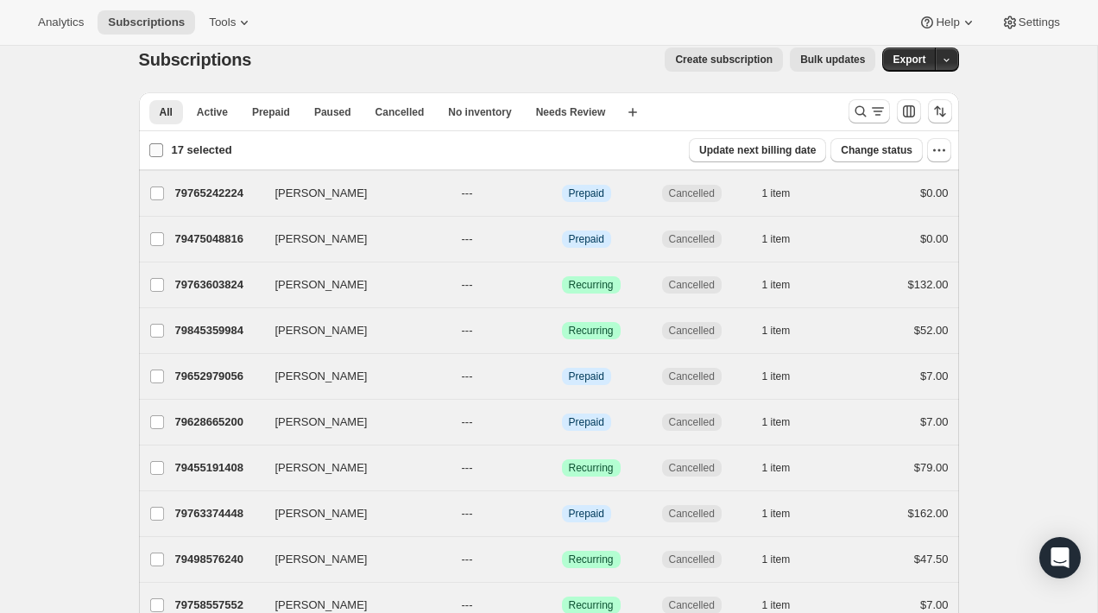
checkbox input "false"
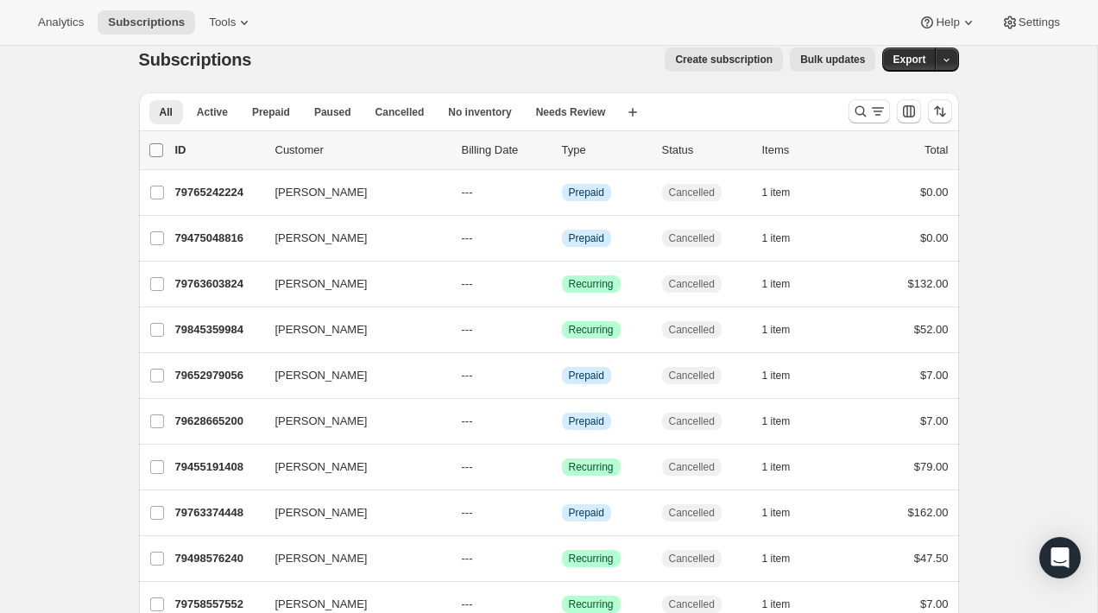
click at [151, 154] on input "0 selected" at bounding box center [156, 150] width 14 height 14
checkbox input "true"
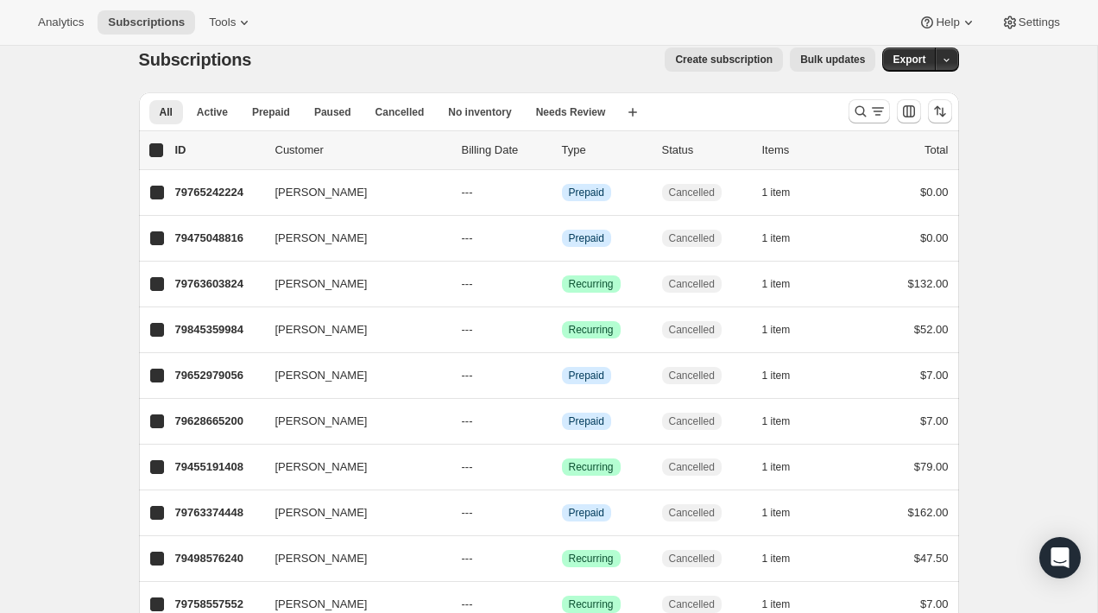
checkbox input "true"
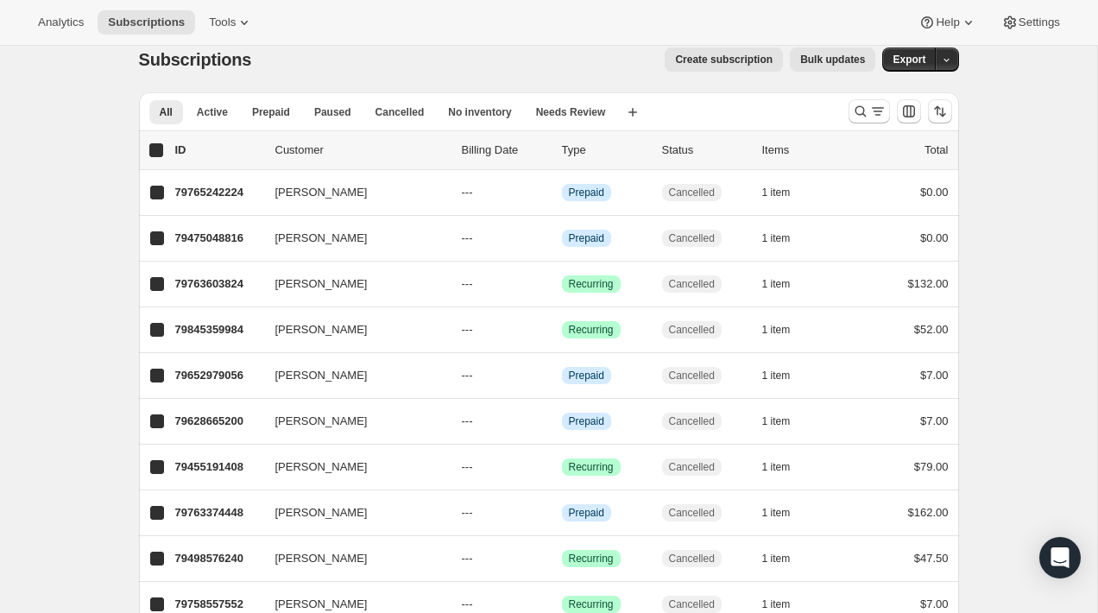
checkbox input "true"
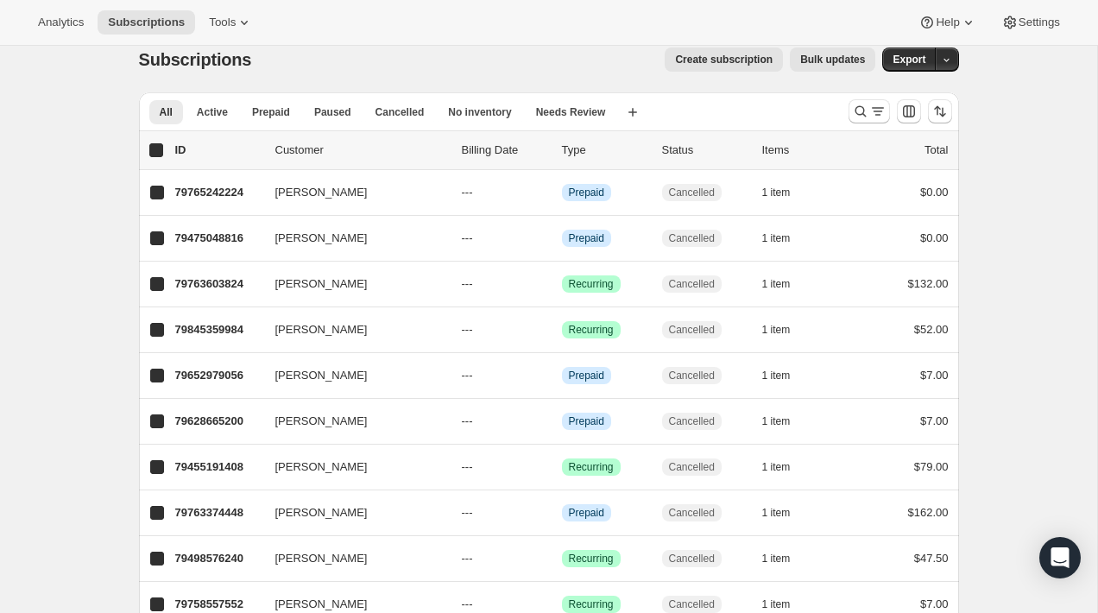
checkbox input "true"
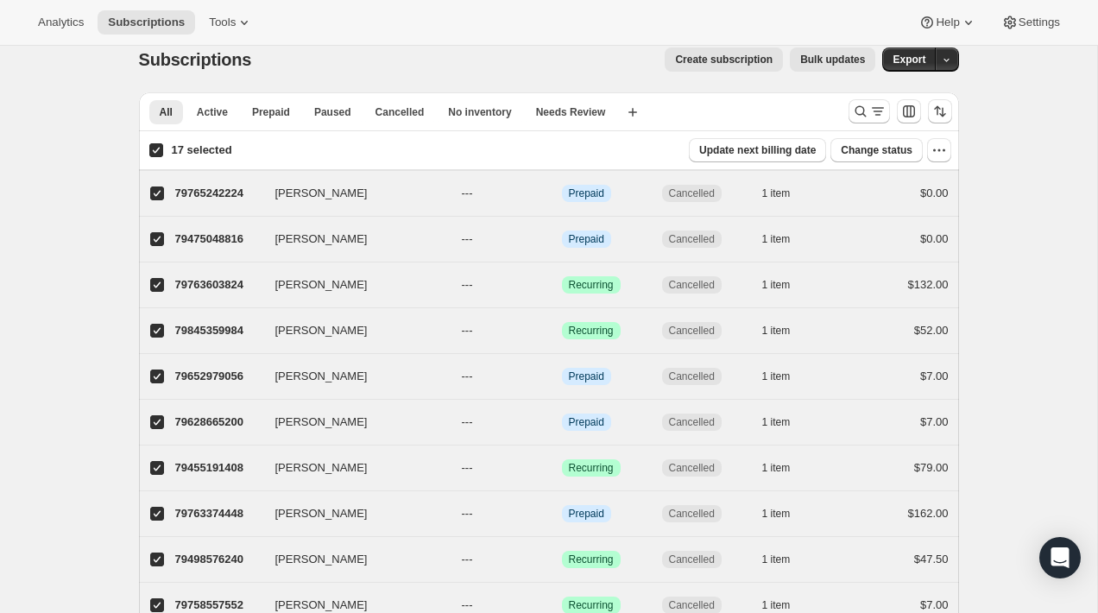
click at [151, 154] on input "17 selected" at bounding box center [156, 150] width 14 height 14
checkbox input "false"
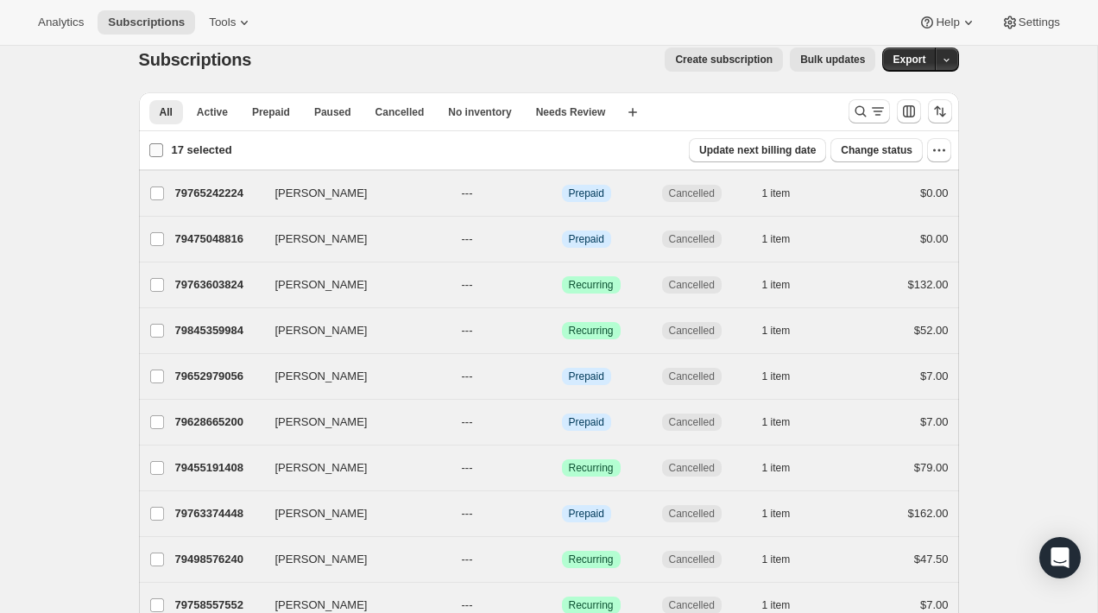
checkbox input "false"
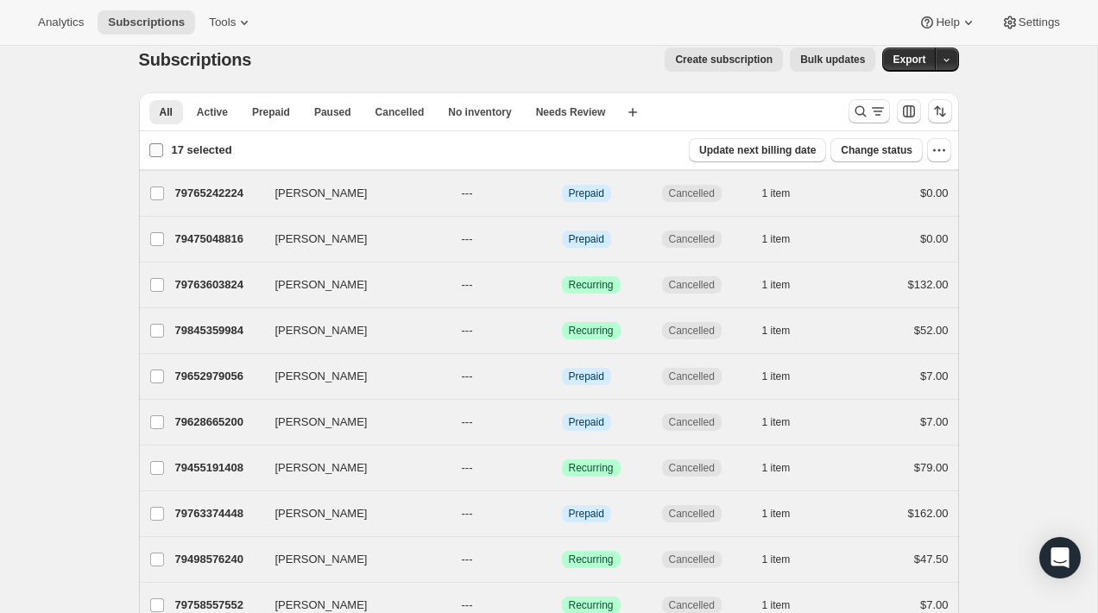
checkbox input "false"
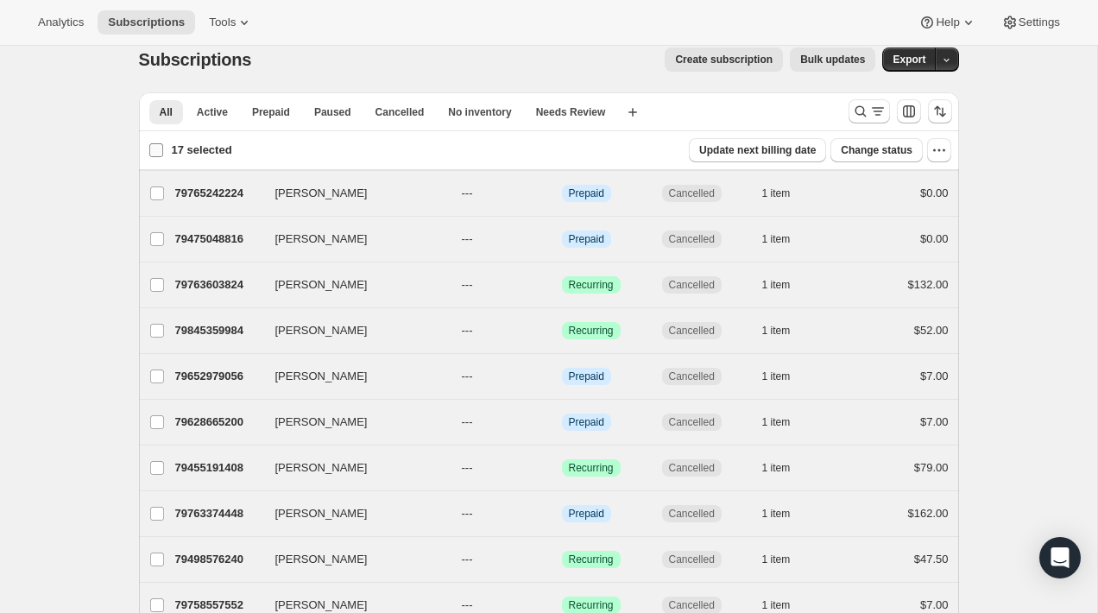
checkbox input "false"
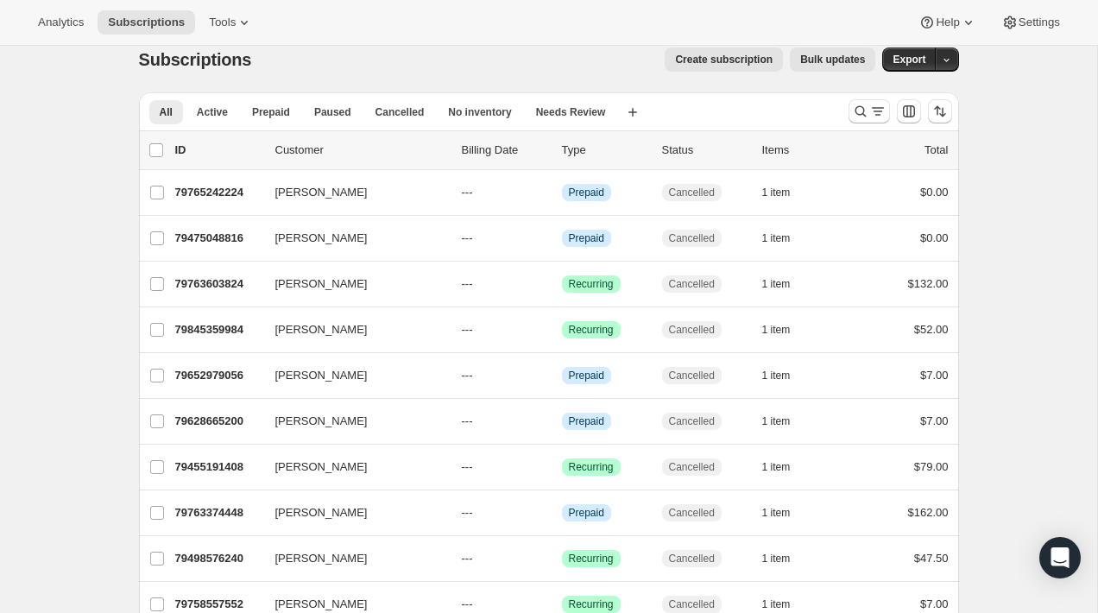
click at [123, 179] on div "Subscriptions. This page is ready Subscriptions Create subscription Bulk update…" at bounding box center [548, 535] width 861 height 1017
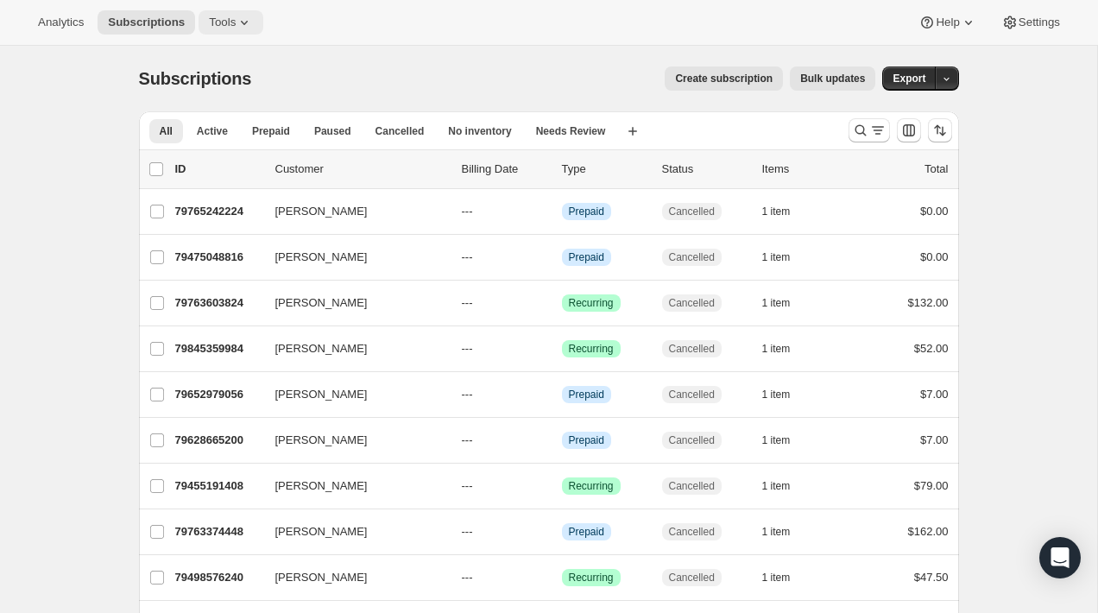
click at [236, 29] on button "Tools" at bounding box center [231, 22] width 65 height 24
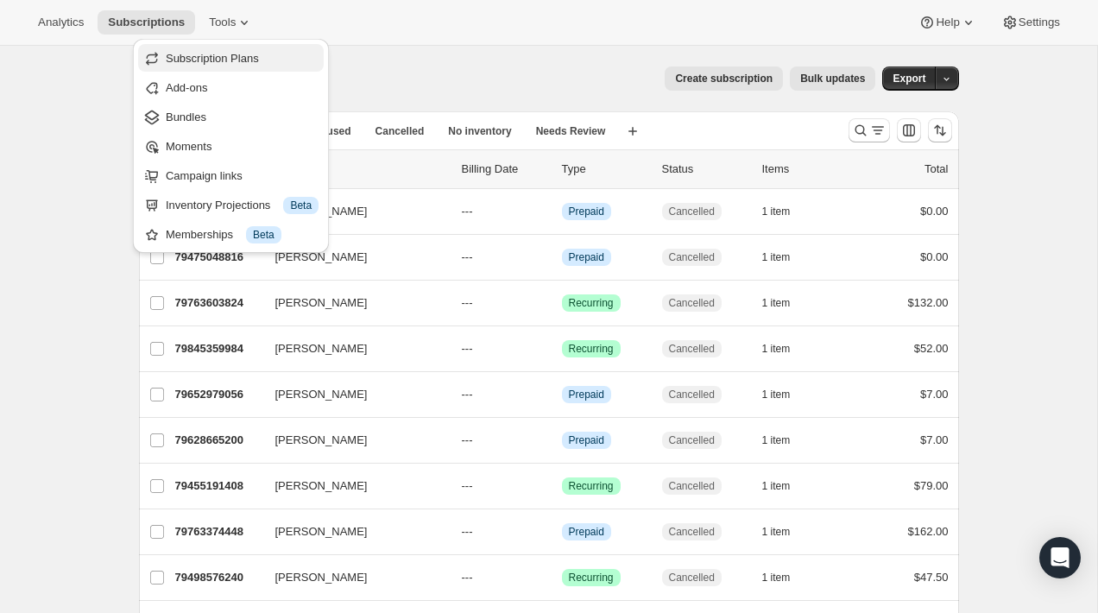
click at [243, 57] on span "Subscription Plans" at bounding box center [212, 58] width 93 height 13
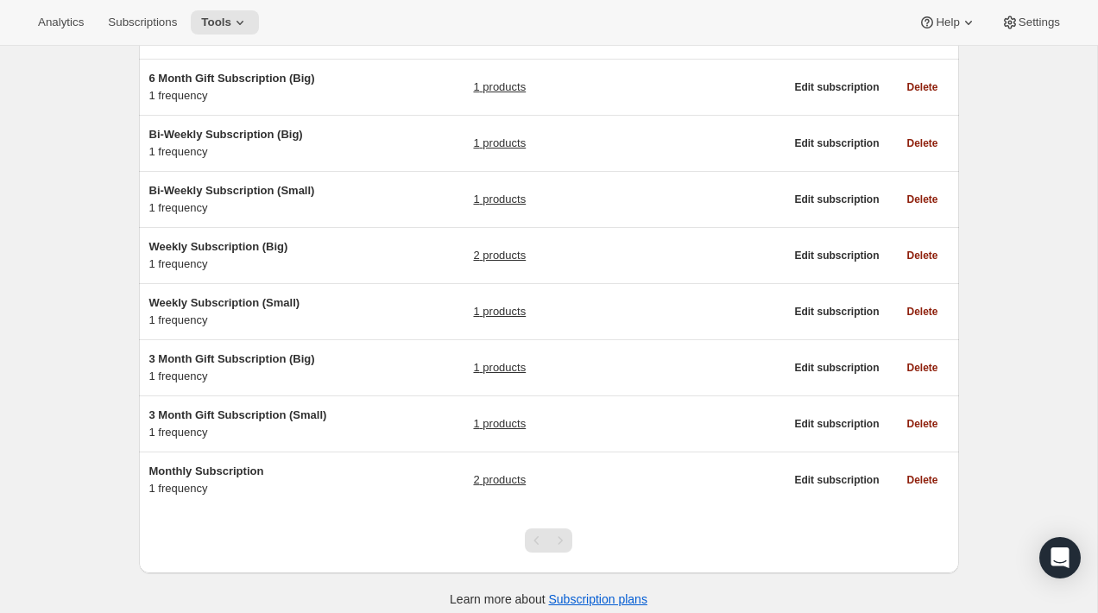
scroll to position [320, 0]
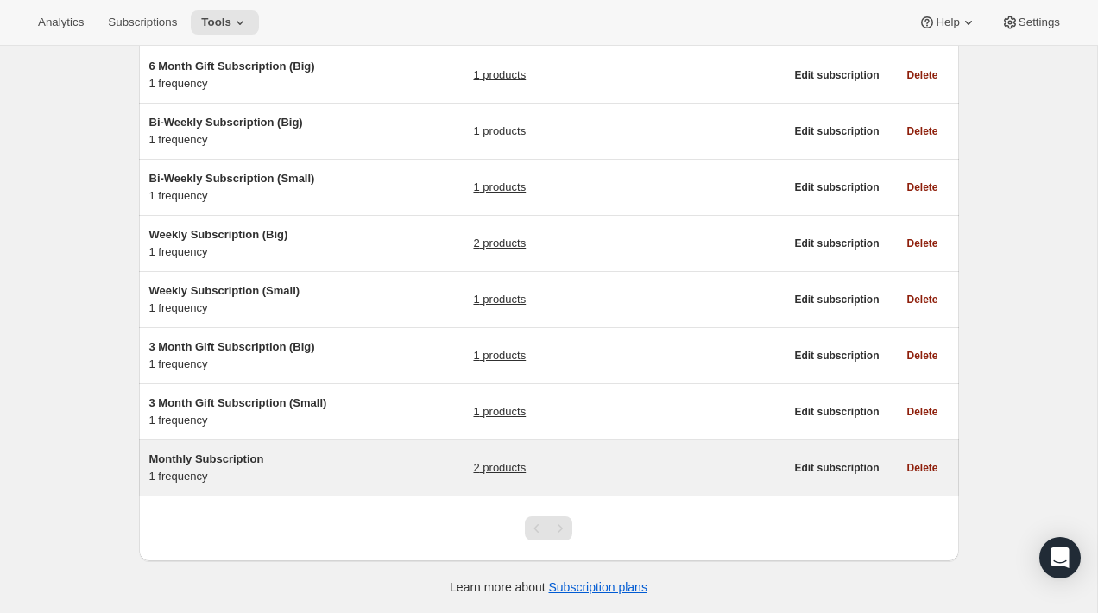
click at [351, 463] on h5 "Monthly Subscription" at bounding box center [257, 459] width 216 height 17
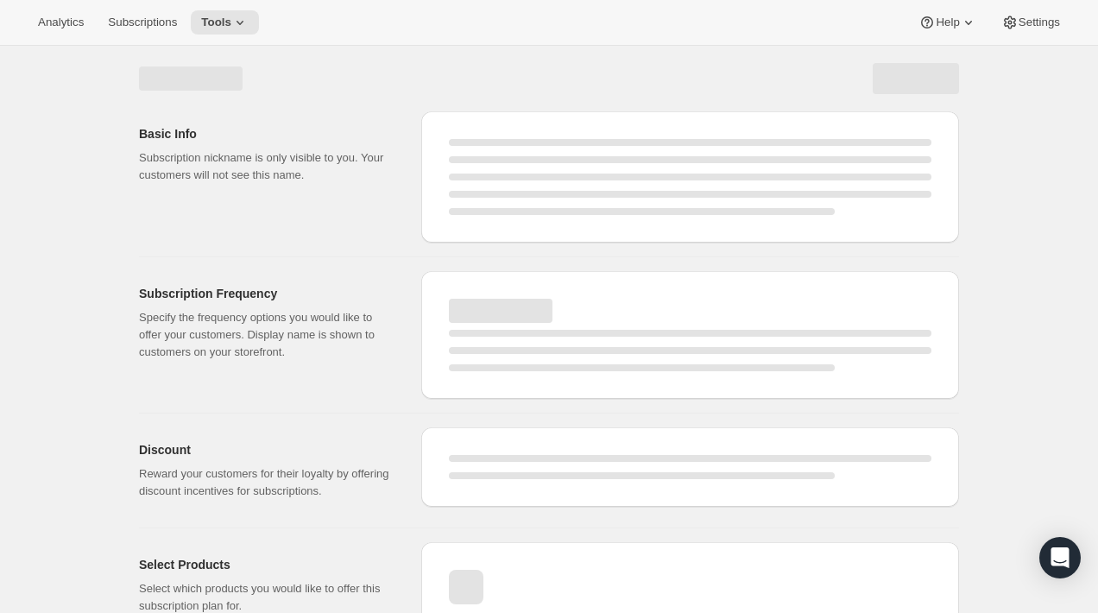
select select "WEEK"
select select "MONTH"
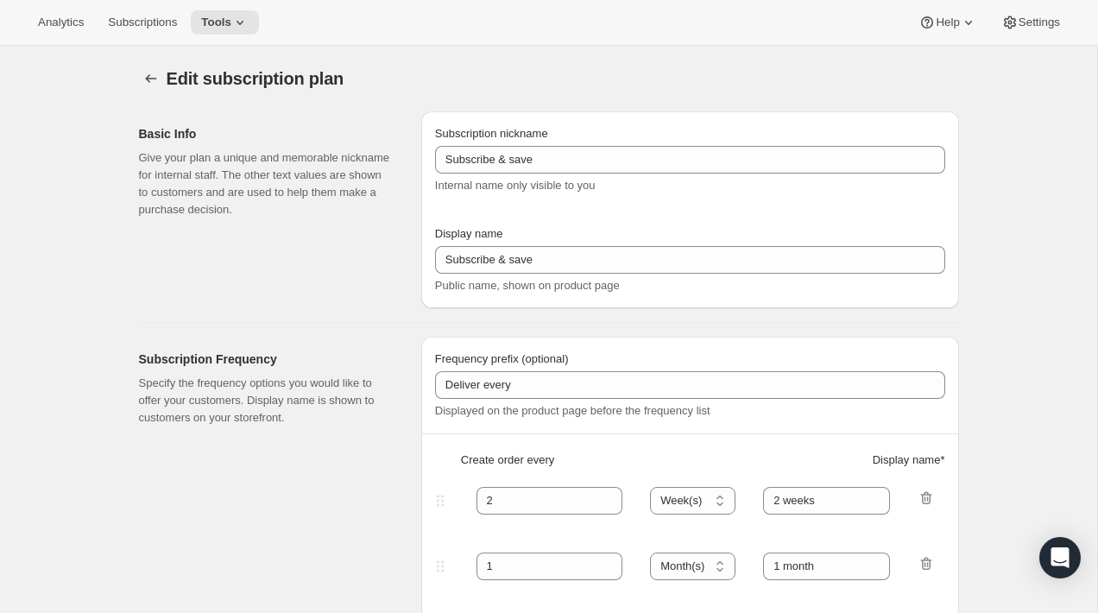
type input "Monthly Subscription"
type input "Monthly"
type input "Monthly (every 4 weeks)"
type input "1"
select select "MONTH"
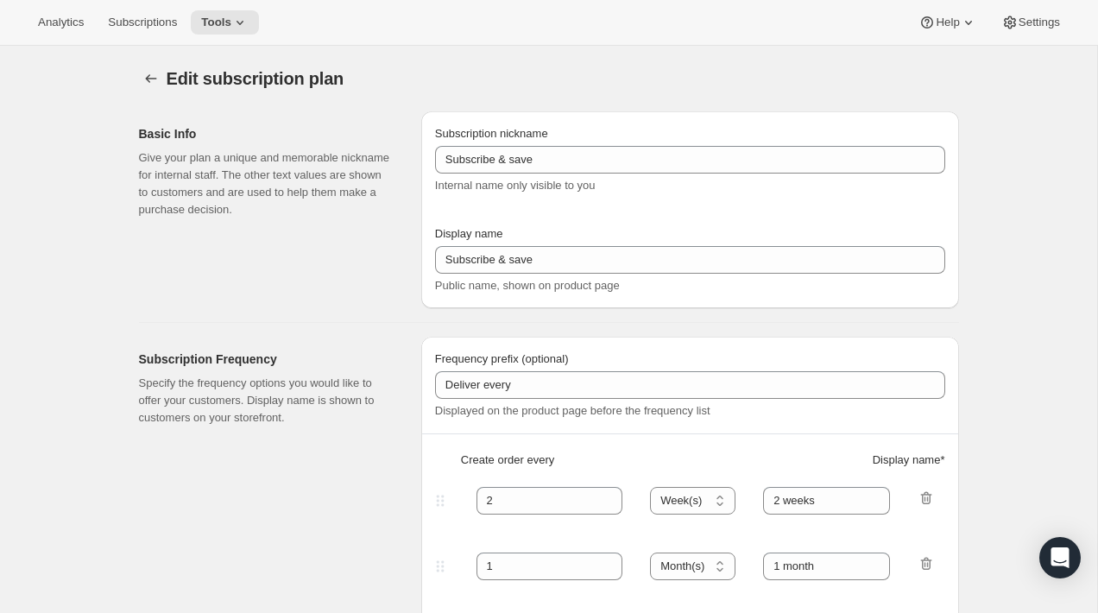
type input "Monthly"
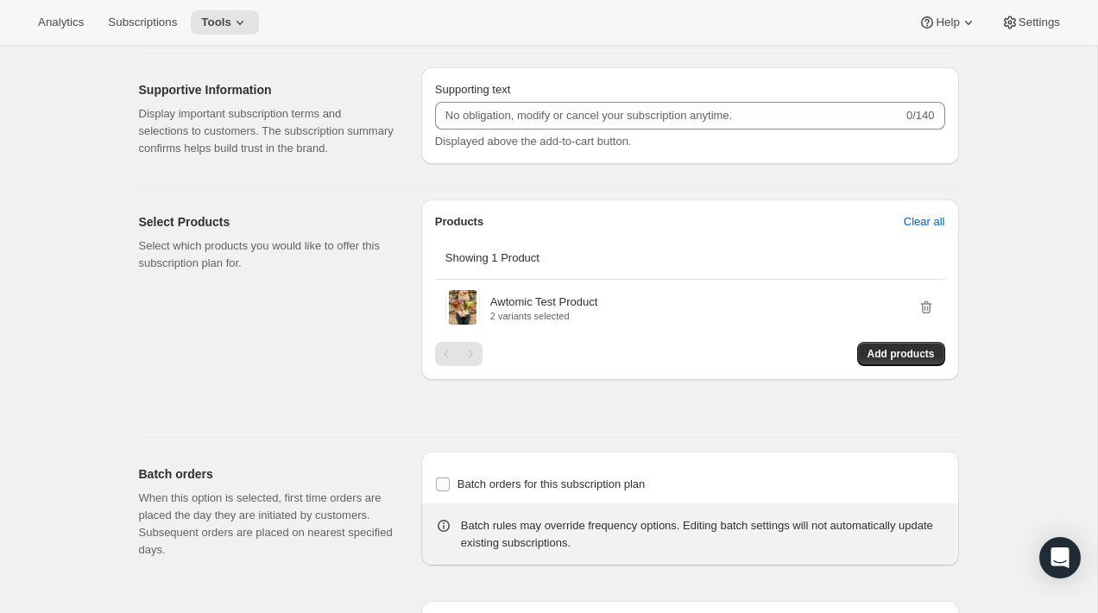
scroll to position [854, 0]
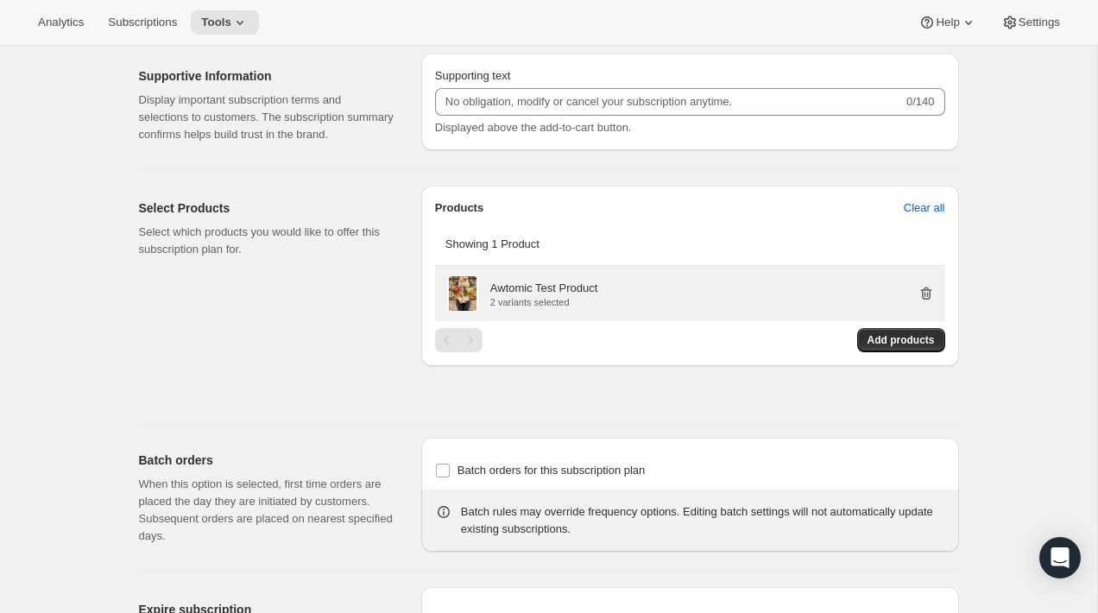
click at [921, 302] on icon "button" at bounding box center [925, 293] width 17 height 17
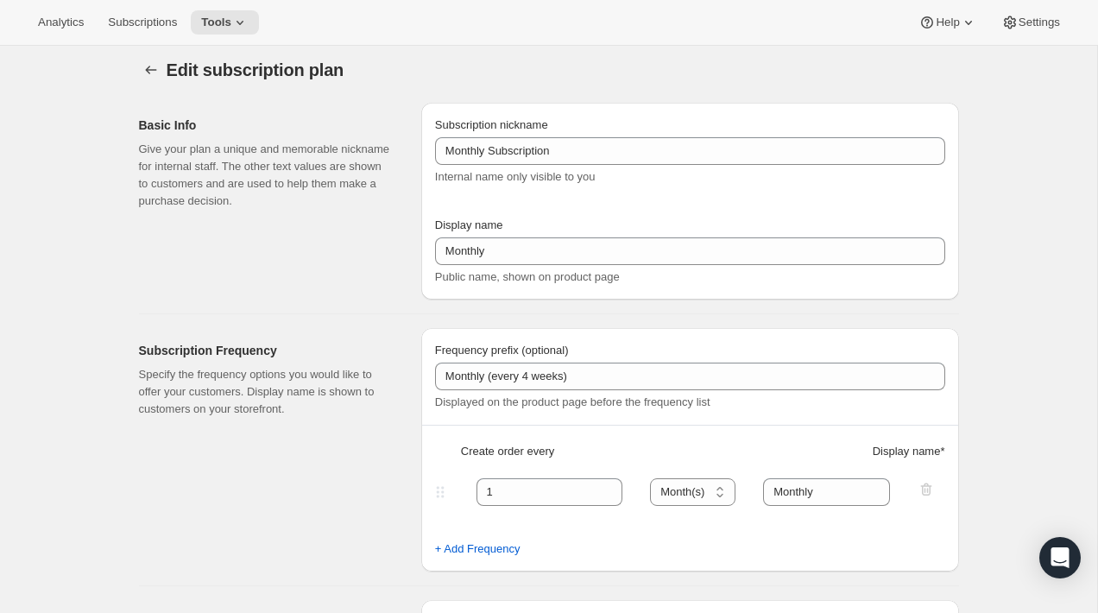
scroll to position [0, 0]
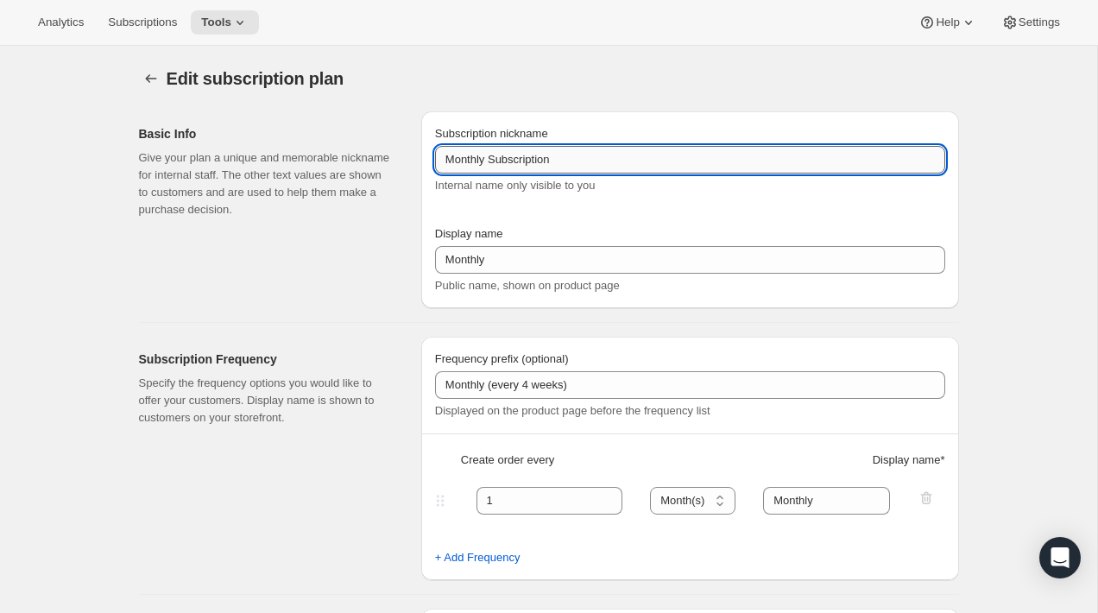
click at [591, 158] on input "Monthly Subscription" at bounding box center [690, 160] width 510 height 28
type input "Monthly Subscription (Small)"
click at [389, 238] on div "Basic Info Give your plan a unique and memorable nickname for internal staff. T…" at bounding box center [273, 209] width 268 height 197
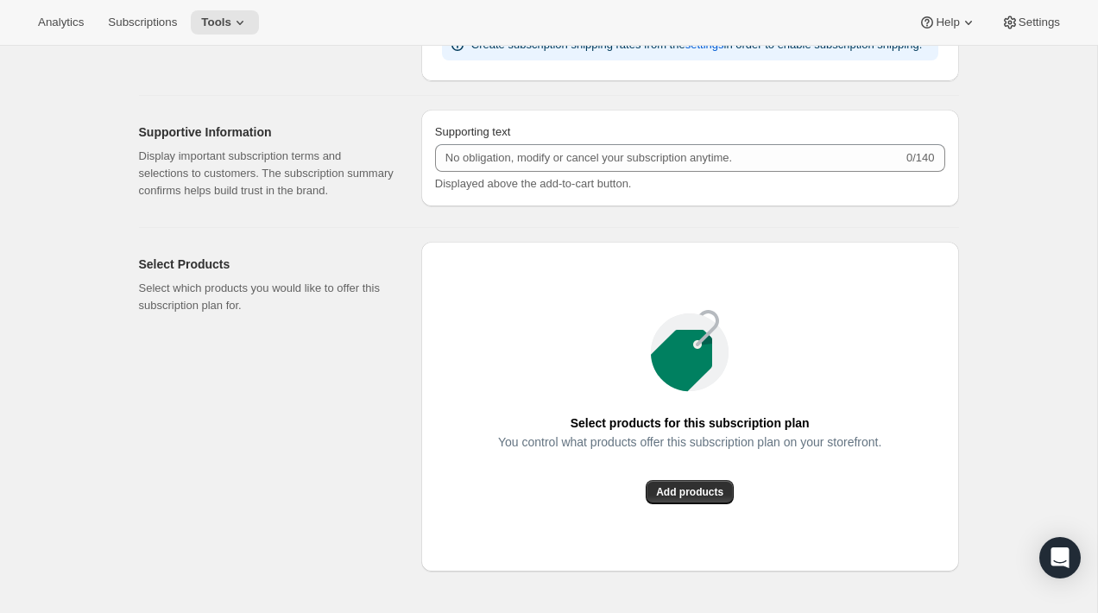
scroll to position [825, 0]
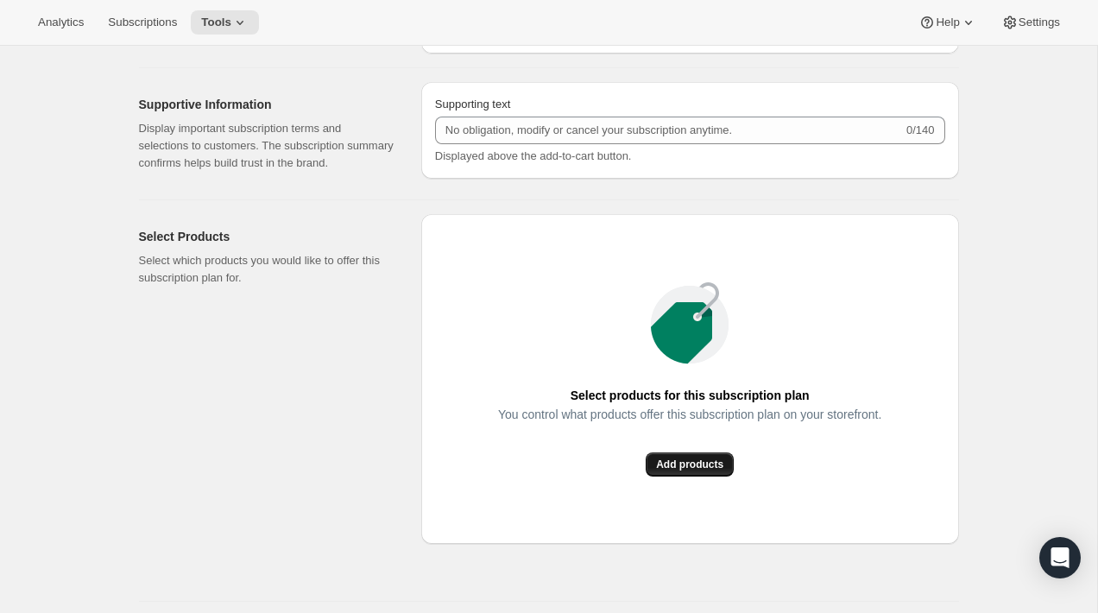
click at [675, 471] on span "Add products" at bounding box center [689, 464] width 67 height 14
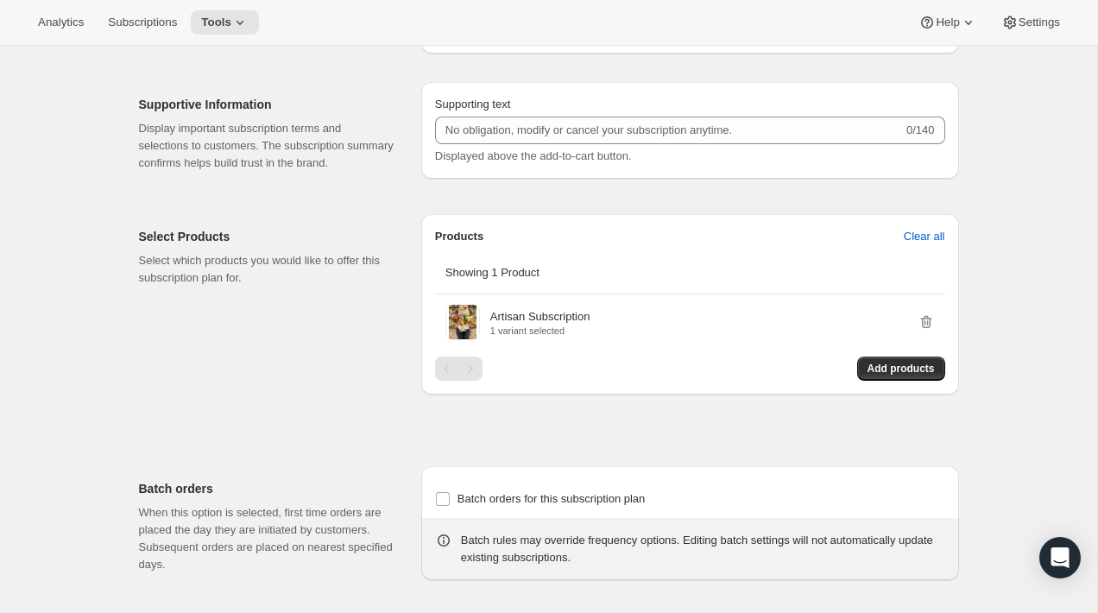
click at [984, 381] on div "Edit subscription plan. This page is ready Edit subscription plan Basic Info Gi…" at bounding box center [548, 32] width 1097 height 1623
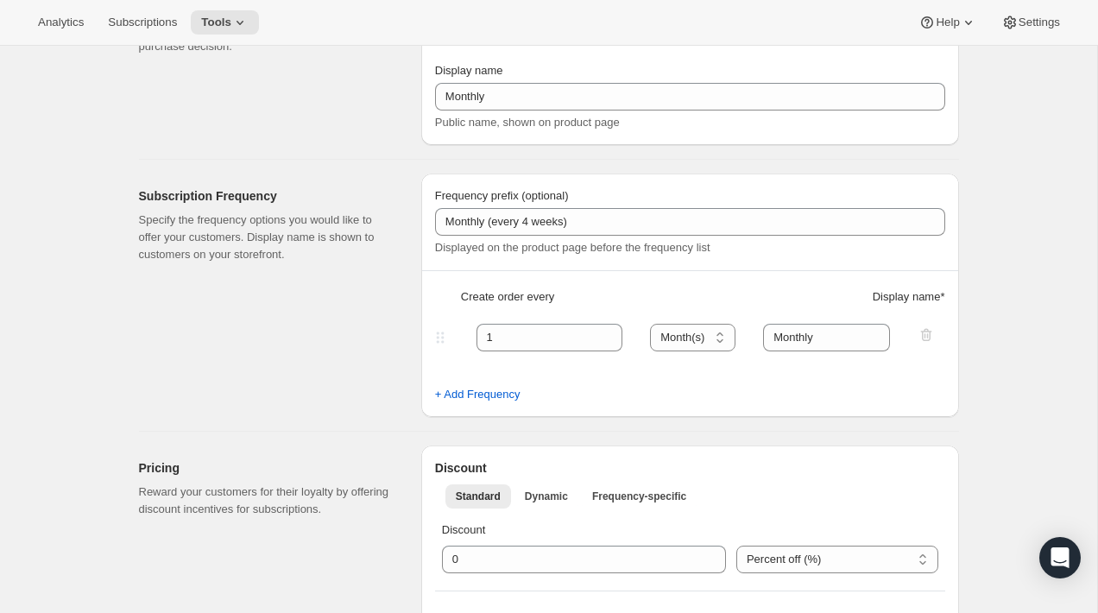
scroll to position [0, 0]
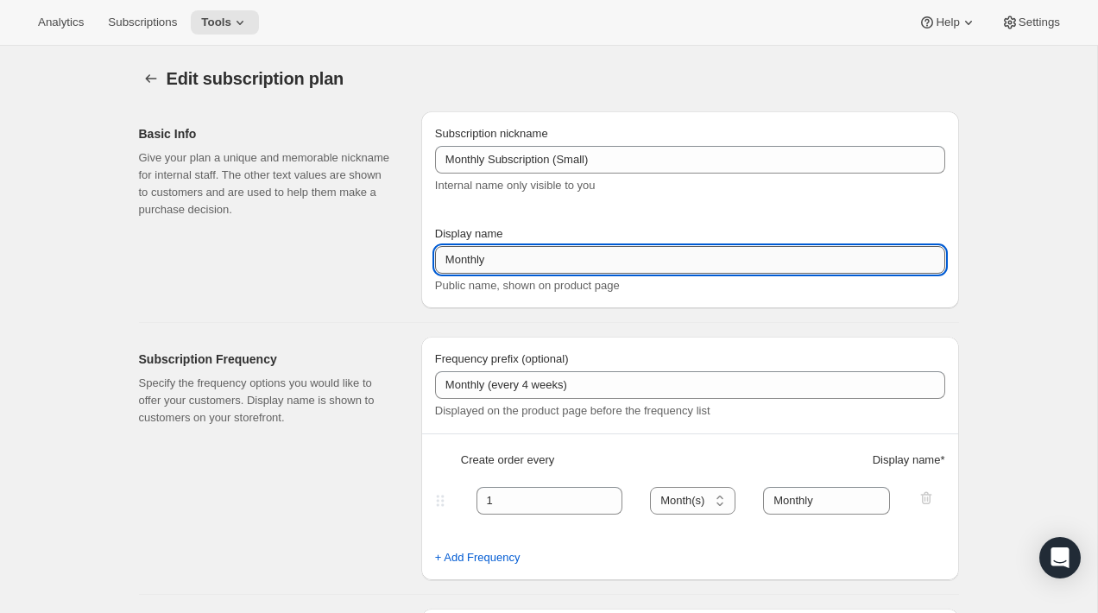
click at [665, 256] on input "Monthly" at bounding box center [690, 260] width 510 height 28
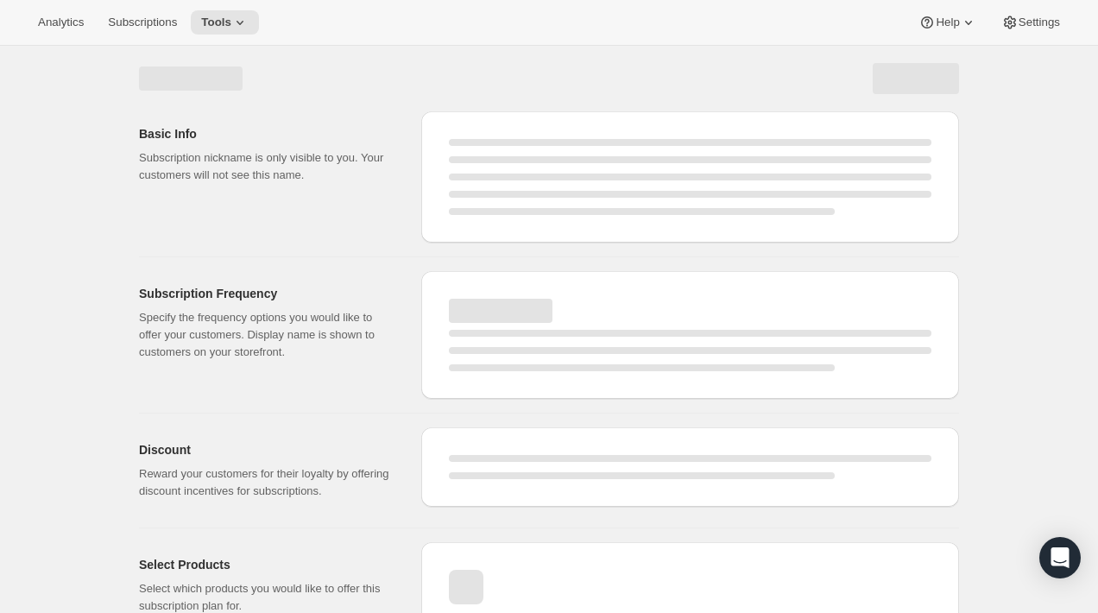
select select "MONTH"
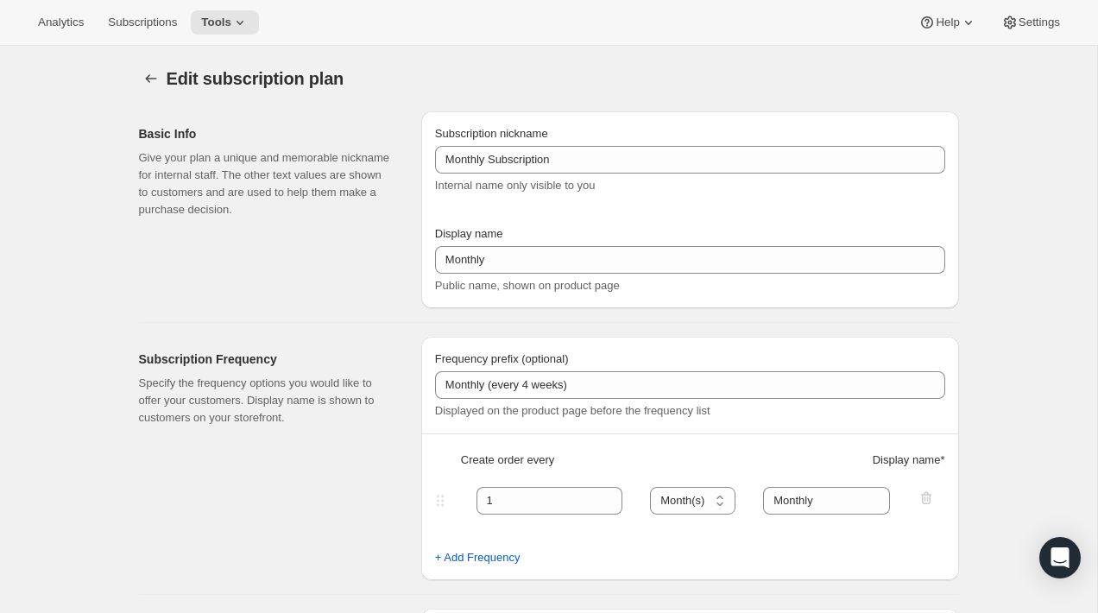
type input "Monthly Subscription (Small)"
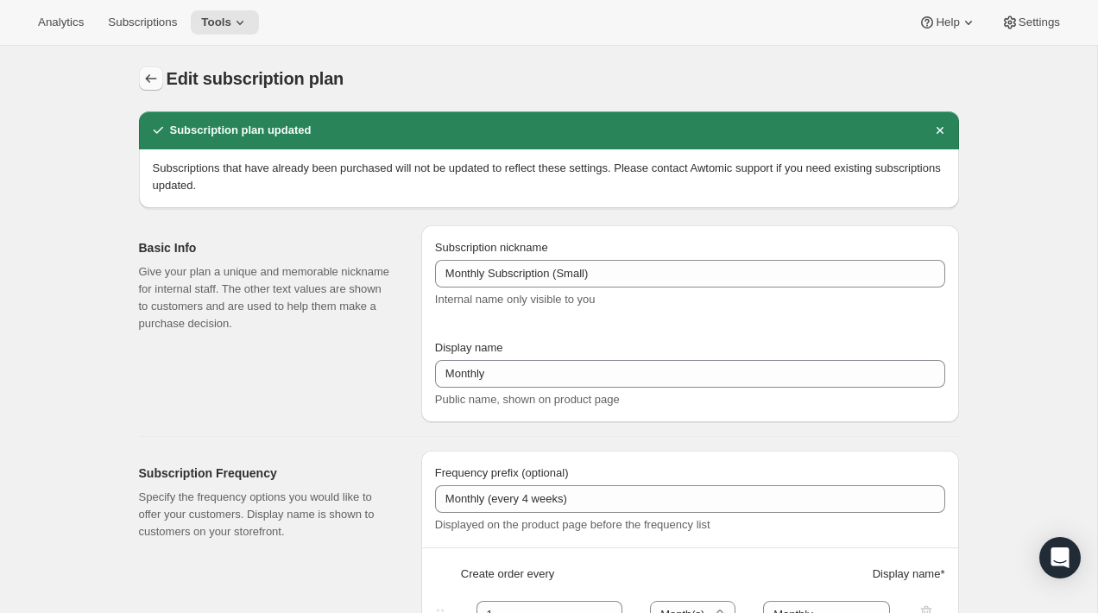
click at [158, 84] on icon "Subscription plans" at bounding box center [150, 78] width 17 height 17
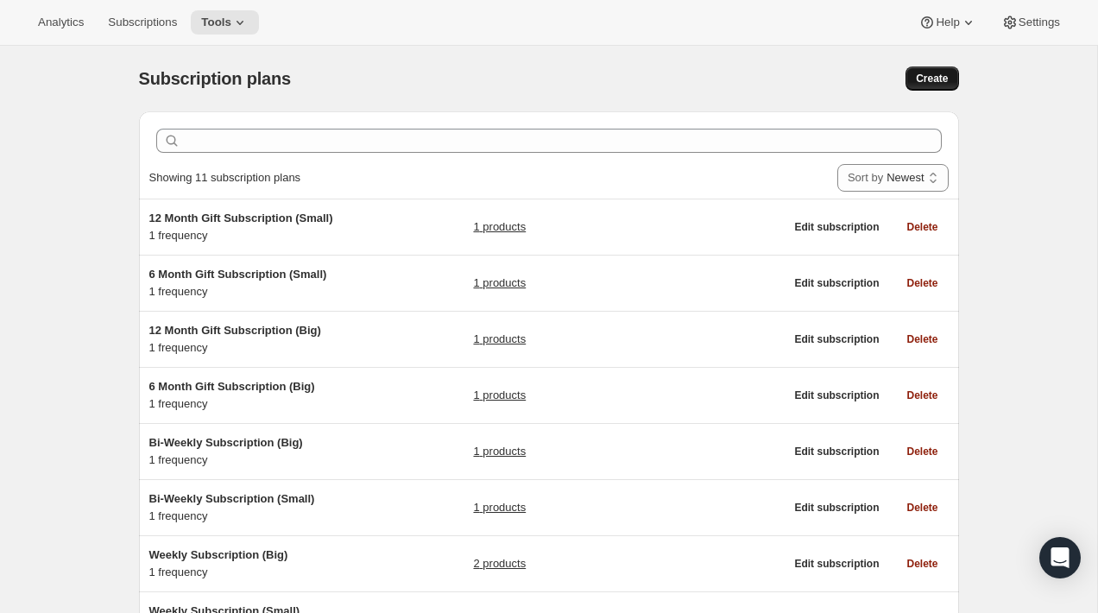
click at [923, 84] on span "Create" at bounding box center [932, 79] width 32 height 14
select select "WEEK"
select select "MONTH"
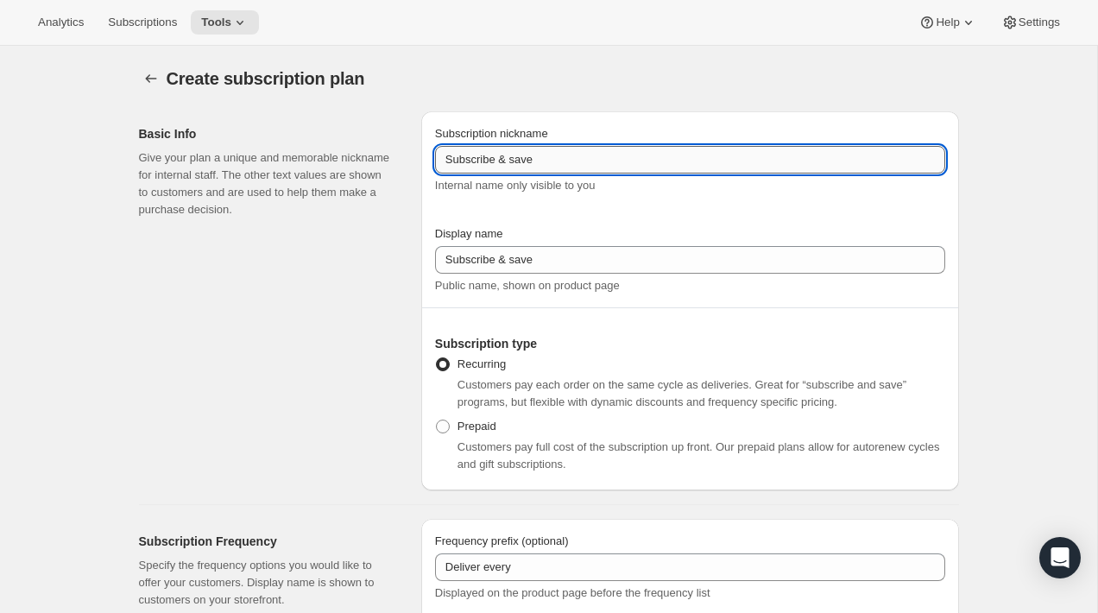
click at [545, 165] on input "Subscribe & save" at bounding box center [690, 160] width 510 height 28
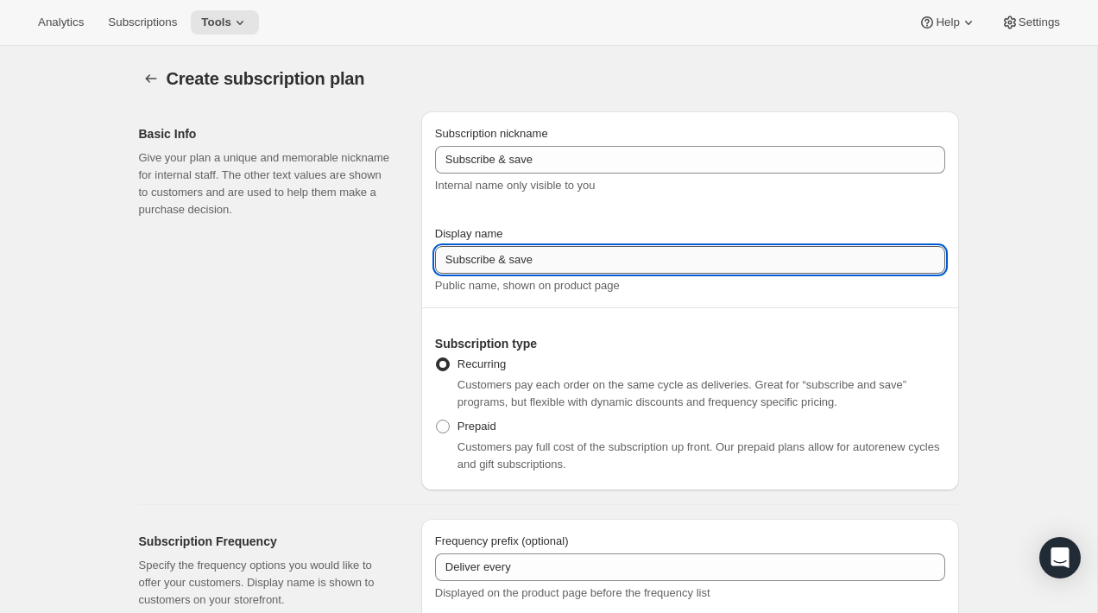
click at [538, 259] on input "Subscribe & save" at bounding box center [690, 260] width 510 height 28
paste input "Monthly"
type input "Monthly"
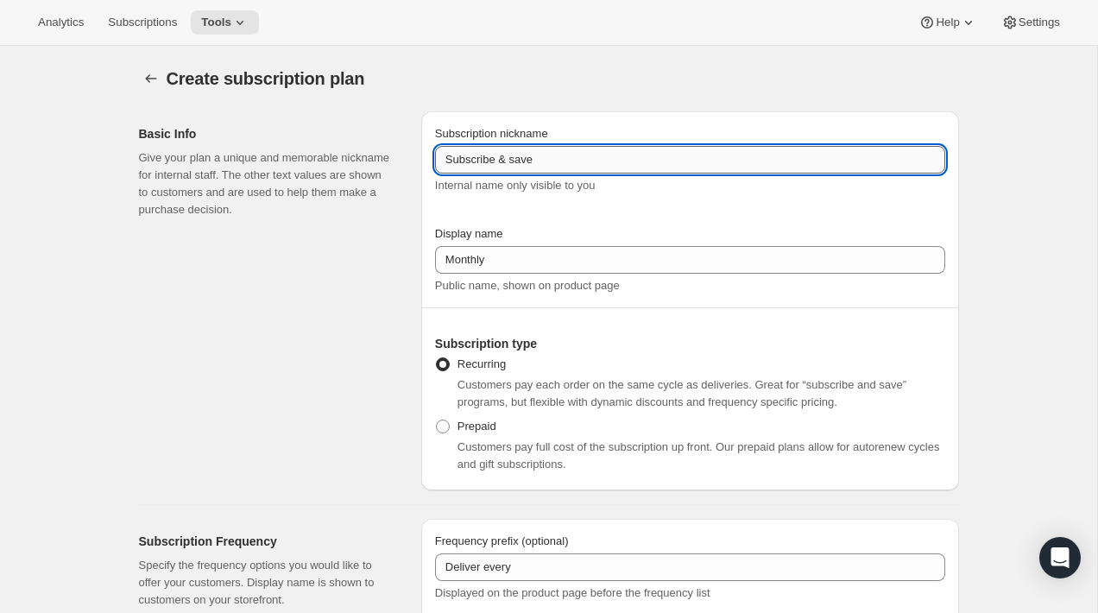
click at [526, 160] on input "Subscribe & save" at bounding box center [690, 160] width 510 height 28
click at [576, 164] on input "Monthly Subscription (Small)" at bounding box center [690, 160] width 510 height 28
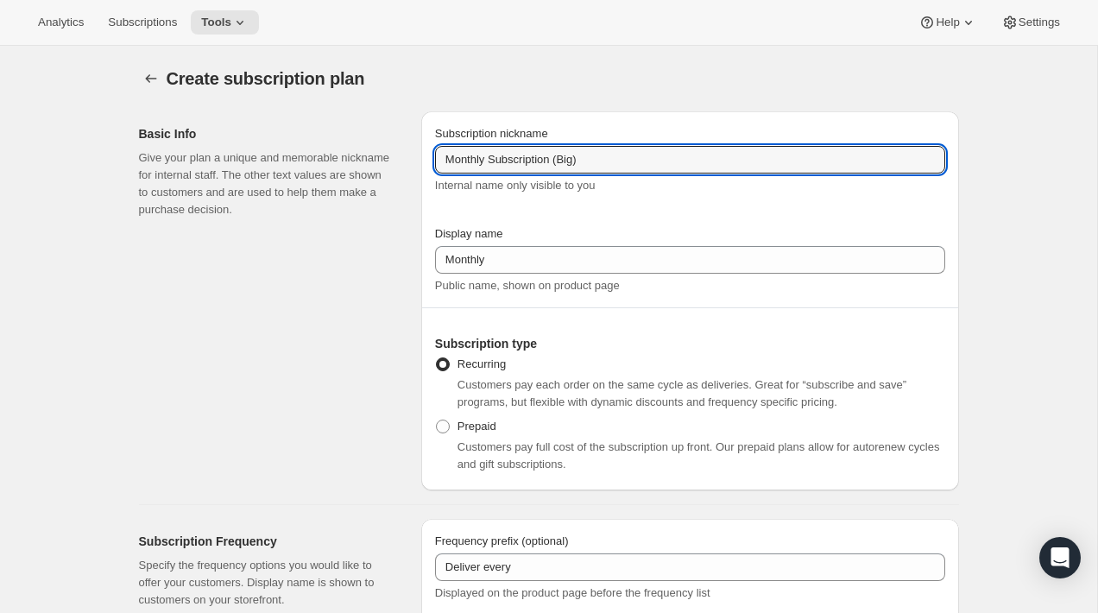
type input "Monthly Subscription (Big)"
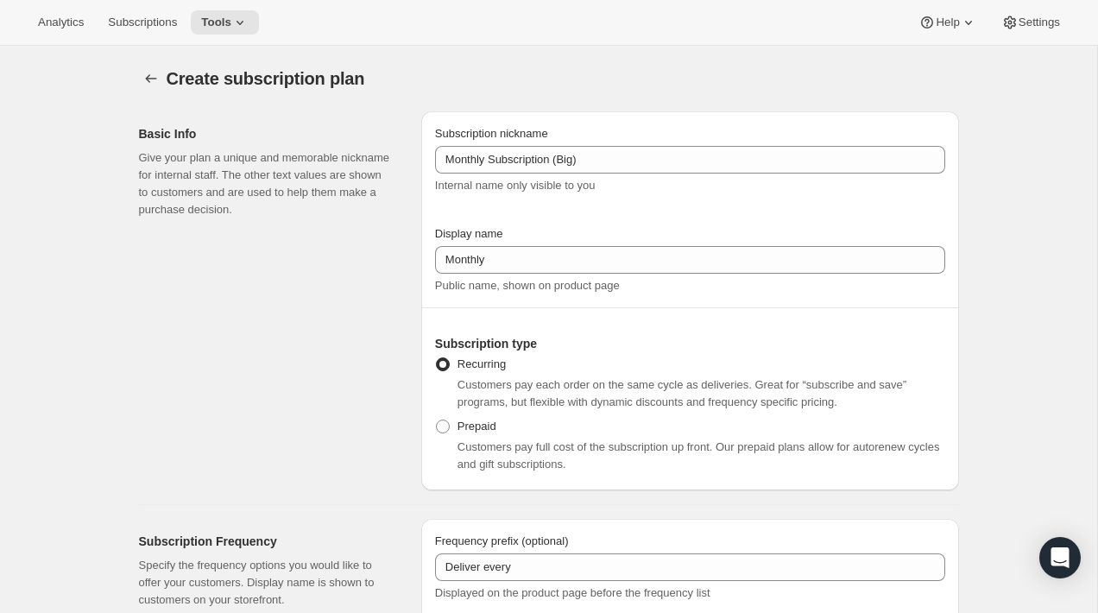
click at [391, 258] on div "Basic Info Give your plan a unique and memorable nickname for internal staff. T…" at bounding box center [273, 300] width 268 height 379
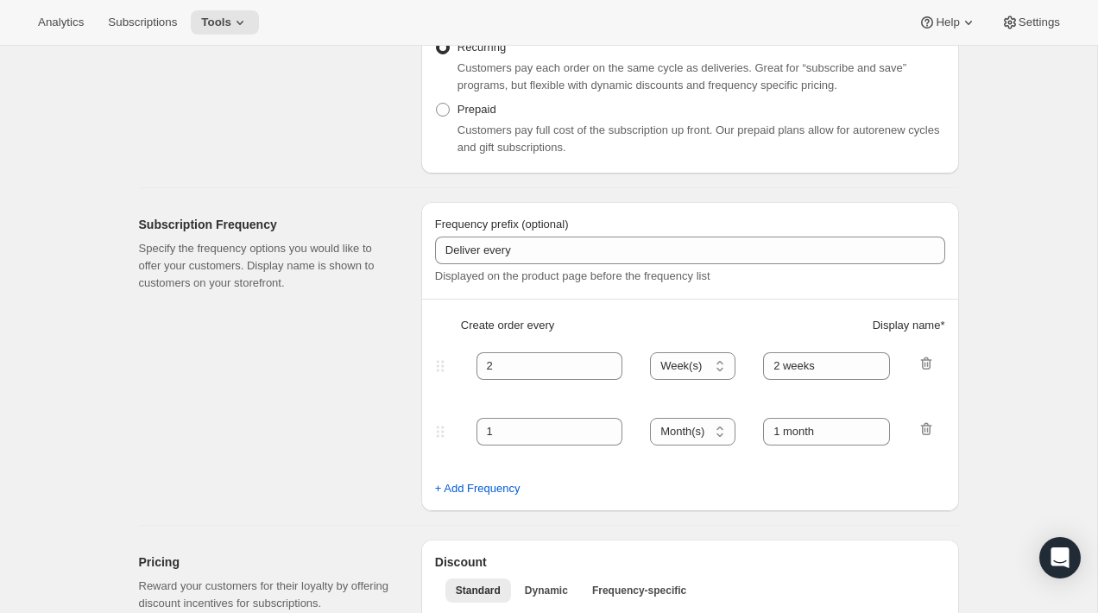
scroll to position [344, 0]
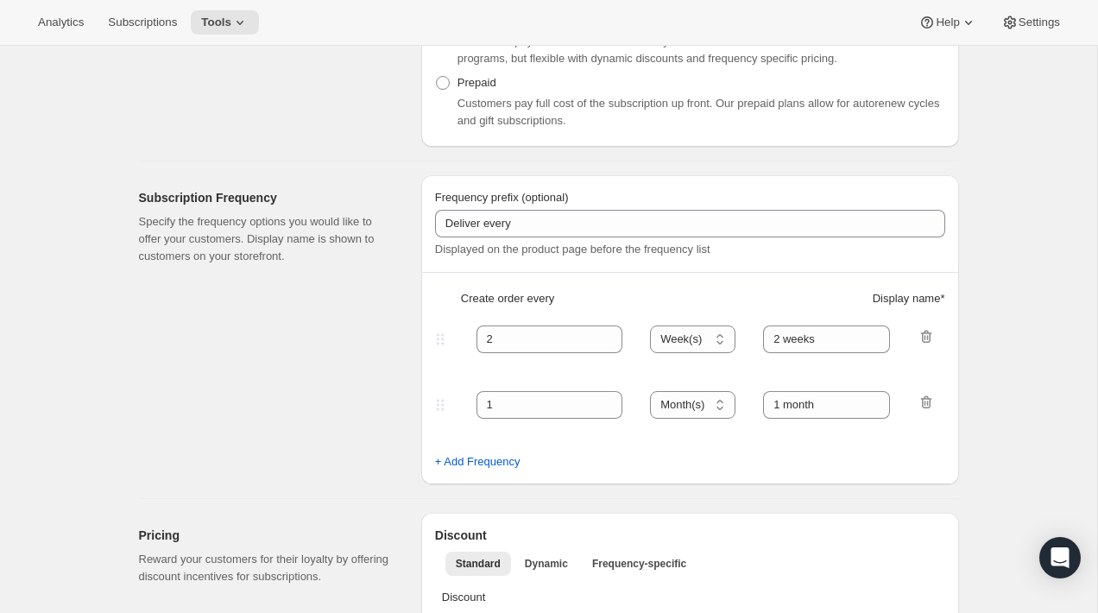
click at [920, 413] on div at bounding box center [925, 405] width 17 height 22
click at [920, 407] on icon "button" at bounding box center [925, 402] width 17 height 17
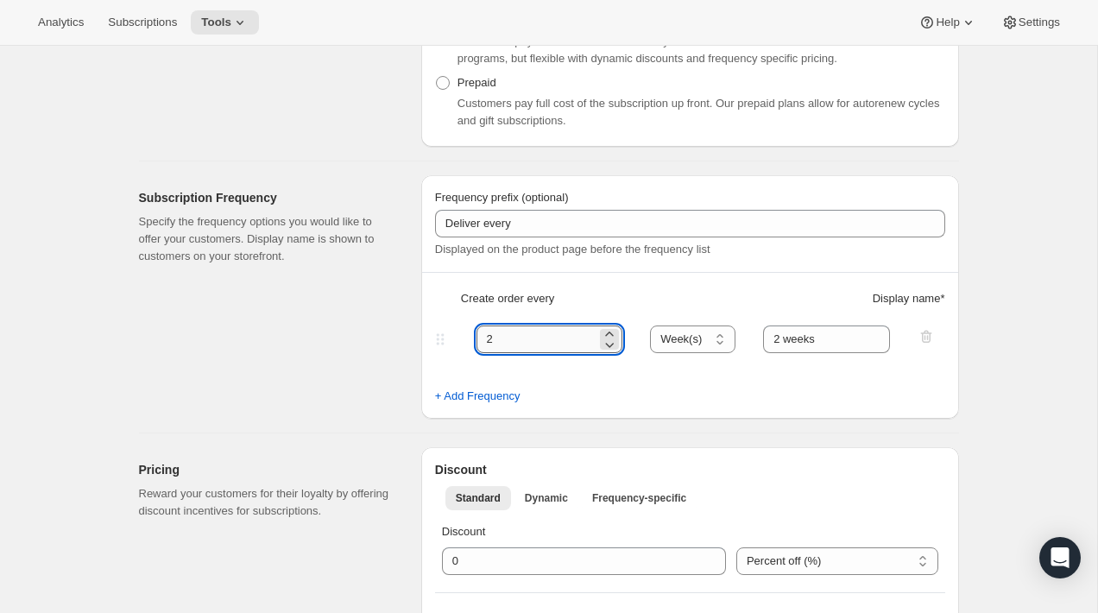
click at [527, 344] on input "2" at bounding box center [536, 339] width 121 height 28
type input "1"
click at [660, 340] on select "Day(s) Week(s) Month(s) Year(s)" at bounding box center [692, 339] width 85 height 28
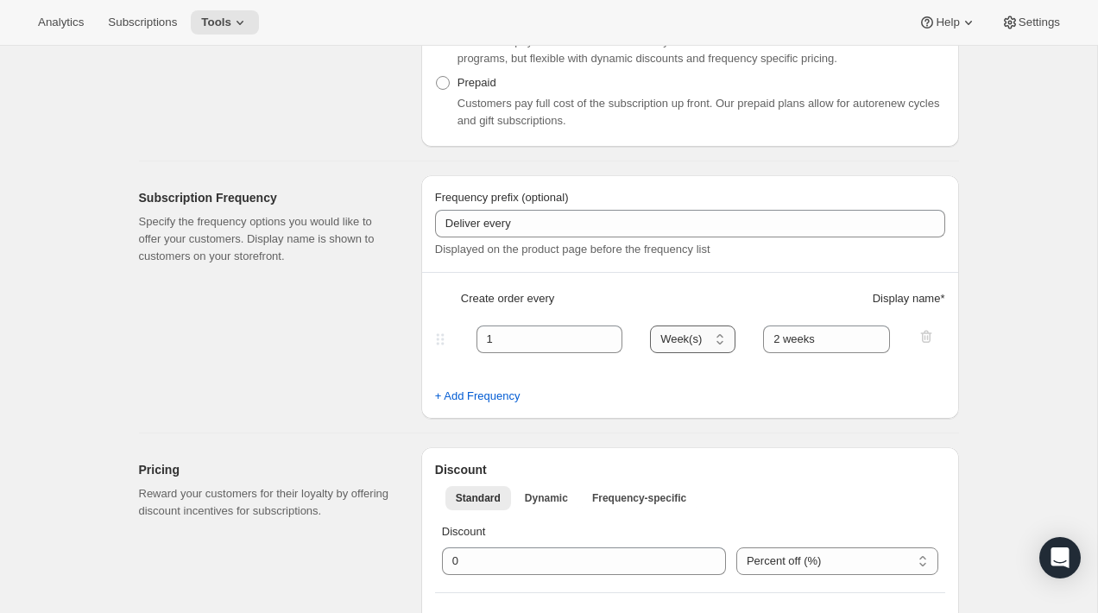
select select "MONTH"
click at [651, 325] on select "Day(s) Week(s) Month(s) Year(s)" at bounding box center [692, 339] width 85 height 28
click at [801, 341] on input "2 weeks" at bounding box center [826, 339] width 127 height 28
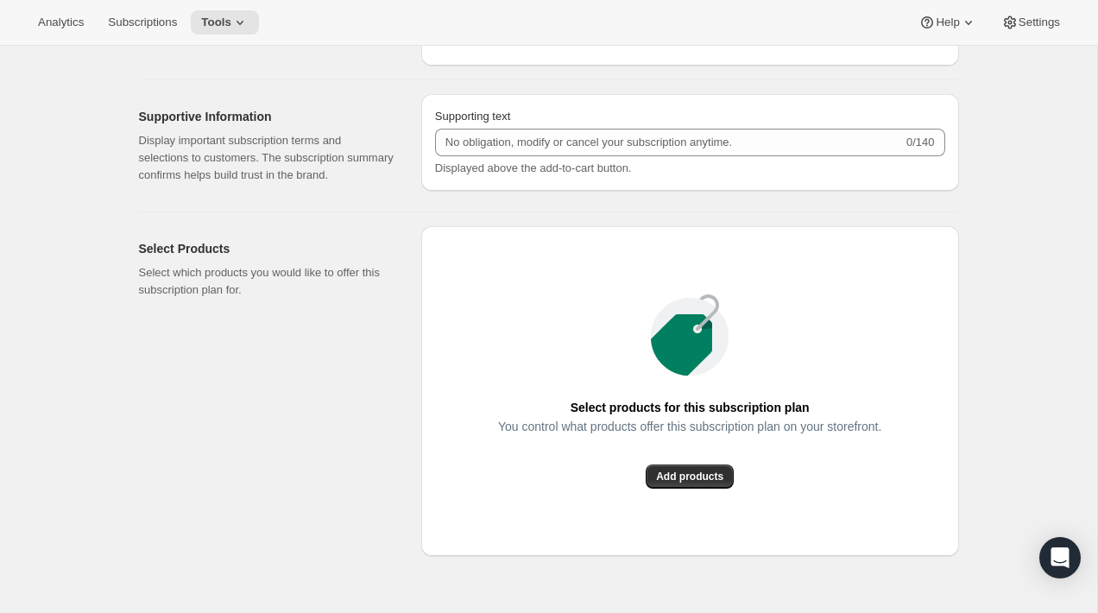
scroll to position [1003, 0]
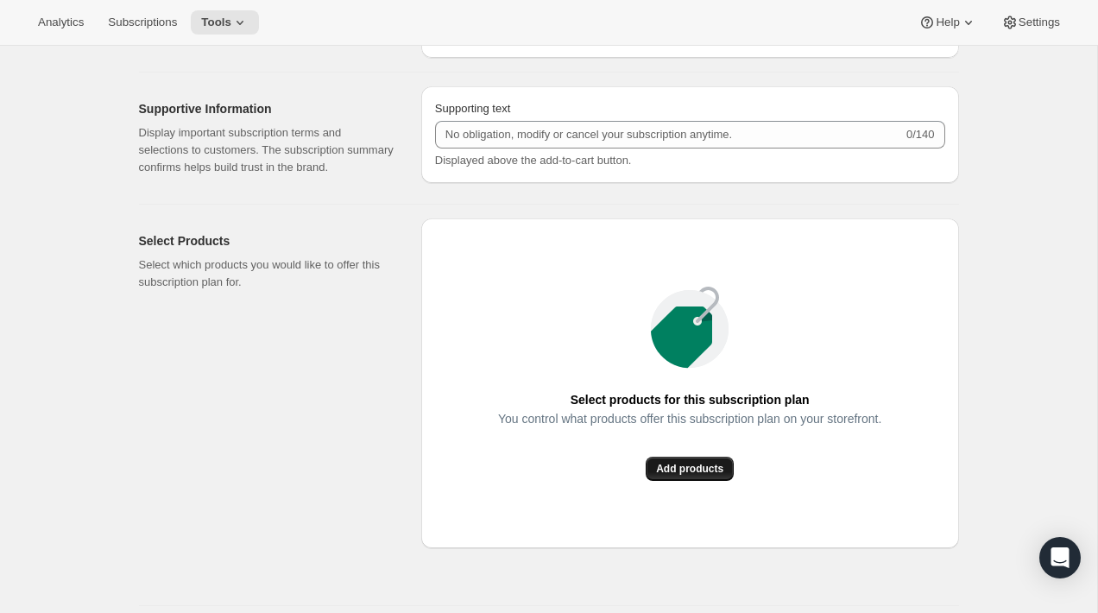
type input "Monthly"
click at [679, 476] on span "Add products" at bounding box center [689, 469] width 67 height 14
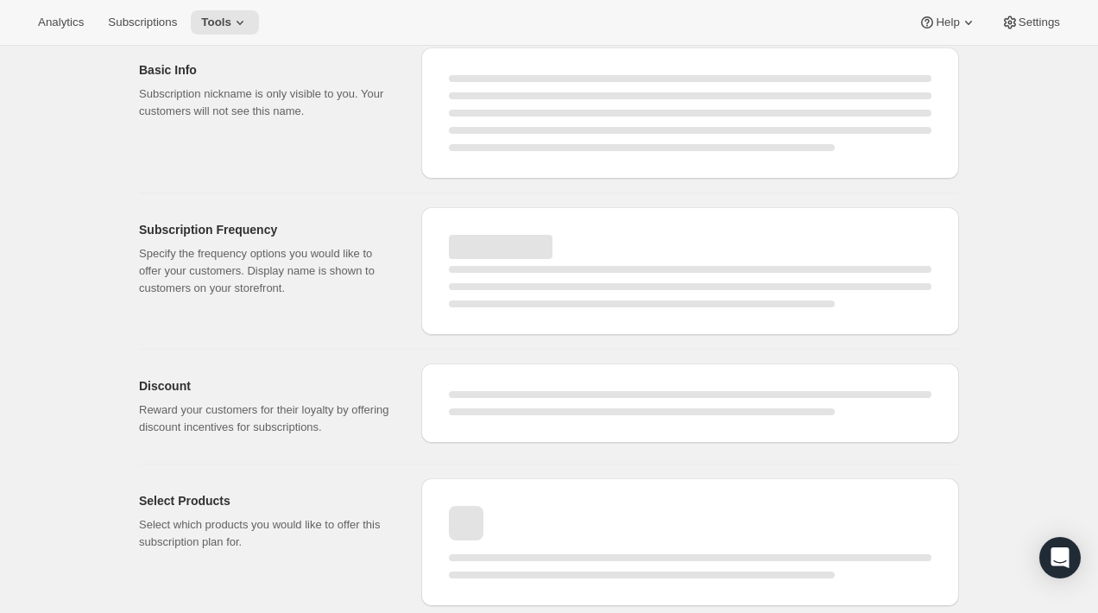
scroll to position [485, 0]
select select "WEEK"
select select "MONTH"
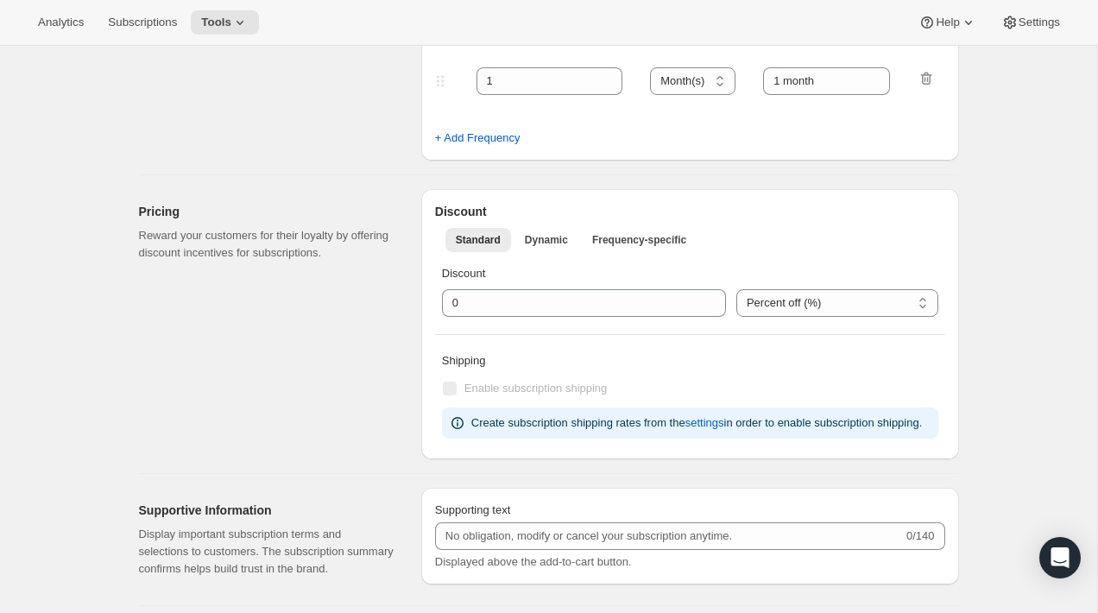
type input "Monthly Subscription (Big)"
type input "Monthly"
type input "1"
select select "MONTH"
type input "Monthly"
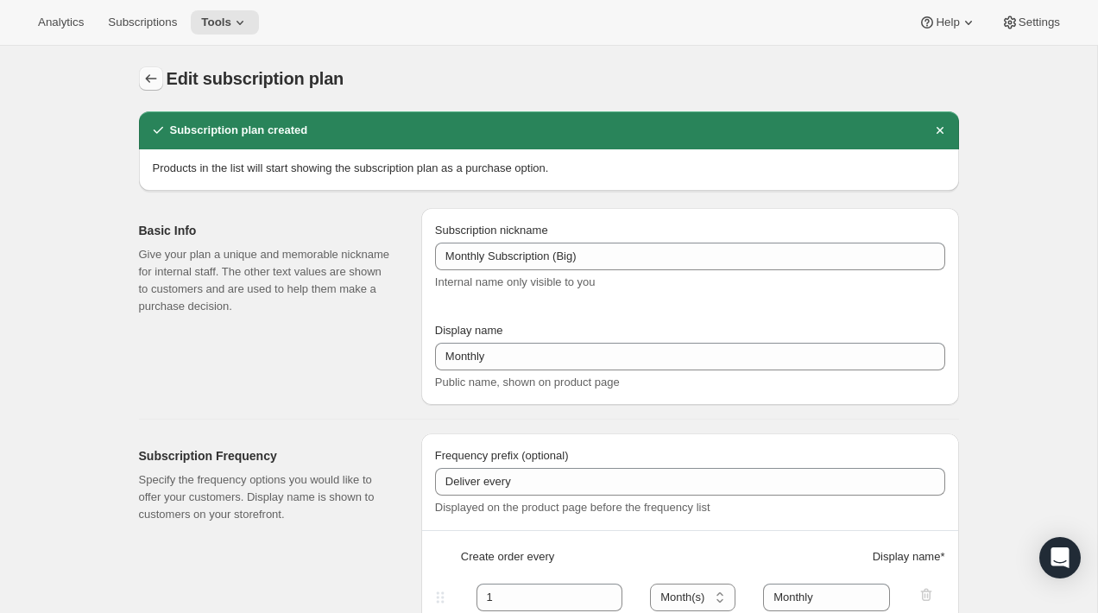
click at [142, 71] on icon "Subscription plans" at bounding box center [150, 78] width 17 height 17
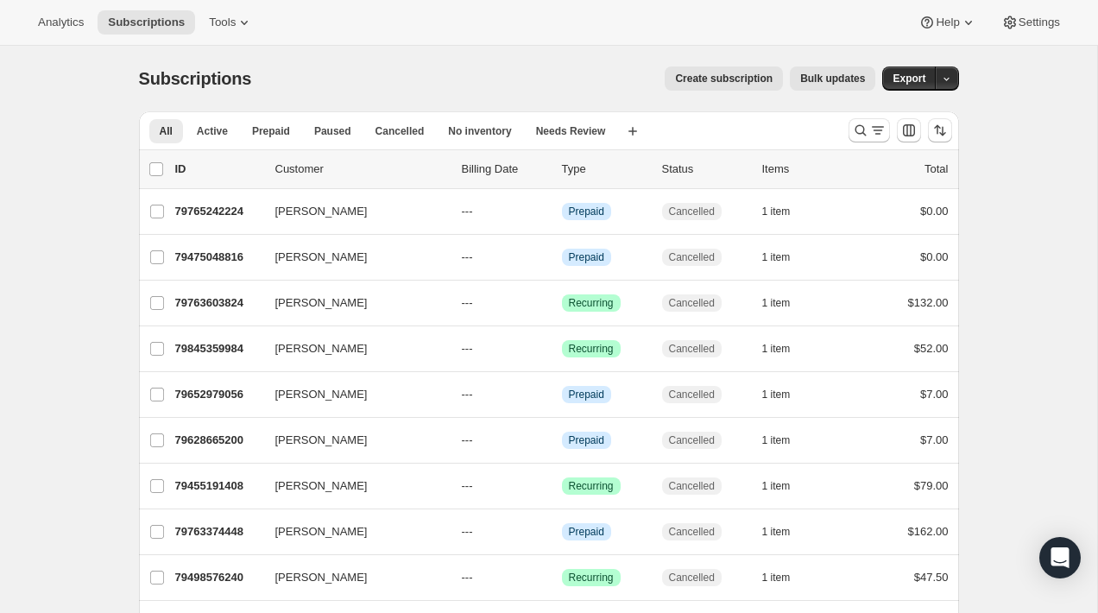
click at [747, 75] on span "Create subscription" at bounding box center [724, 79] width 98 height 14
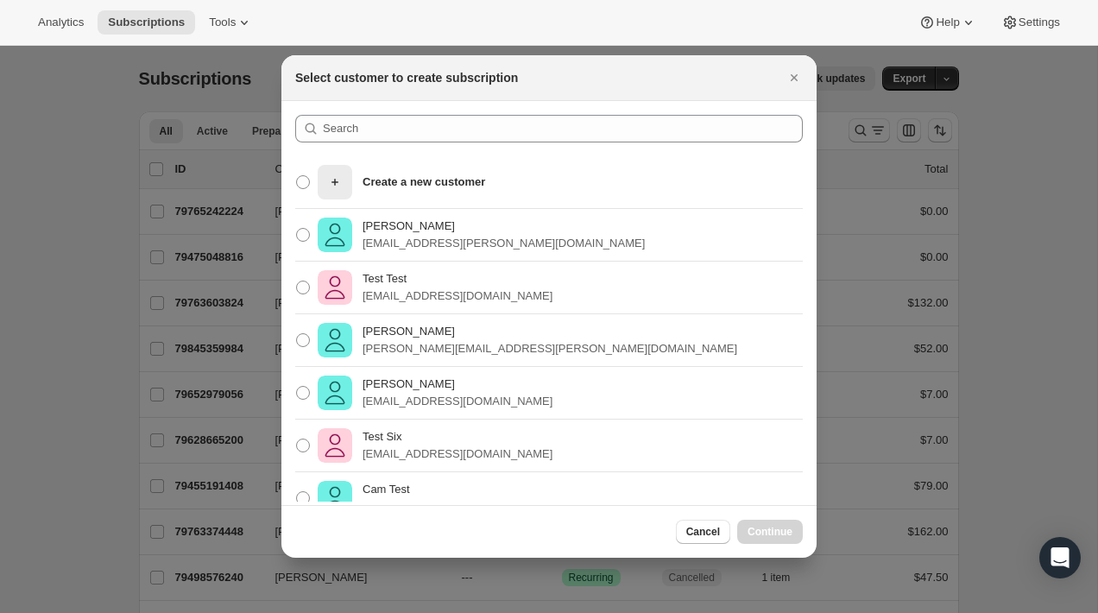
click at [579, 109] on section "Create a new customer Mark Cooper mark.cooper@flowersfordreams.com Test Test su…" at bounding box center [548, 310] width 535 height 418
click at [572, 114] on section "Create a new customer Mark Cooper mark.cooper@flowersfordreams.com Test Test su…" at bounding box center [548, 310] width 535 height 418
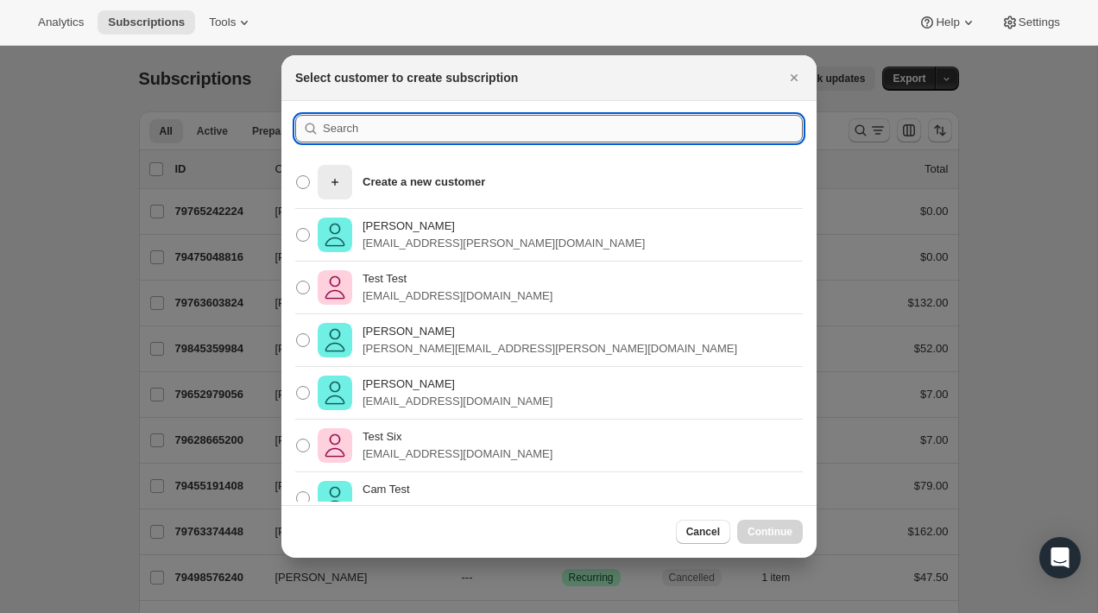
click at [550, 132] on input ":r89:" at bounding box center [563, 129] width 480 height 28
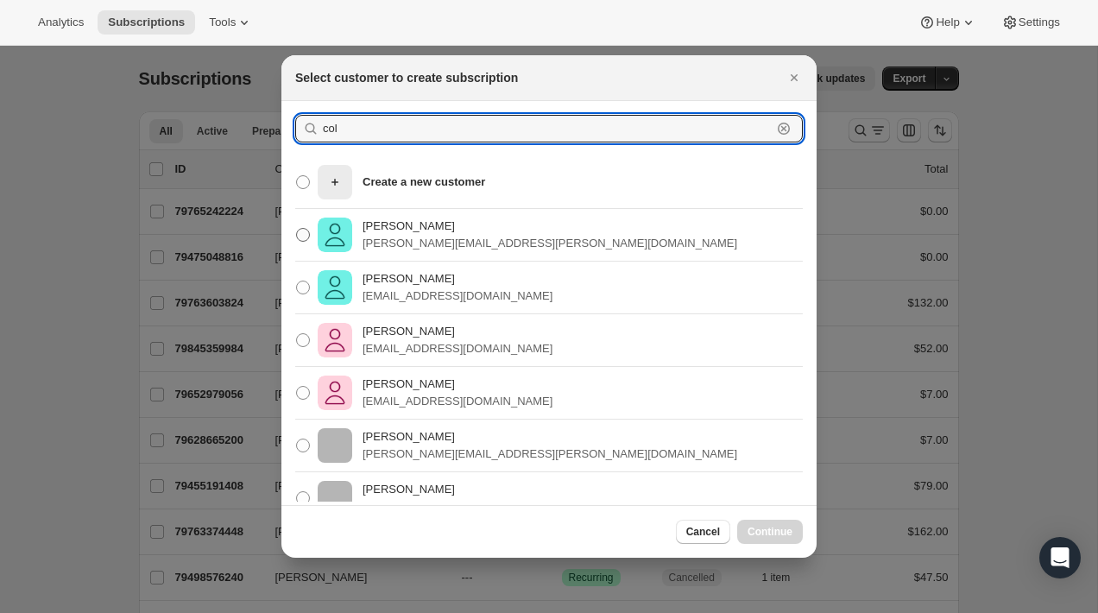
type input "col"
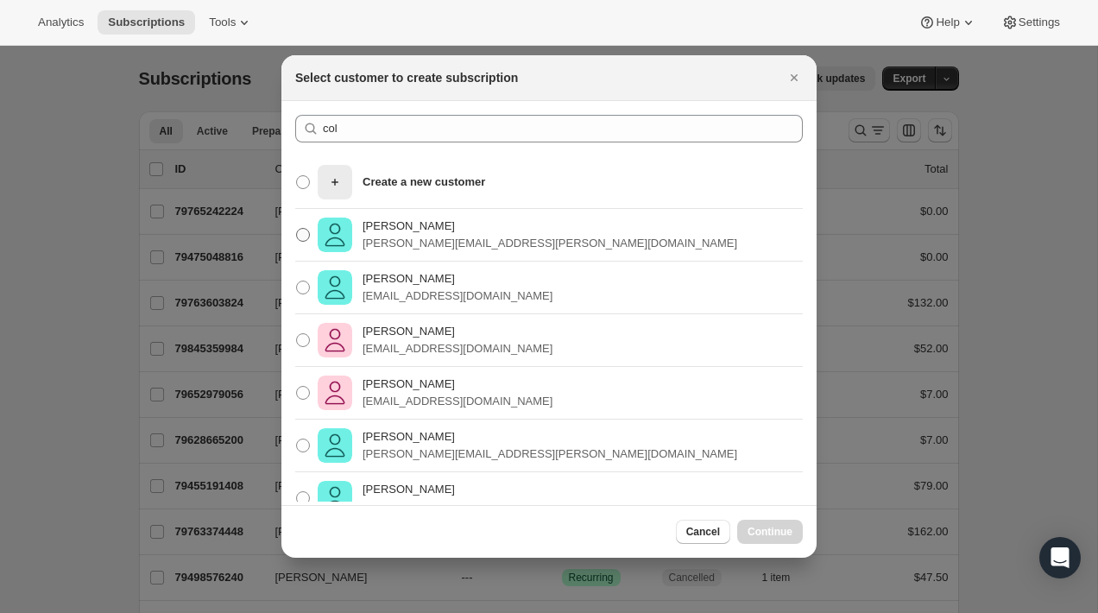
click at [507, 248] on p "chris.moriarty@flowersfordreams.com" at bounding box center [549, 243] width 375 height 17
click at [297, 229] on input "Chris Moriarty chris.moriarty@flowersfordreams.com" at bounding box center [296, 228] width 1 height 1
radio input "true"
click at [503, 245] on p "chris.moriarty@flowersfordreams.com" at bounding box center [549, 243] width 375 height 17
click at [297, 229] on input "Chris Moriarty chris.moriarty@flowersfordreams.com" at bounding box center [296, 228] width 1 height 1
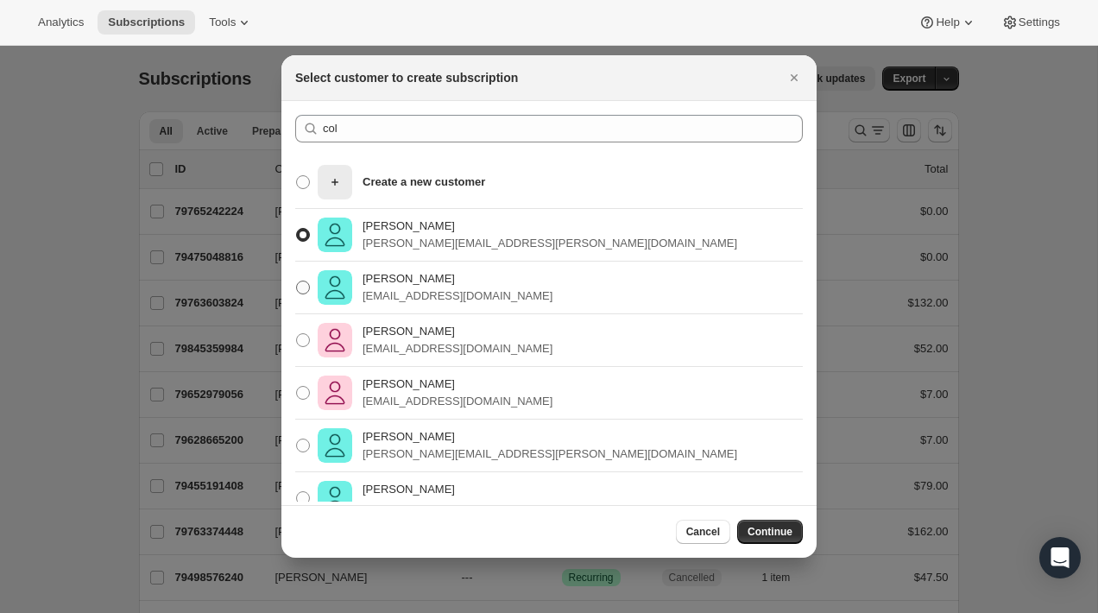
click at [496, 292] on p "[EMAIL_ADDRESS][DOMAIN_NAME]" at bounding box center [457, 295] width 190 height 17
click at [297, 281] on input "Collin McMahon collin@flowersfordreams.com" at bounding box center [296, 280] width 1 height 1
radio input "true"
radio input "false"
click at [772, 535] on span "Continue" at bounding box center [769, 532] width 45 height 14
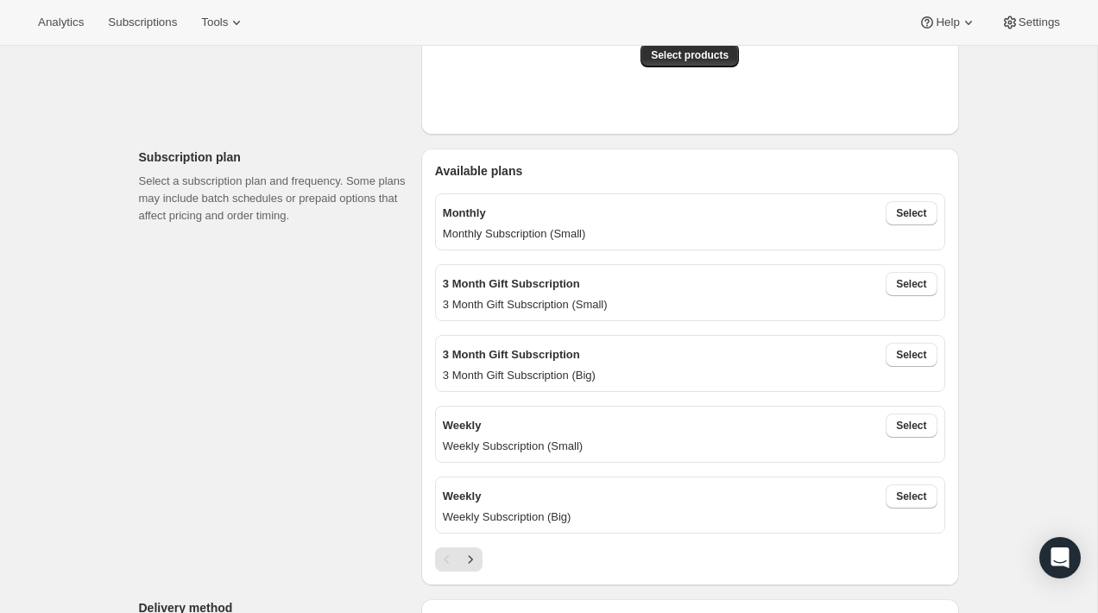
scroll to position [468, 0]
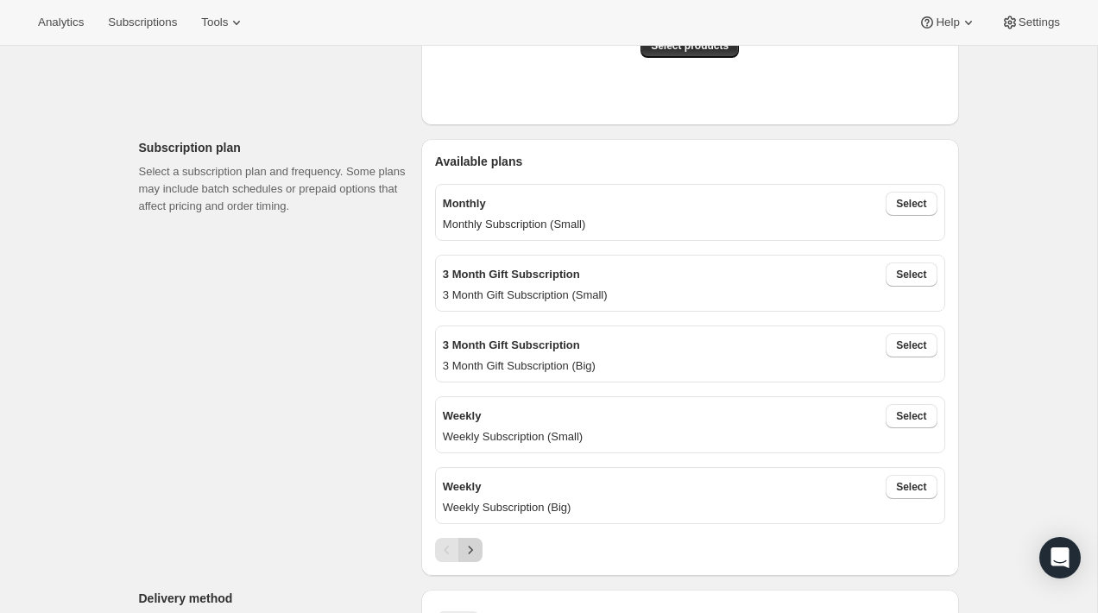
click at [470, 550] on icon "Next" at bounding box center [470, 549] width 17 height 17
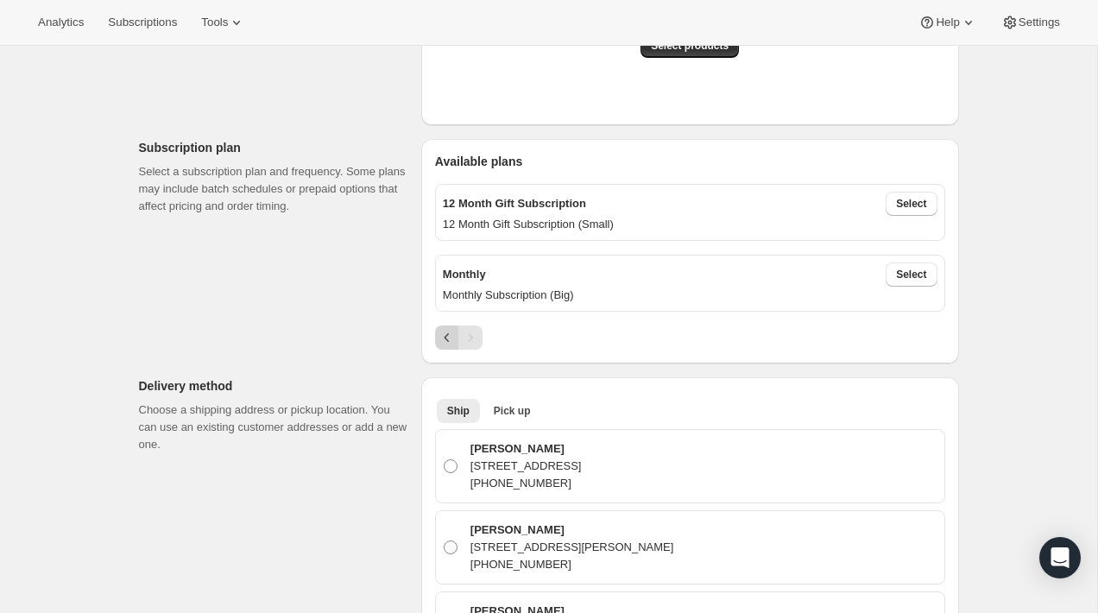
click at [445, 338] on icon "Previous" at bounding box center [446, 337] width 17 height 17
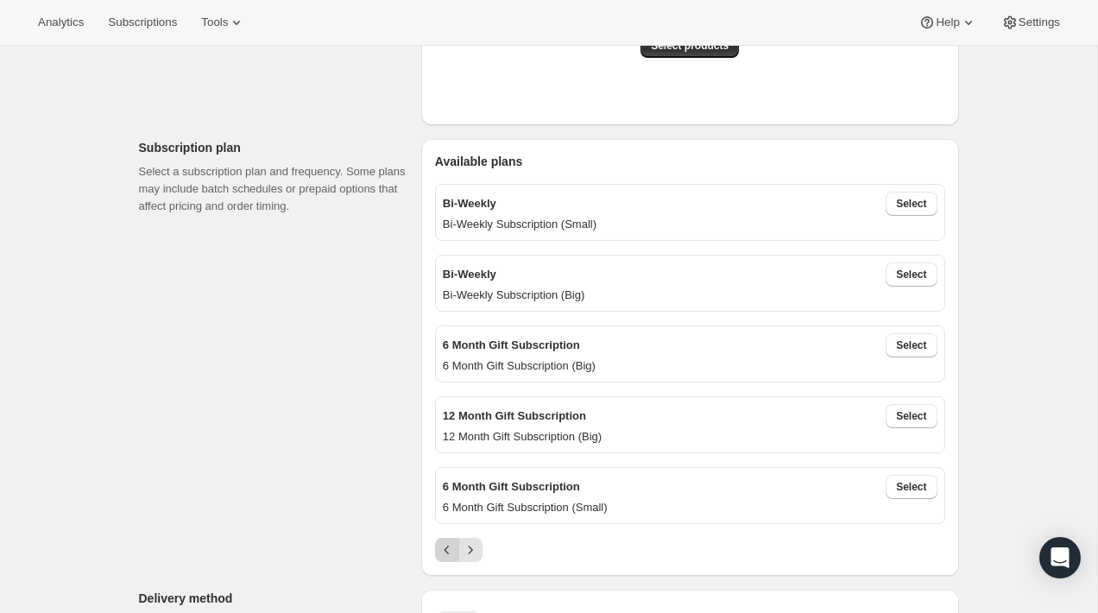
click at [448, 543] on icon "Previous" at bounding box center [446, 549] width 17 height 17
click at [448, 543] on div "Pagination" at bounding box center [447, 550] width 24 height 24
click at [448, 544] on div "Pagination" at bounding box center [447, 550] width 24 height 24
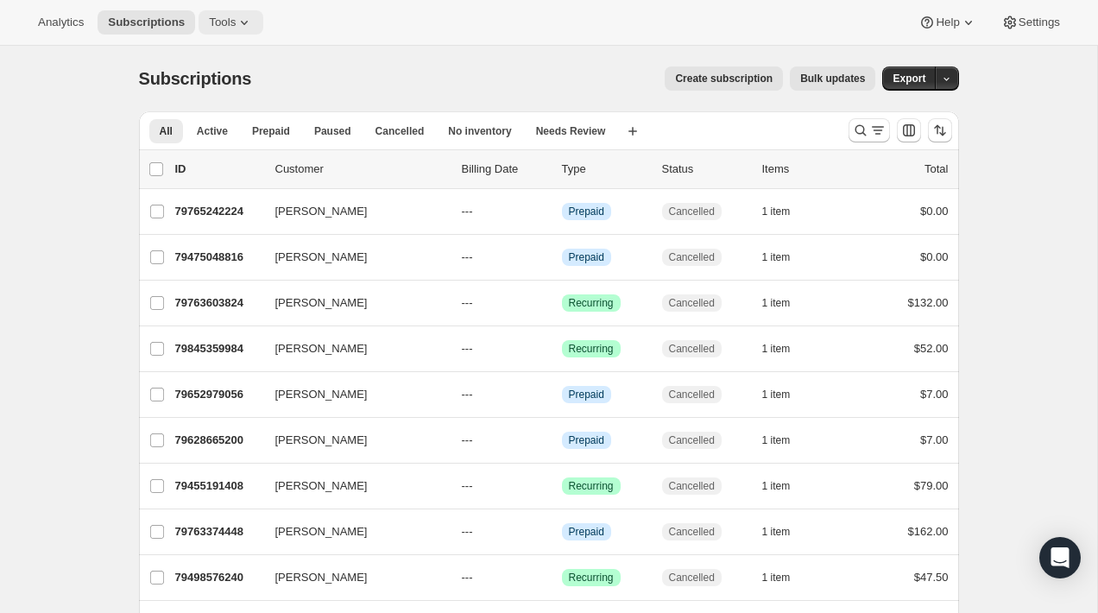
click at [218, 16] on span "Tools" at bounding box center [222, 23] width 27 height 14
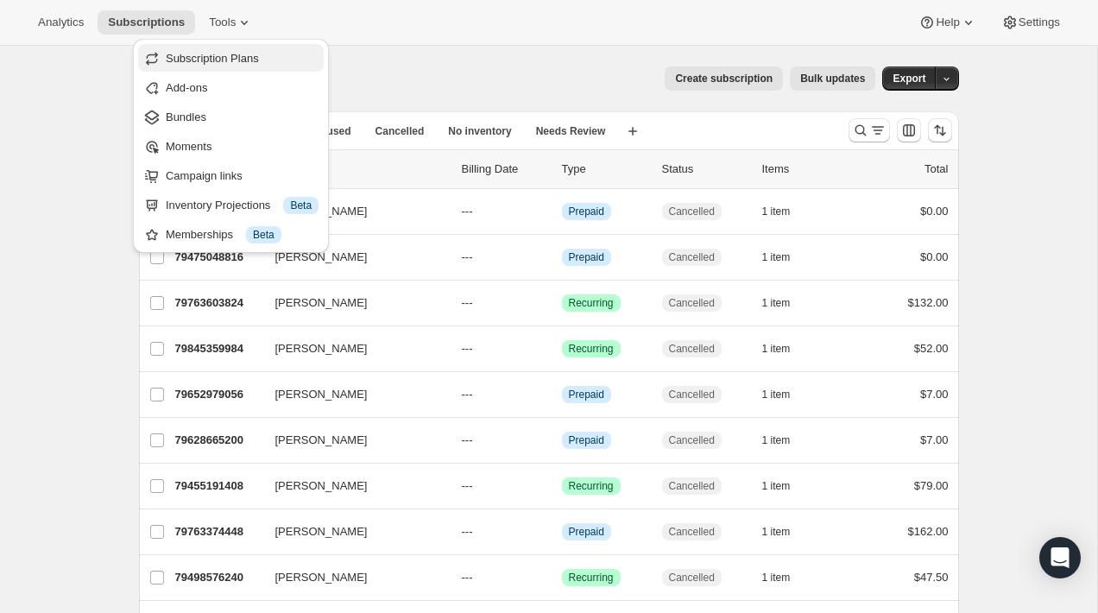
click at [233, 65] on span "Subscription Plans" at bounding box center [242, 58] width 153 height 17
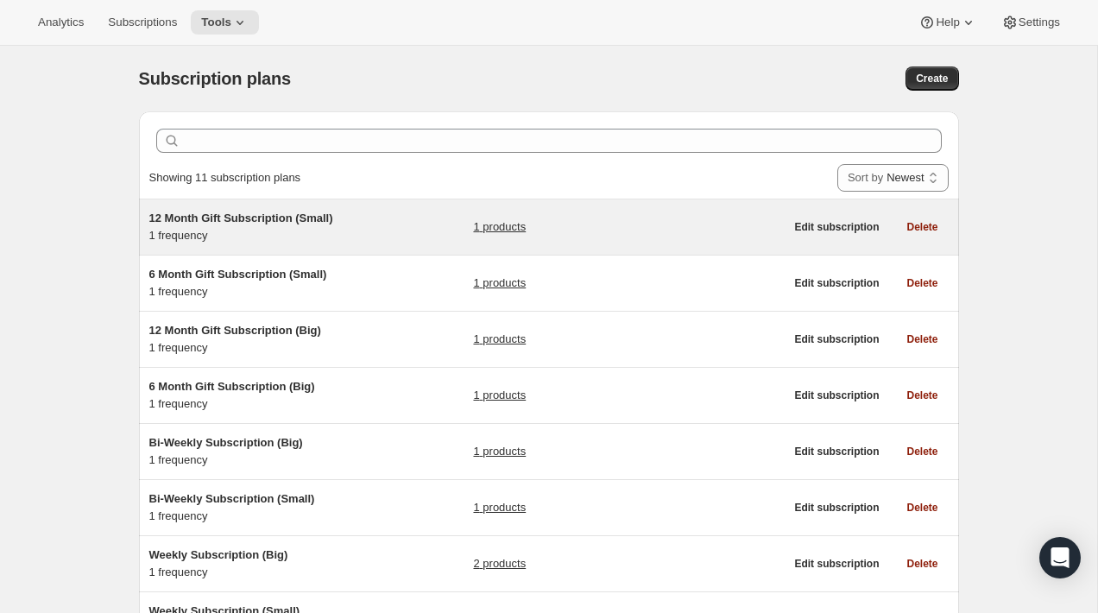
click at [384, 236] on div "12 Month Gift Subscription (Small) 1 frequency 1 products" at bounding box center [466, 227] width 635 height 35
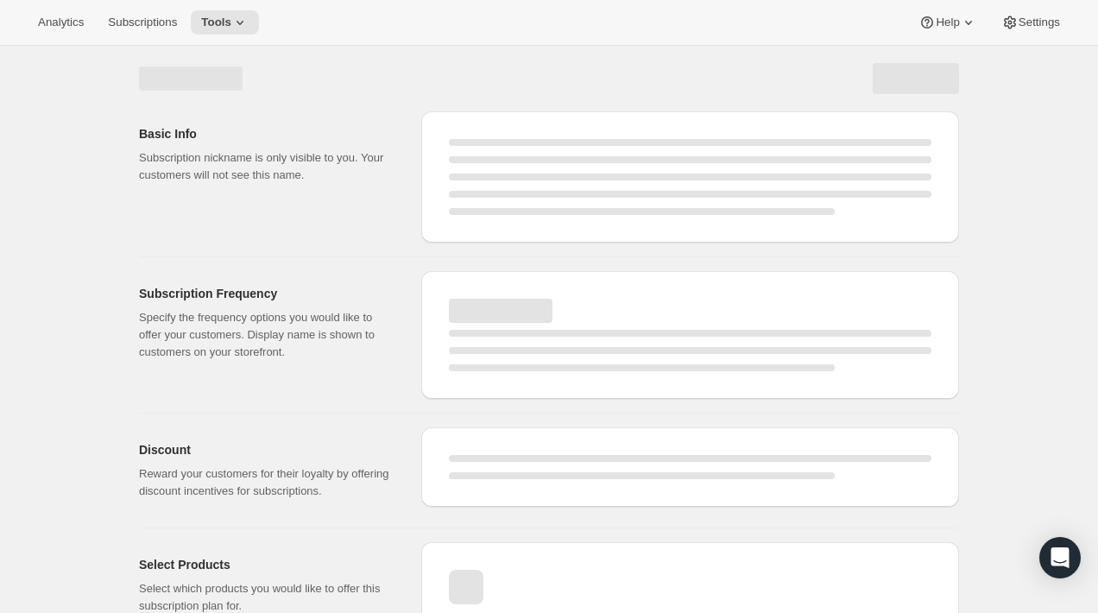
select select "WEEK"
select select "MONTH"
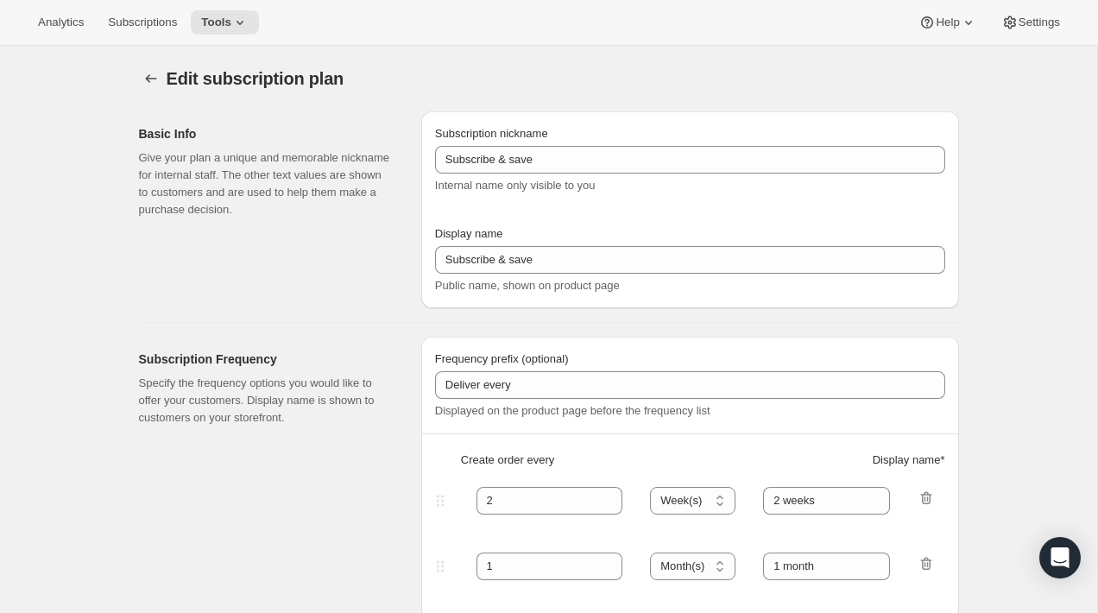
type input "12 Month Gift Subscription (Small)"
type input "12 Month Gift Subscription"
select select "MONTH"
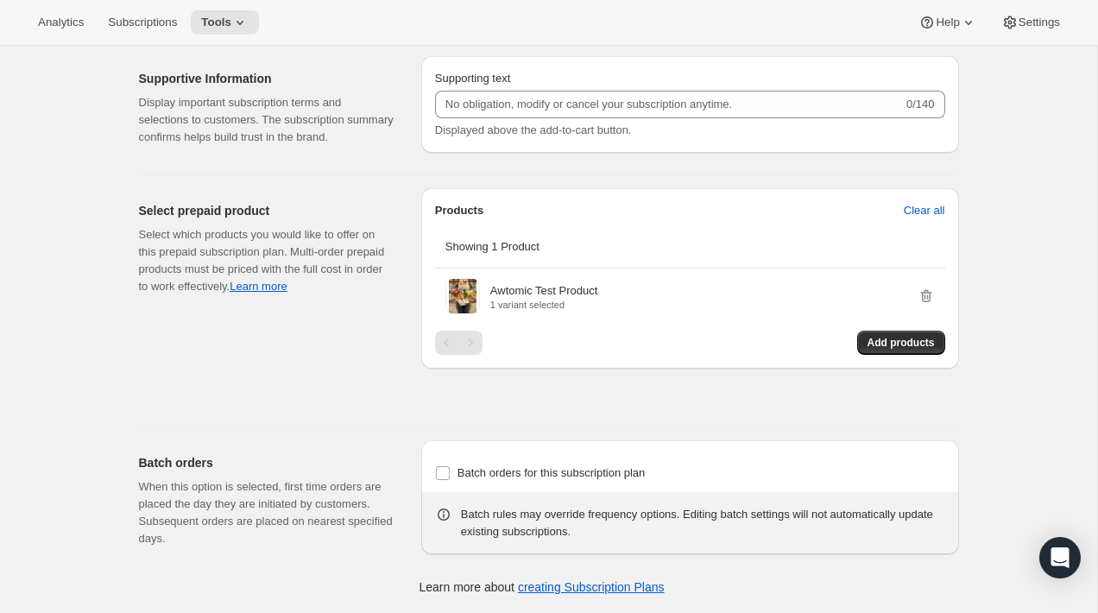
scroll to position [1594, 0]
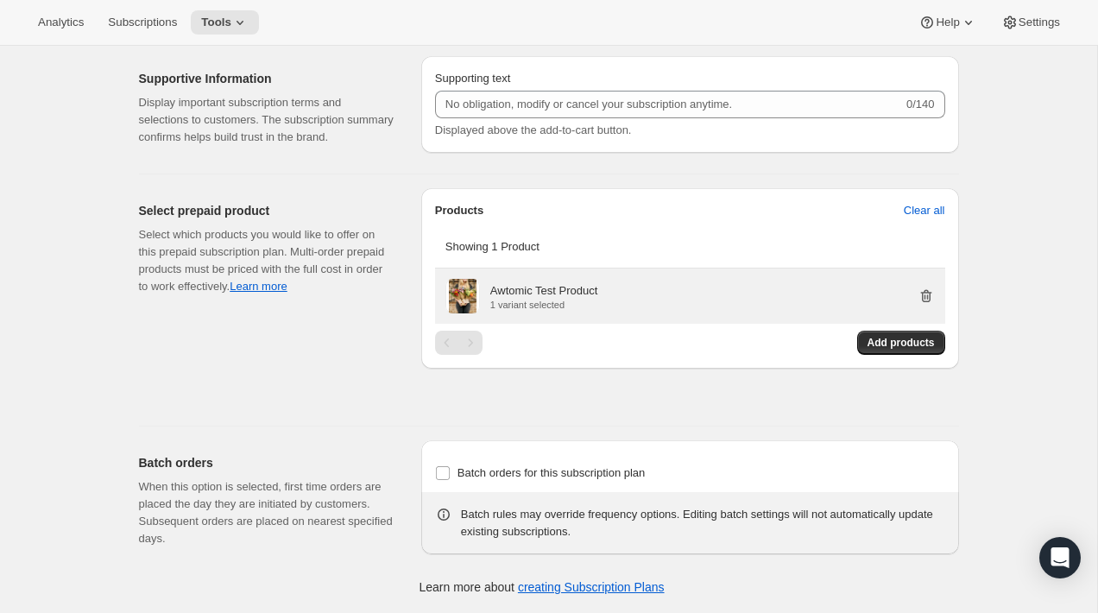
click at [923, 305] on icon "button" at bounding box center [925, 295] width 17 height 17
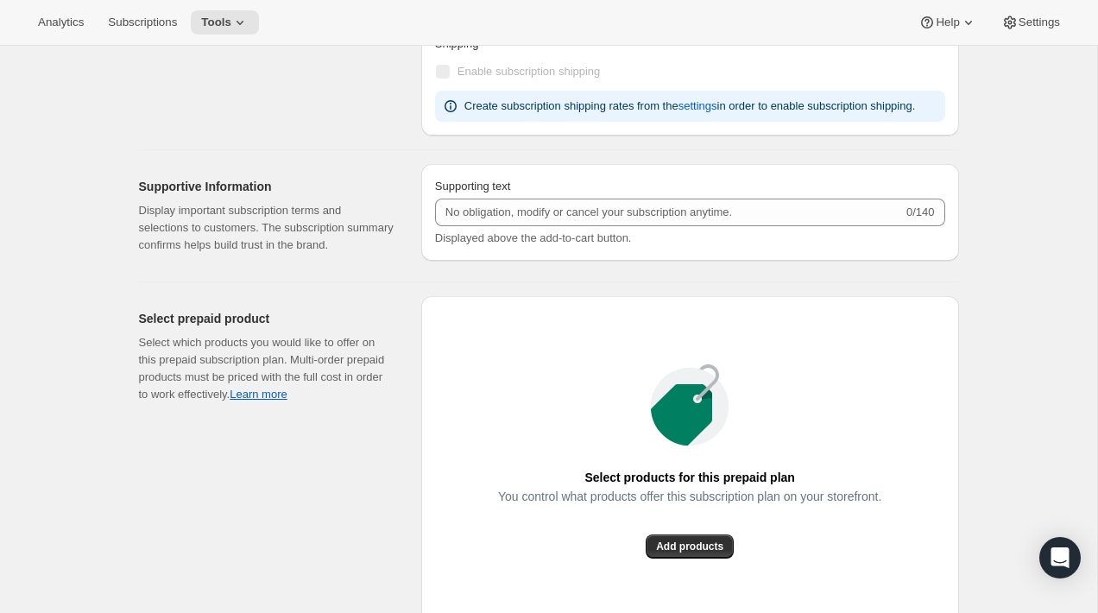
scroll to position [1793, 0]
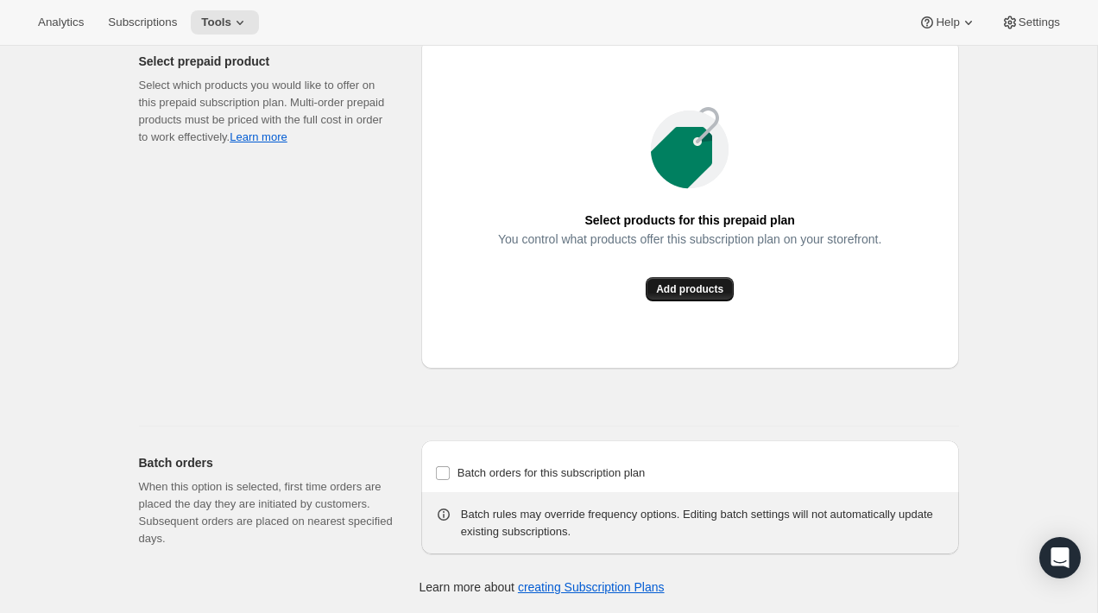
click at [680, 289] on span "Add products" at bounding box center [689, 289] width 67 height 14
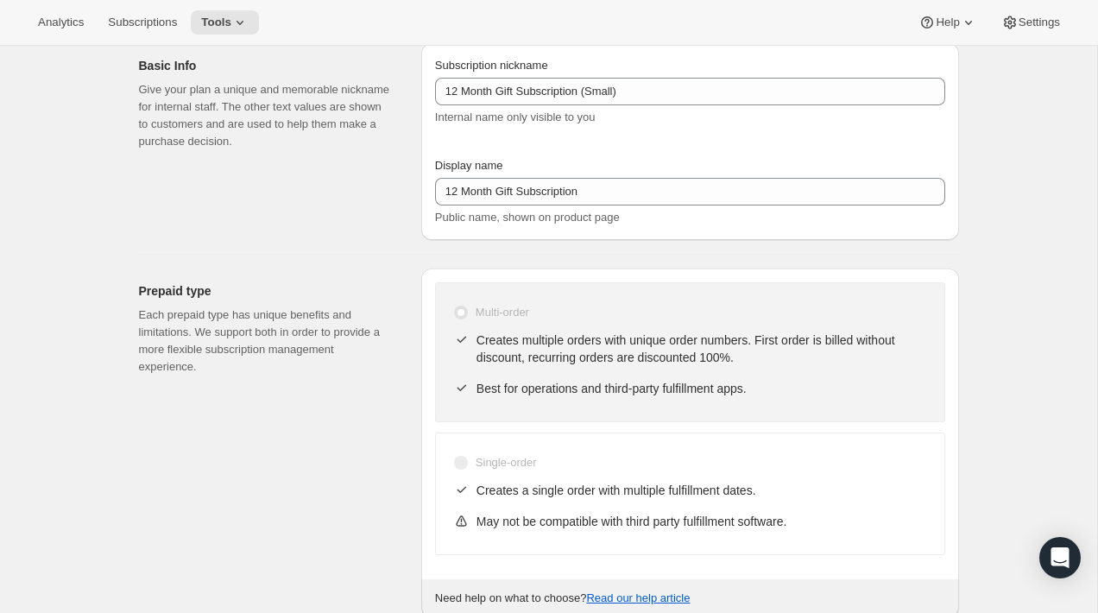
scroll to position [0, 0]
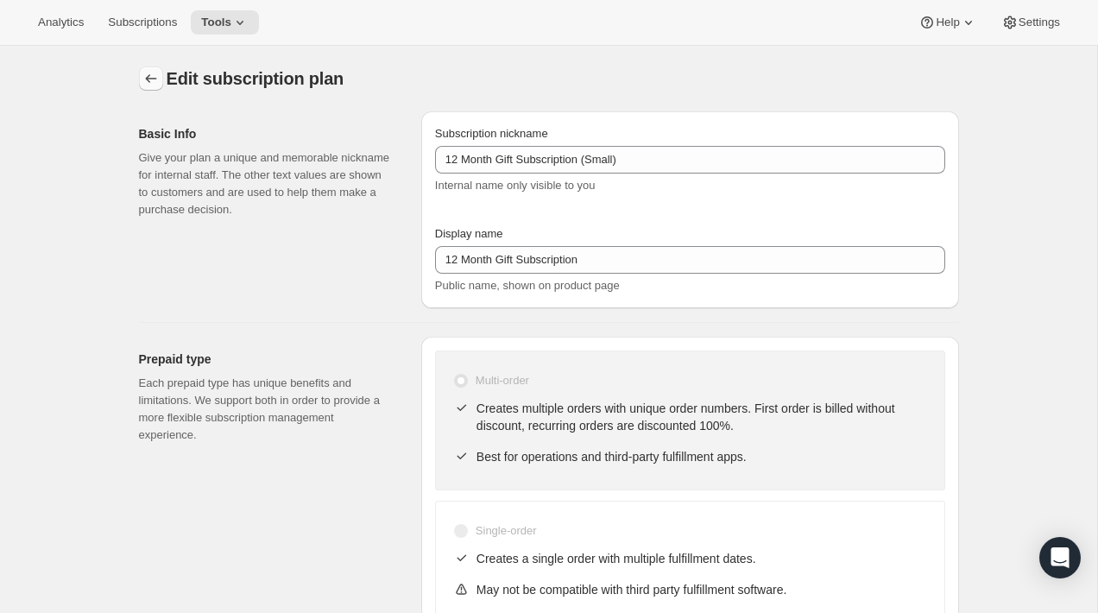
click at [148, 79] on icon "Subscription plans" at bounding box center [150, 78] width 11 height 9
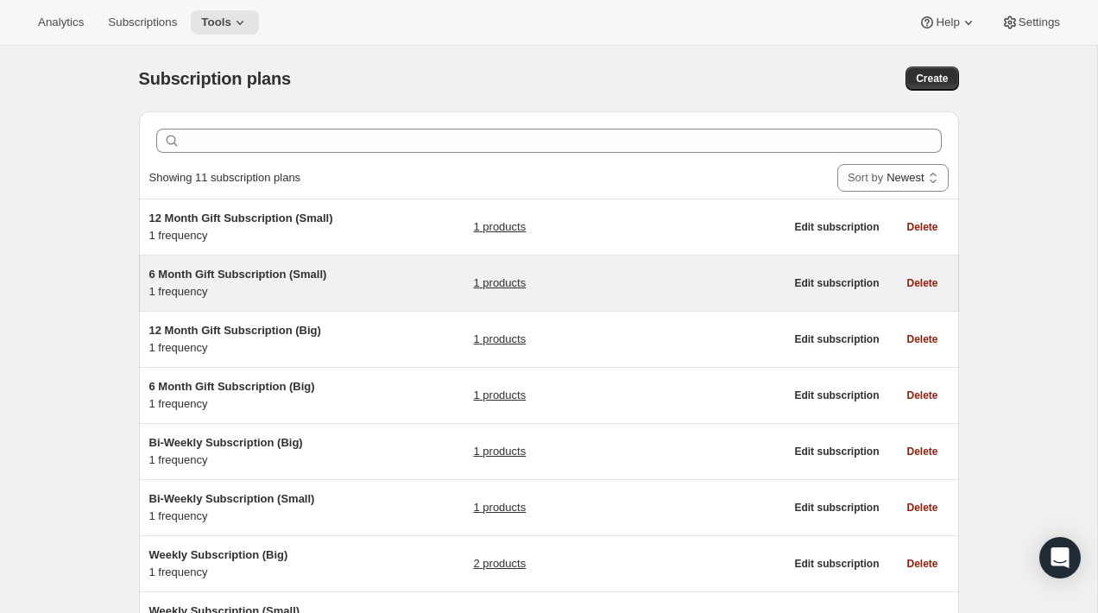
click at [369, 290] on div "6 Month Gift Subscription (Small) 1 frequency 1 products" at bounding box center [466, 283] width 635 height 35
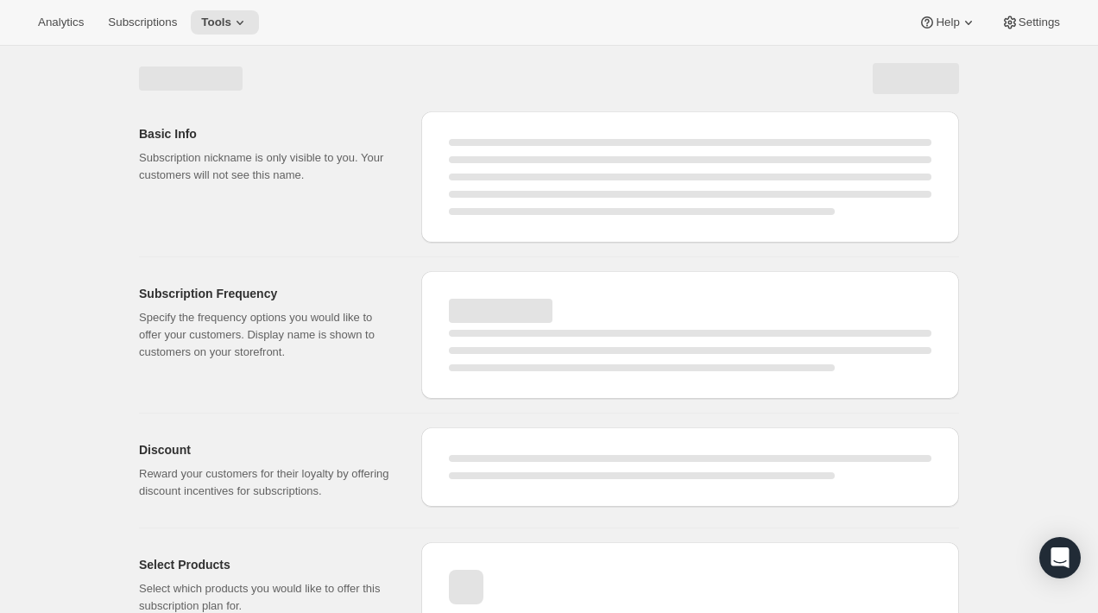
select select "MONTH"
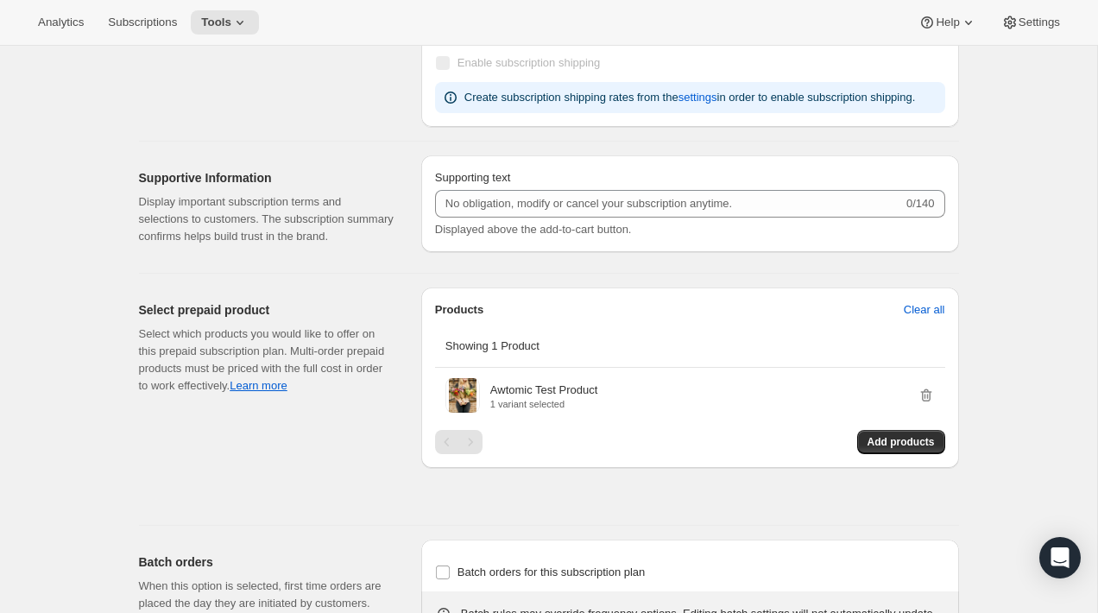
scroll to position [1527, 0]
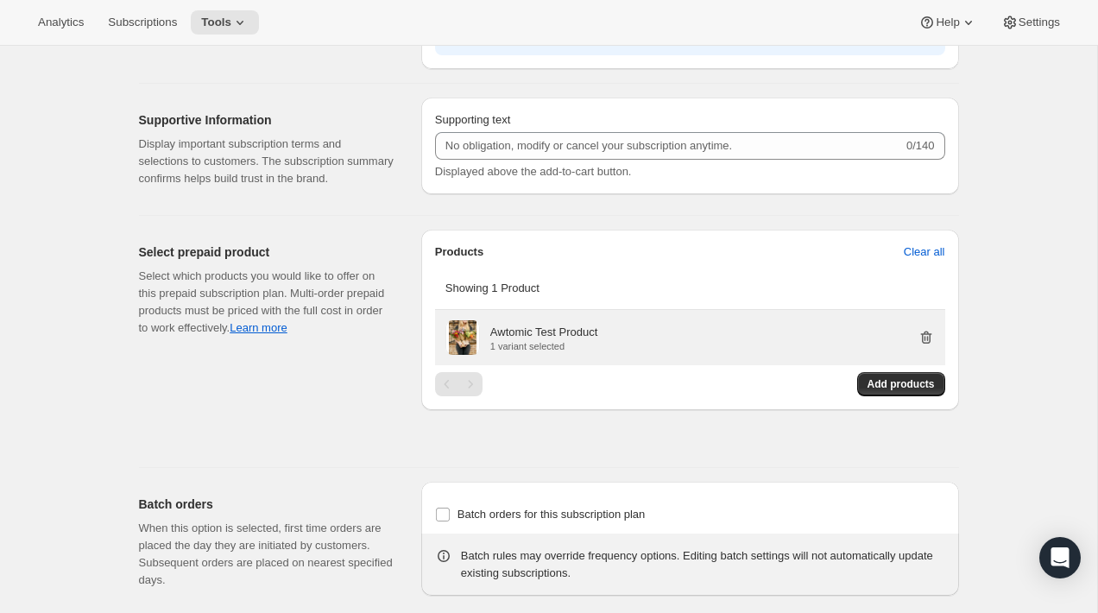
click at [924, 346] on icon "button" at bounding box center [925, 337] width 17 height 17
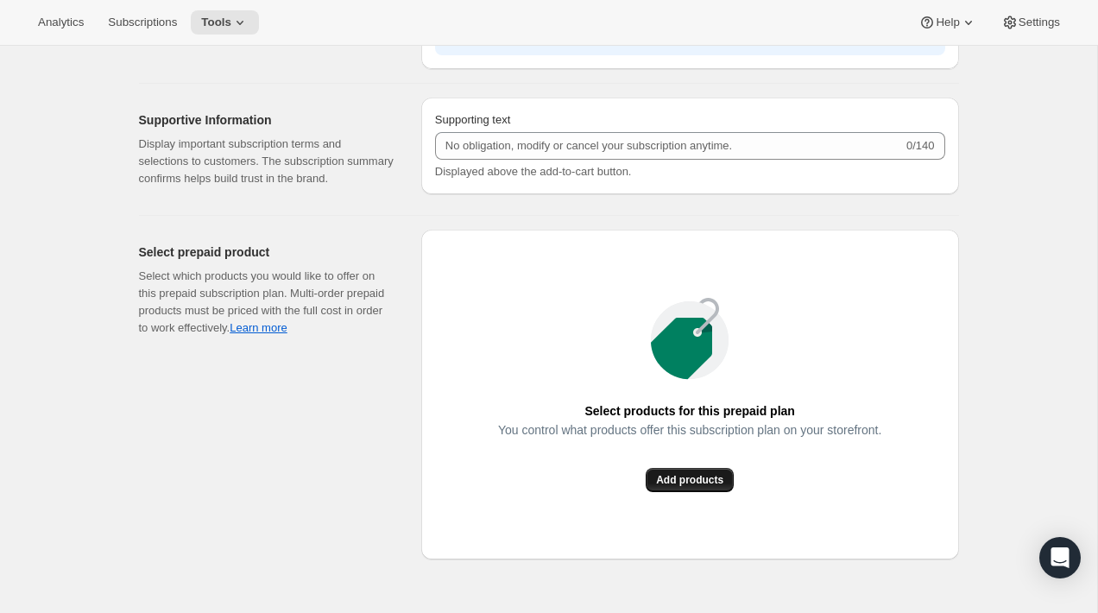
click at [672, 492] on button "Add products" at bounding box center [690, 480] width 88 height 24
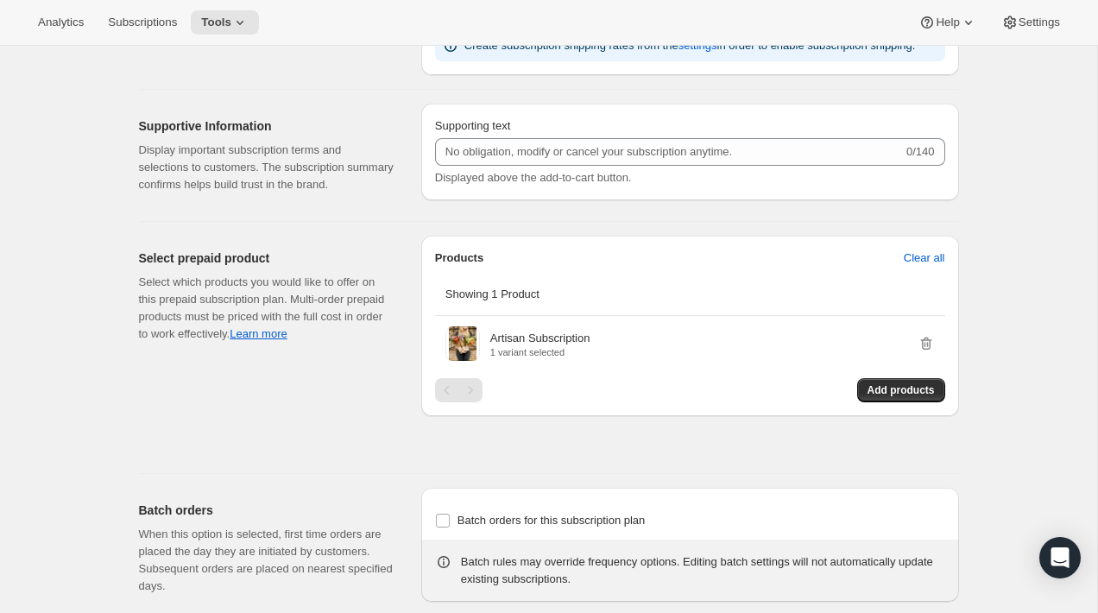
scroll to position [1620, 0]
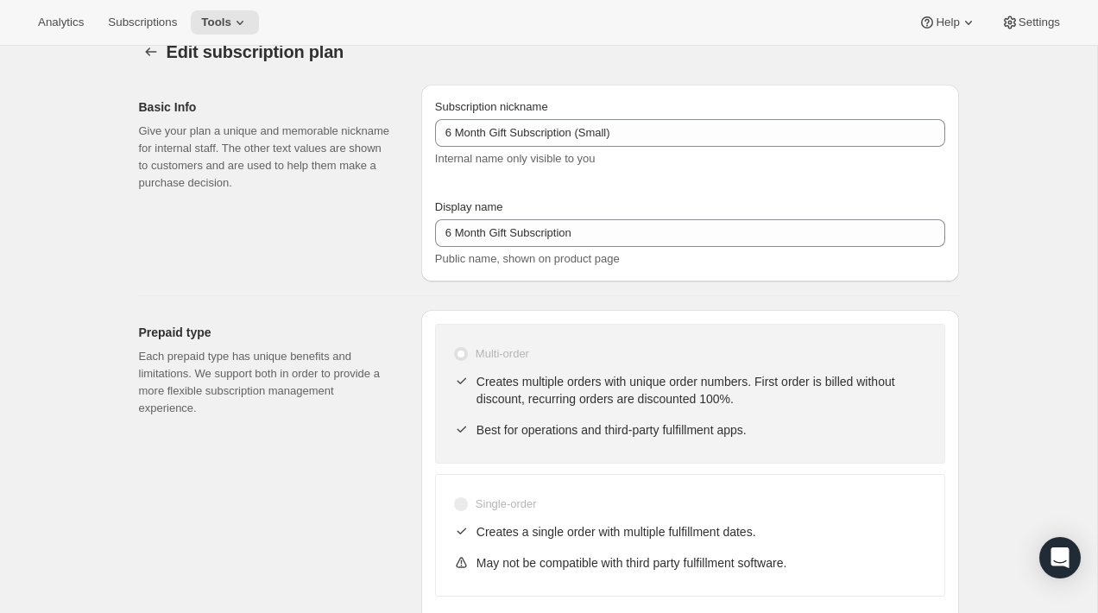
scroll to position [0, 0]
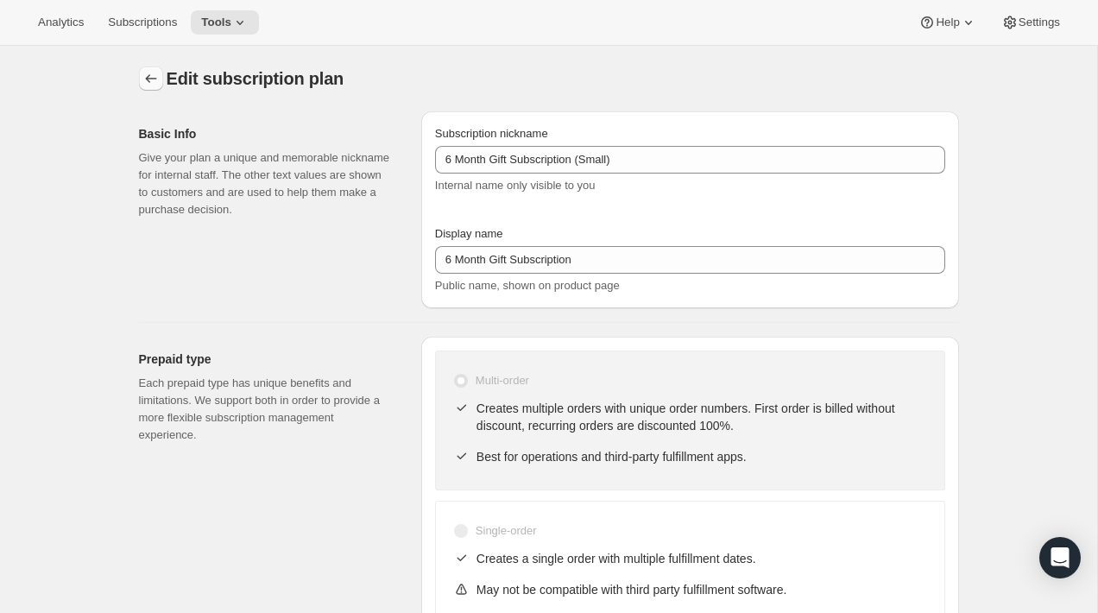
click at [146, 73] on icon "Subscription plans" at bounding box center [150, 78] width 17 height 17
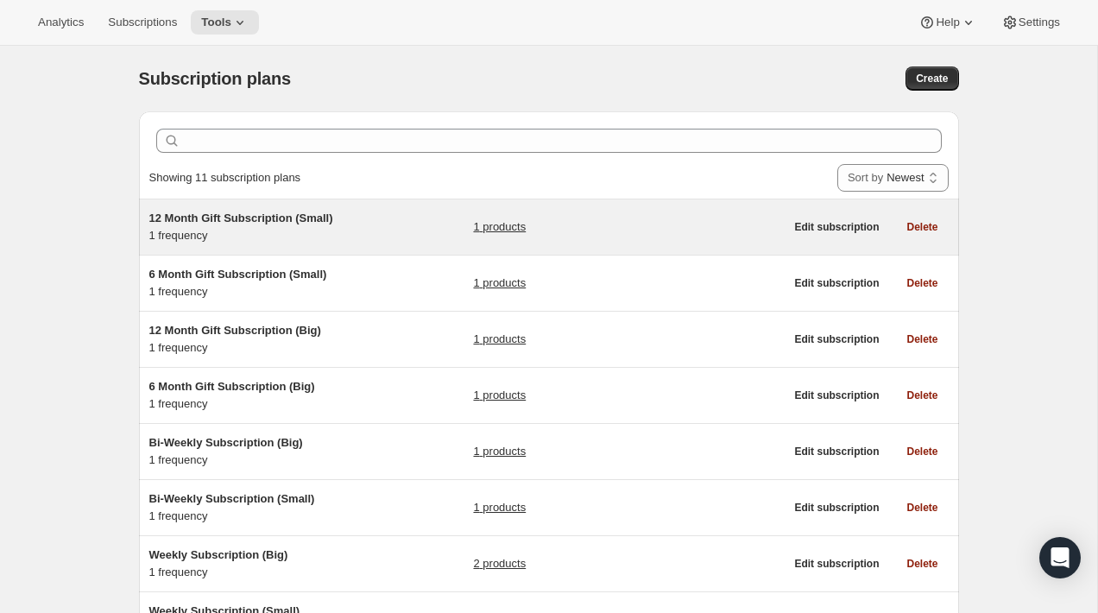
click at [387, 225] on div "12 Month Gift Subscription (Small) 1 frequency 1 products" at bounding box center [466, 227] width 635 height 35
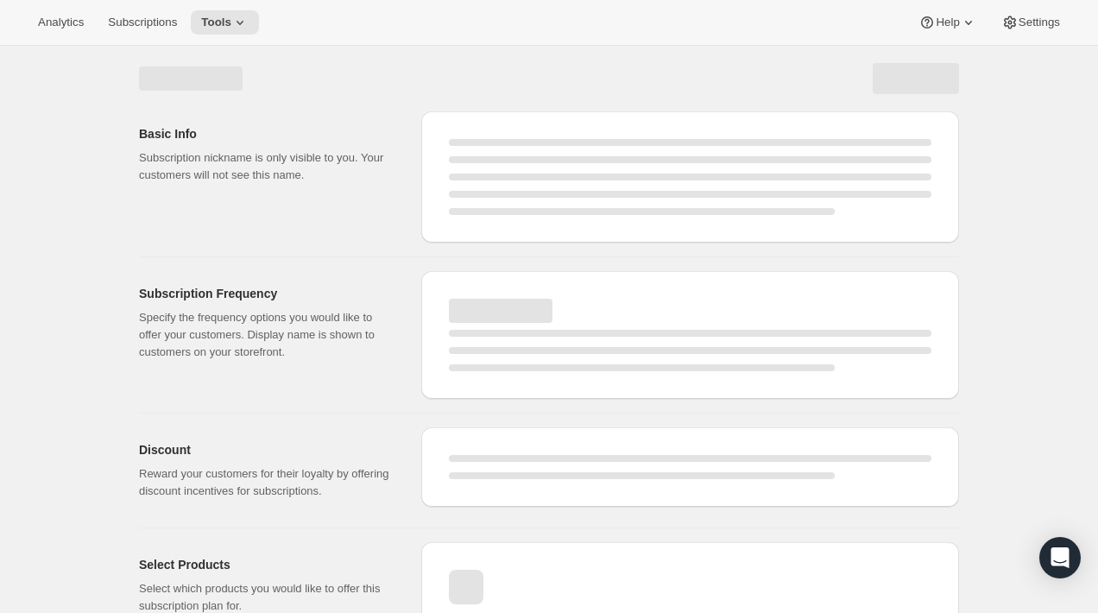
select select "WEEK"
select select "MONTH"
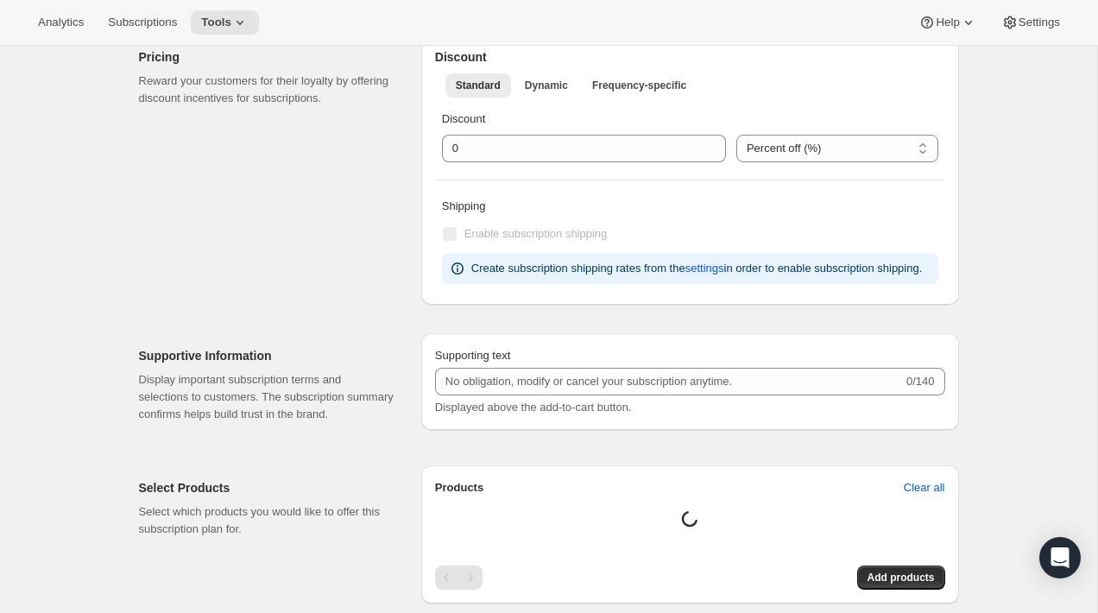
type input "12 Month Gift Subscription (Small)"
type input "12 Month Gift Subscription"
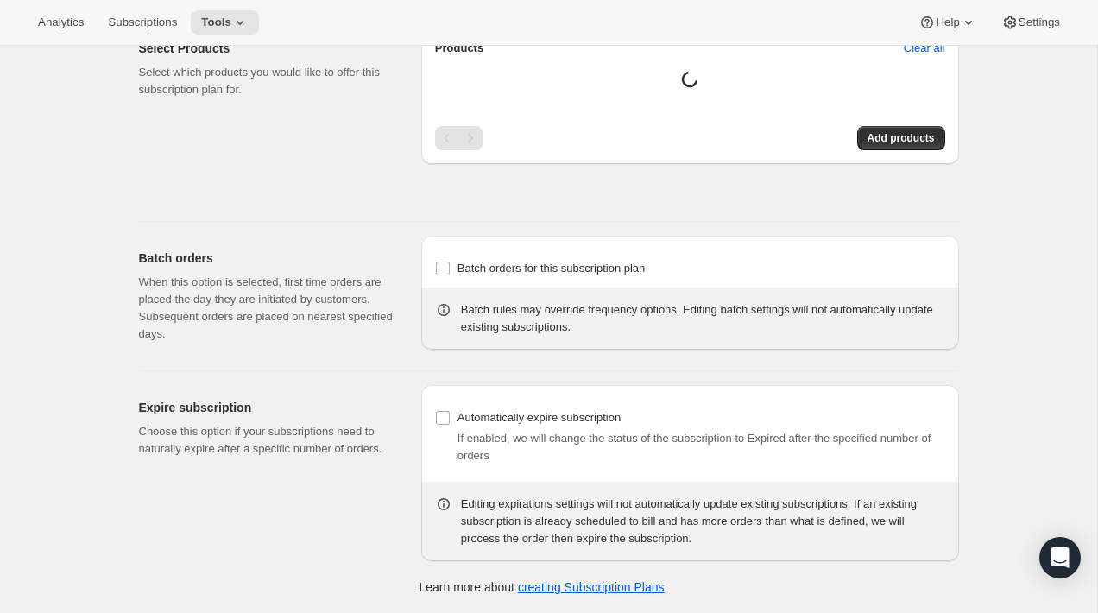
select select "MONTH"
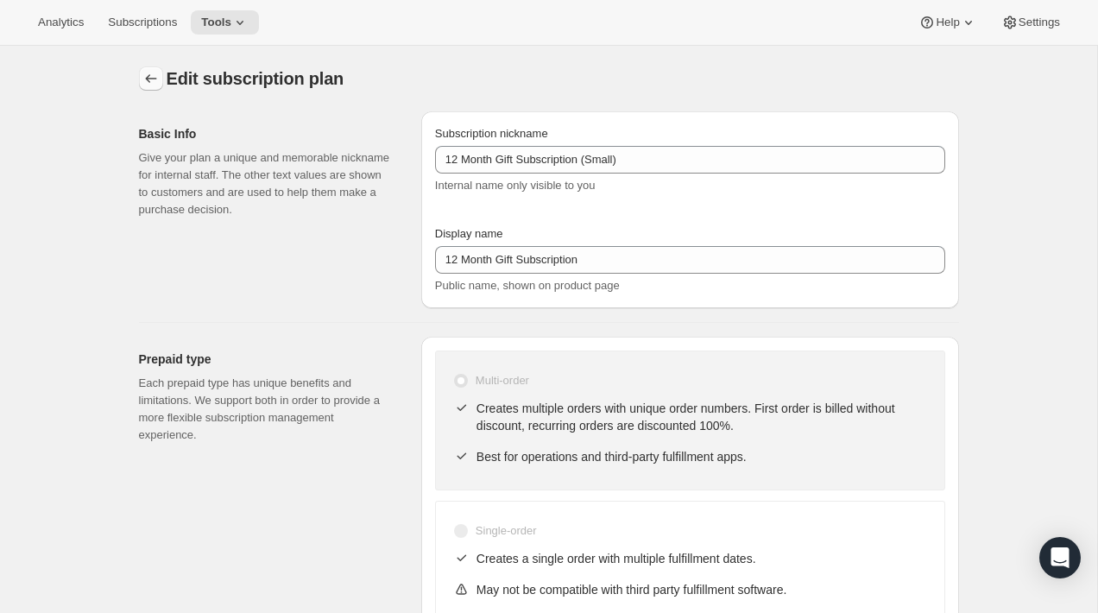
click at [145, 82] on icon "Subscription plans" at bounding box center [150, 78] width 17 height 17
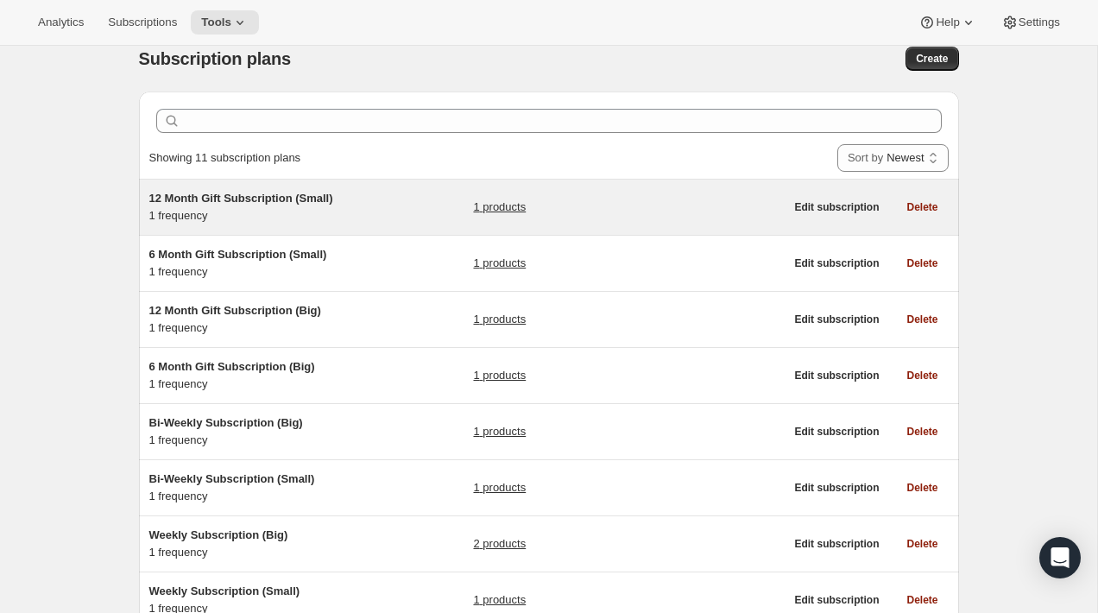
scroll to position [39, 0]
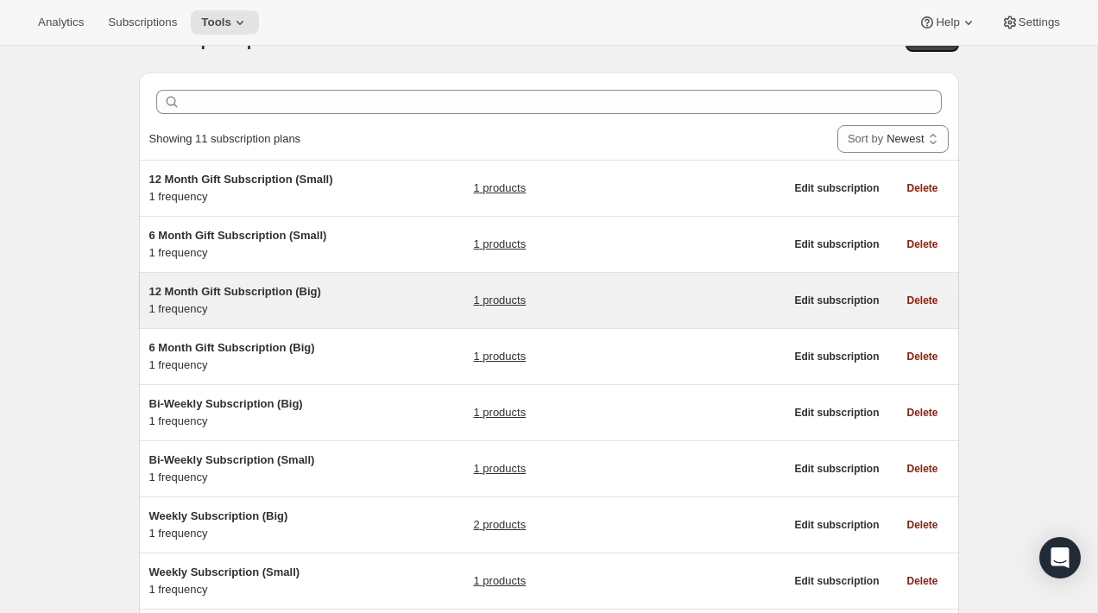
click at [350, 287] on h5 "12 Month Gift Subscription (Big)" at bounding box center [257, 291] width 216 height 17
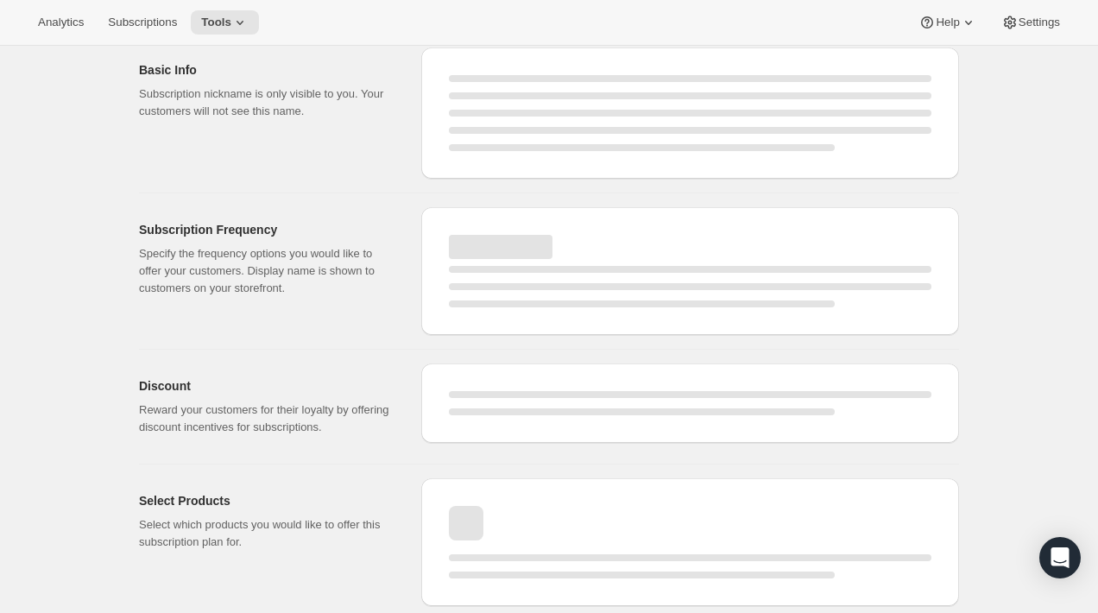
select select "WEEK"
select select "MONTH"
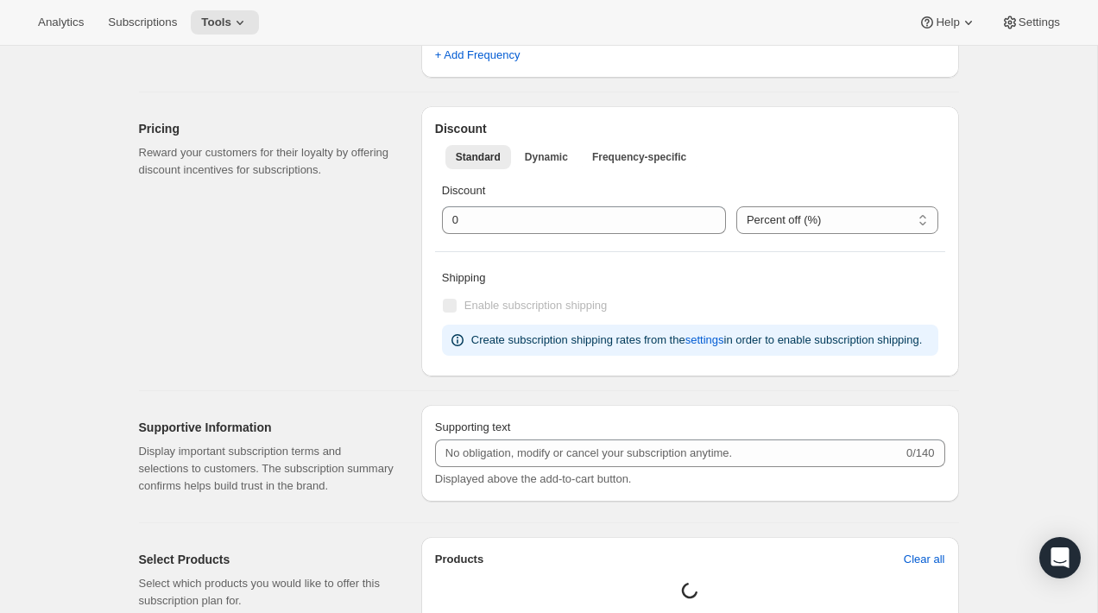
type input "12 Month Gift Subscription (Big)"
type input "12 Month Gift Subscription"
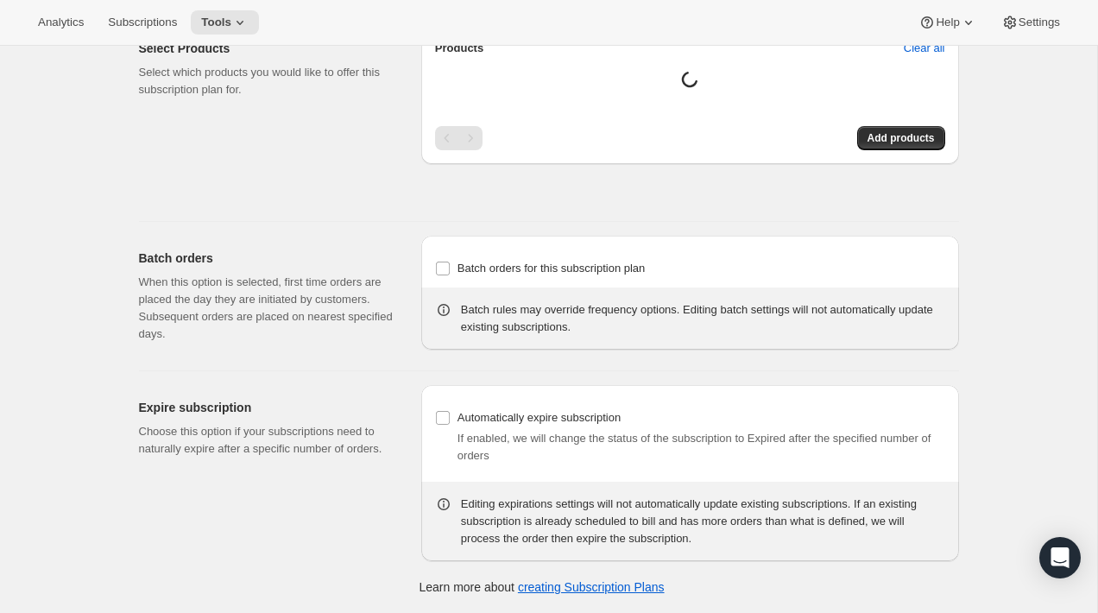
select select "MONTH"
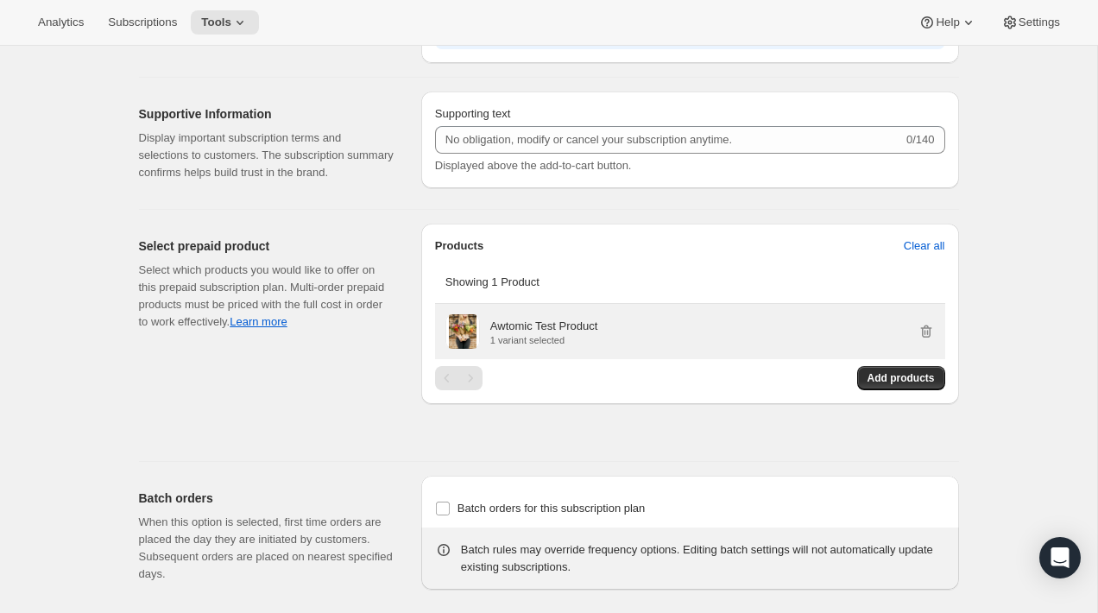
scroll to position [1541, 0]
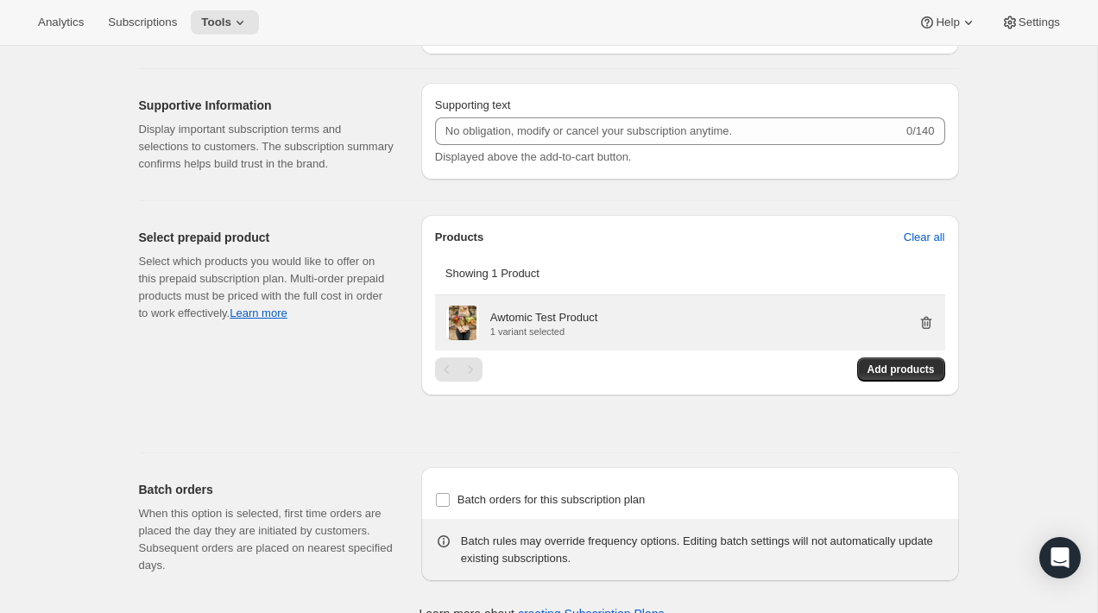
click at [919, 331] on icon "button" at bounding box center [925, 322] width 17 height 17
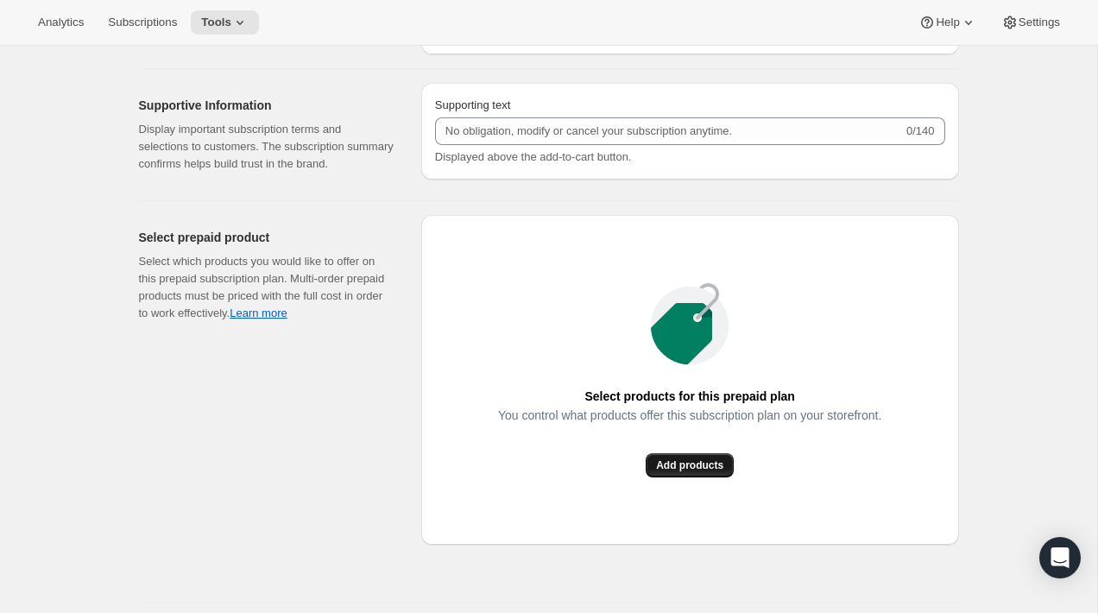
click at [703, 472] on span "Add products" at bounding box center [689, 465] width 67 height 14
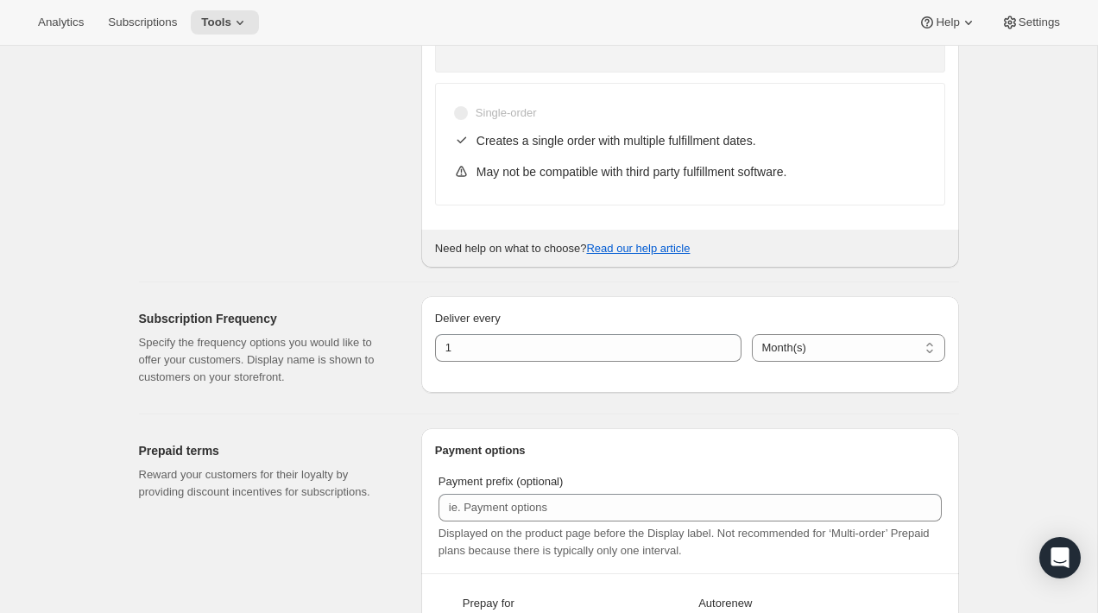
scroll to position [0, 0]
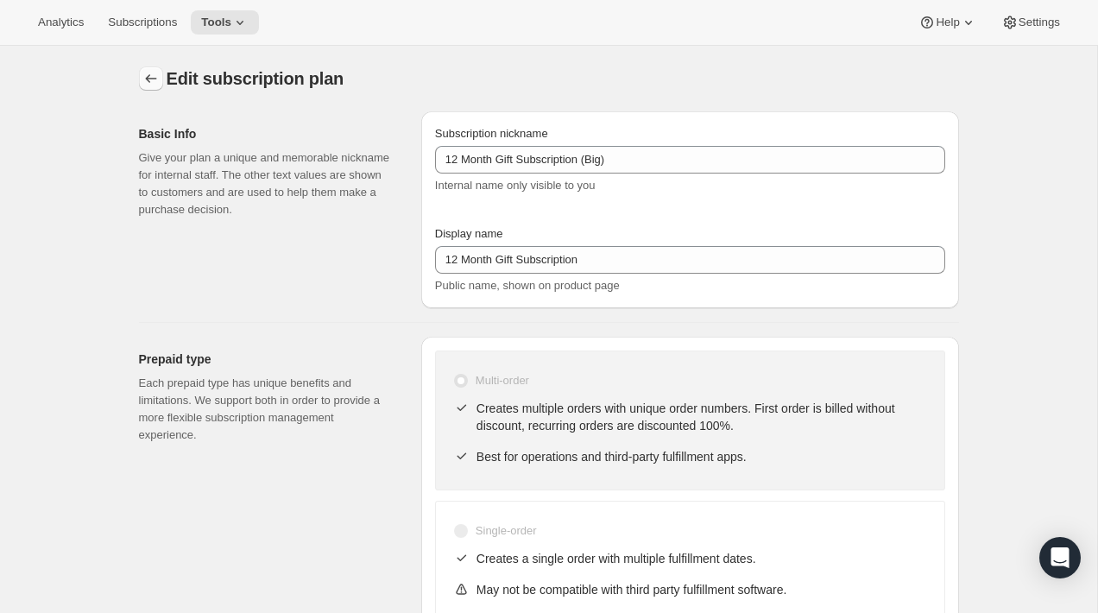
click at [139, 79] on button "Subscription plans" at bounding box center [151, 78] width 24 height 24
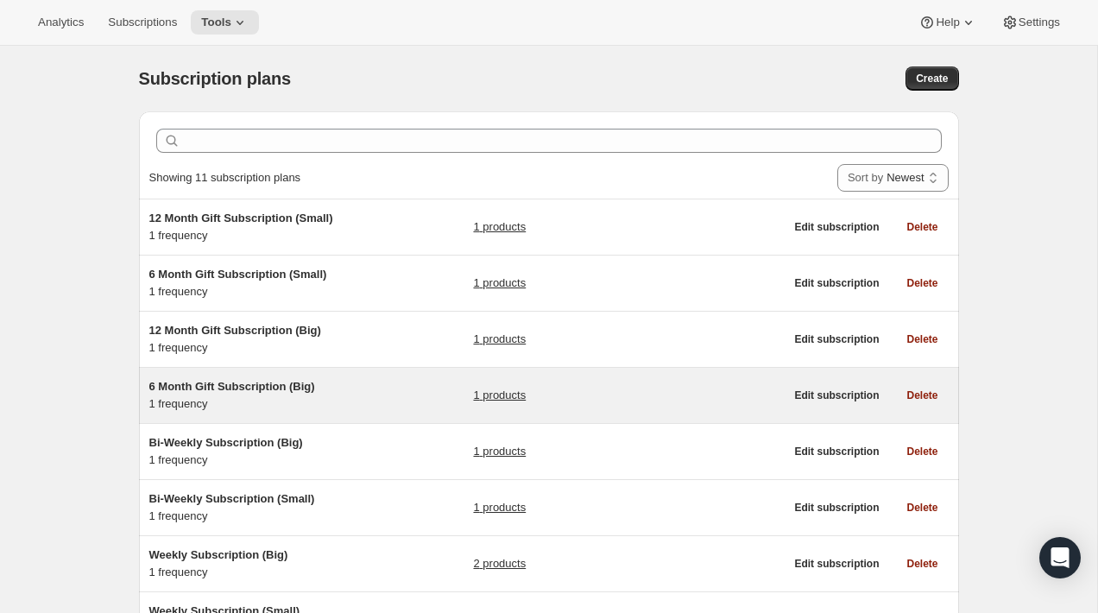
click at [350, 376] on div "6 Month Gift Subscription (Big) 1 frequency 1 products Edit subscription Delete" at bounding box center [549, 395] width 820 height 55
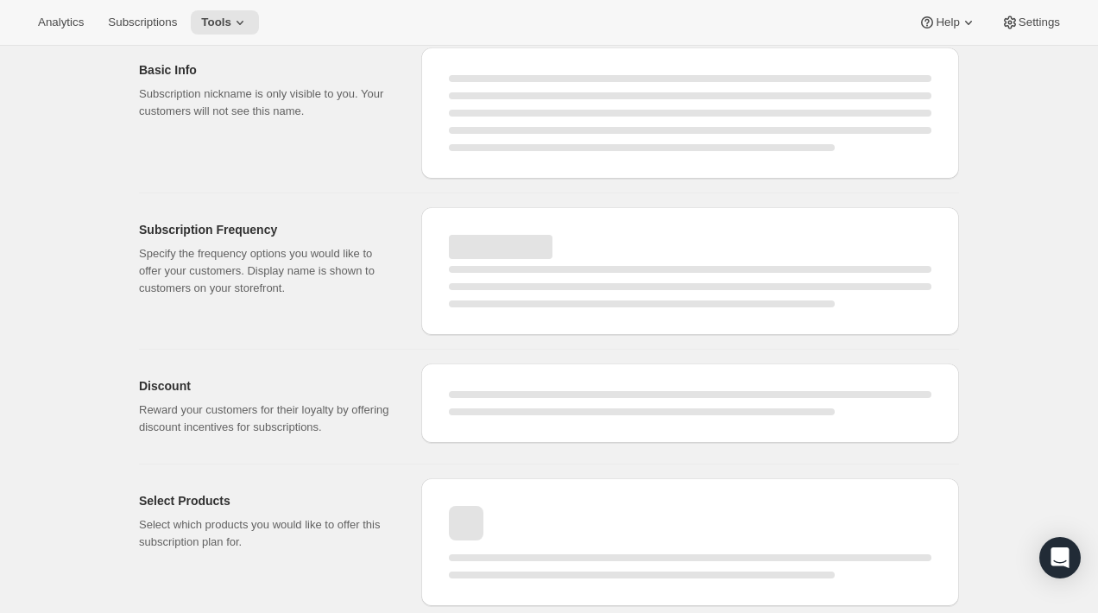
select select "WEEK"
select select "MONTH"
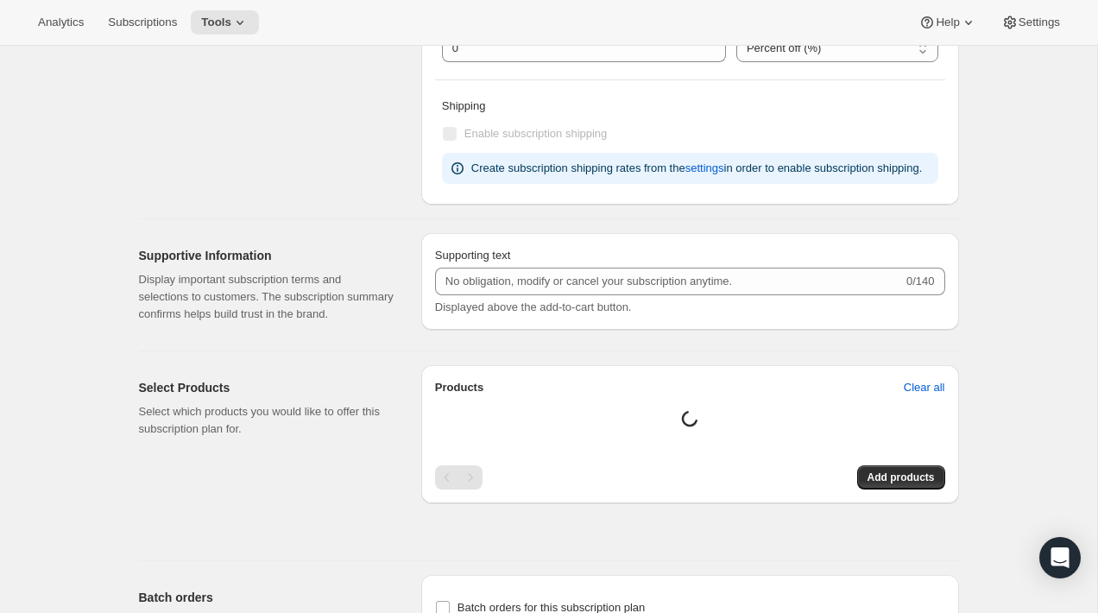
scroll to position [1620, 0]
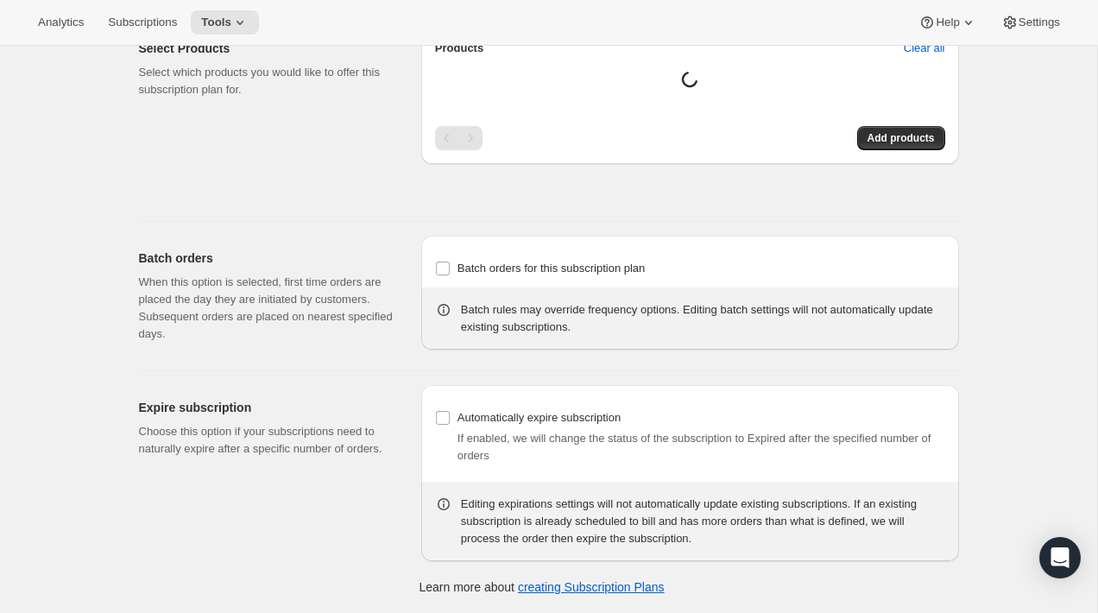
type input "6 Month Gift Subscription (Big)"
type input "6 Month Gift Subscription"
select select "MONTH"
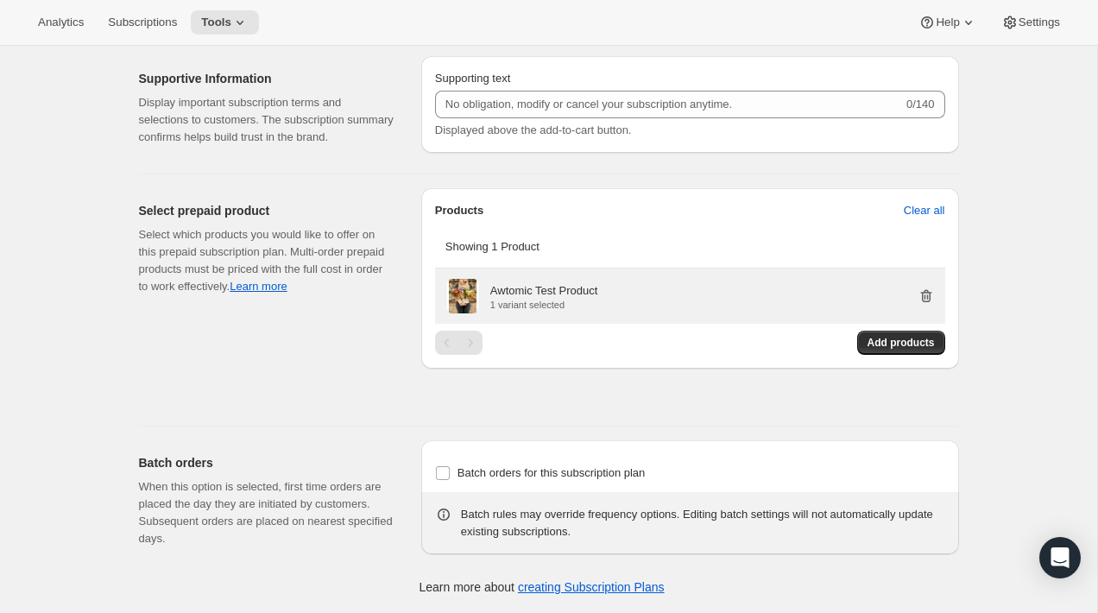
click at [921, 295] on icon "button" at bounding box center [925, 296] width 11 height 13
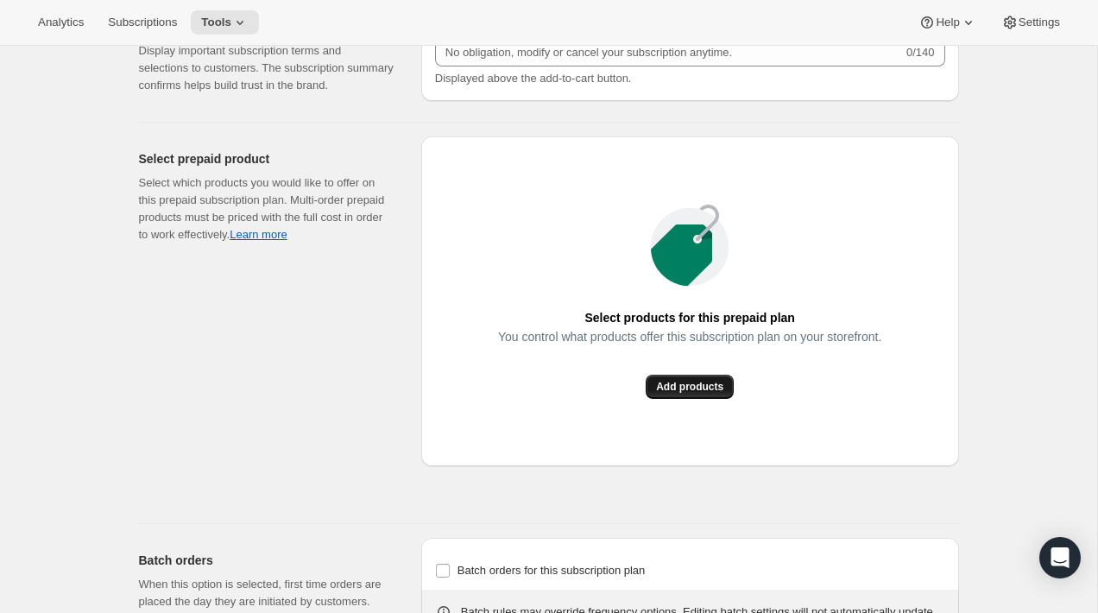
click at [697, 394] on span "Add products" at bounding box center [689, 387] width 67 height 14
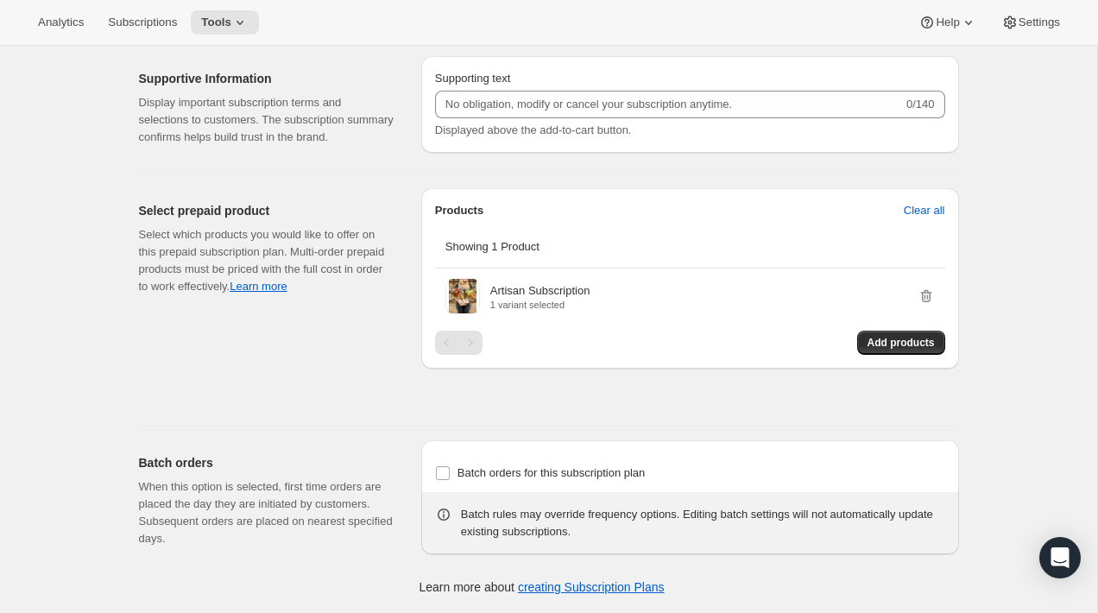
click at [374, 466] on h2 "Batch orders" at bounding box center [266, 462] width 255 height 17
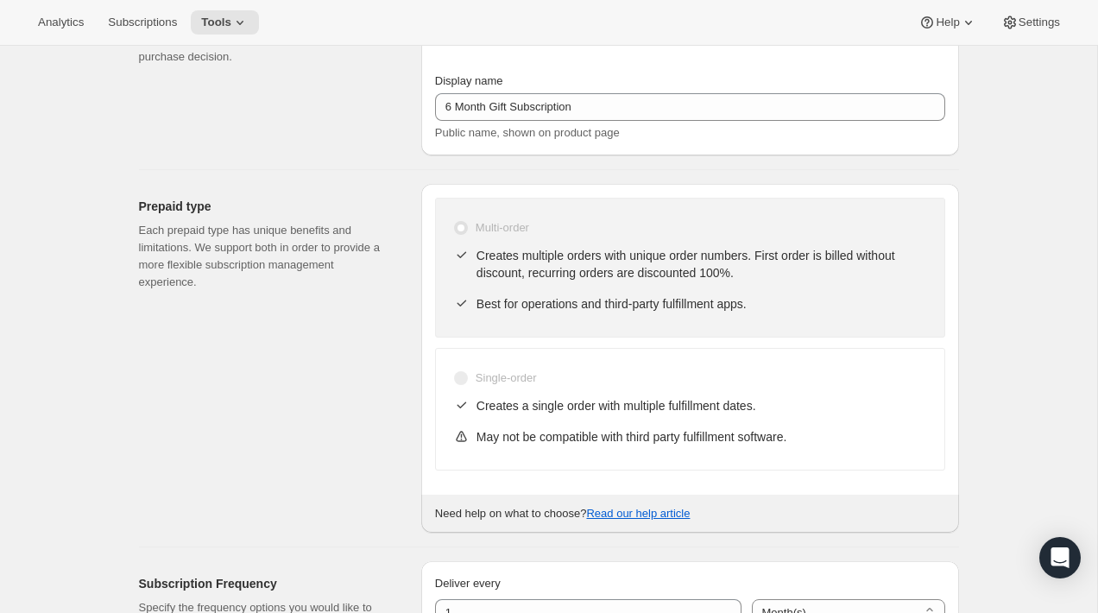
scroll to position [0, 0]
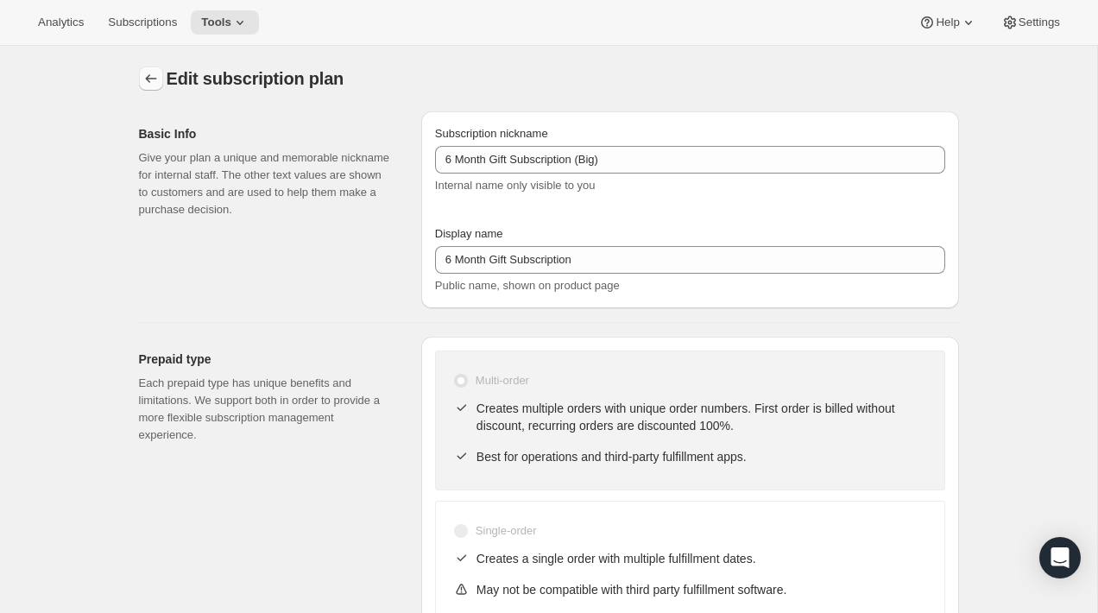
click at [152, 81] on icon "Subscription plans" at bounding box center [150, 78] width 17 height 17
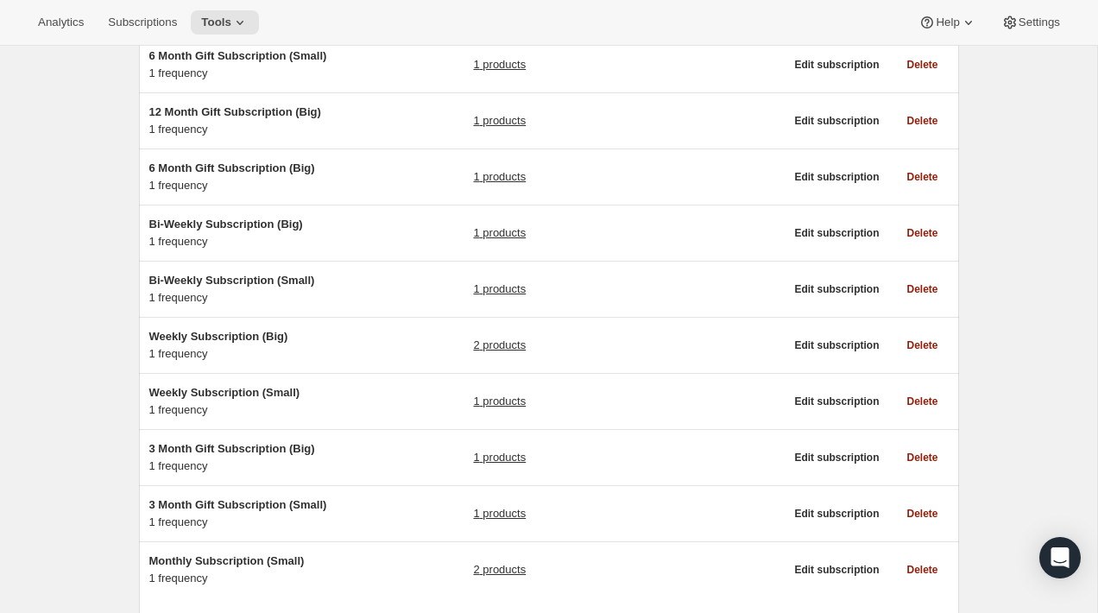
scroll to position [236, 0]
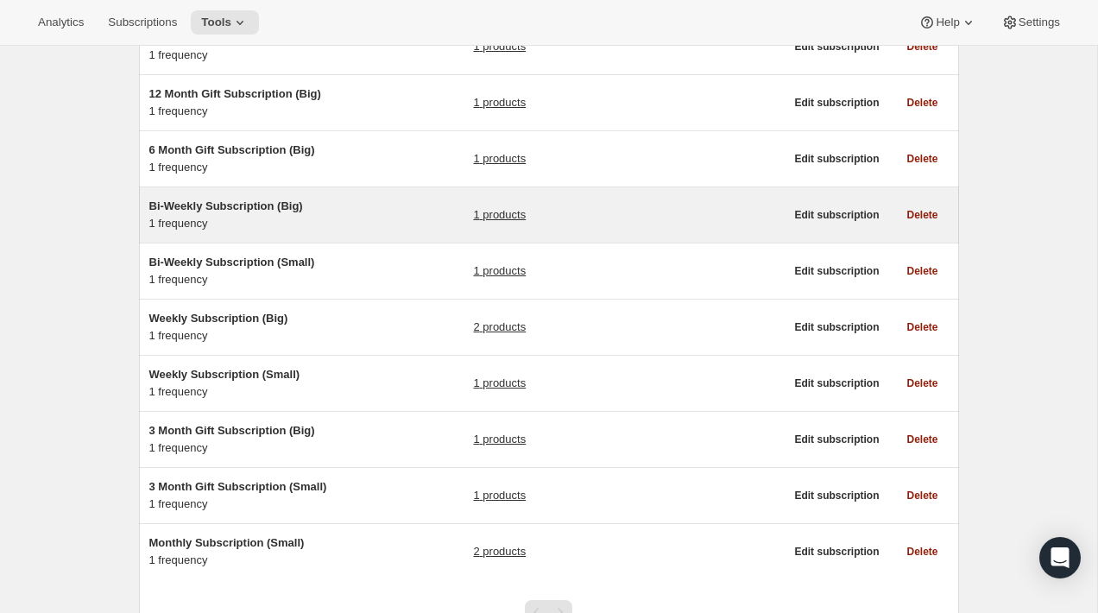
click at [329, 210] on h5 "Bi-Weekly Subscription (Big)" at bounding box center [257, 206] width 216 height 17
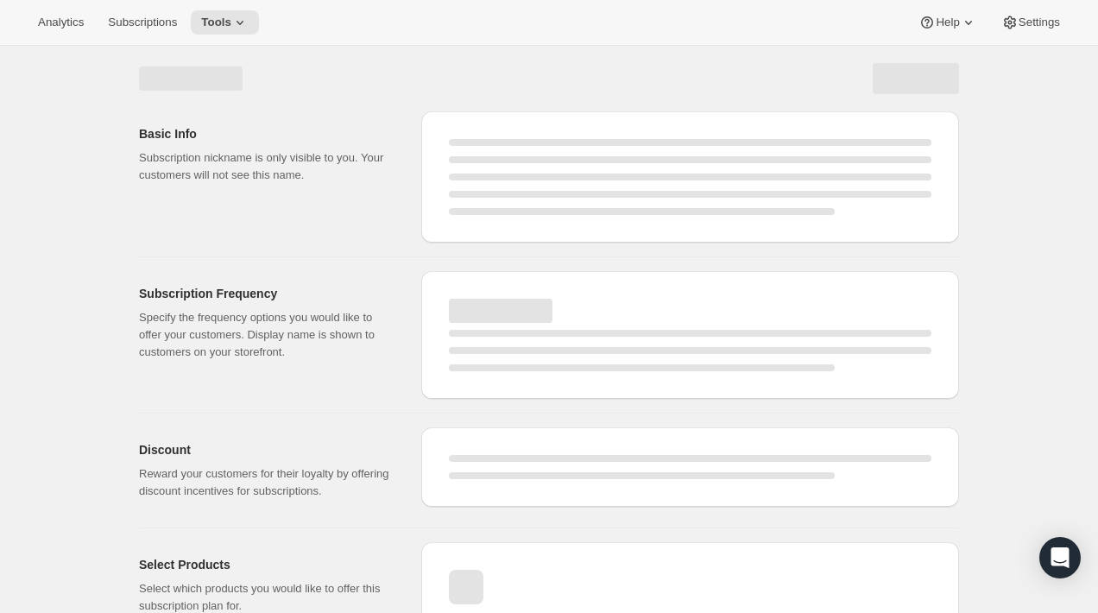
select select "WEEK"
select select "MONTH"
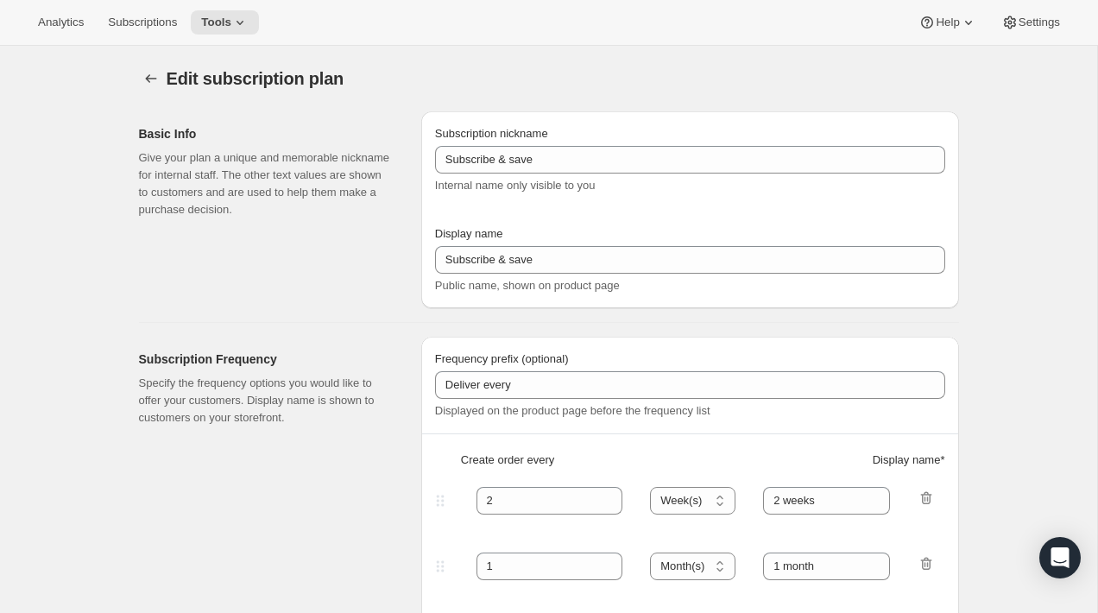
type input "Bi-Weekly Subscription (Big)"
type input "Bi-Weekly"
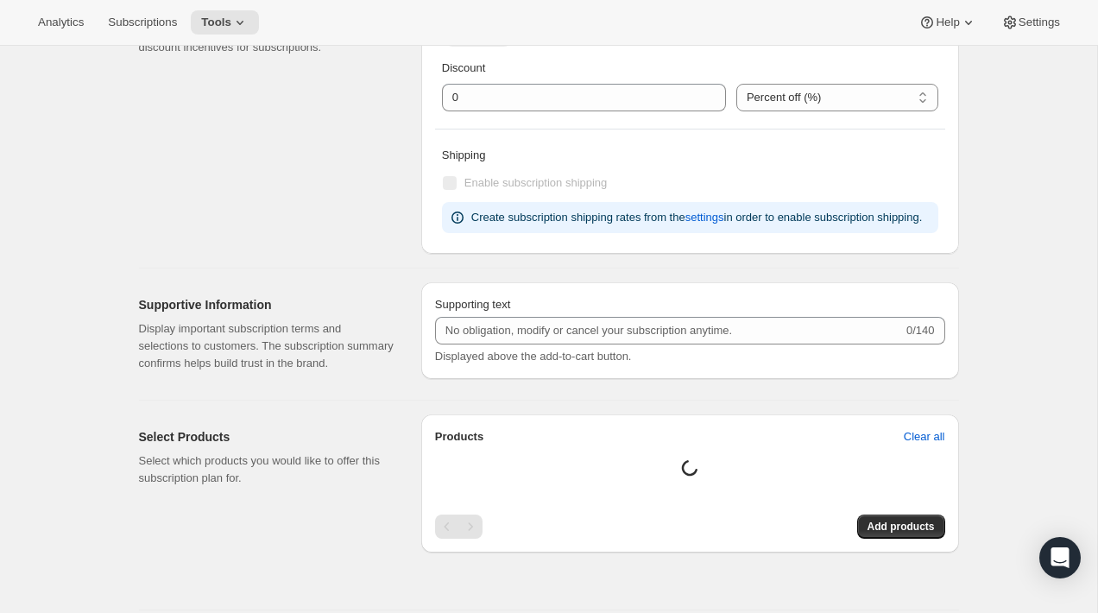
select select "ENABLED"
select select "WEEK"
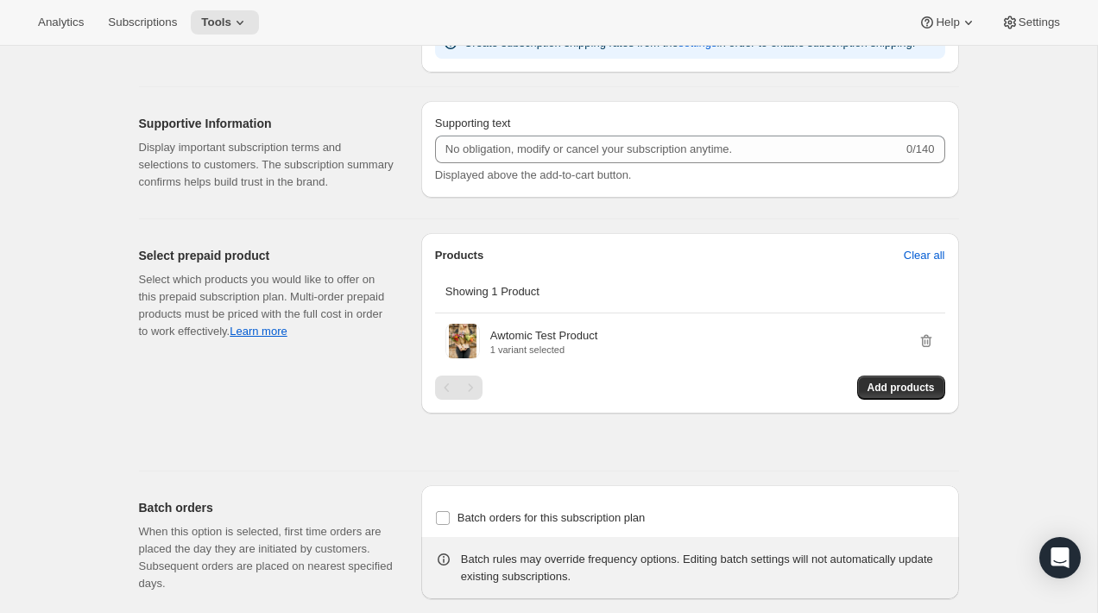
scroll to position [1620, 0]
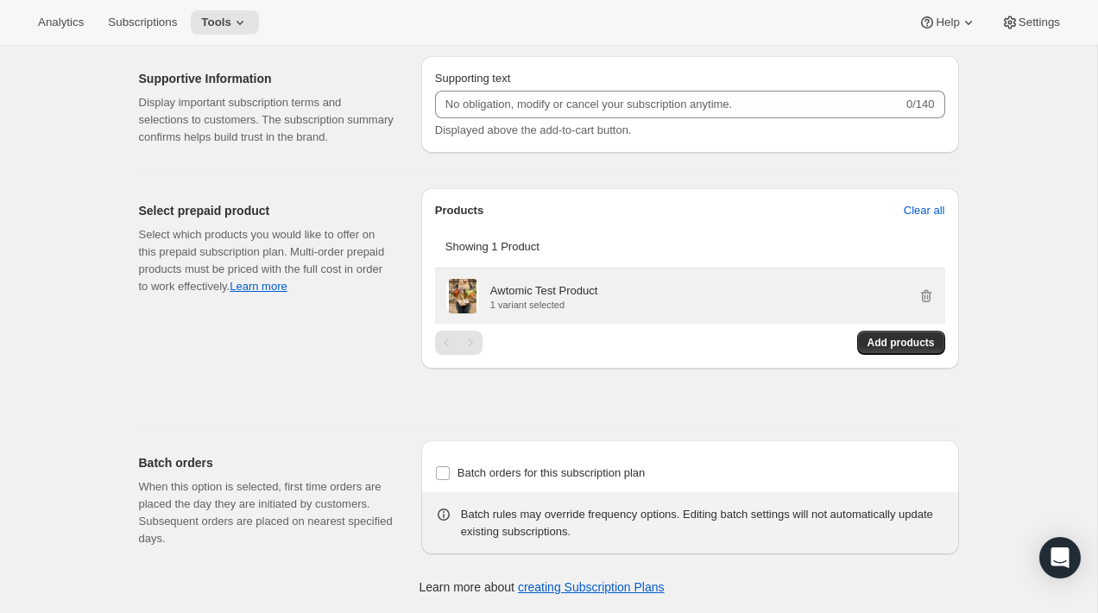
click at [939, 293] on div "Awtomic Test Product 1 variant selected" at bounding box center [690, 295] width 510 height 55
click at [930, 293] on icon "button" at bounding box center [925, 296] width 11 height 13
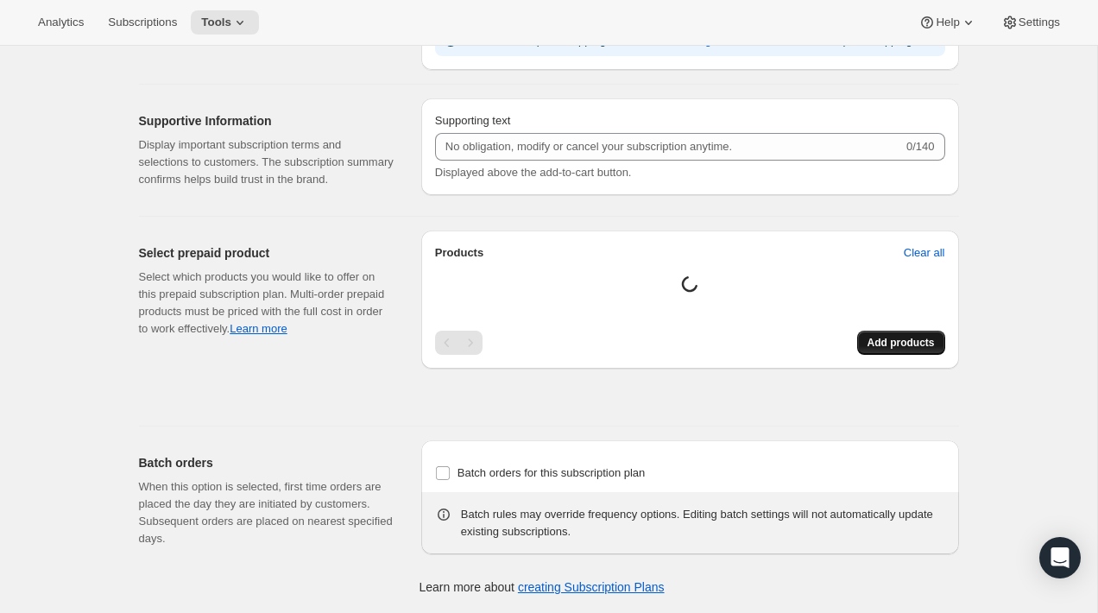
click at [904, 340] on span "Add products" at bounding box center [900, 343] width 67 height 14
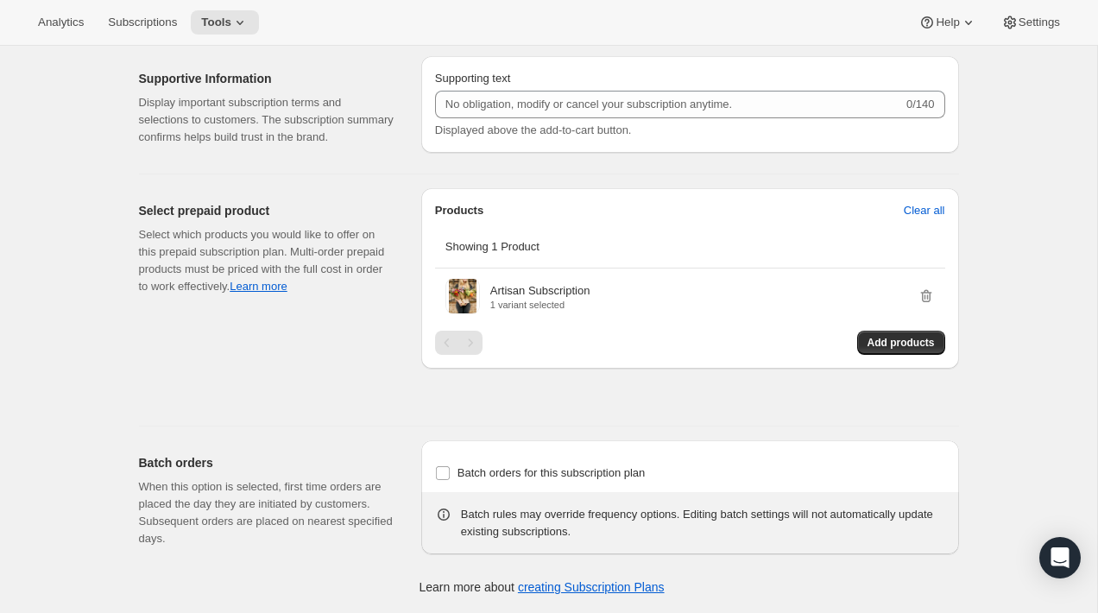
click at [343, 412] on div "Select prepaid product Select which products you would like to offer on this pr…" at bounding box center [273, 300] width 268 height 224
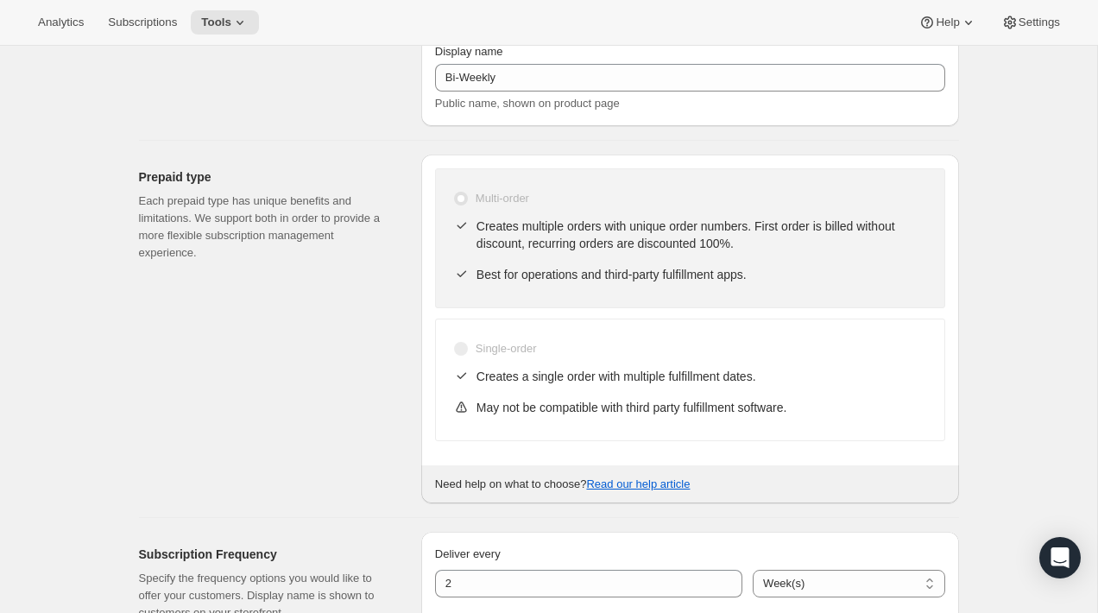
scroll to position [0, 0]
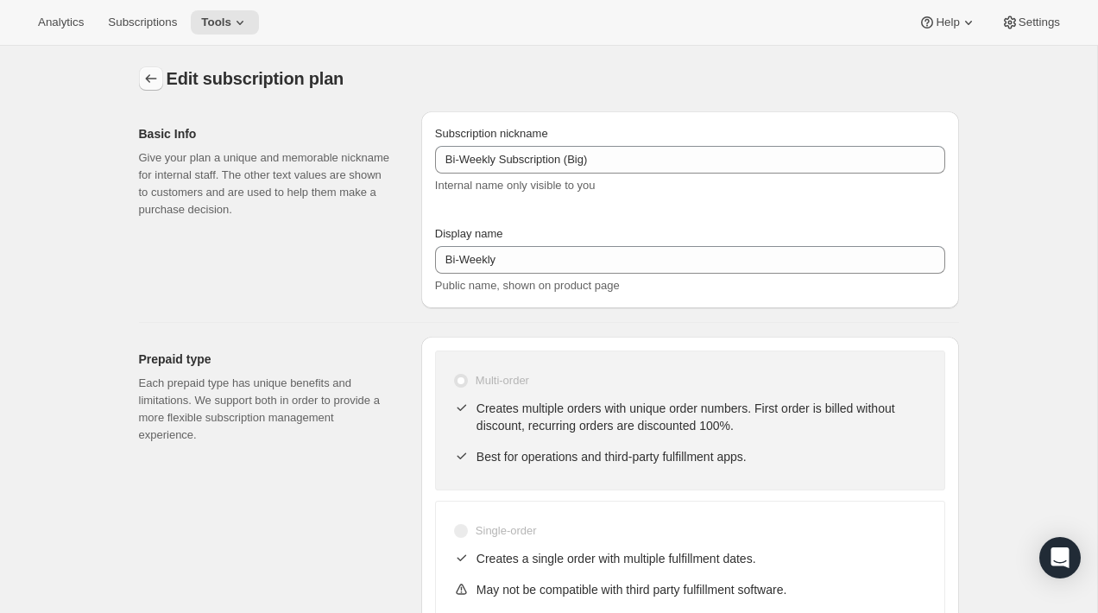
click at [148, 79] on icon "Subscription plans" at bounding box center [150, 78] width 11 height 9
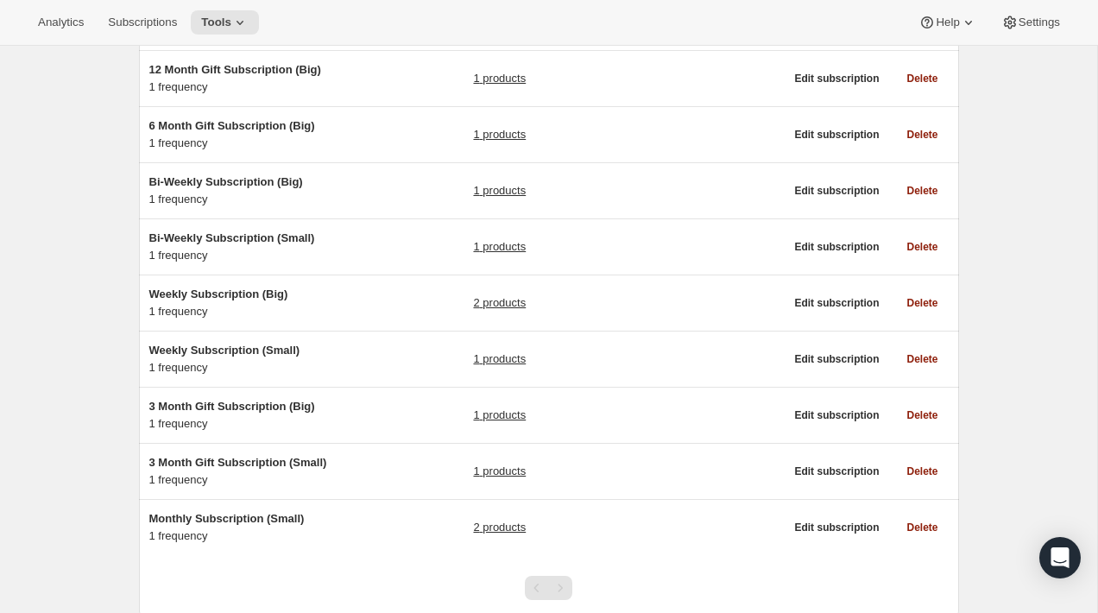
scroll to position [301, 0]
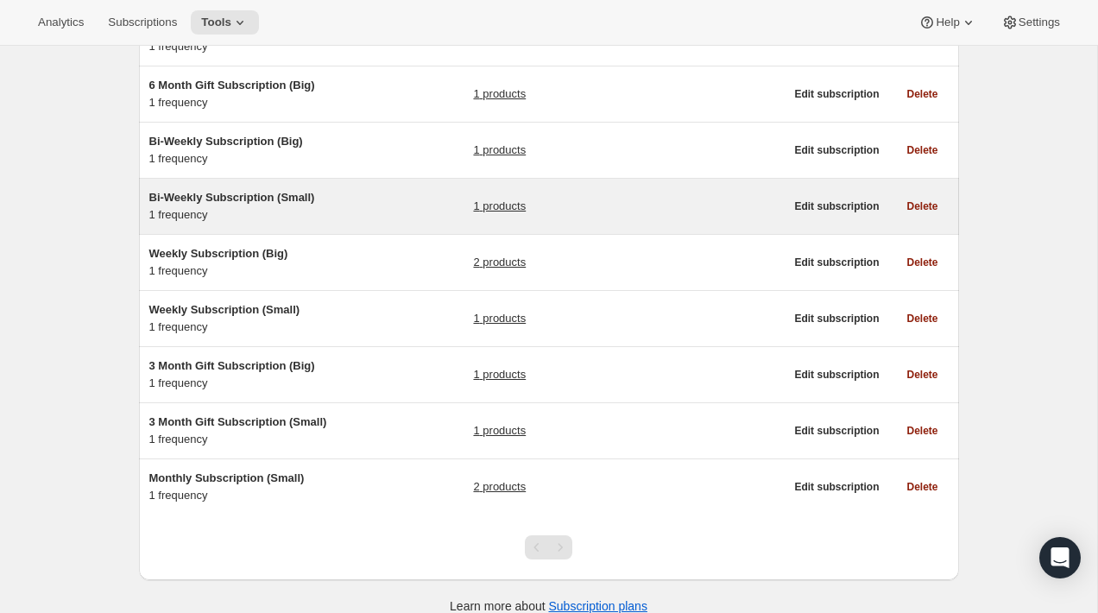
click at [349, 213] on div "Bi-Weekly Subscription (Small) 1 frequency" at bounding box center [257, 206] width 216 height 35
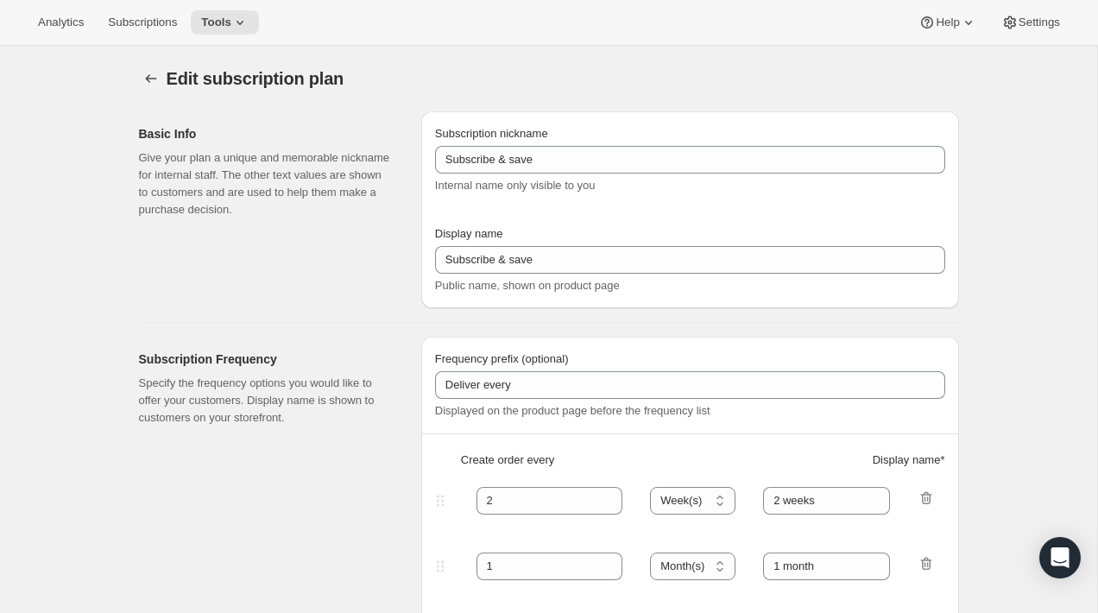
type input "Bi-Weekly Subscription (Small)"
type input "Bi-Weekly"
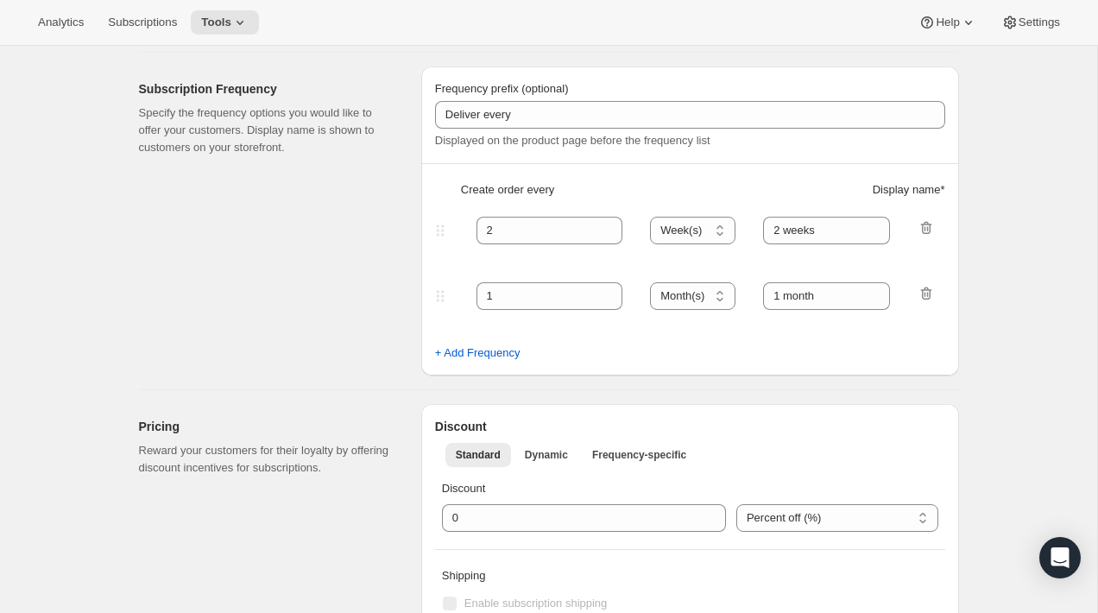
select select "ENABLED"
select select "WEEK"
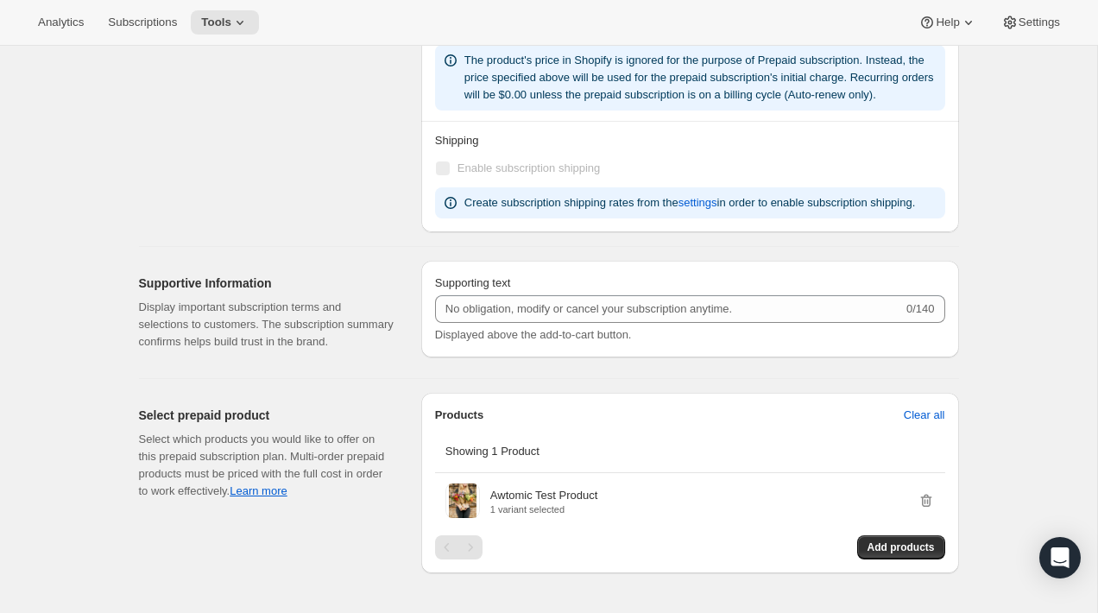
scroll to position [1620, 0]
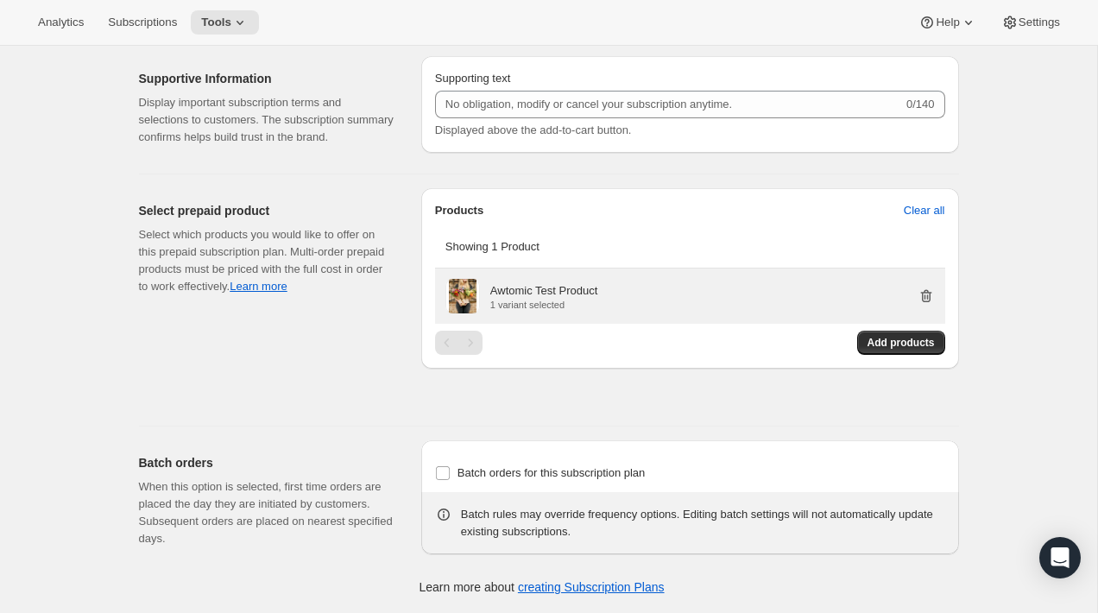
click at [922, 293] on icon "button" at bounding box center [925, 296] width 11 height 13
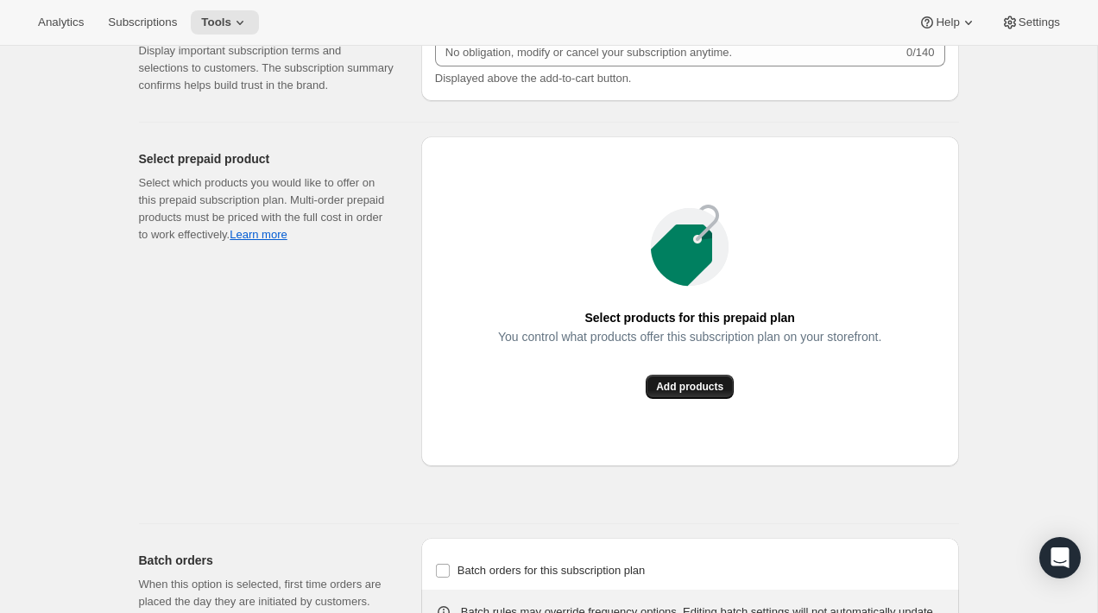
click at [709, 394] on span "Add products" at bounding box center [689, 387] width 67 height 14
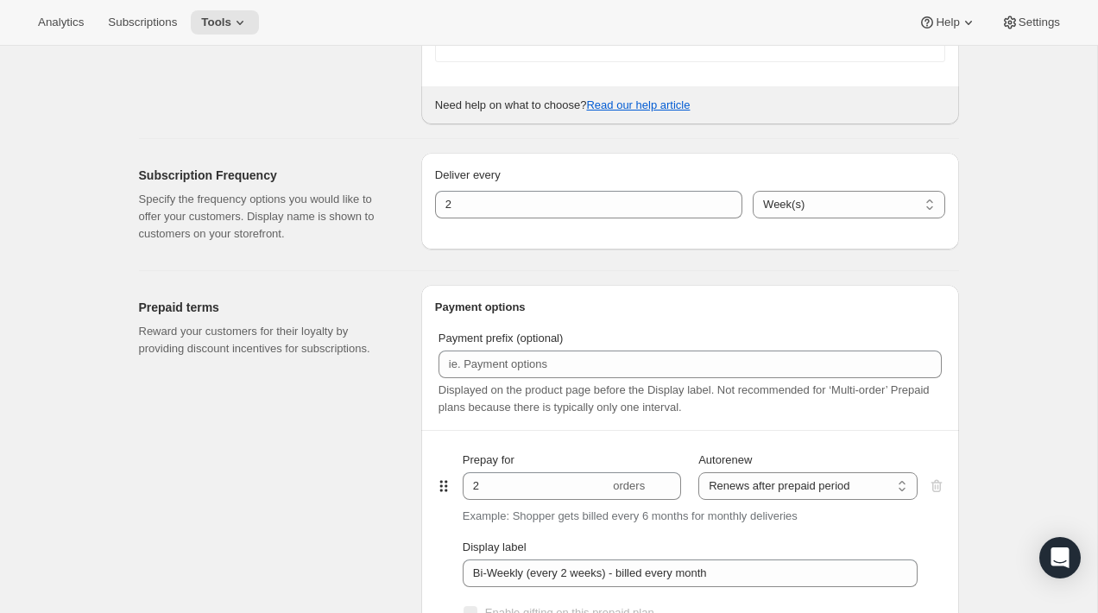
scroll to position [0, 0]
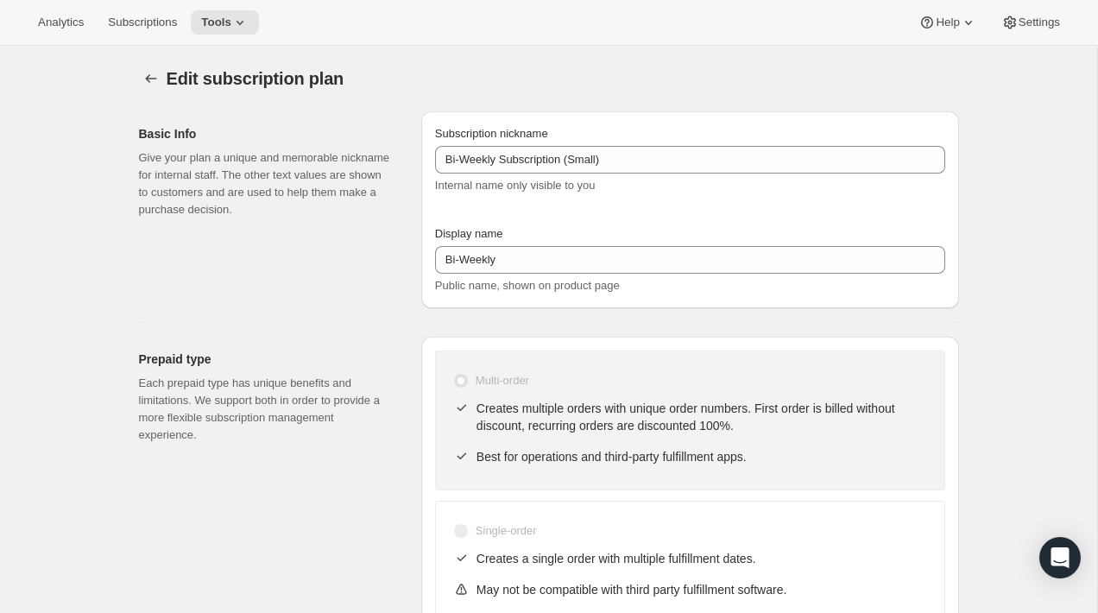
click at [362, 331] on div "Prepaid type Each prepaid type has unique benefits and limitations. We support …" at bounding box center [542, 504] width 834 height 362
click at [145, 78] on icon "Subscription plans" at bounding box center [150, 78] width 17 height 17
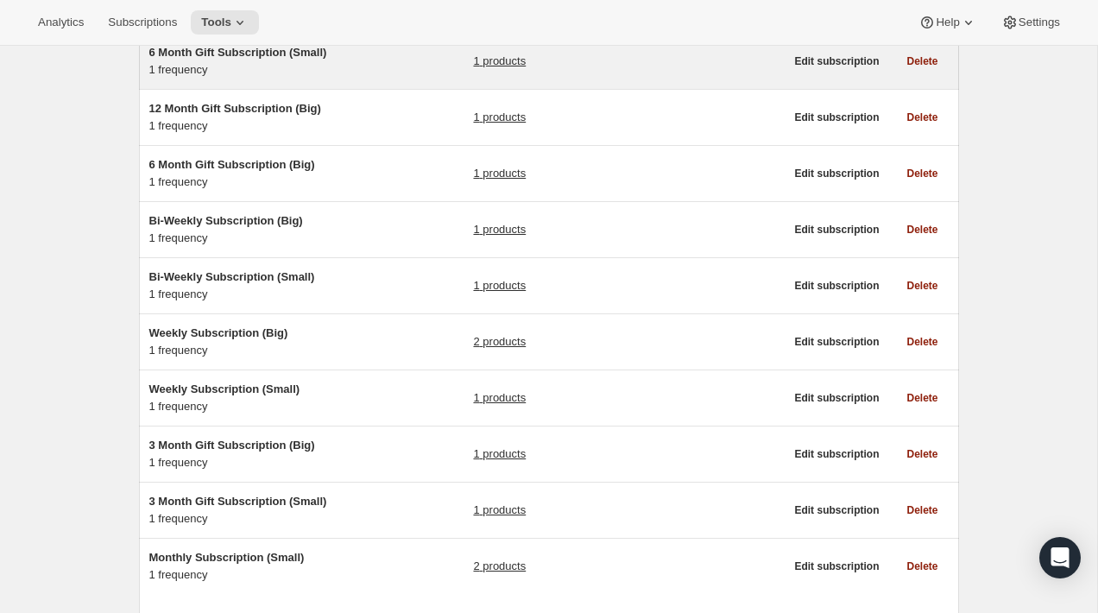
scroll to position [223, 0]
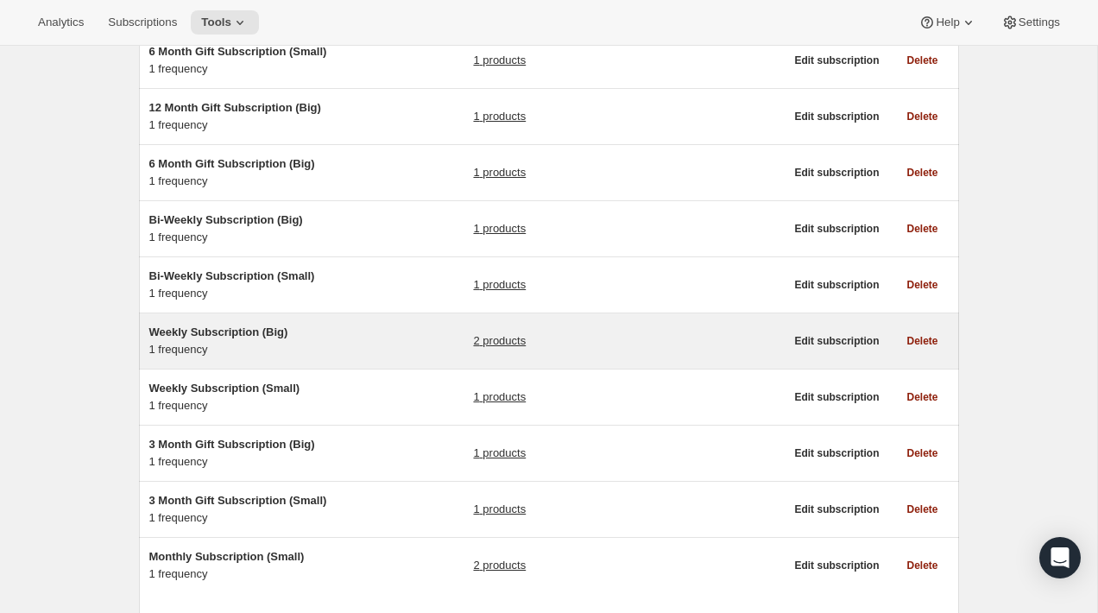
click at [316, 344] on div "Weekly Subscription (Big) 1 frequency" at bounding box center [257, 341] width 216 height 35
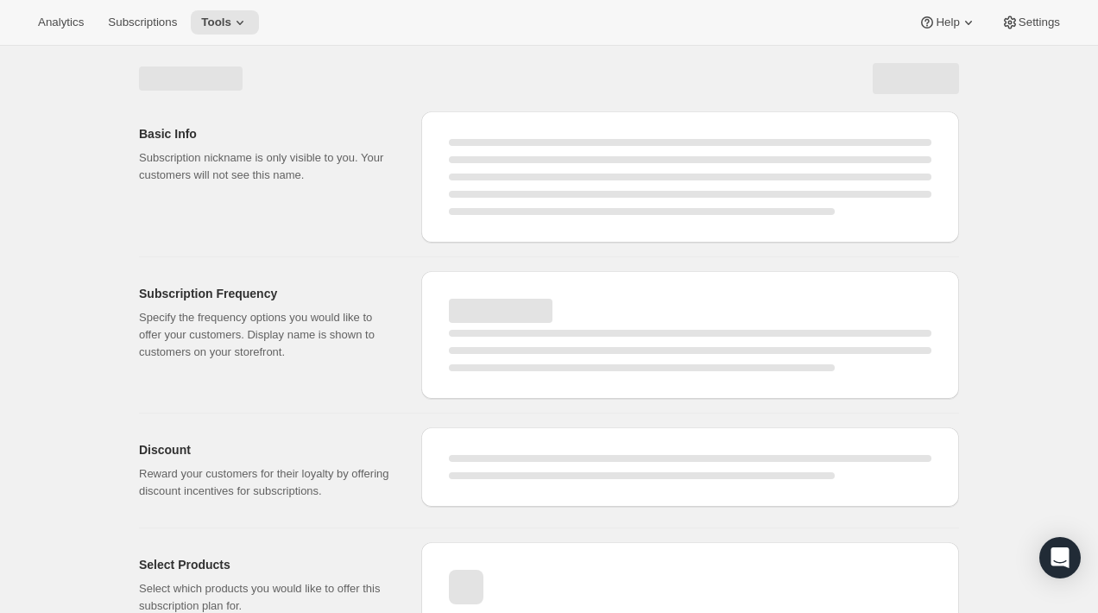
select select "WEEK"
select select "MONTH"
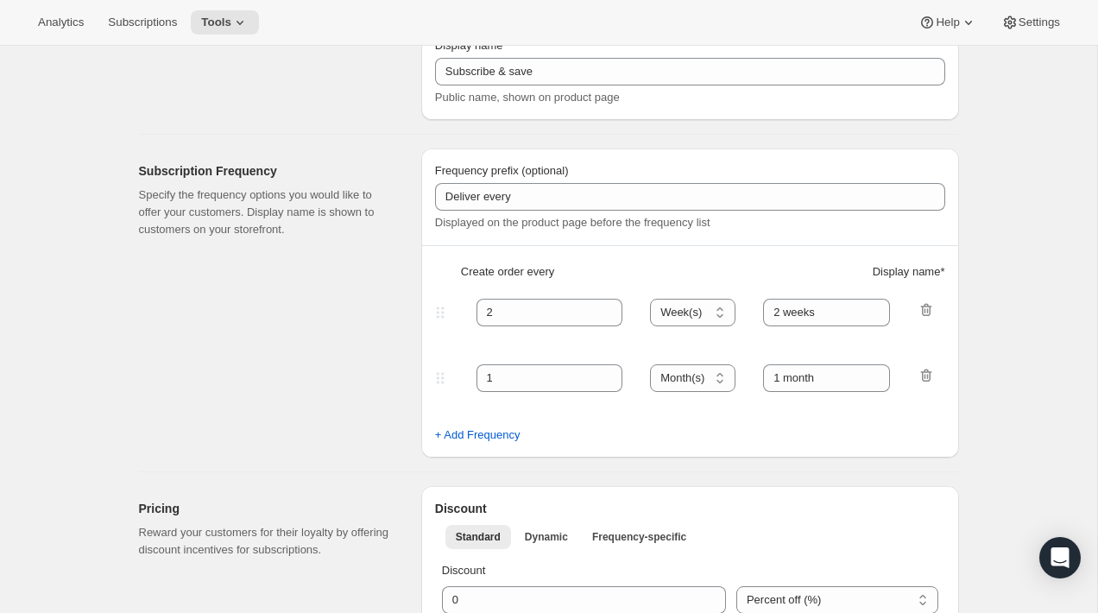
type input "Weekly Subscription (Big)"
type input "Weekly"
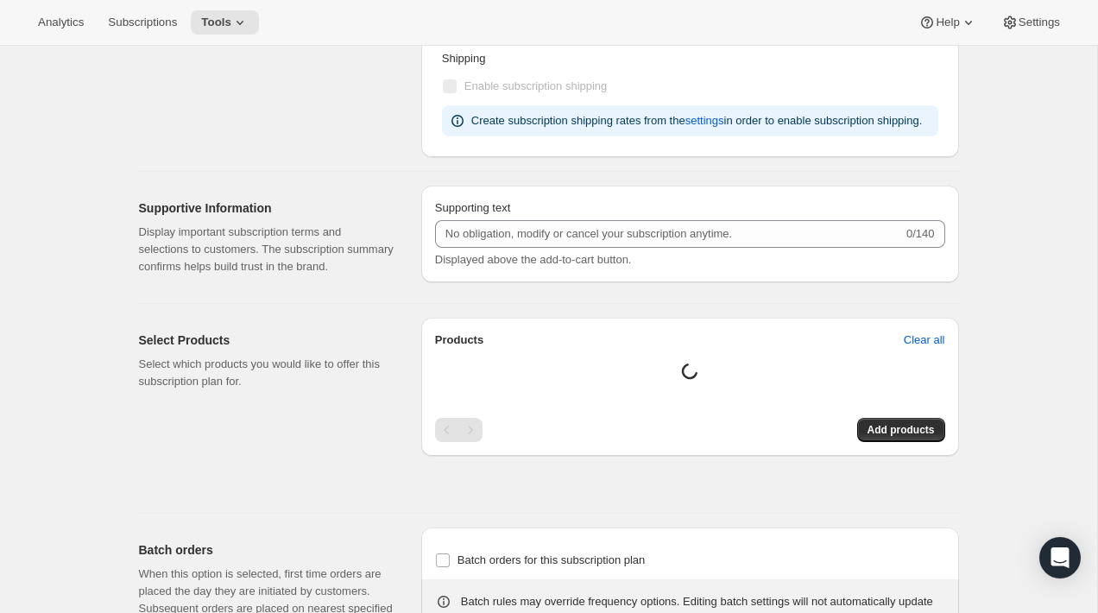
select select "ENABLED"
select select "WEEK"
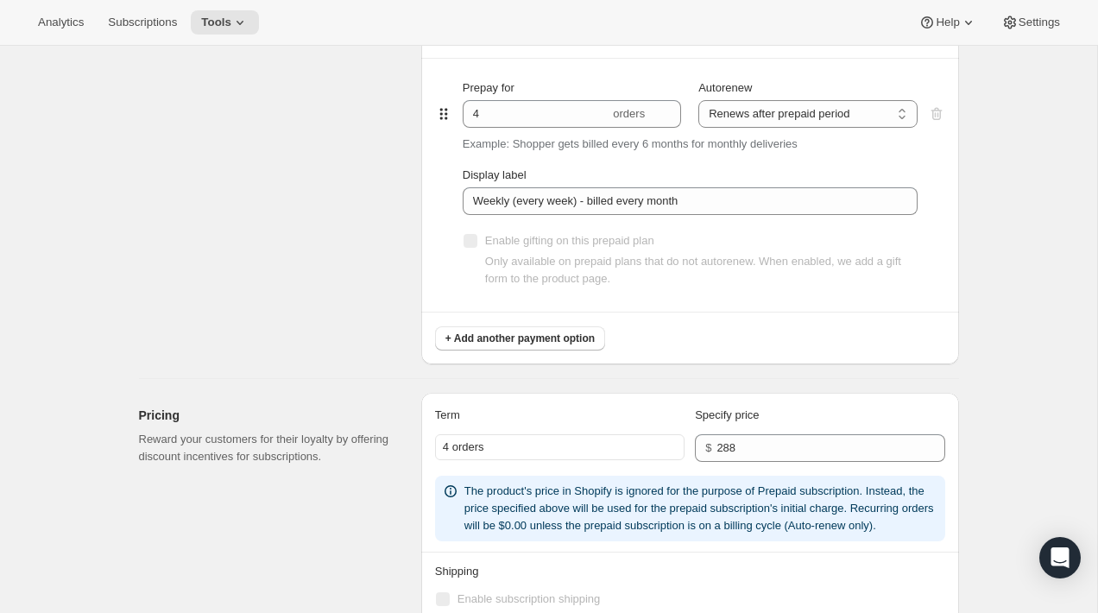
scroll to position [1620, 0]
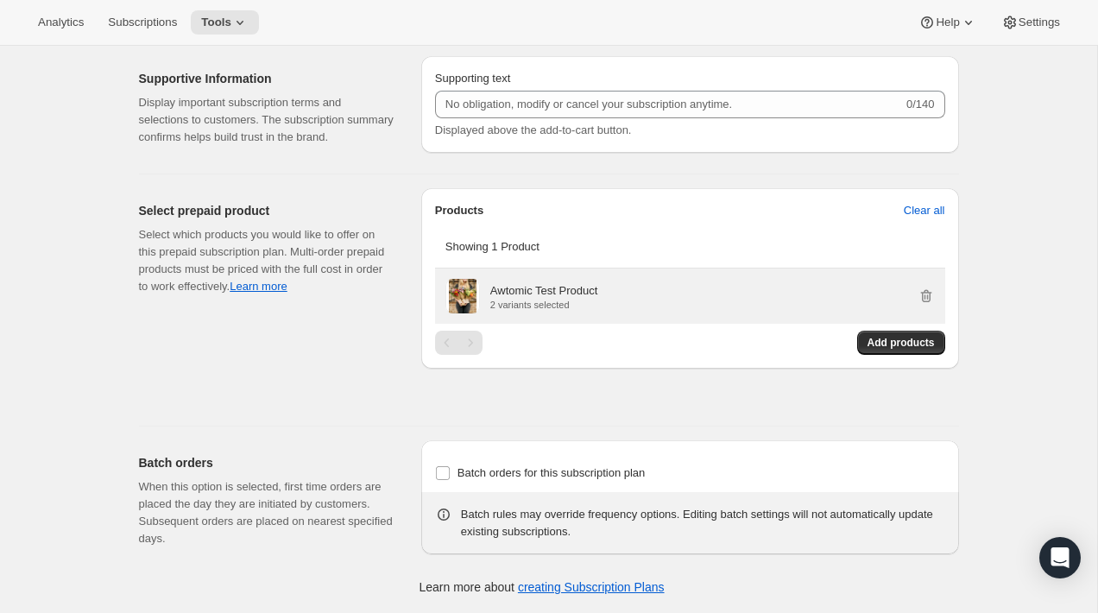
click at [747, 306] on div "Awtomic Test Product 2 variants selected" at bounding box center [712, 296] width 444 height 28
click at [848, 292] on div "Awtomic Test Product 2 variants selected" at bounding box center [712, 296] width 444 height 28
click at [924, 293] on icon "button" at bounding box center [925, 295] width 17 height 17
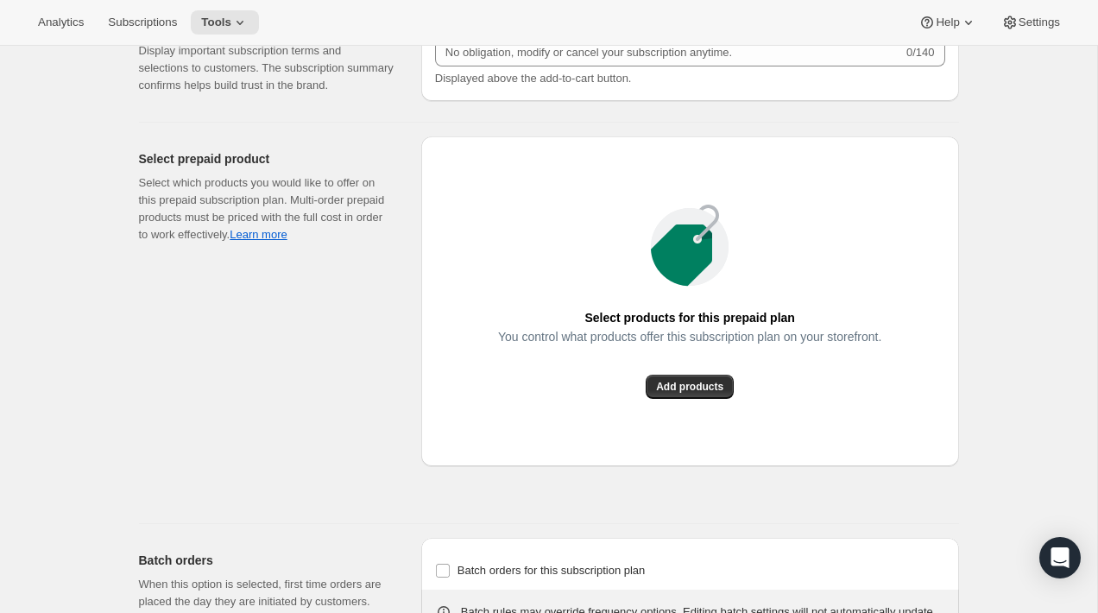
click at [881, 290] on div at bounding box center [689, 247] width 383 height 86
click at [690, 399] on button "Add products" at bounding box center [690, 387] width 88 height 24
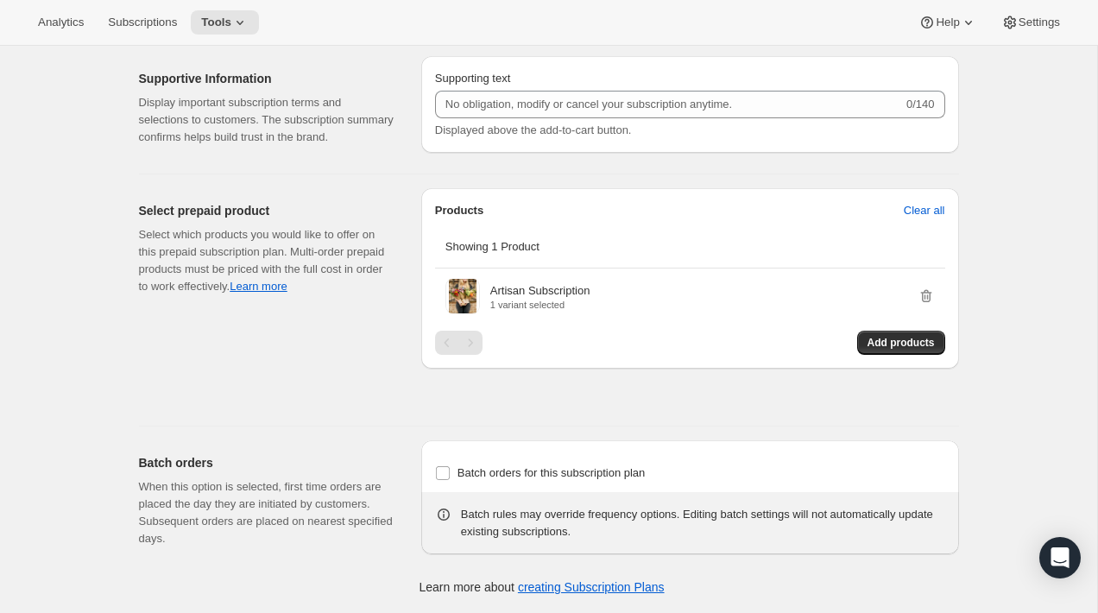
click at [243, 505] on p "When this option is selected, first time orders are placed the day they are ini…" at bounding box center [266, 512] width 255 height 69
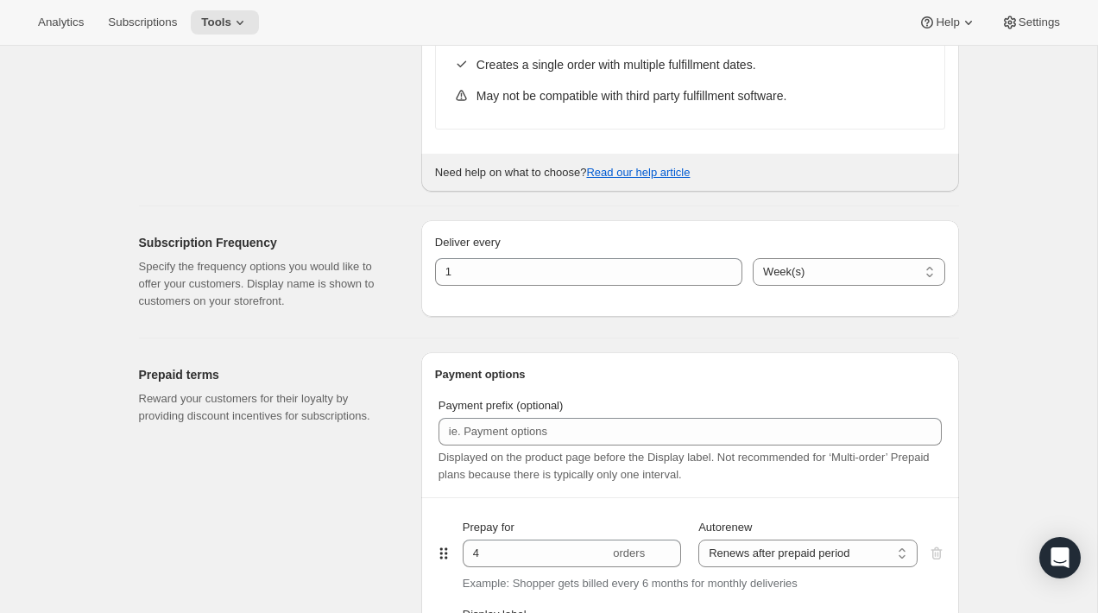
scroll to position [0, 0]
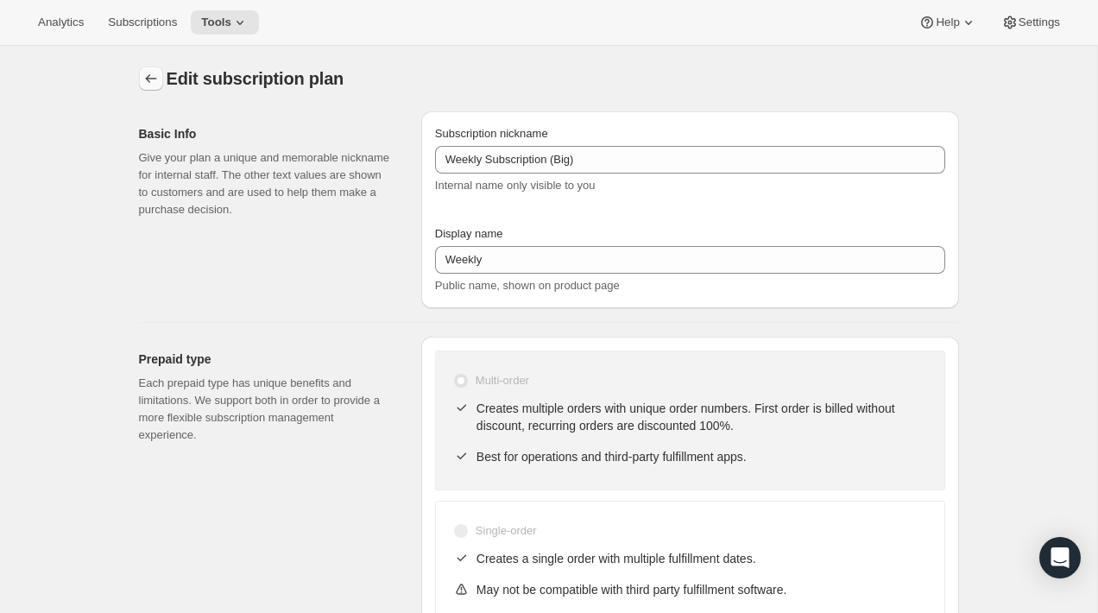
click at [150, 75] on icon "Subscription plans" at bounding box center [150, 78] width 17 height 17
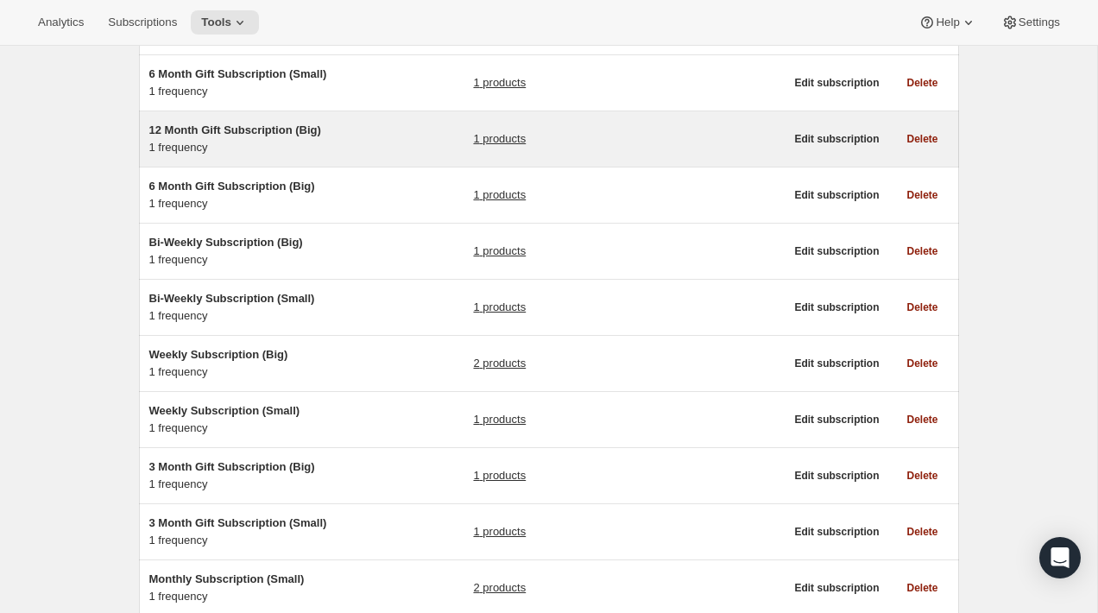
scroll to position [244, 0]
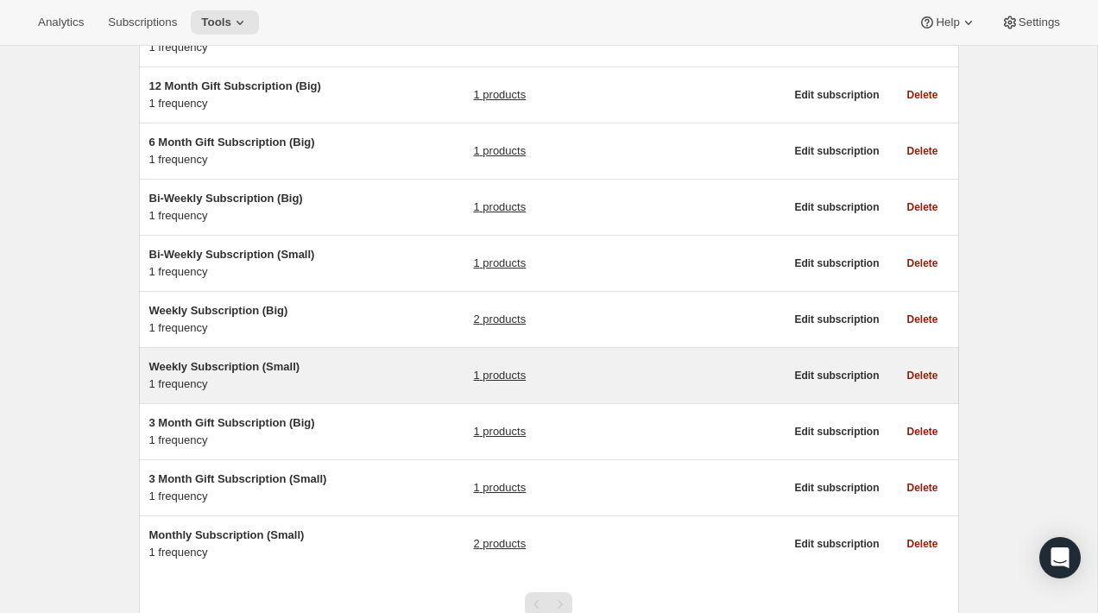
click at [343, 375] on h5 "Weekly Subscription (Small)" at bounding box center [257, 366] width 216 height 17
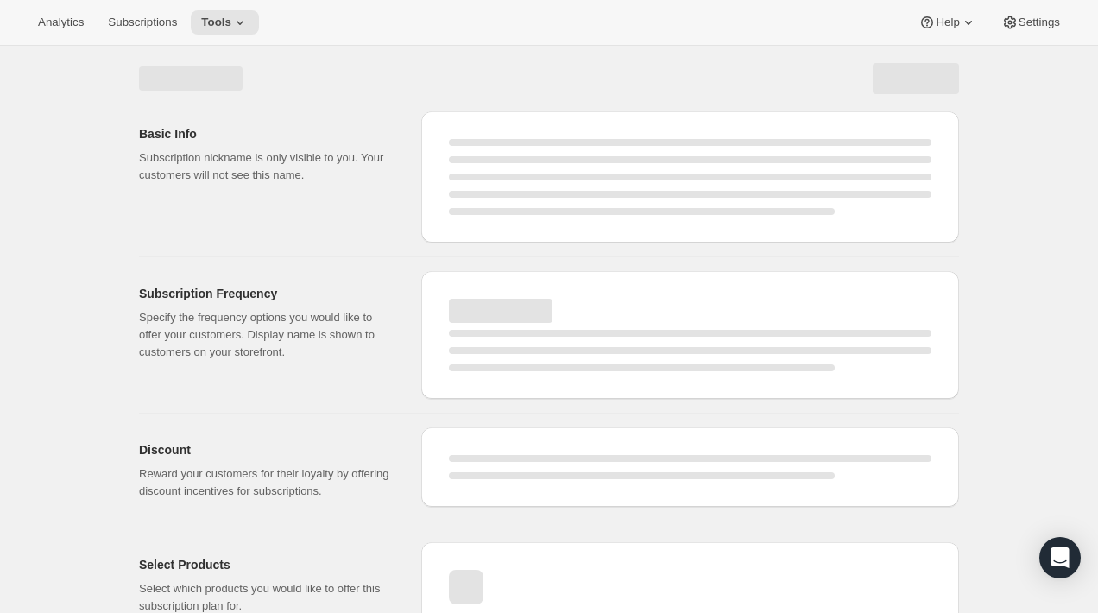
select select "WEEK"
select select "MONTH"
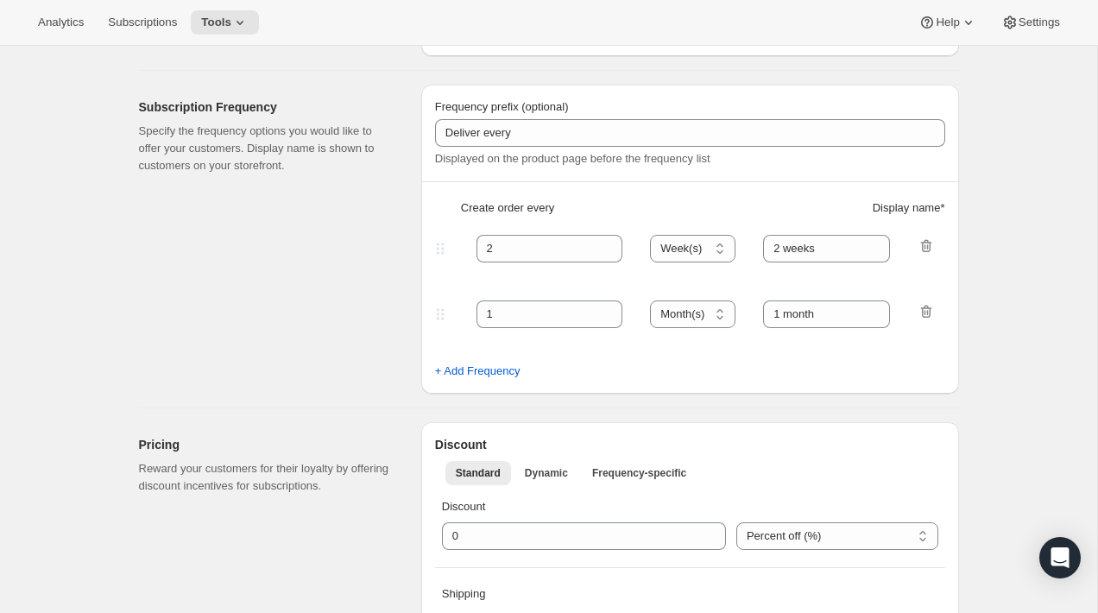
type input "Weekly Subscription (Small)"
type input "Weekly"
select select "ENABLED"
select select "WEEK"
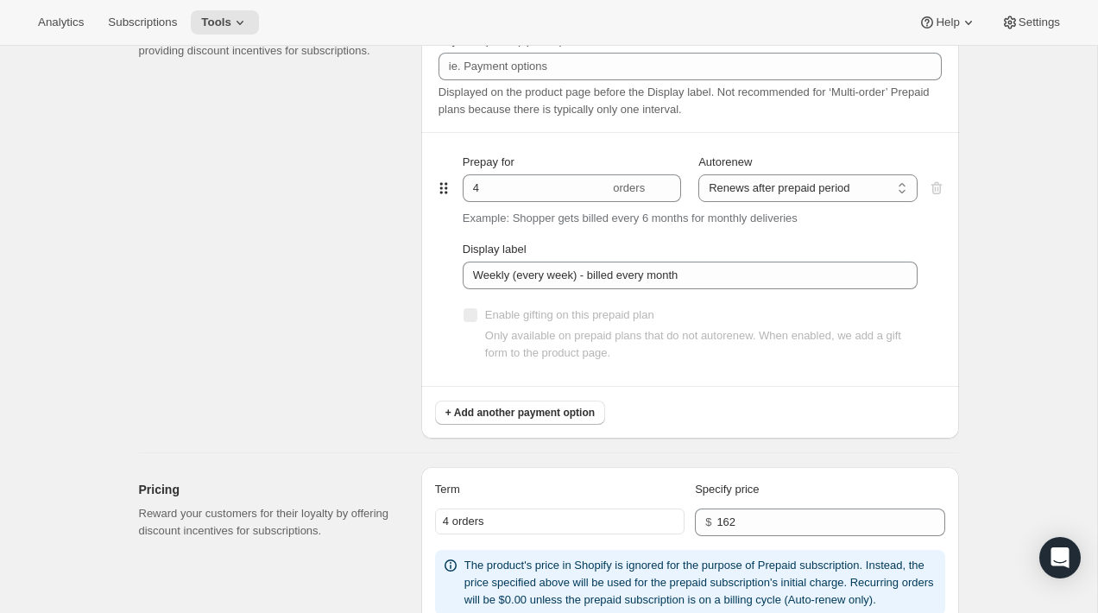
scroll to position [1620, 0]
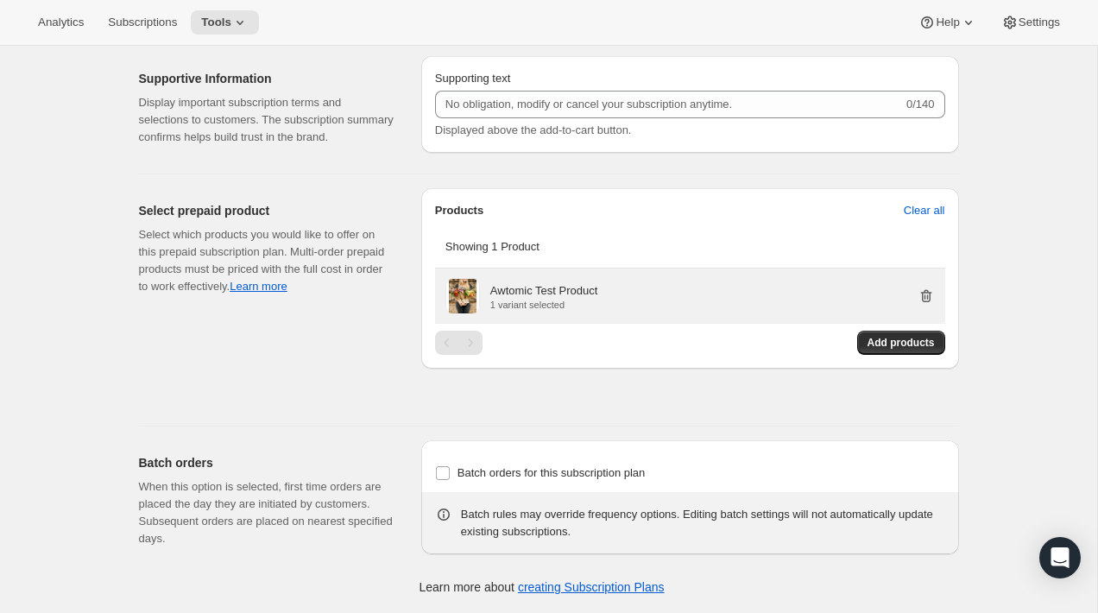
click at [926, 294] on icon "button" at bounding box center [925, 295] width 17 height 17
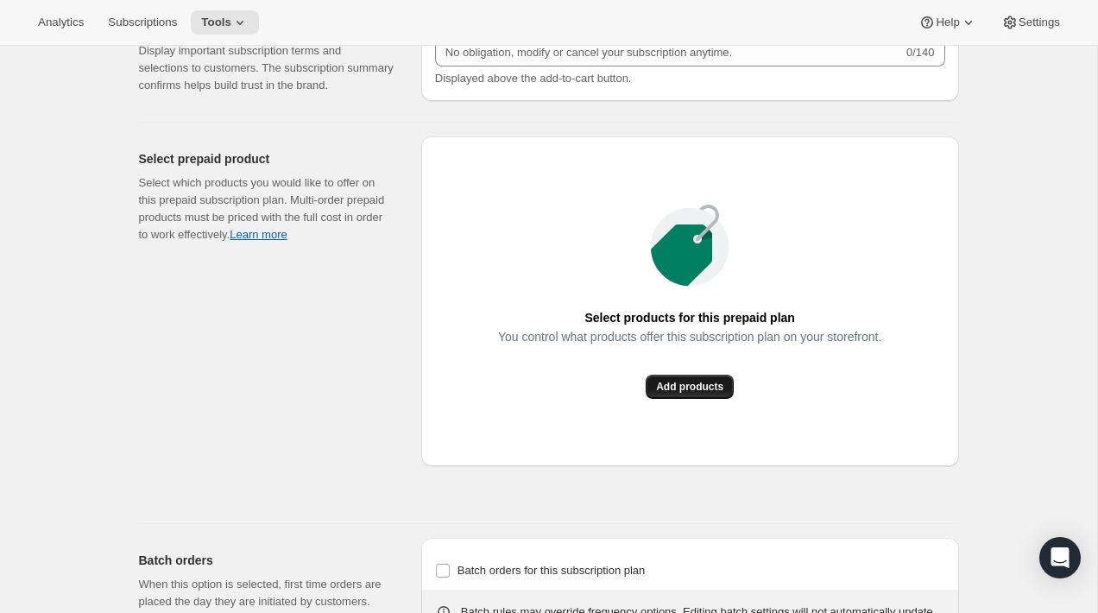
click at [709, 394] on span "Add products" at bounding box center [689, 387] width 67 height 14
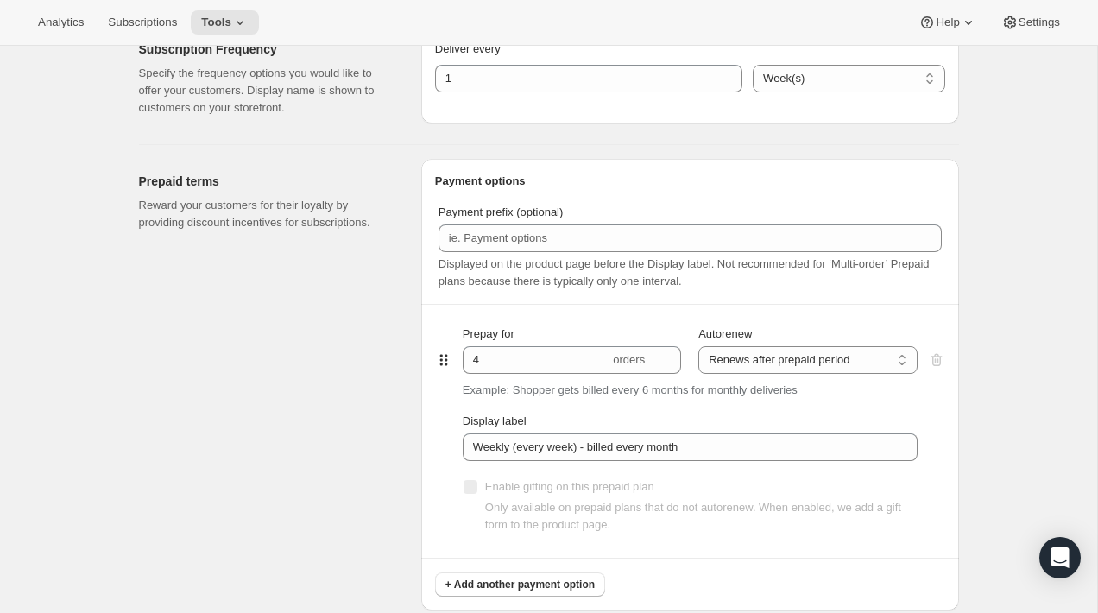
scroll to position [0, 0]
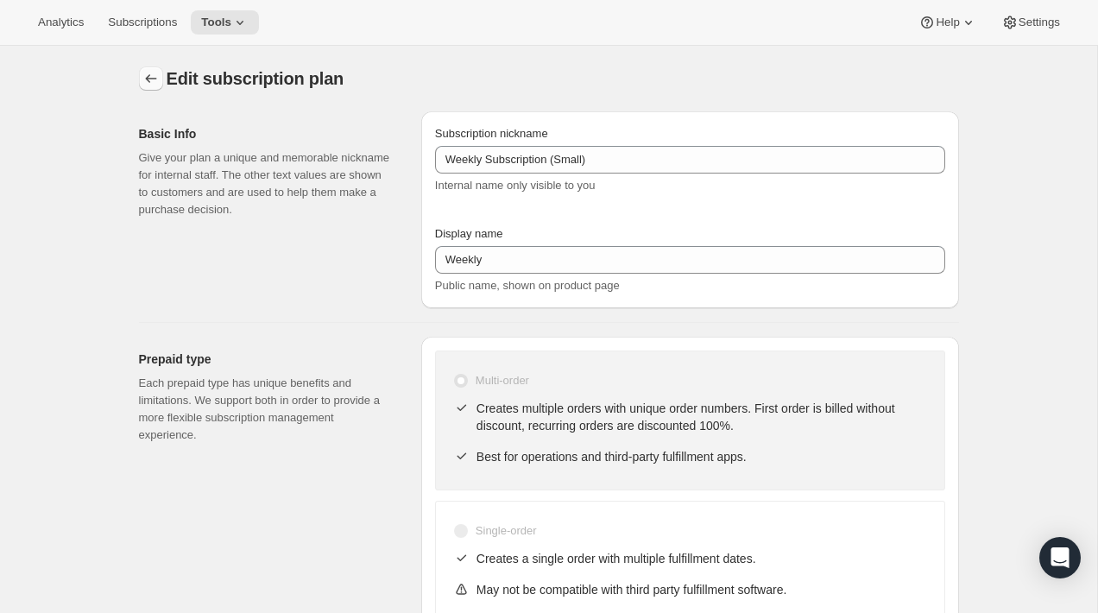
click at [151, 85] on icon "Subscription plans" at bounding box center [150, 78] width 17 height 17
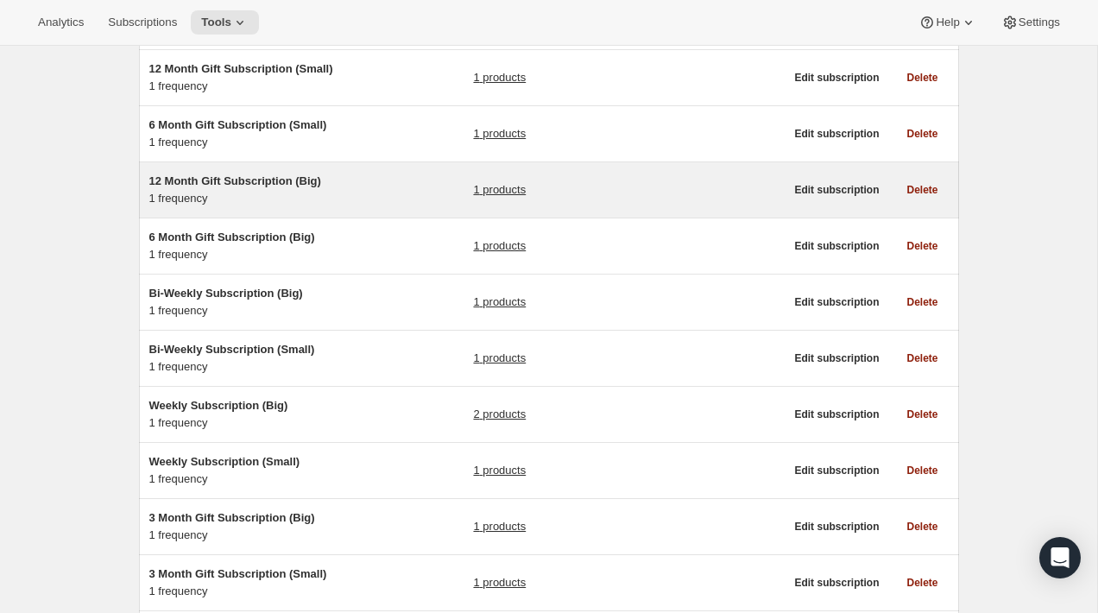
scroll to position [320, 0]
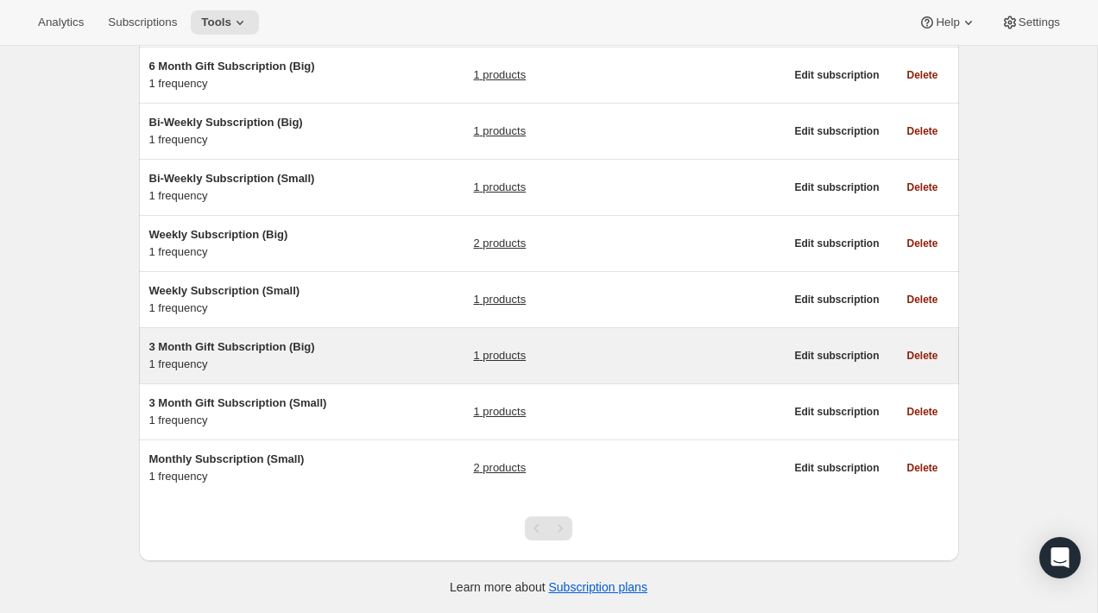
click at [362, 351] on h5 "3 Month Gift Subscription (Big)" at bounding box center [257, 346] width 216 height 17
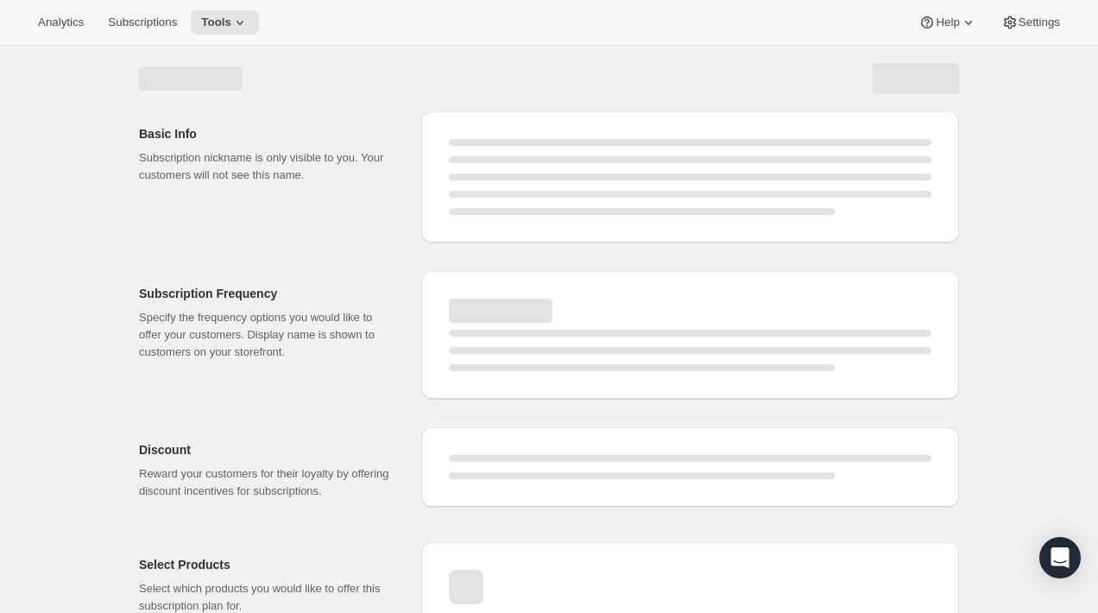
select select "WEEK"
select select "MONTH"
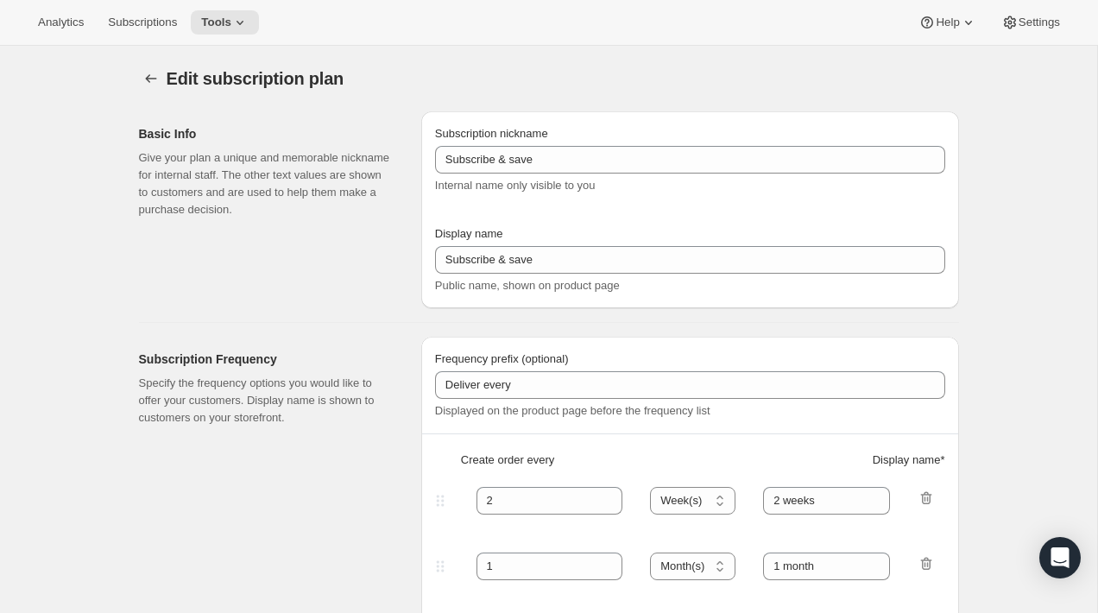
type input "3 Month Gift Subscription (Big)"
type input "3 Month Gift Subscription"
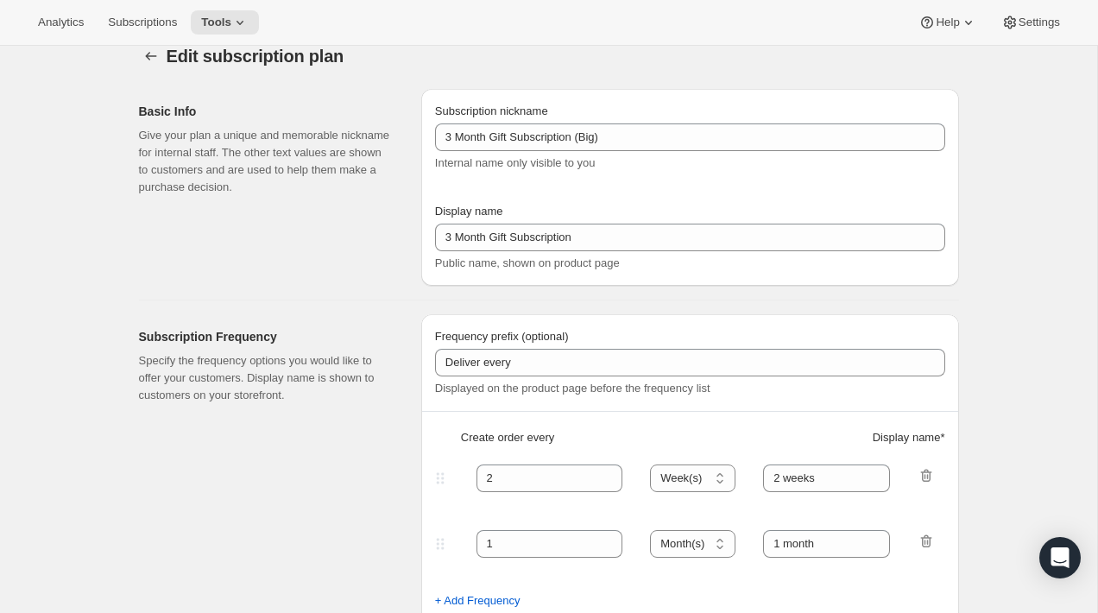
select select "MONTH"
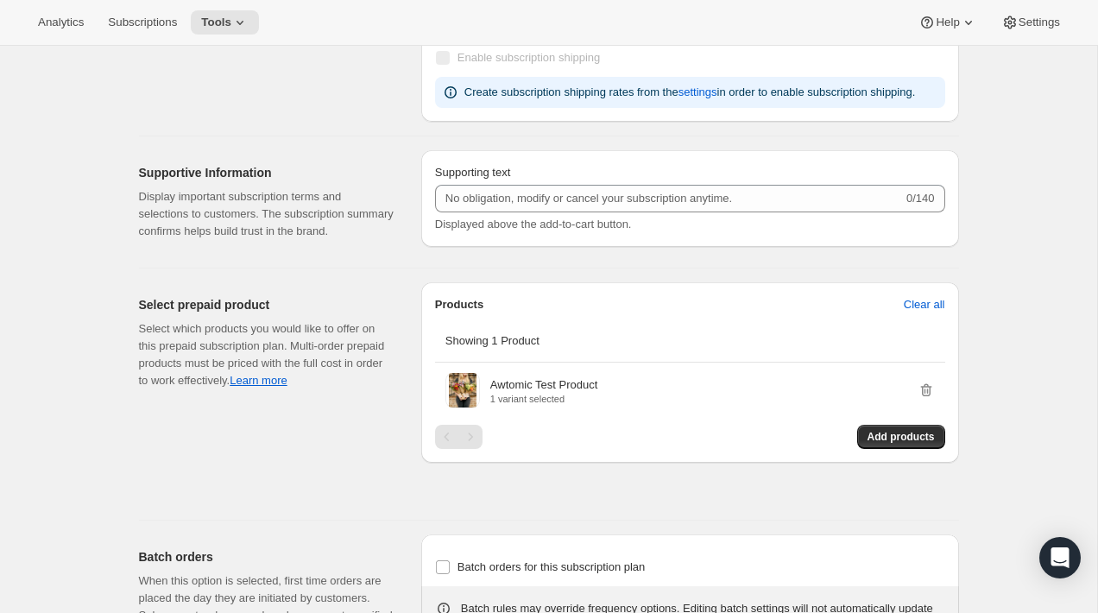
scroll to position [1532, 0]
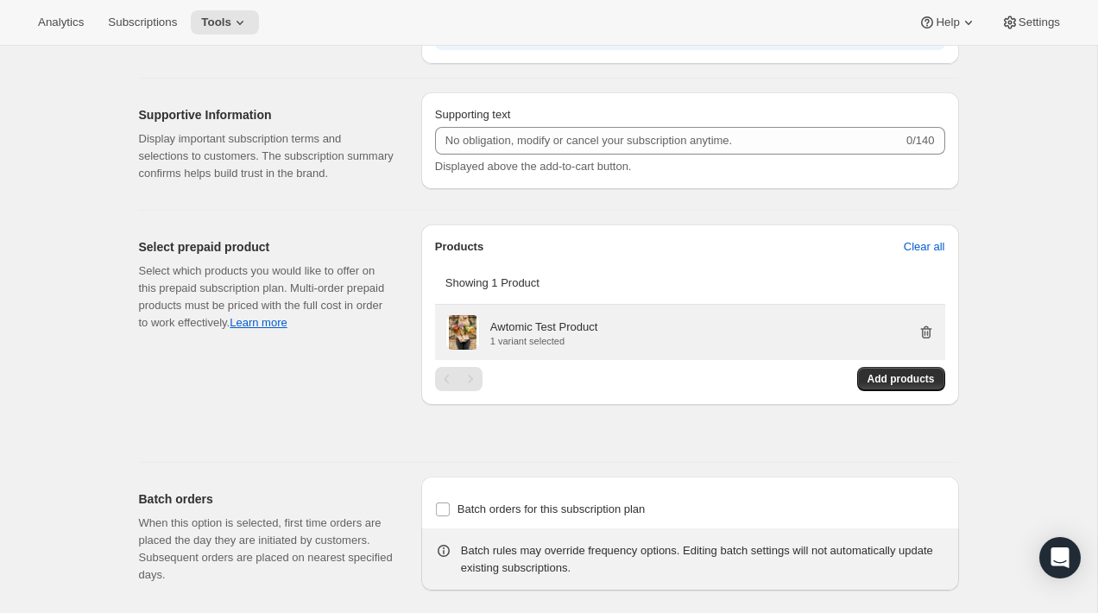
click at [926, 339] on icon "button" at bounding box center [925, 332] width 11 height 13
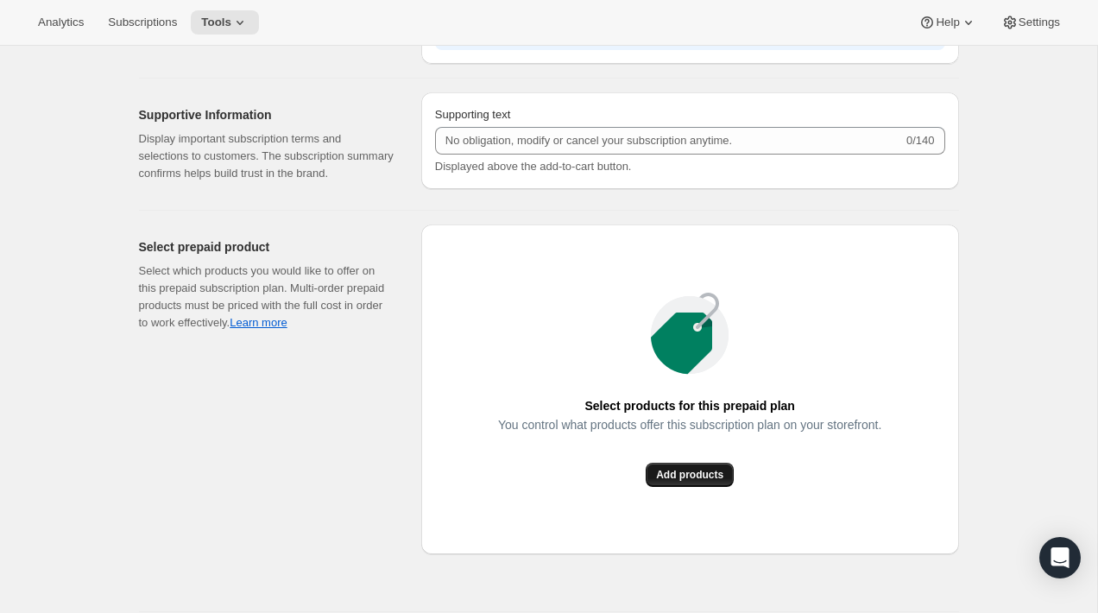
click at [678, 482] on span "Add products" at bounding box center [689, 475] width 67 height 14
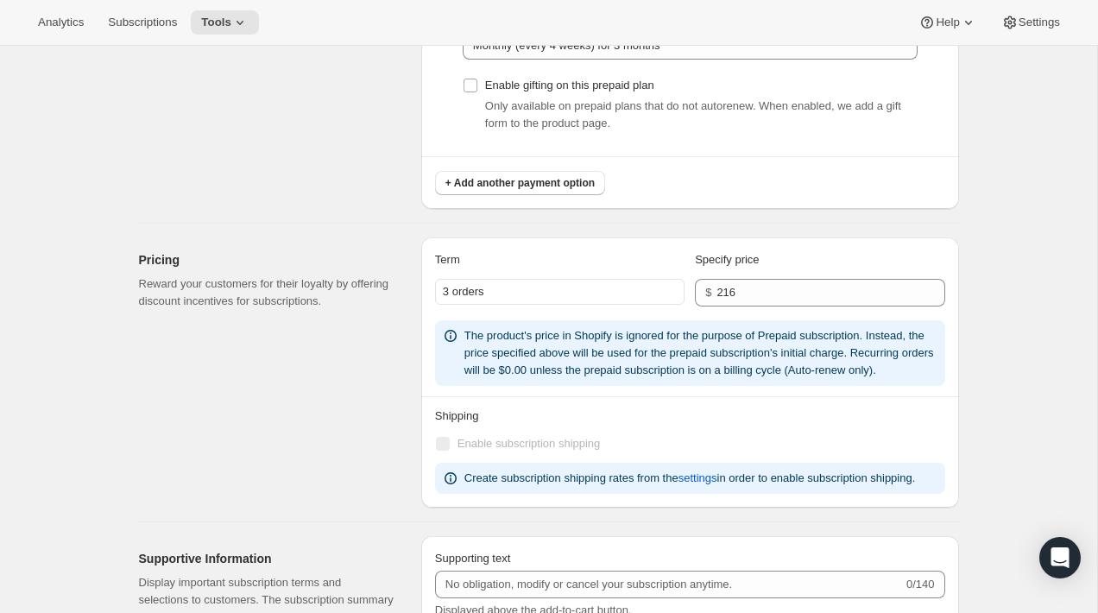
scroll to position [1620, 0]
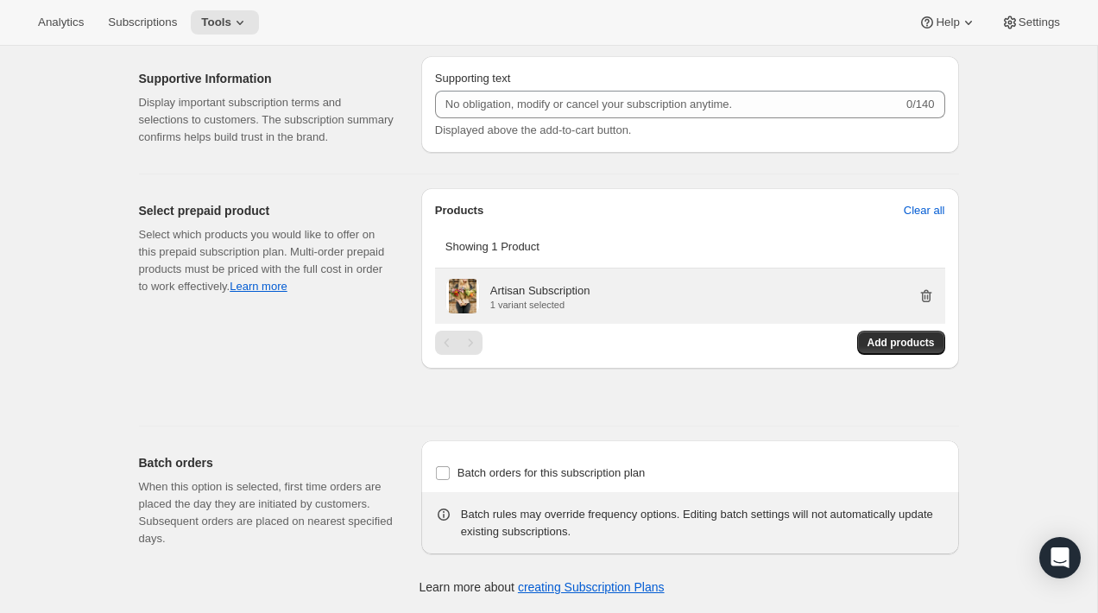
click at [918, 292] on icon "button" at bounding box center [925, 295] width 17 height 17
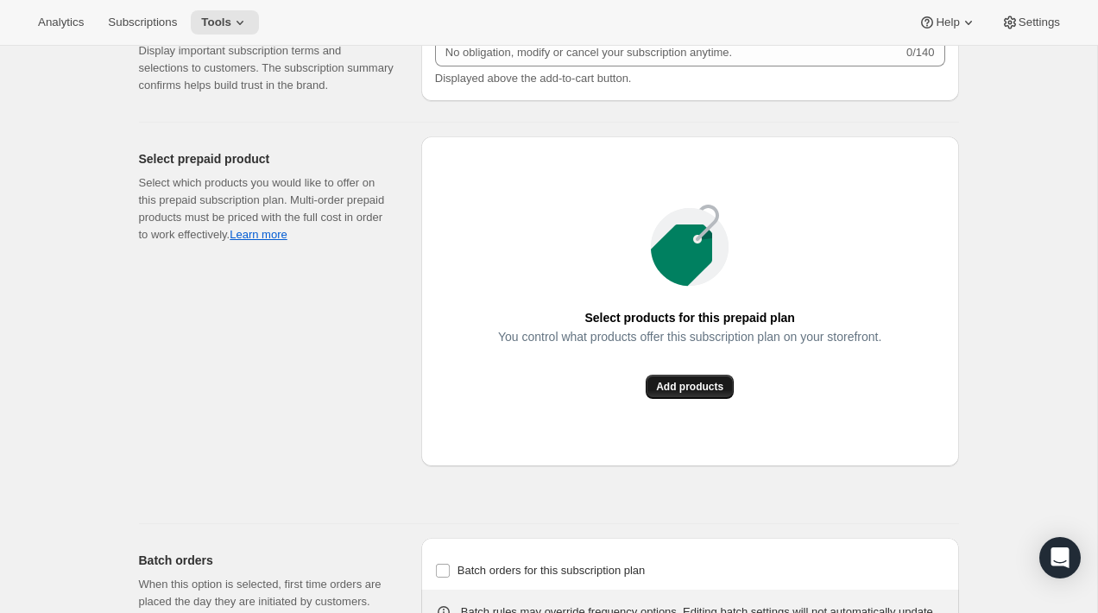
click at [679, 399] on button "Add products" at bounding box center [690, 387] width 88 height 24
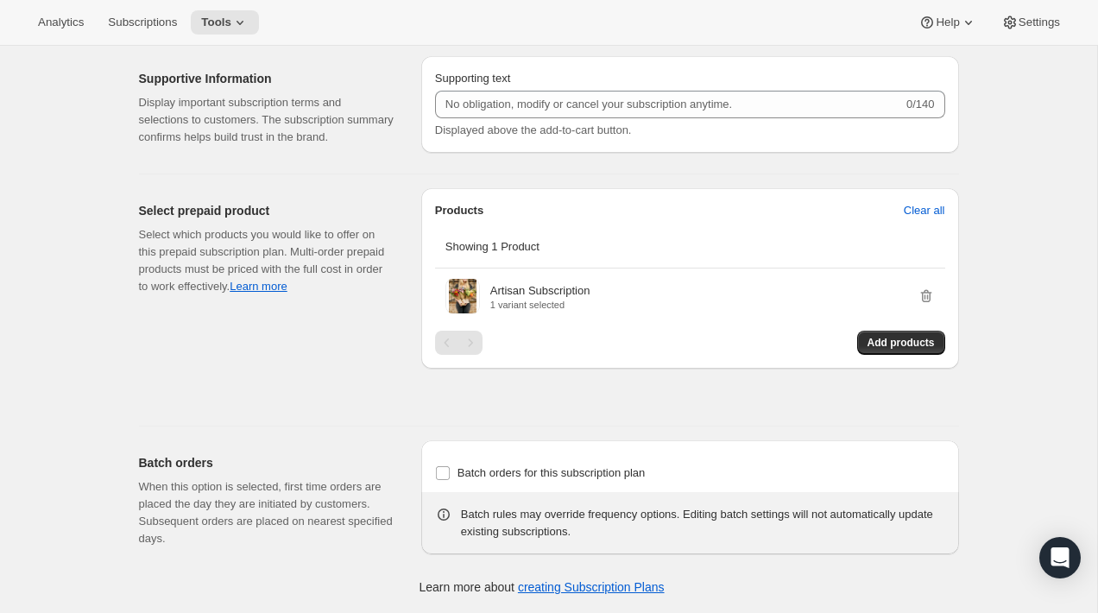
click at [332, 411] on div "Select prepaid product Select which products you would like to offer on this pr…" at bounding box center [273, 300] width 268 height 224
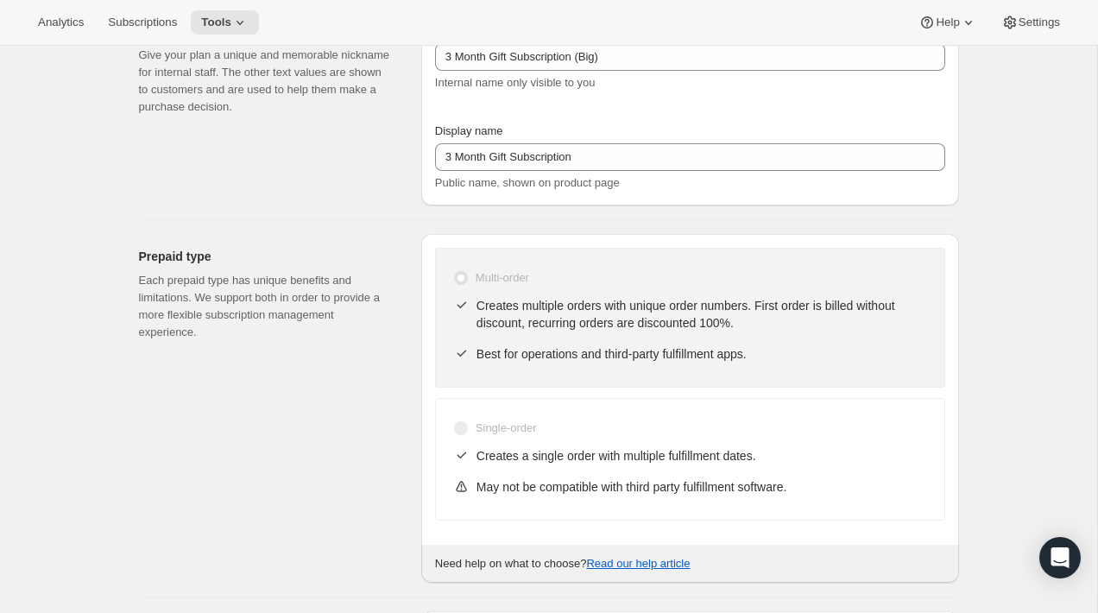
scroll to position [0, 0]
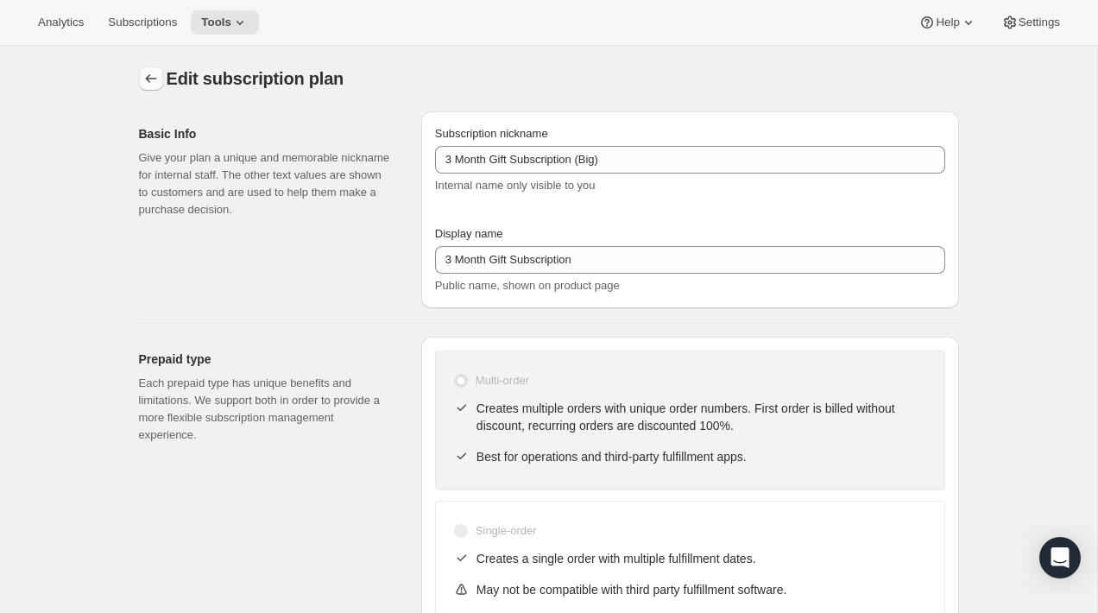
click at [148, 80] on icon "Subscription plans" at bounding box center [150, 78] width 17 height 17
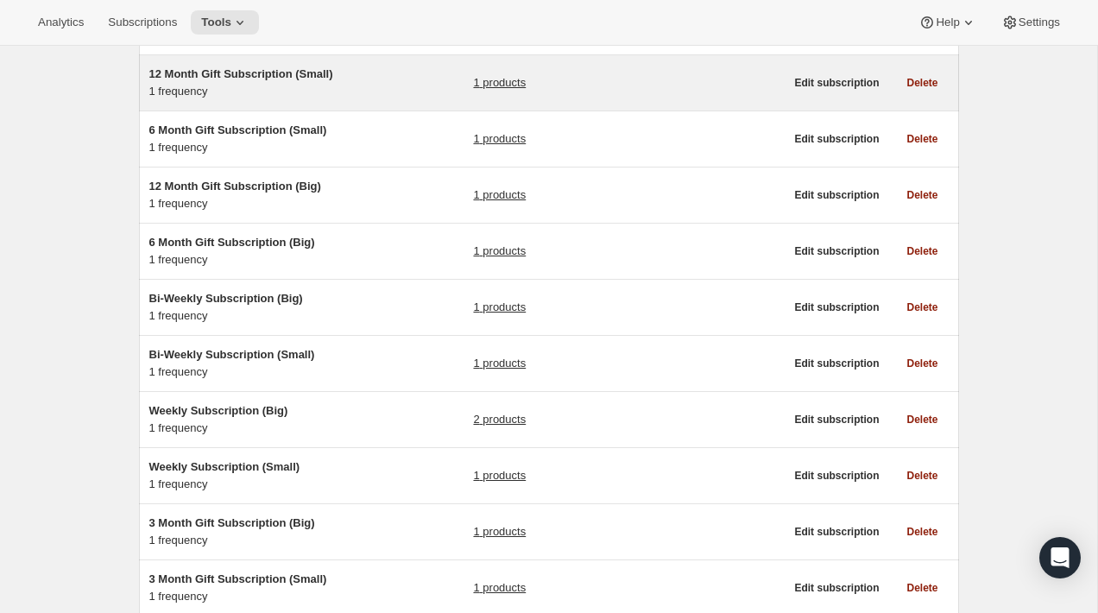
scroll to position [320, 0]
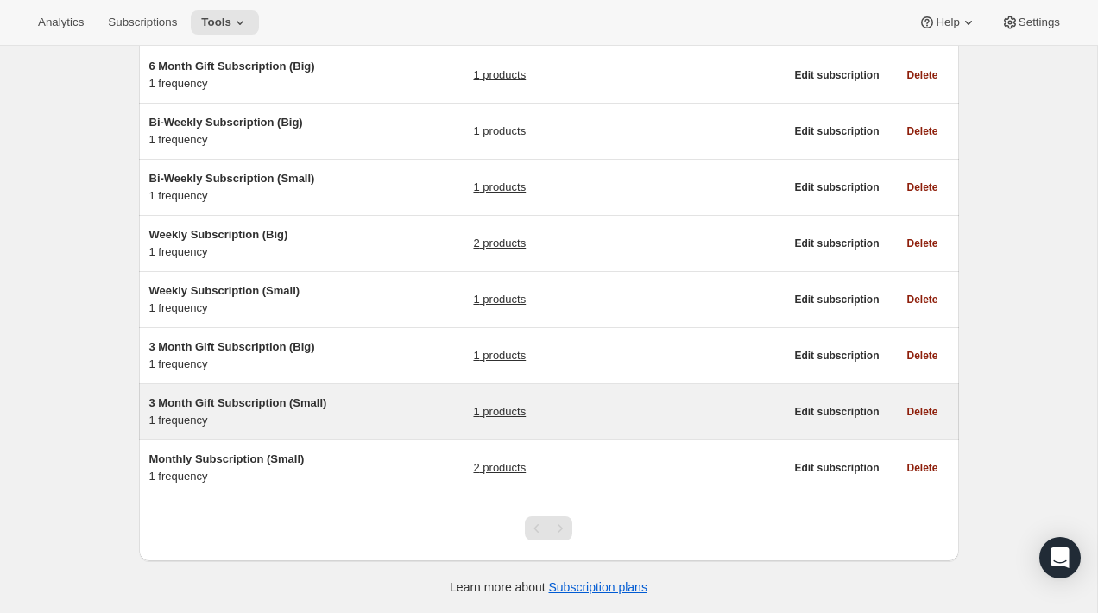
click at [362, 415] on div "3 Month Gift Subscription (Small) 1 frequency" at bounding box center [257, 411] width 216 height 35
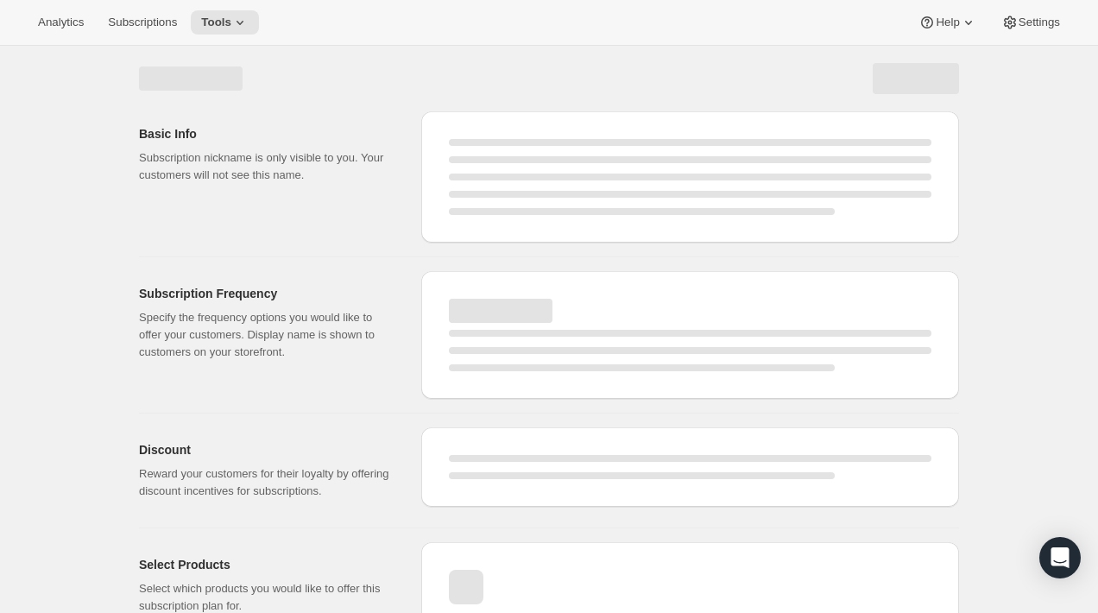
select select "WEEK"
select select "MONTH"
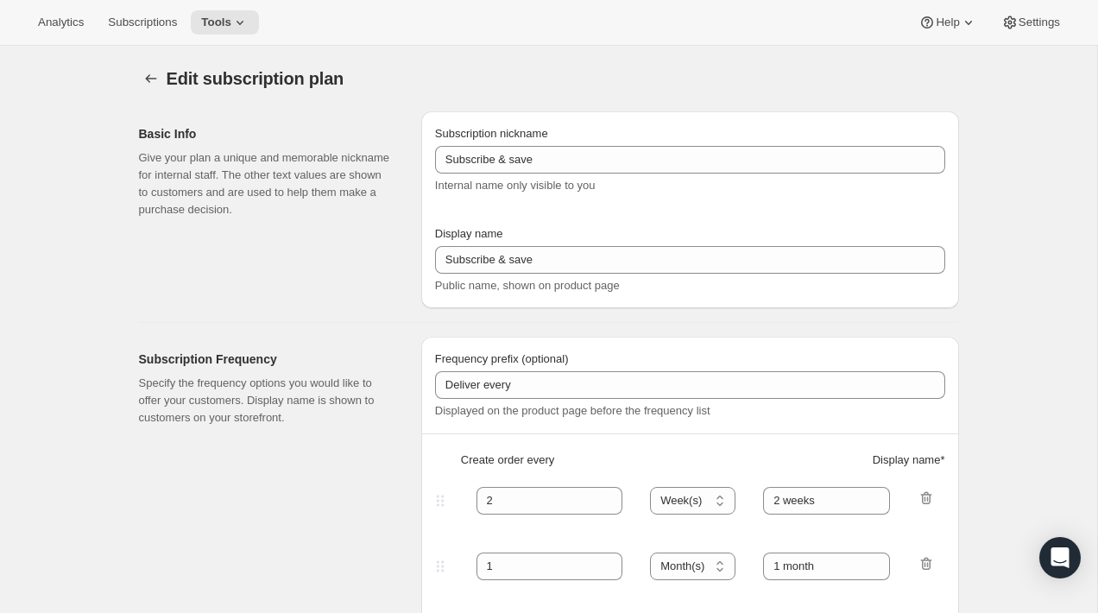
type input "3 Month Gift Subscription (Small)"
type input "3 Month Gift Subscription"
select select "MONTH"
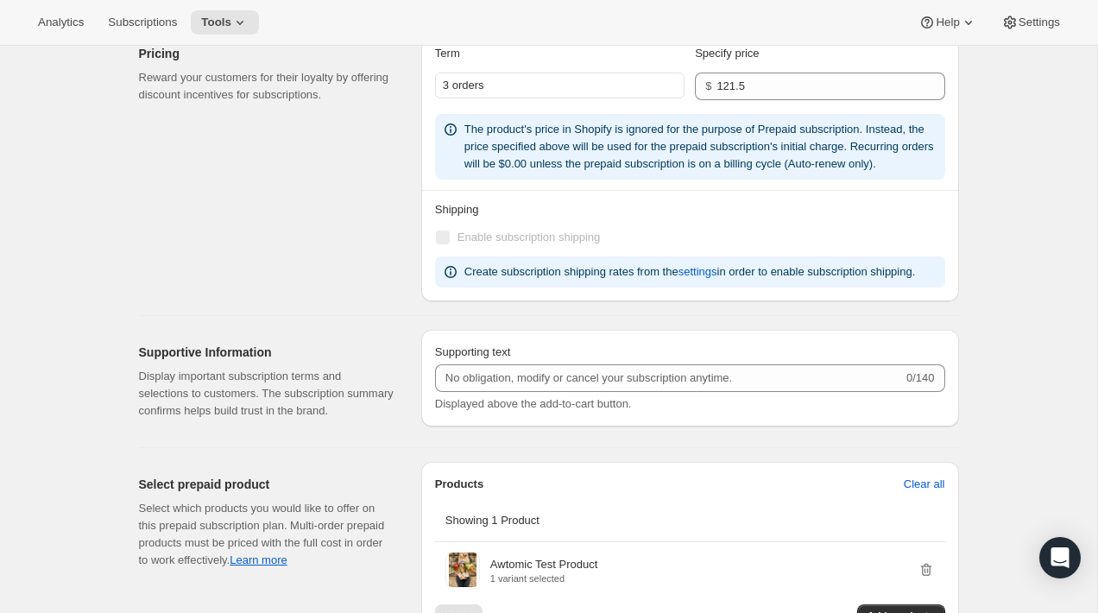
scroll to position [1620, 0]
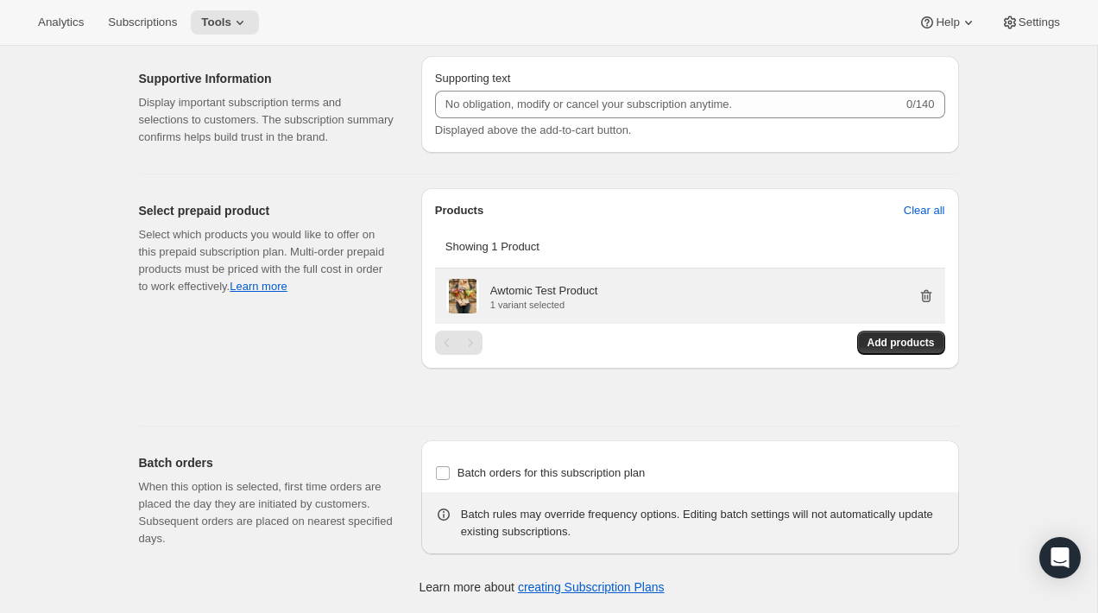
click at [917, 293] on icon "button" at bounding box center [925, 295] width 17 height 17
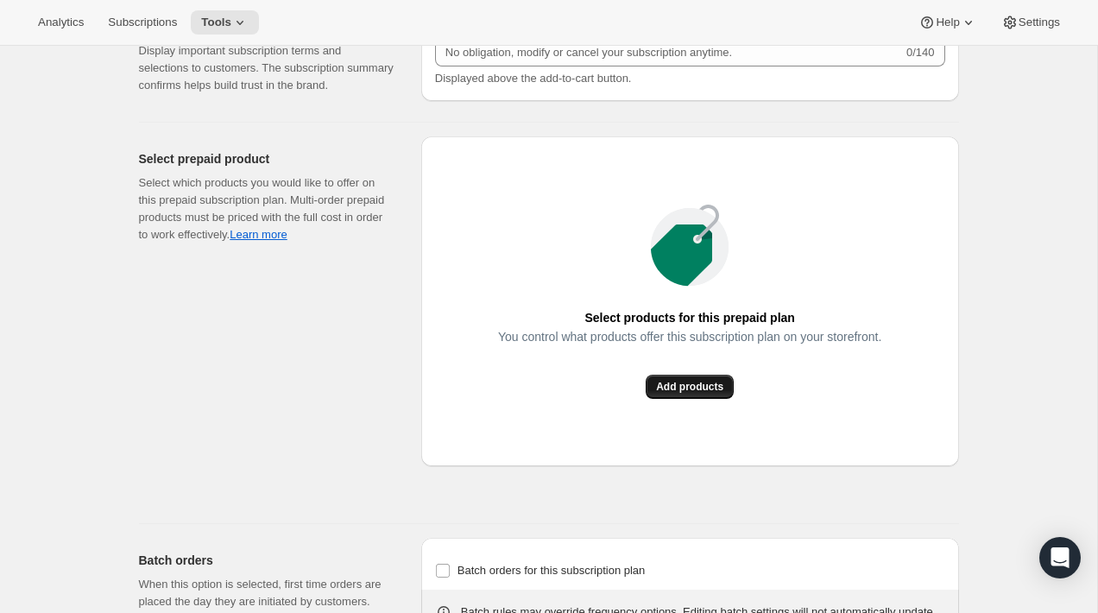
click at [701, 394] on span "Add products" at bounding box center [689, 387] width 67 height 14
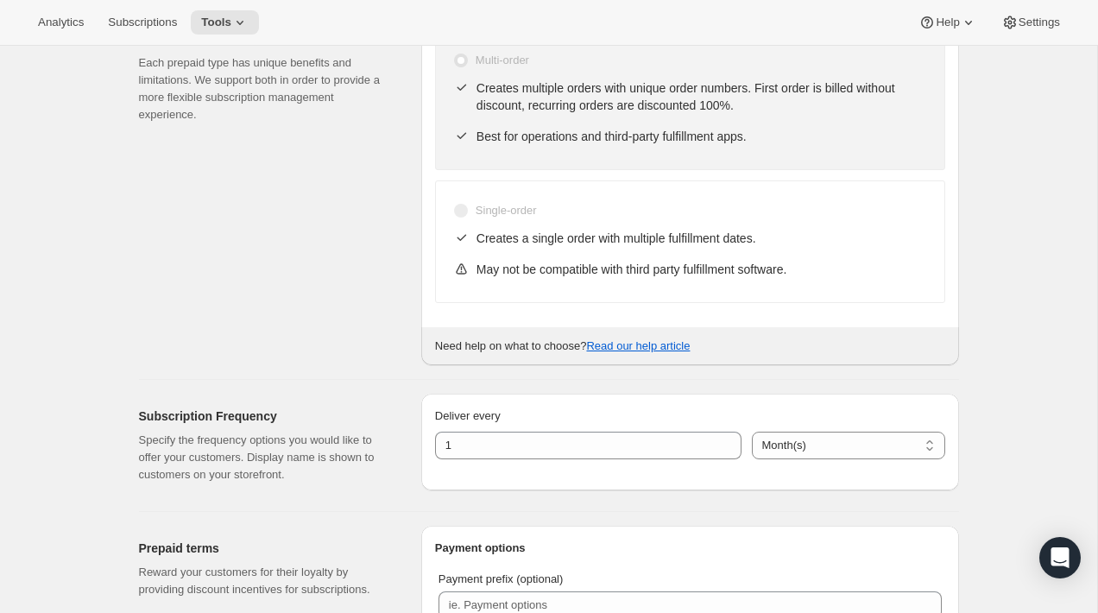
scroll to position [0, 0]
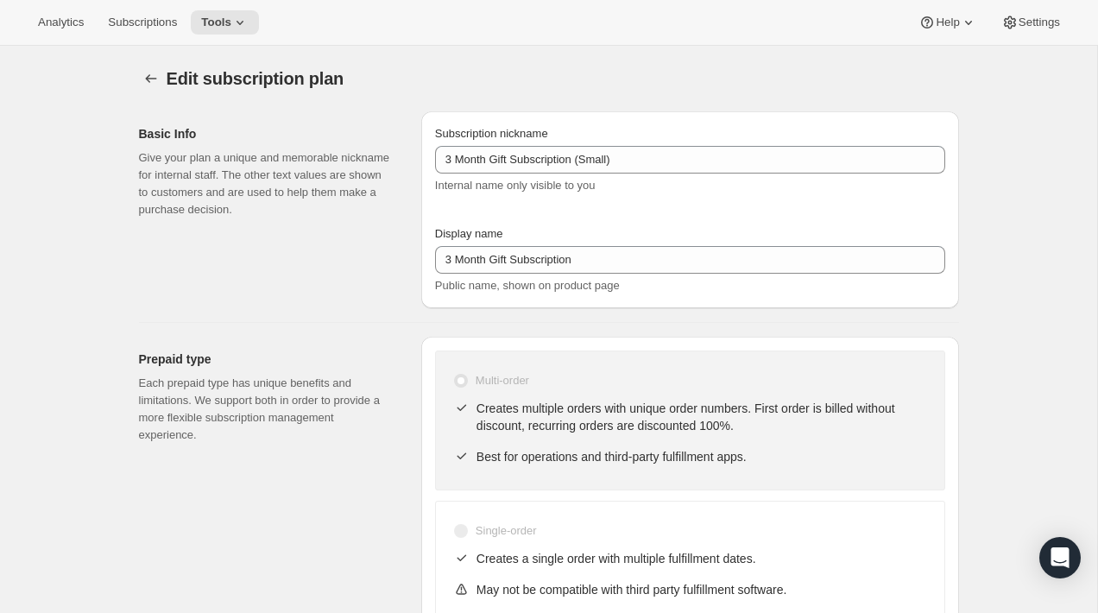
click at [150, 79] on icon "Subscription plans" at bounding box center [150, 78] width 17 height 17
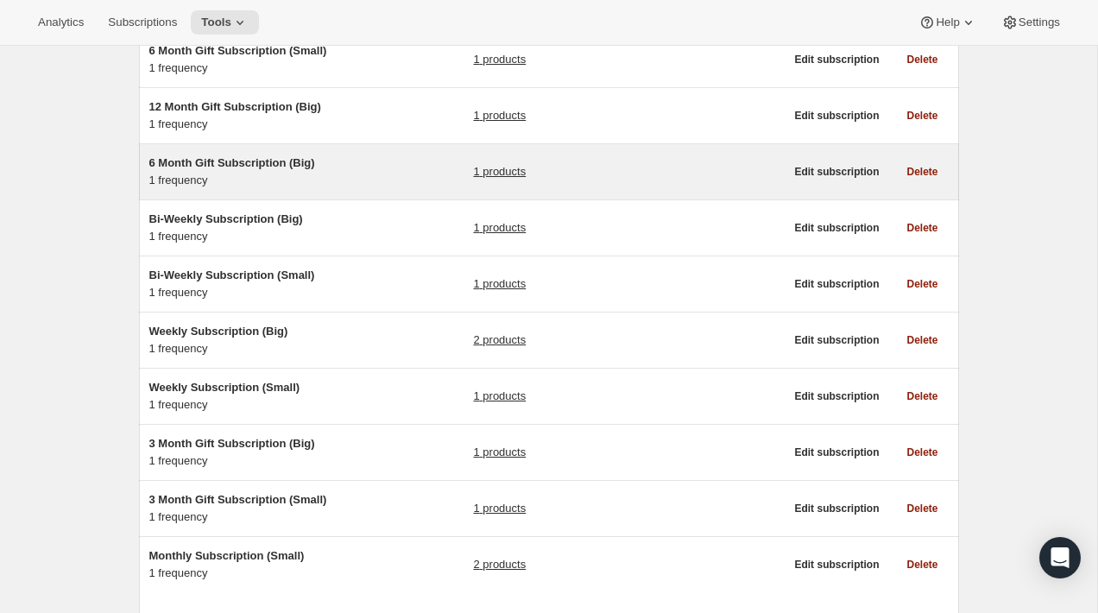
scroll to position [320, 0]
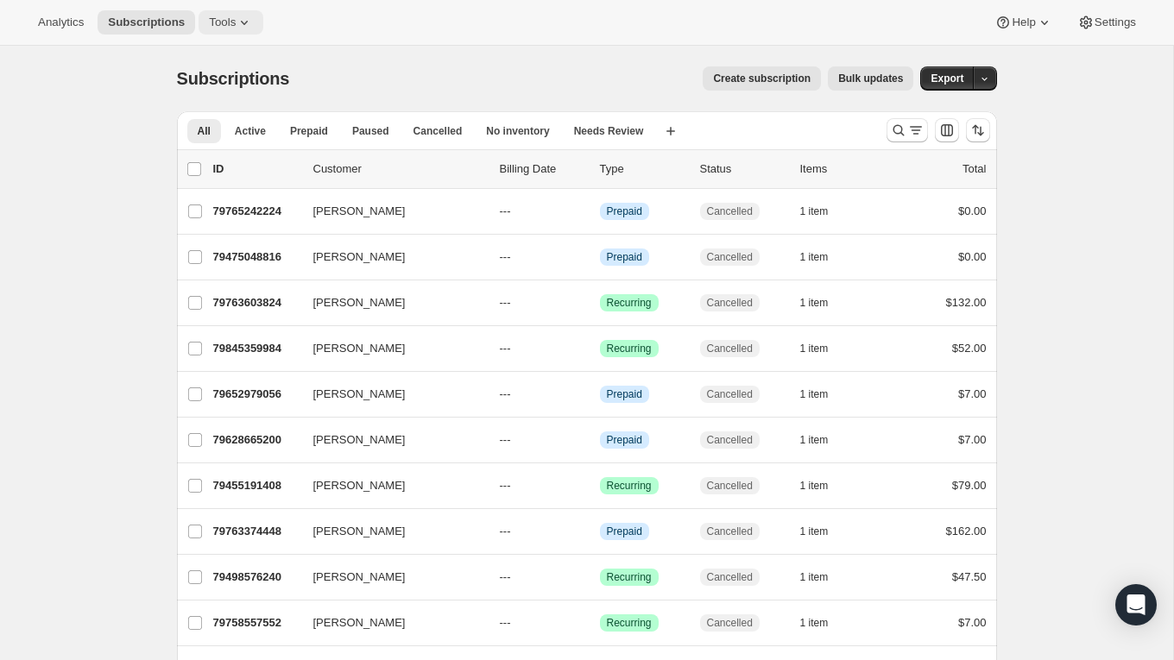
click at [246, 28] on icon at bounding box center [244, 22] width 17 height 17
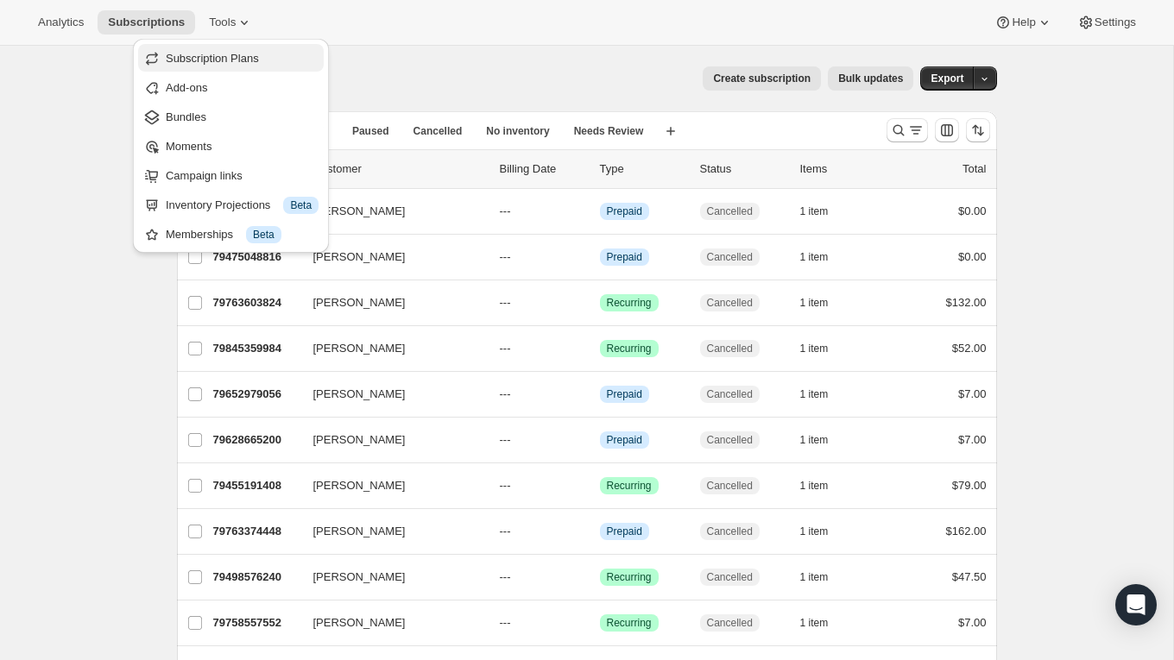
click at [246, 54] on span "Subscription Plans" at bounding box center [212, 58] width 93 height 13
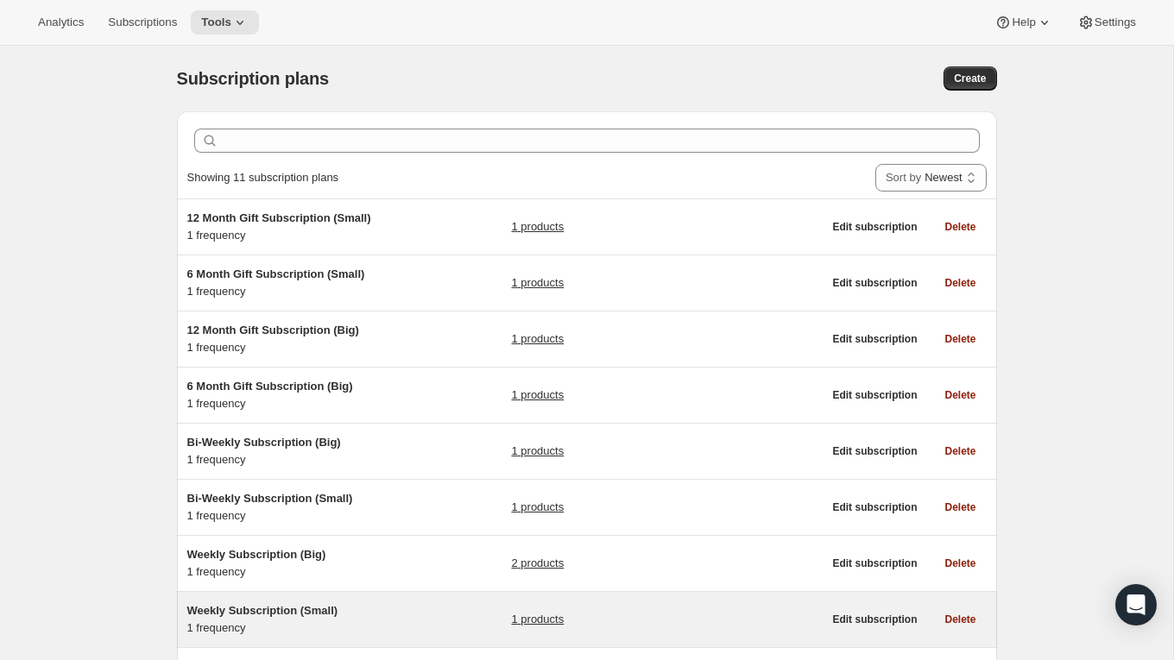
scroll to position [273, 0]
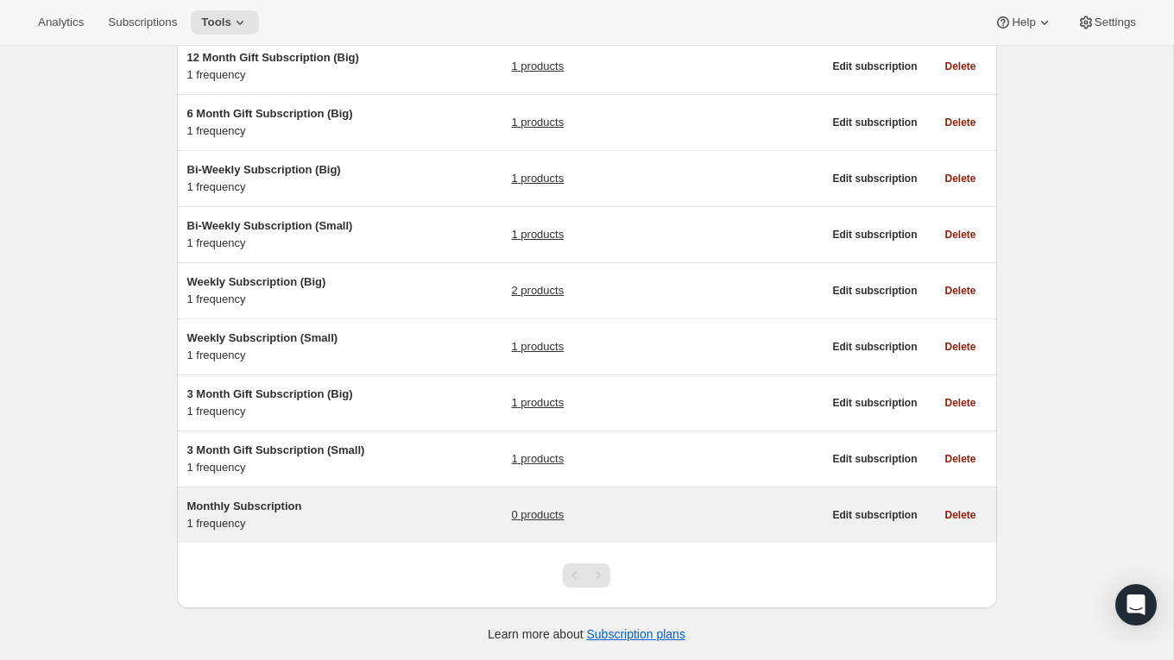
click at [315, 503] on h5 "Monthly Subscription" at bounding box center [295, 506] width 216 height 17
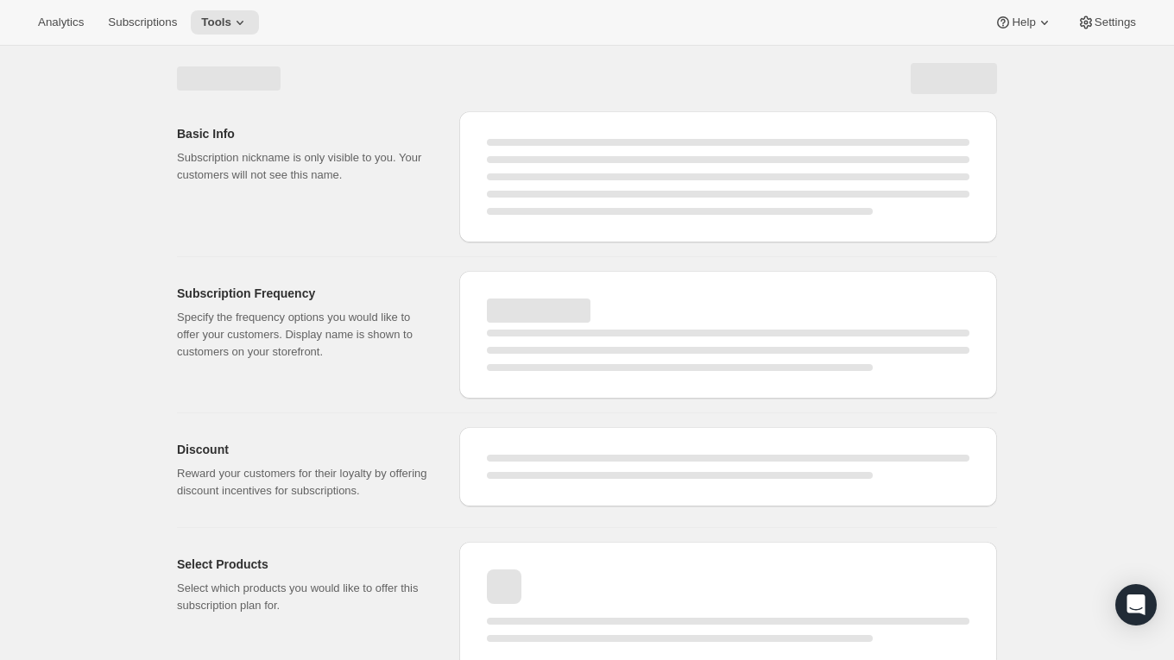
select select "WEEK"
select select "MONTH"
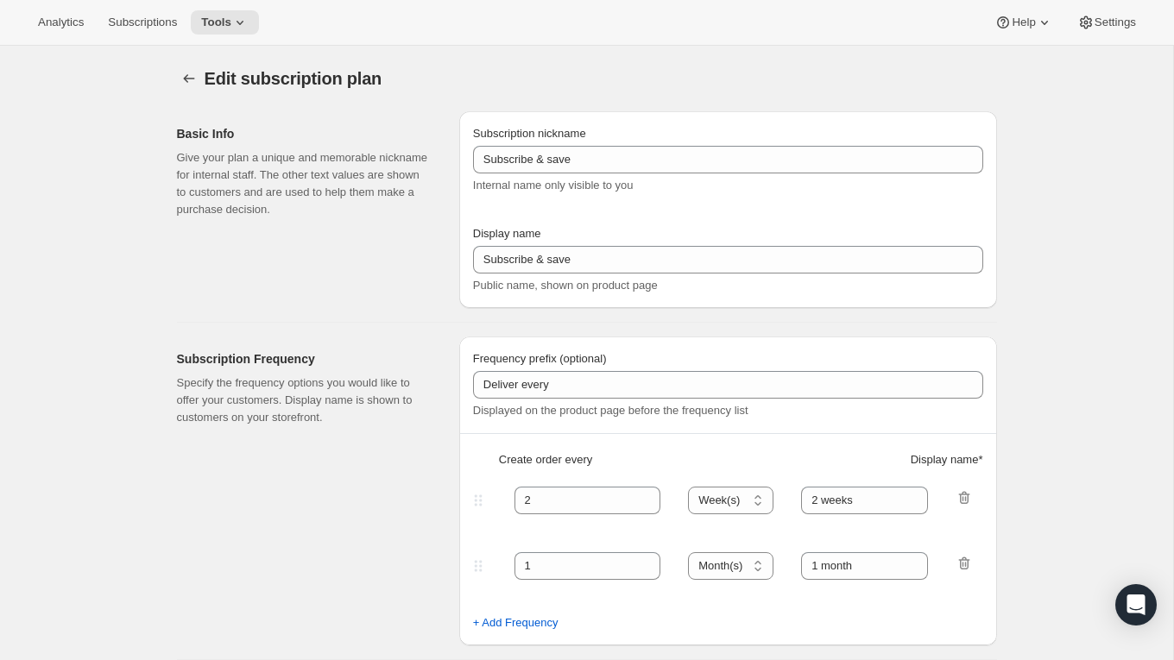
type input "Monthly Subscription (Small)"
type input "Monthly"
type input "Monthly (every 4 weeks)"
type input "1"
select select "MONTH"
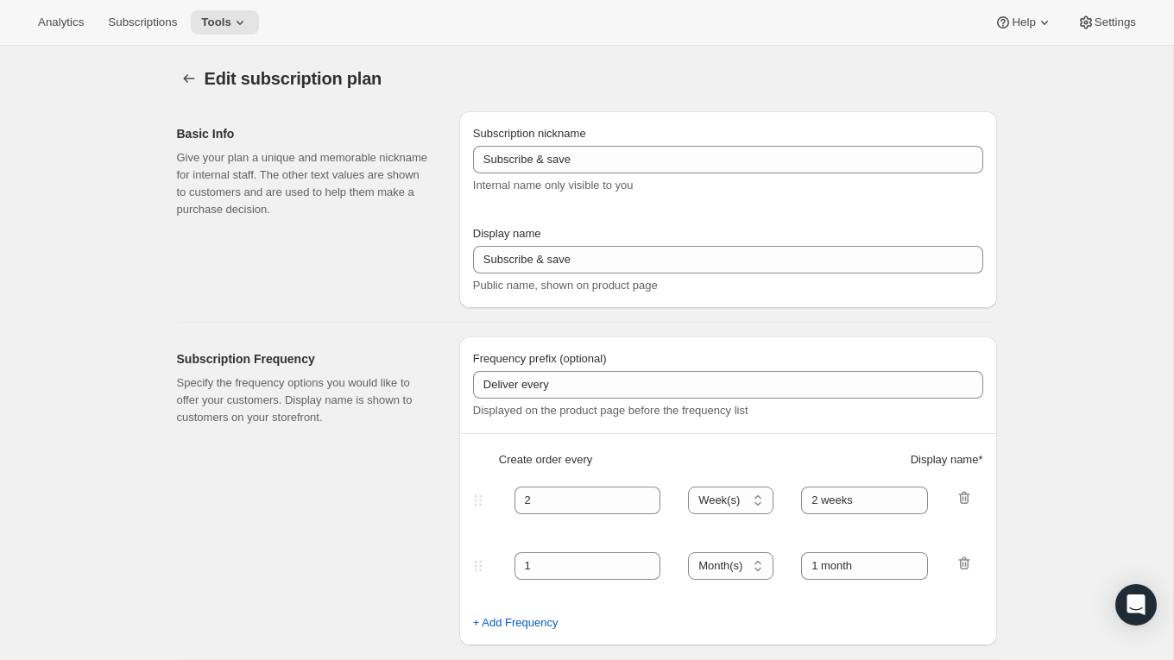
type input "Monthly"
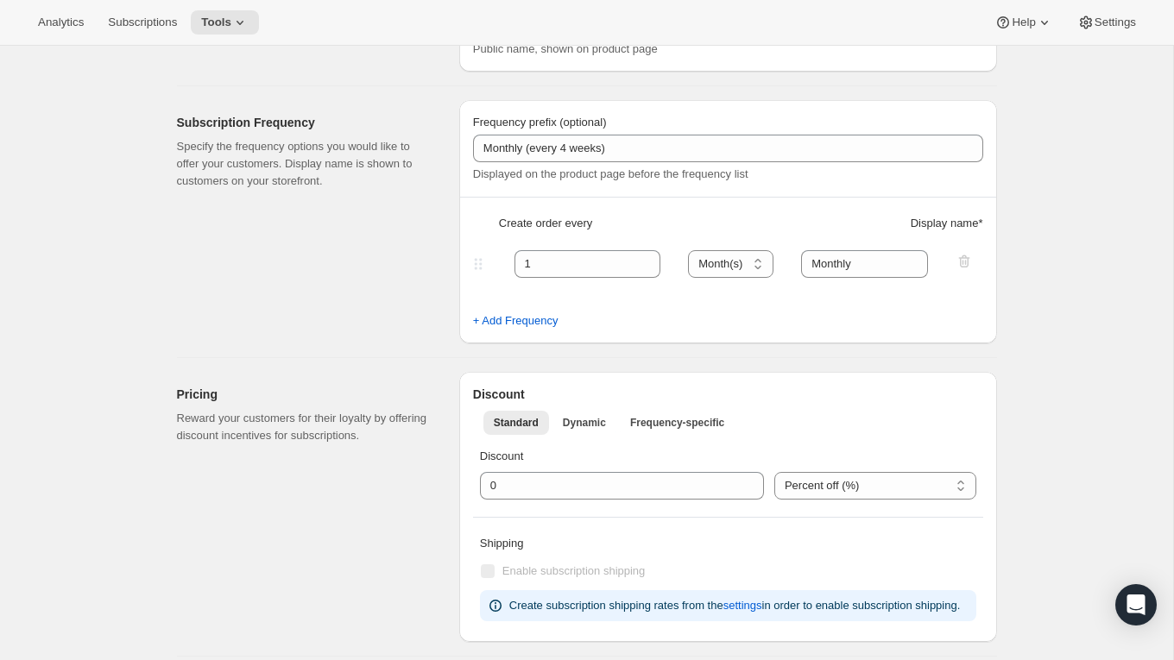
scroll to position [238, 0]
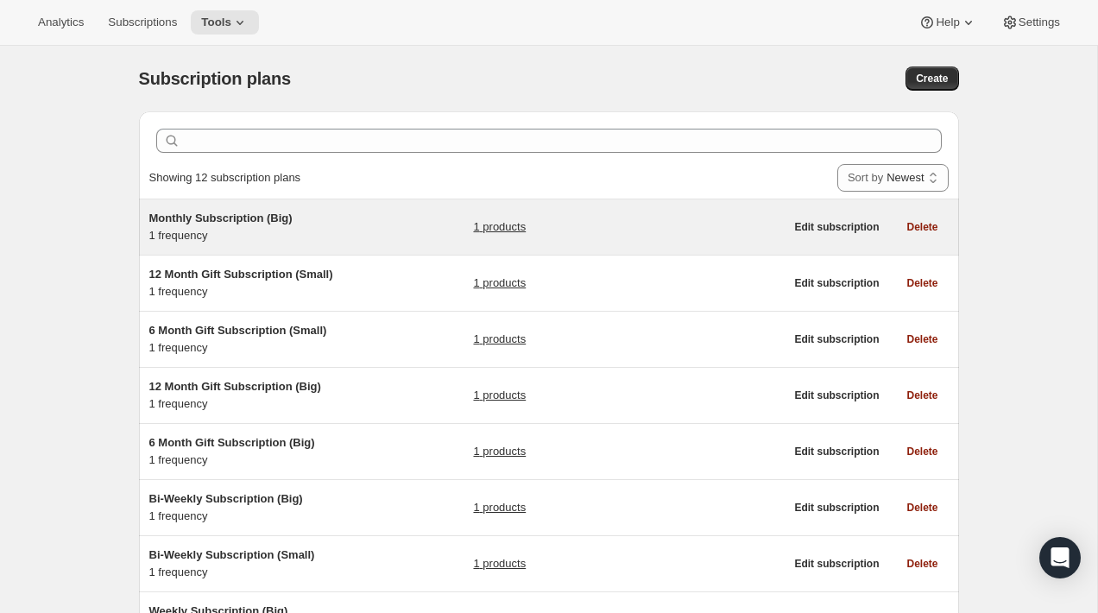
click at [388, 212] on div "Monthly Subscription (Big) 1 frequency 1 products" at bounding box center [466, 227] width 635 height 35
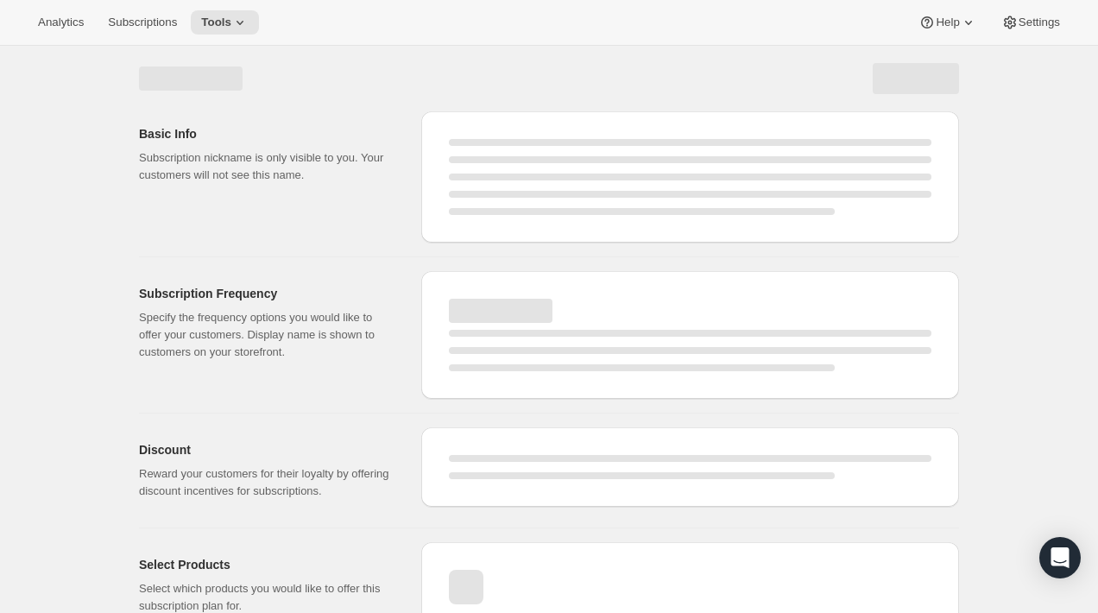
select select "WEEK"
select select "MONTH"
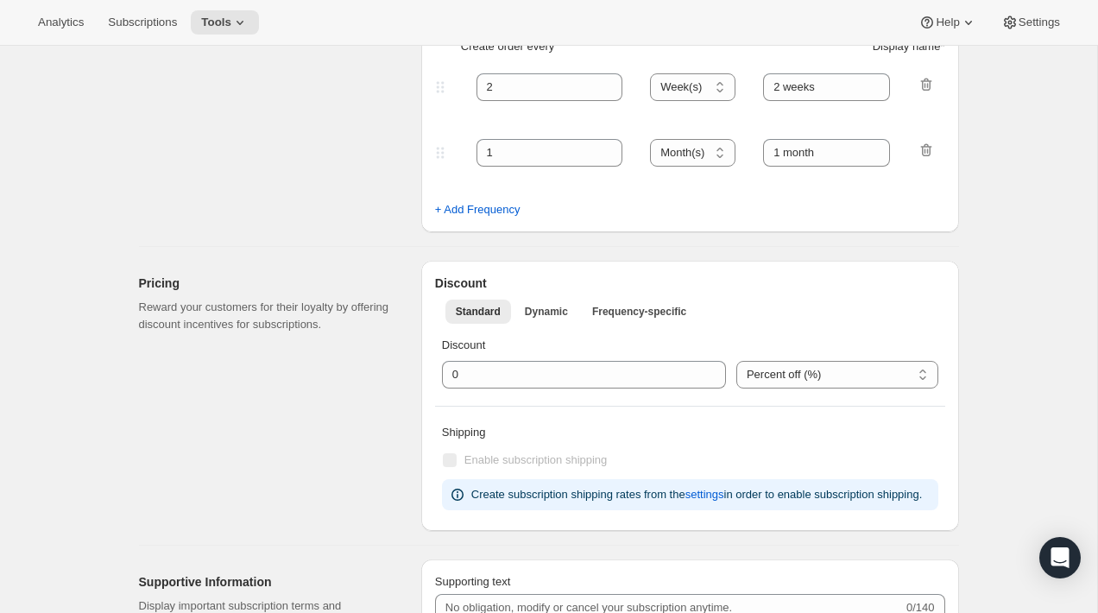
type input "Monthly Subscription (Big)"
type input "Monthly"
type input "1"
select select "MONTH"
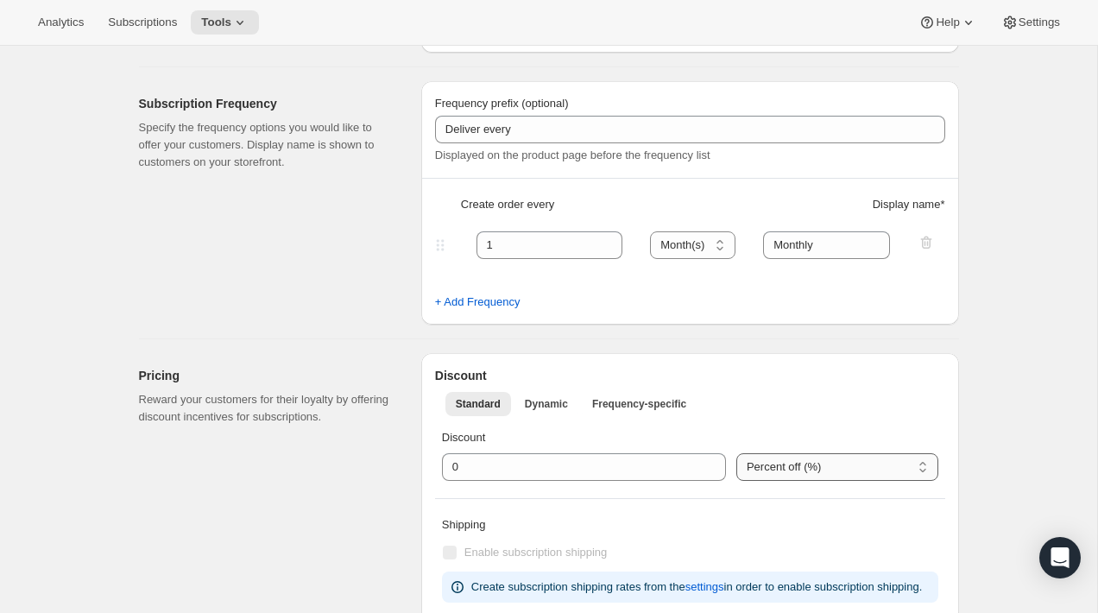
scroll to position [188, 0]
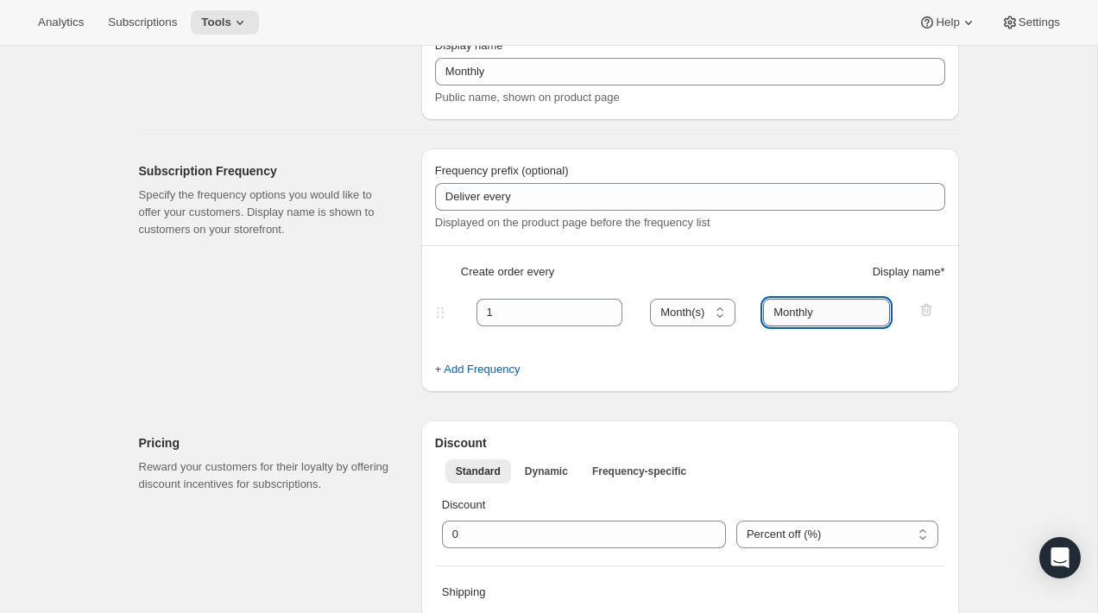
click at [835, 319] on input "Monthly" at bounding box center [826, 313] width 127 height 28
type input "Month"
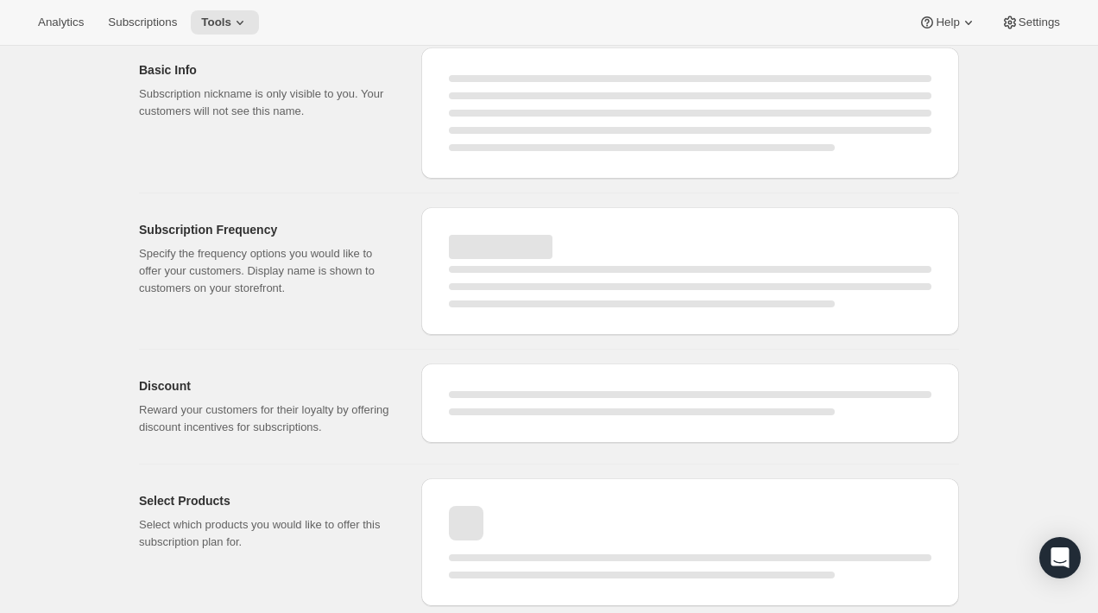
select select "MONTH"
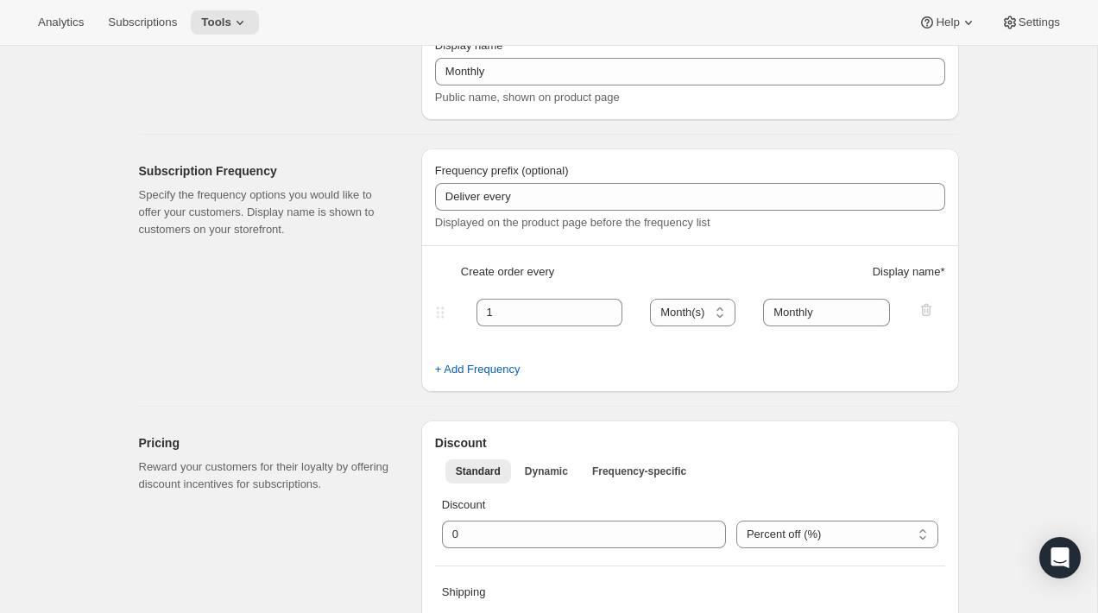
type input "Month"
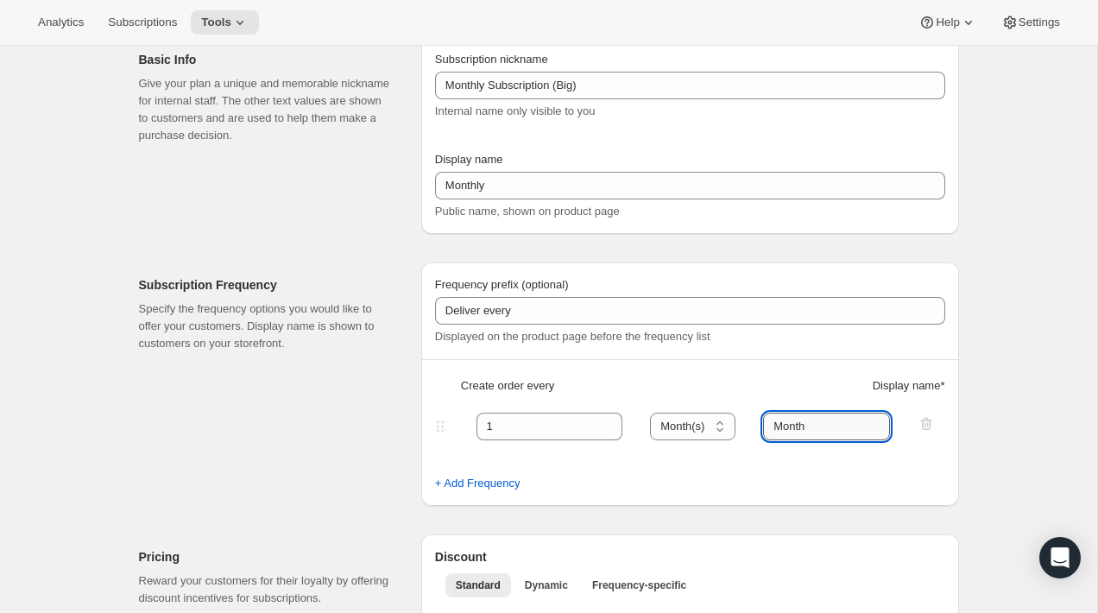
click at [789, 428] on input "Month" at bounding box center [826, 427] width 127 height 28
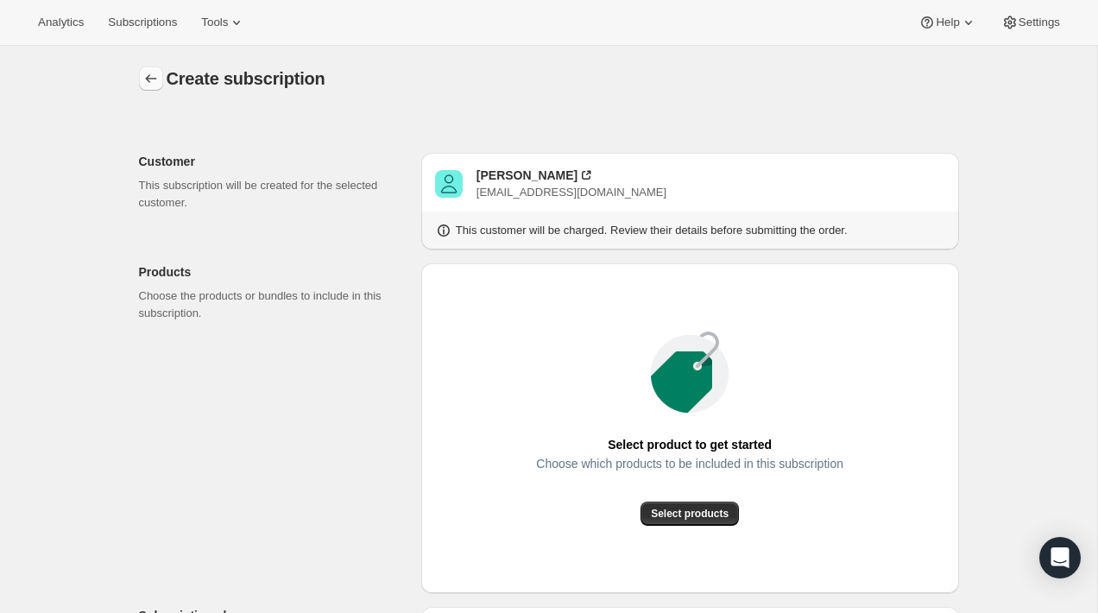
click at [147, 72] on icon "button" at bounding box center [150, 78] width 17 height 17
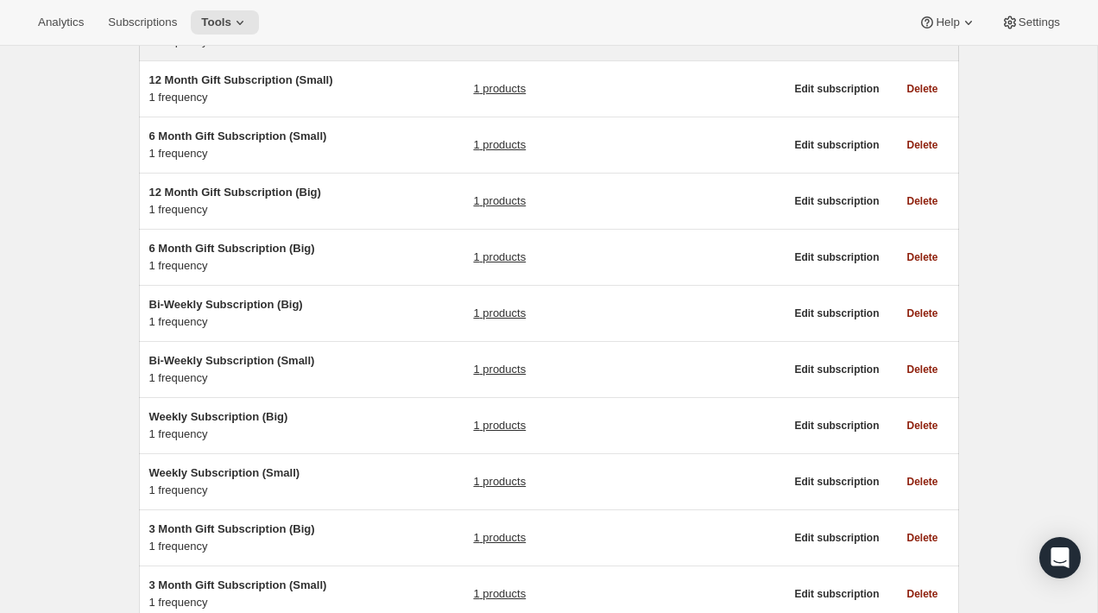
scroll to position [376, 0]
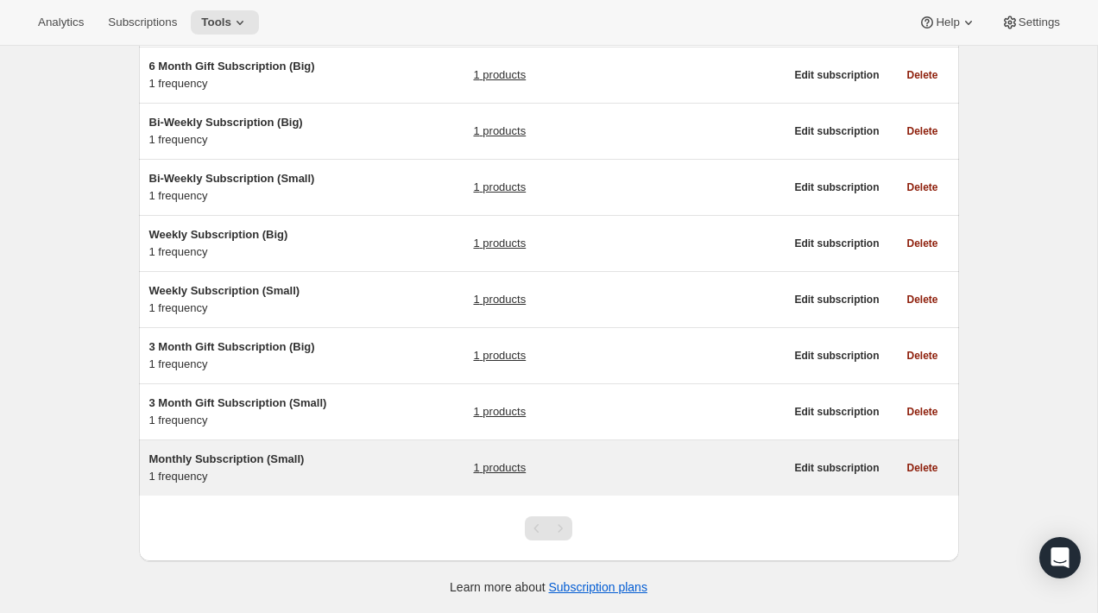
click at [400, 456] on div "Monthly Subscription (Small) 1 frequency 1 products" at bounding box center [466, 468] width 635 height 35
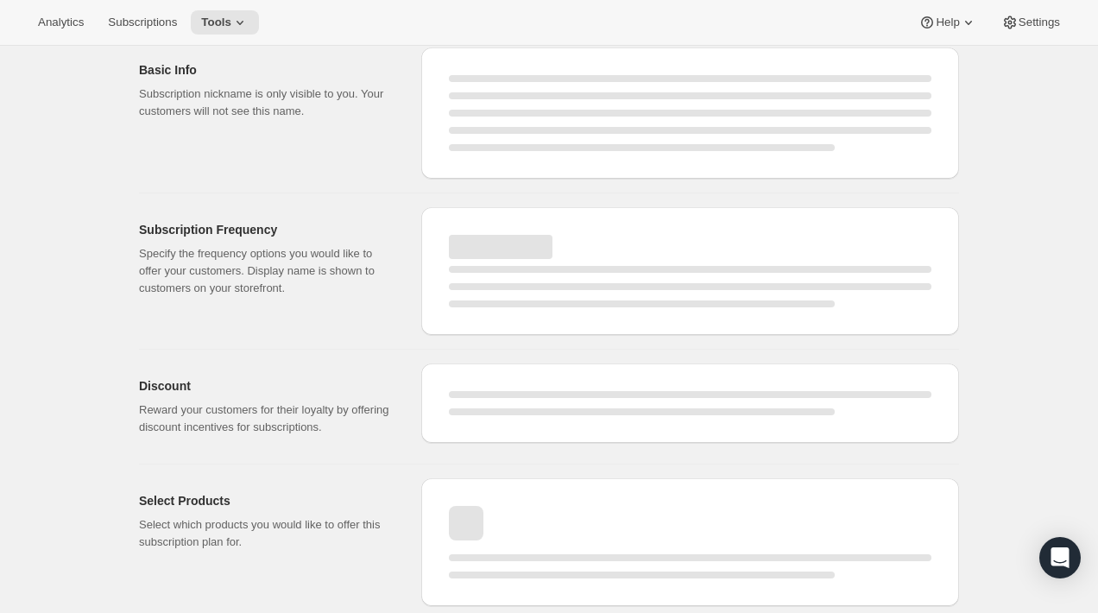
select select "WEEK"
select select "MONTH"
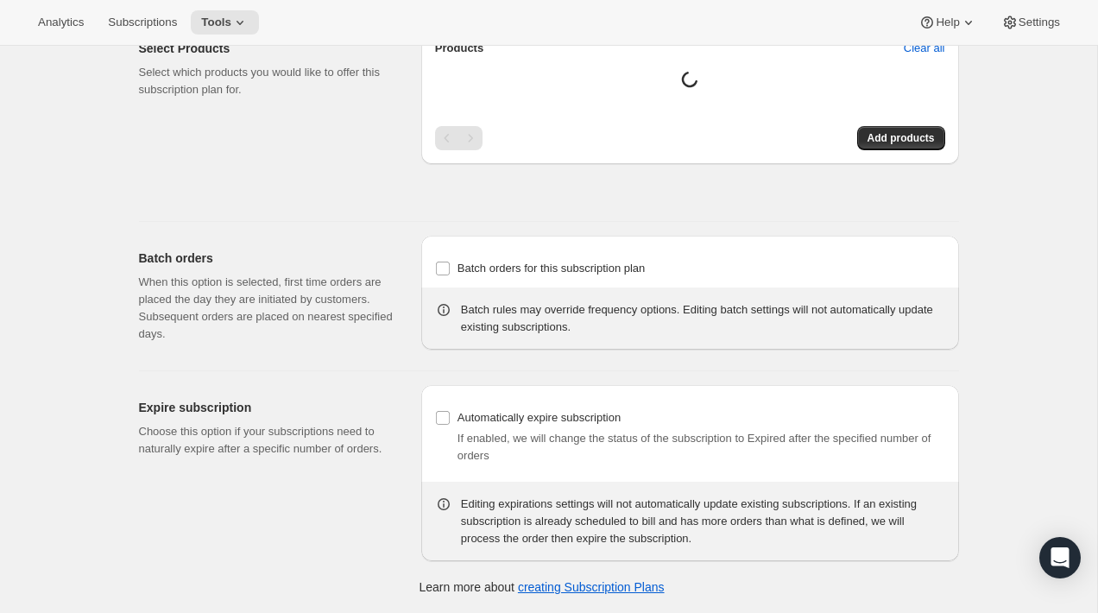
type input "Monthly Subscription (Small)"
type input "Monthly"
type input "Monthly (every 4 weeks)"
type input "1"
select select "MONTH"
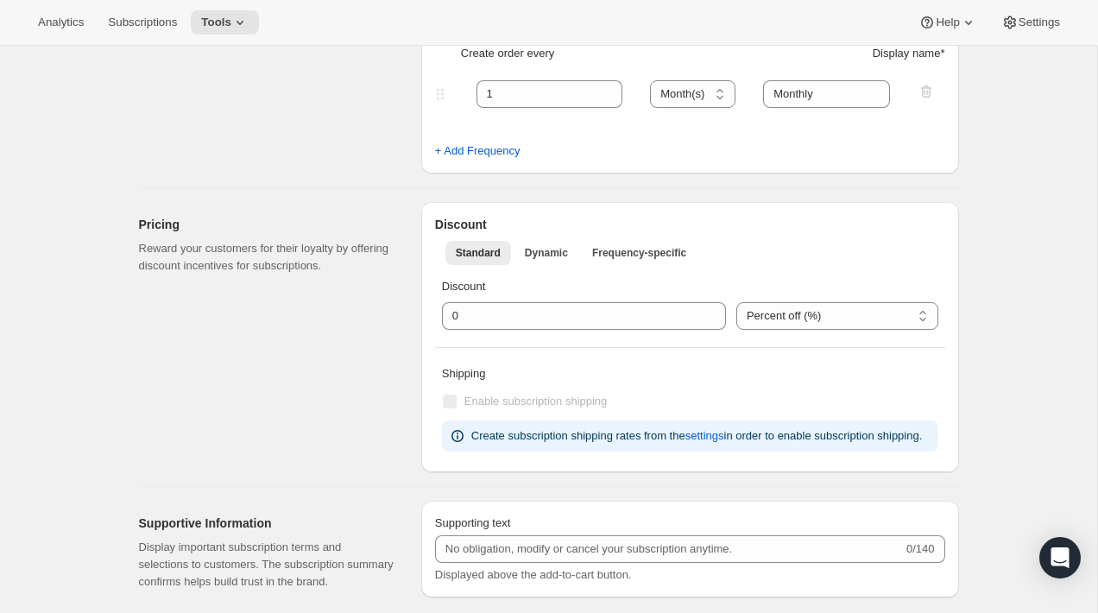
scroll to position [264, 0]
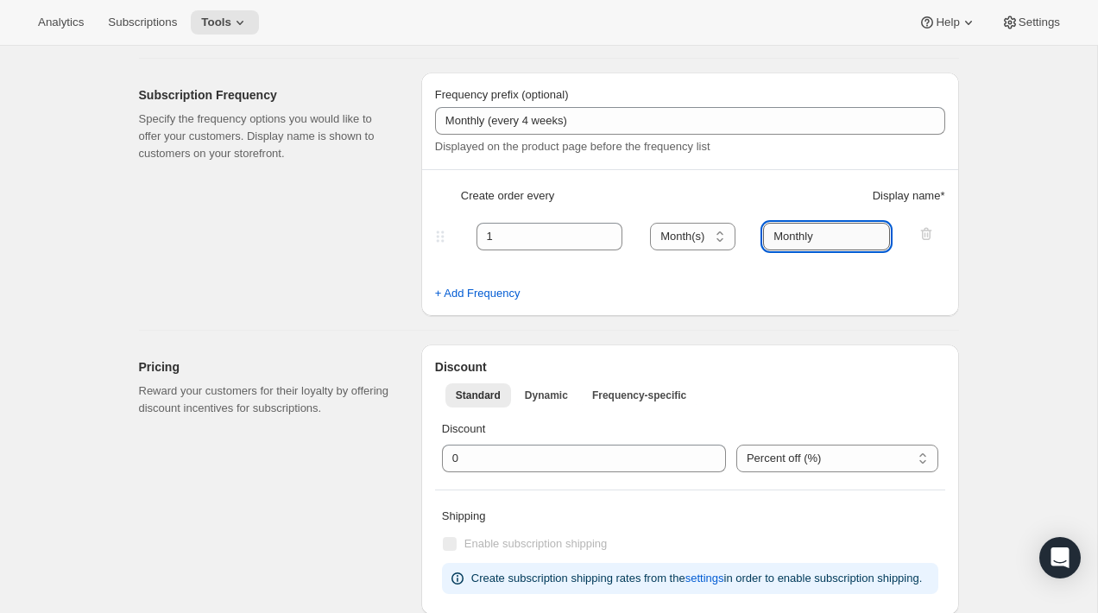
click at [810, 228] on input "Monthly" at bounding box center [826, 237] width 127 height 28
paste input "text"
type input "Month"
click at [1012, 282] on div "Edit subscription plan. This page is ready Edit subscription plan Basic Info Gi…" at bounding box center [548, 593] width 1097 height 1623
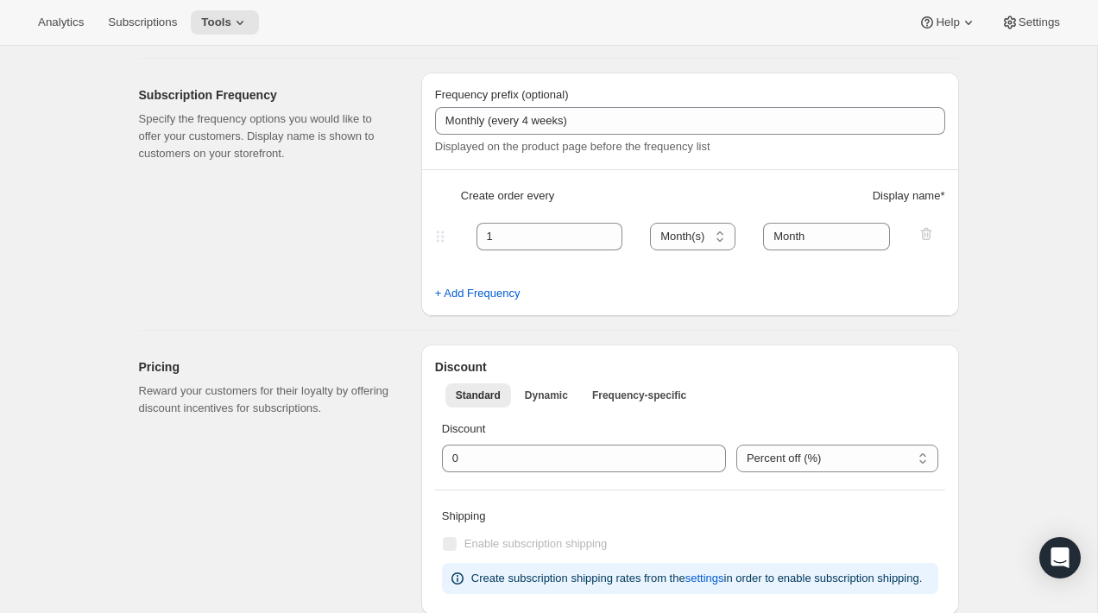
click at [302, 213] on div "Subscription Frequency Specify the frequency options you would like to offer yo…" at bounding box center [273, 193] width 268 height 243
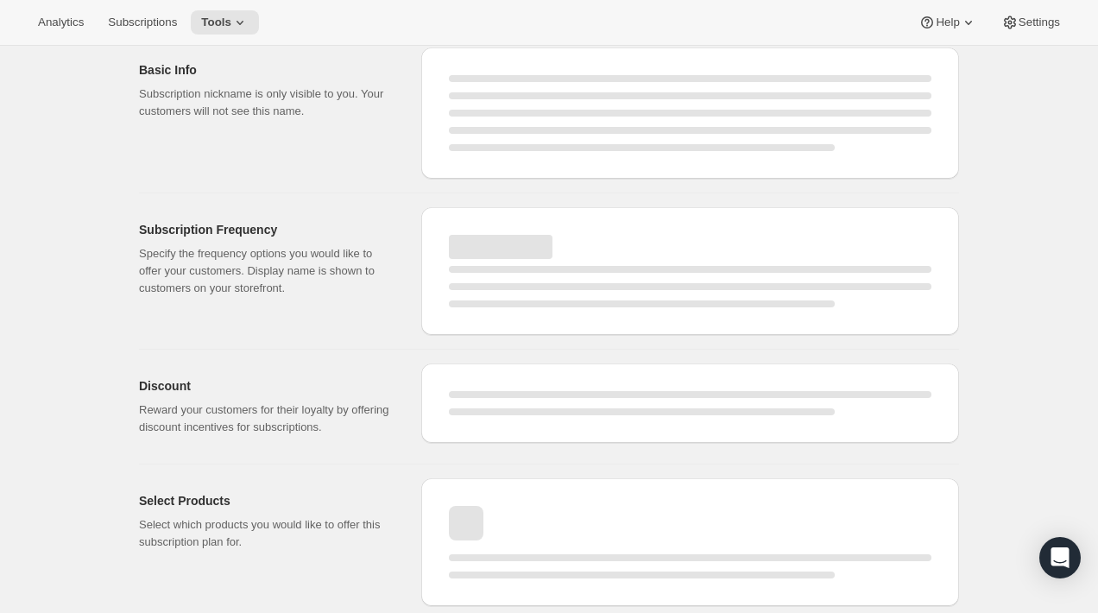
select select "MONTH"
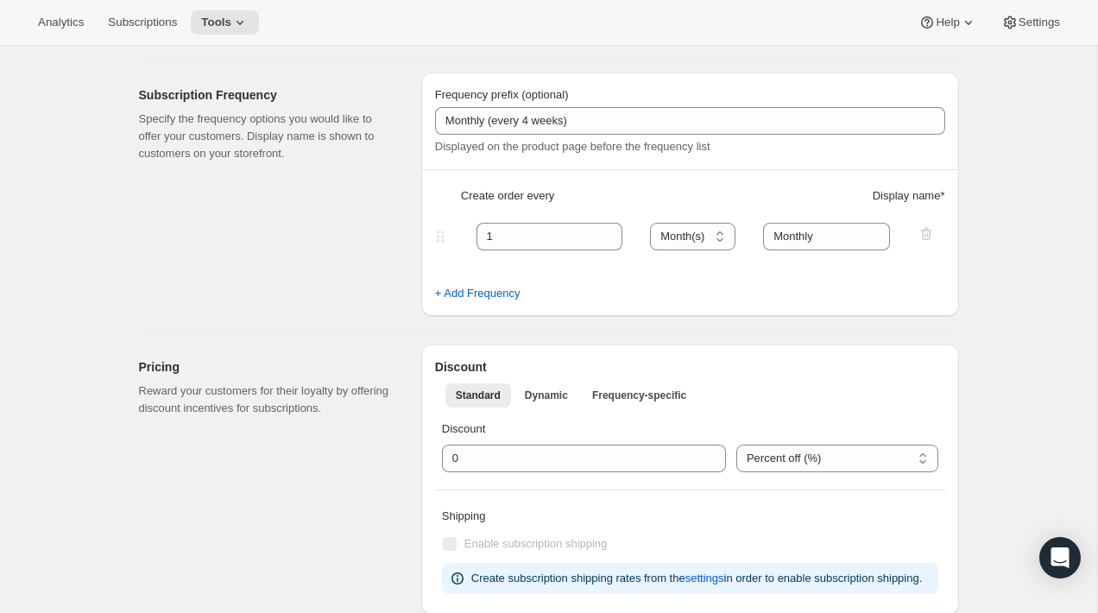
type input "Month"
